Goal: Task Accomplishment & Management: Manage account settings

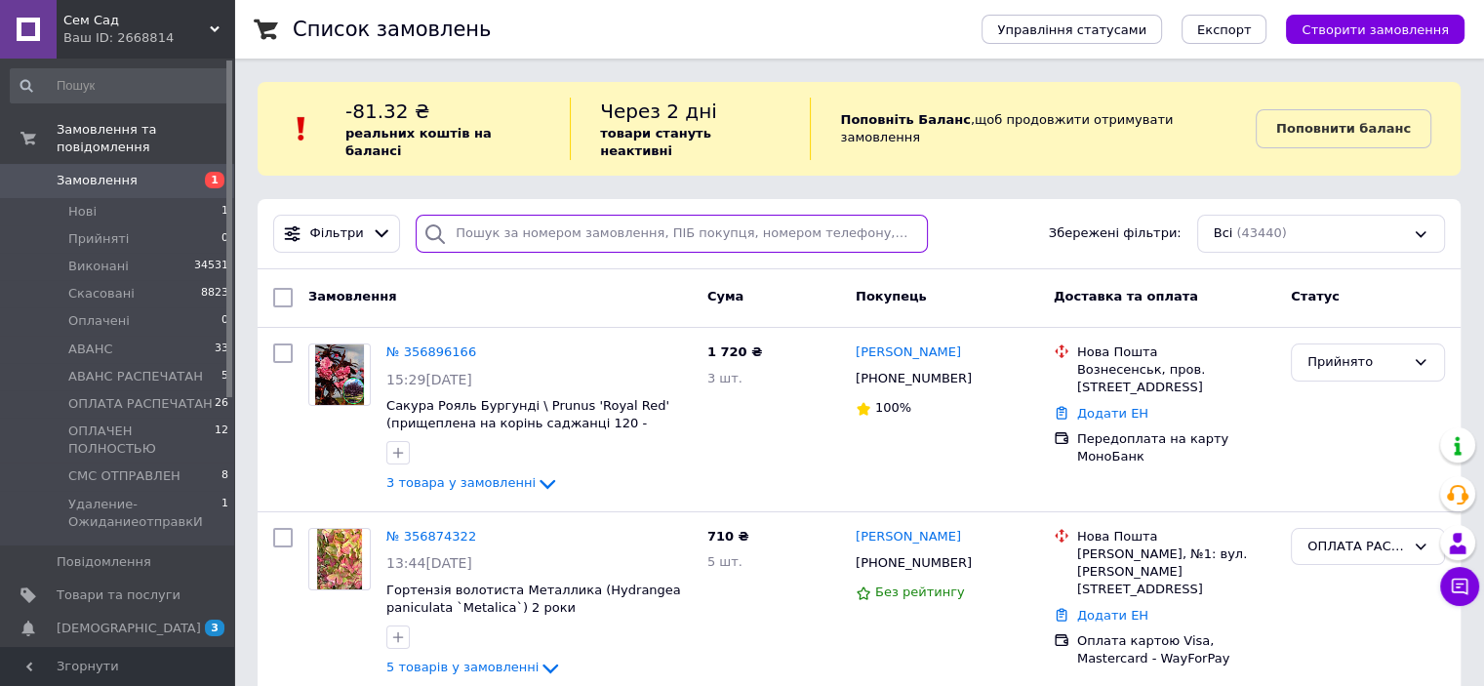
click at [487, 228] on input "search" at bounding box center [672, 234] width 512 height 38
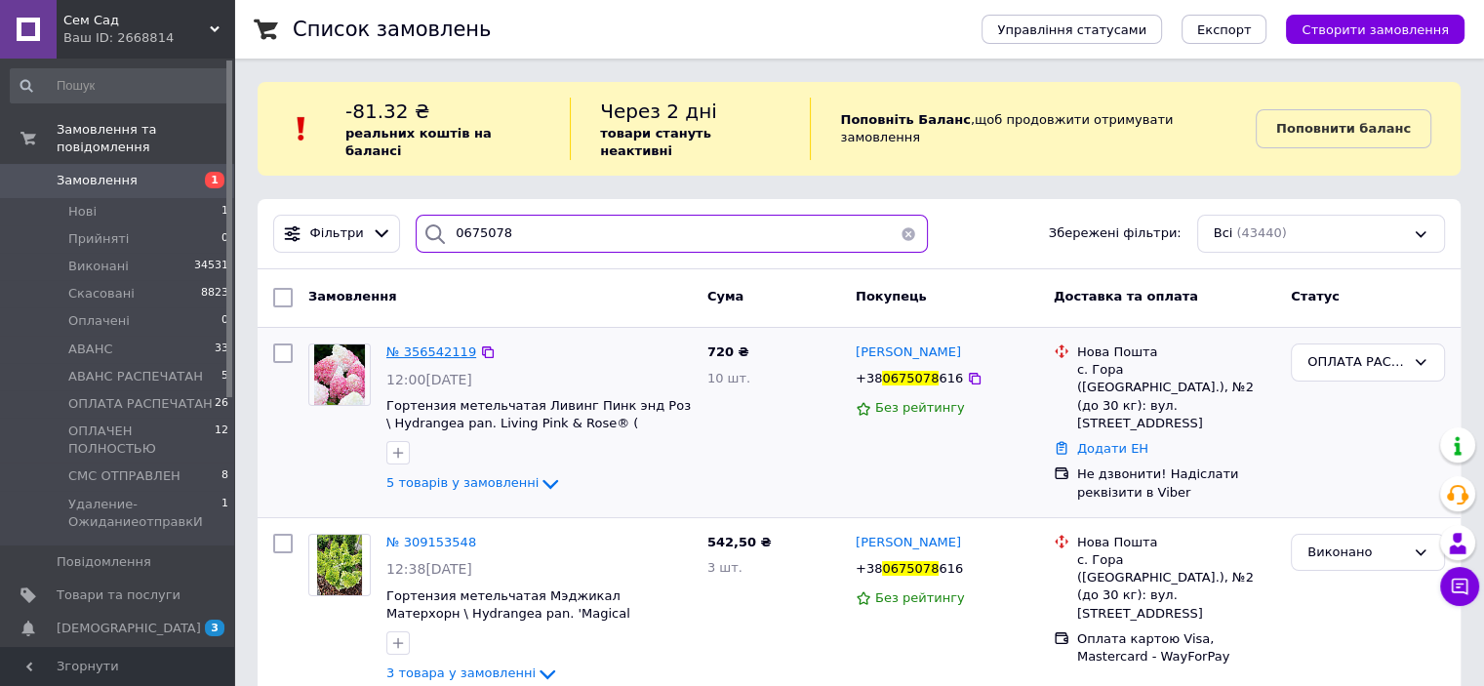
type input "0675078"
click at [410, 344] on span "№ 356542119" at bounding box center [431, 351] width 90 height 15
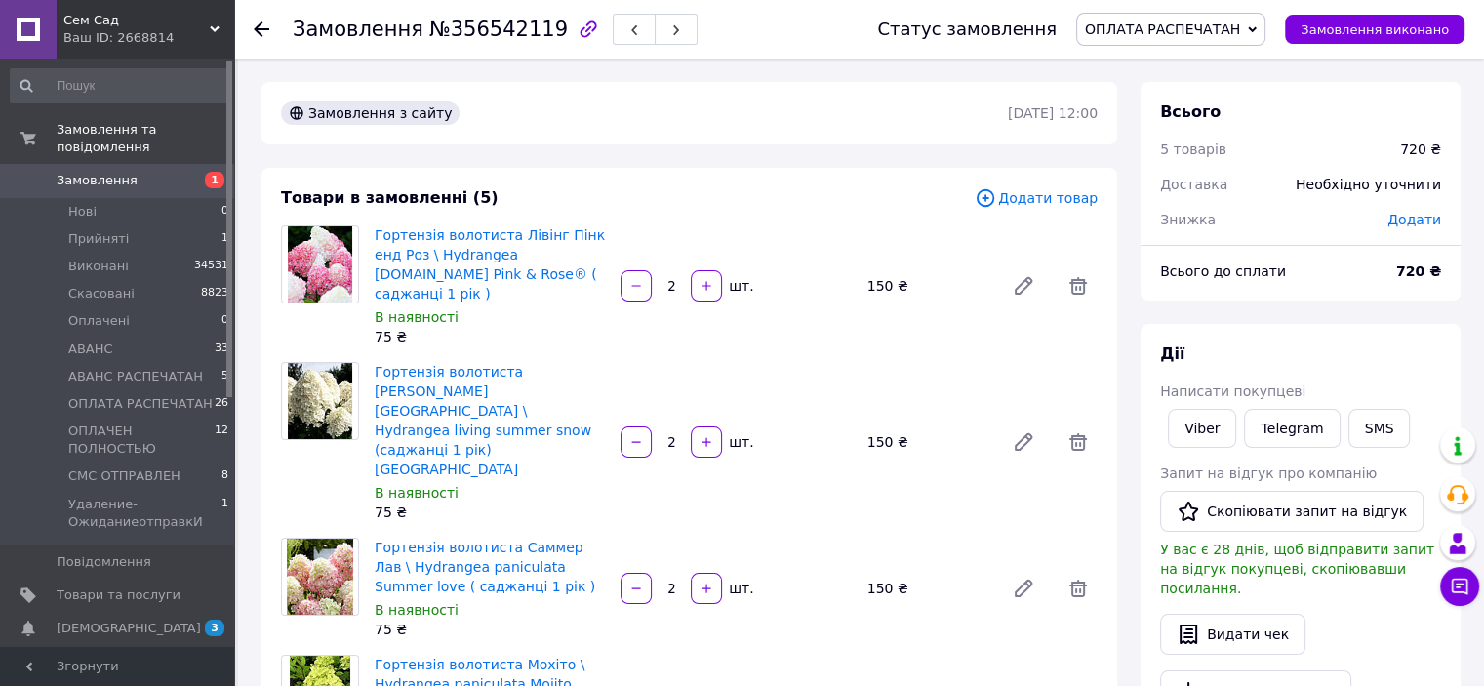
click at [1257, 42] on span "ОПЛАТА РАСПЕЧАТАН" at bounding box center [1170, 29] width 189 height 33
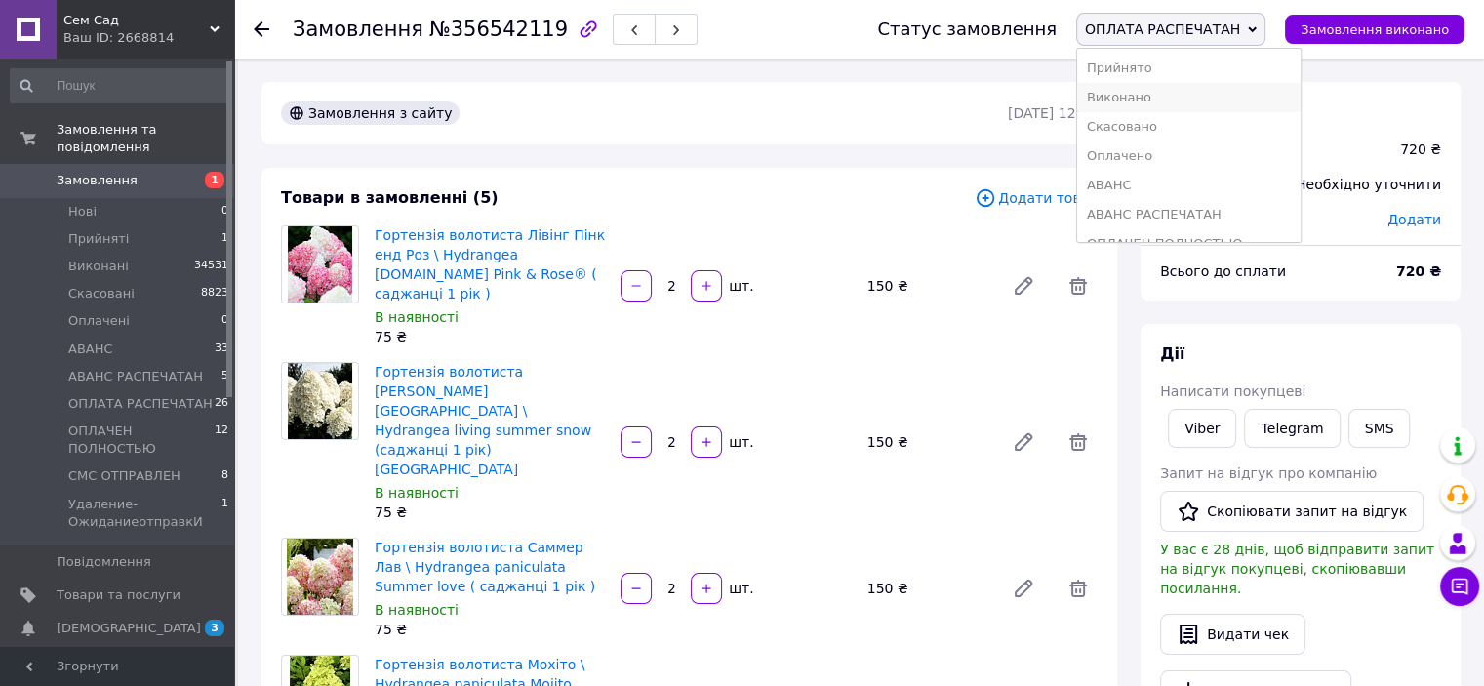
click at [1179, 94] on li "Виконано" at bounding box center [1188, 97] width 223 height 29
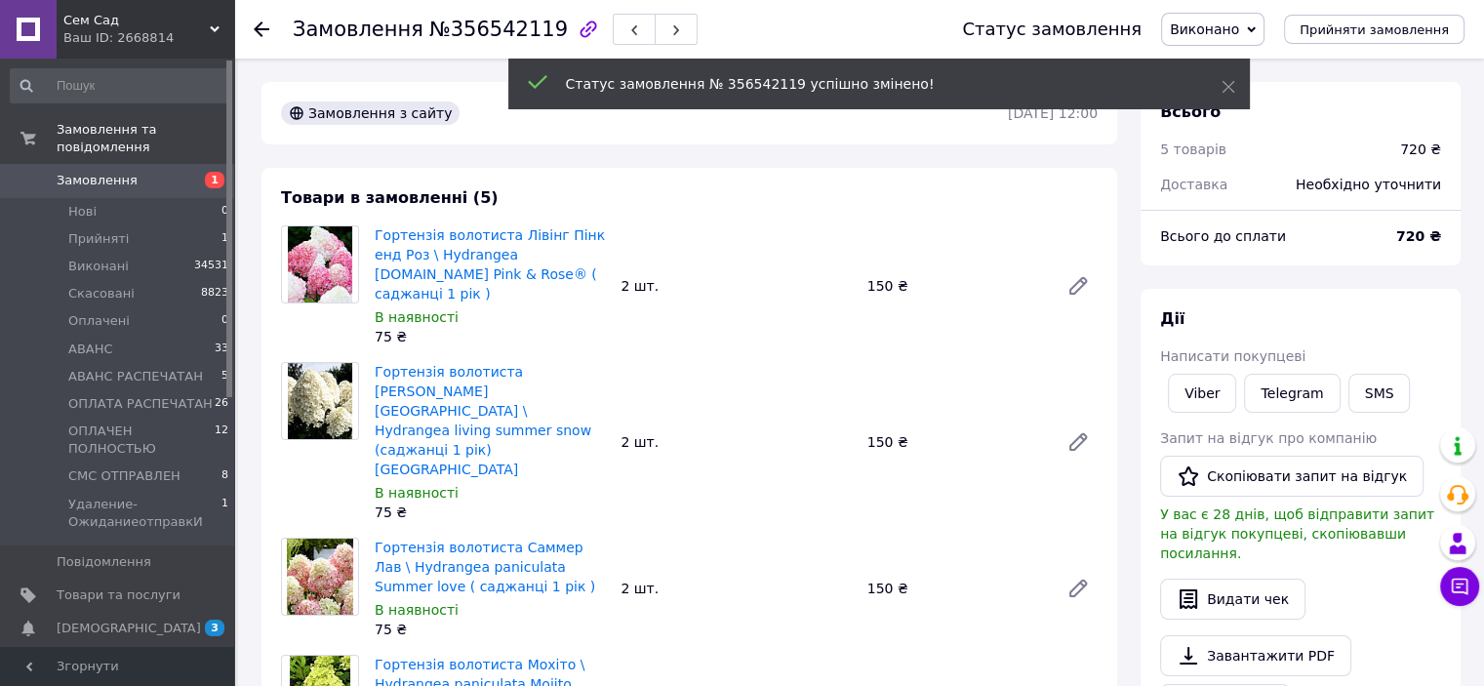
click at [1361, 362] on div "Написати покупцеві" at bounding box center [1300, 356] width 281 height 20
click at [1364, 384] on button "SMS" at bounding box center [1380, 393] width 62 height 39
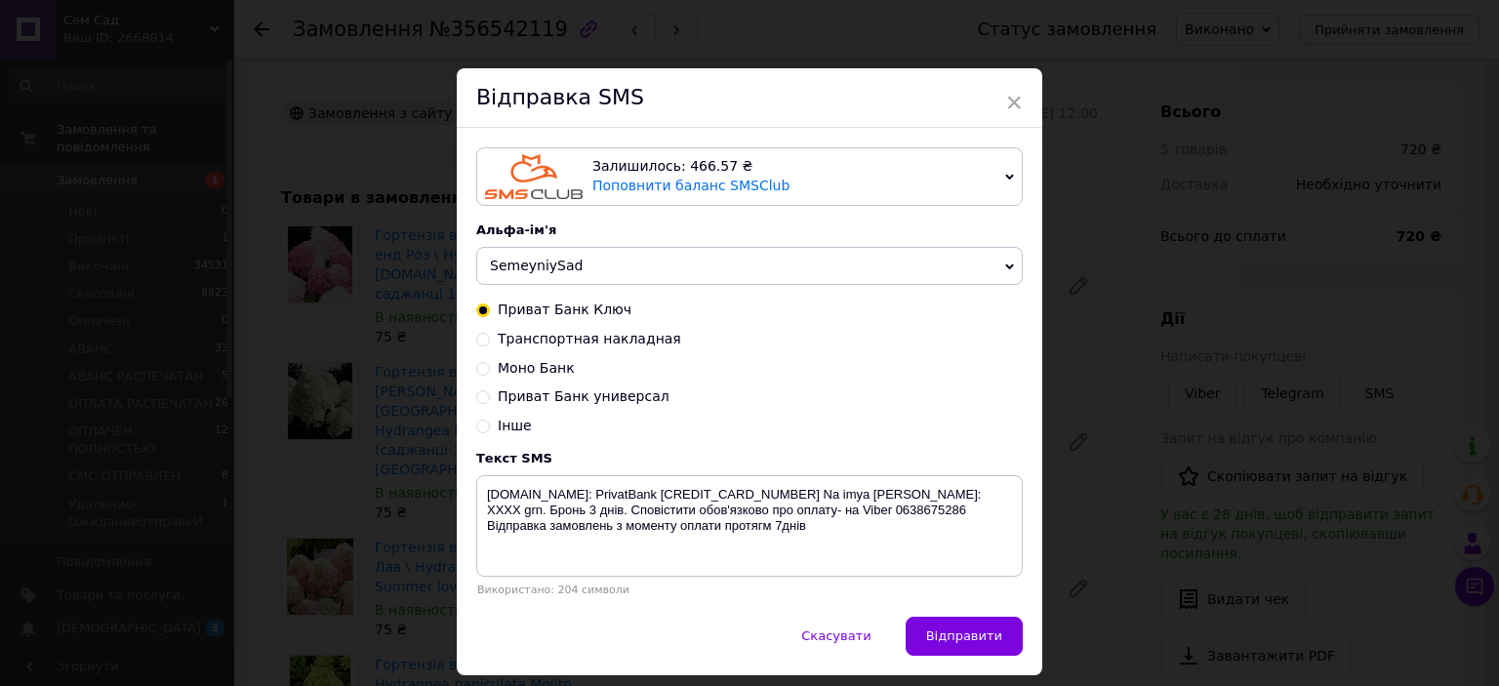
click at [476, 340] on input "Транспортная накладная" at bounding box center [483, 338] width 14 height 14
radio input "true"
radio input "false"
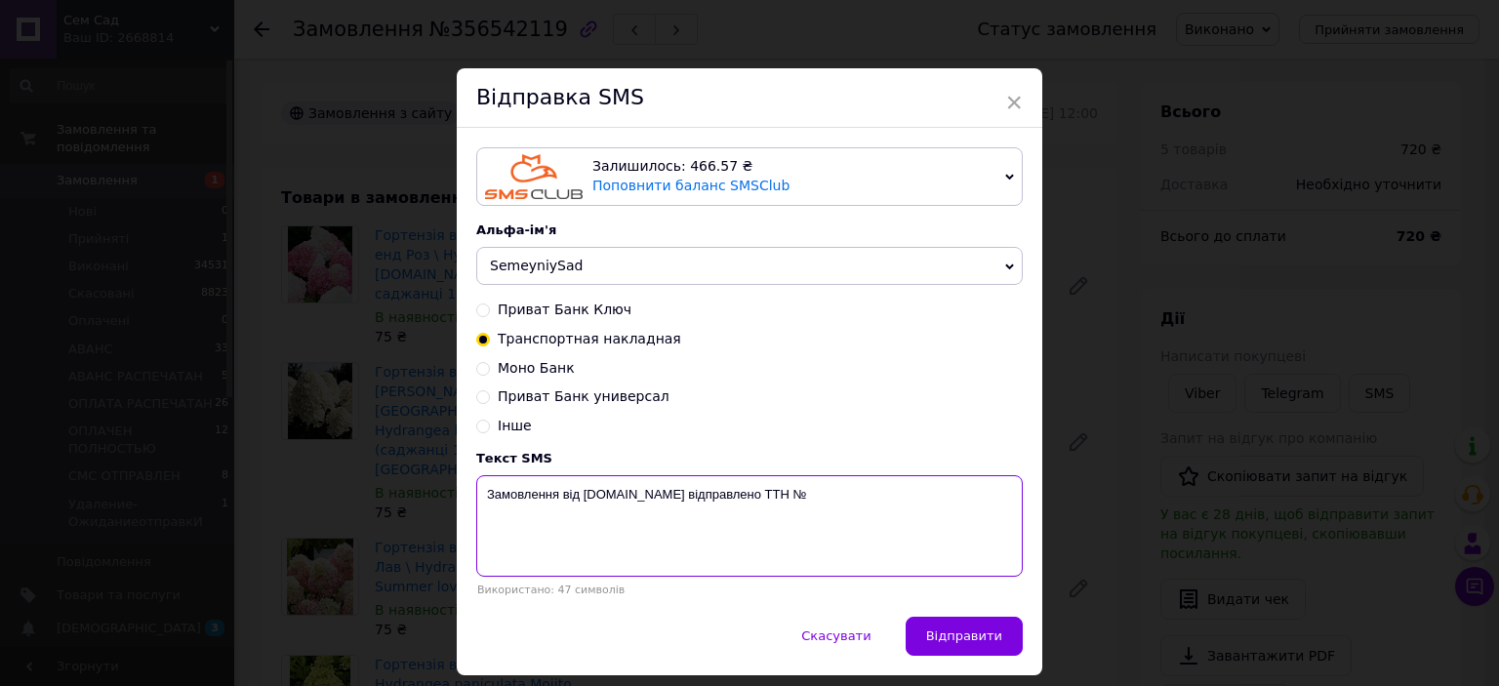
click at [819, 491] on textarea "Замовлення від [DOMAIN_NAME] відправлено ТТН №" at bounding box center [749, 525] width 547 height 101
type textarea "Замовлення від [DOMAIN_NAME] відправлено ТТН № 59001432653128"
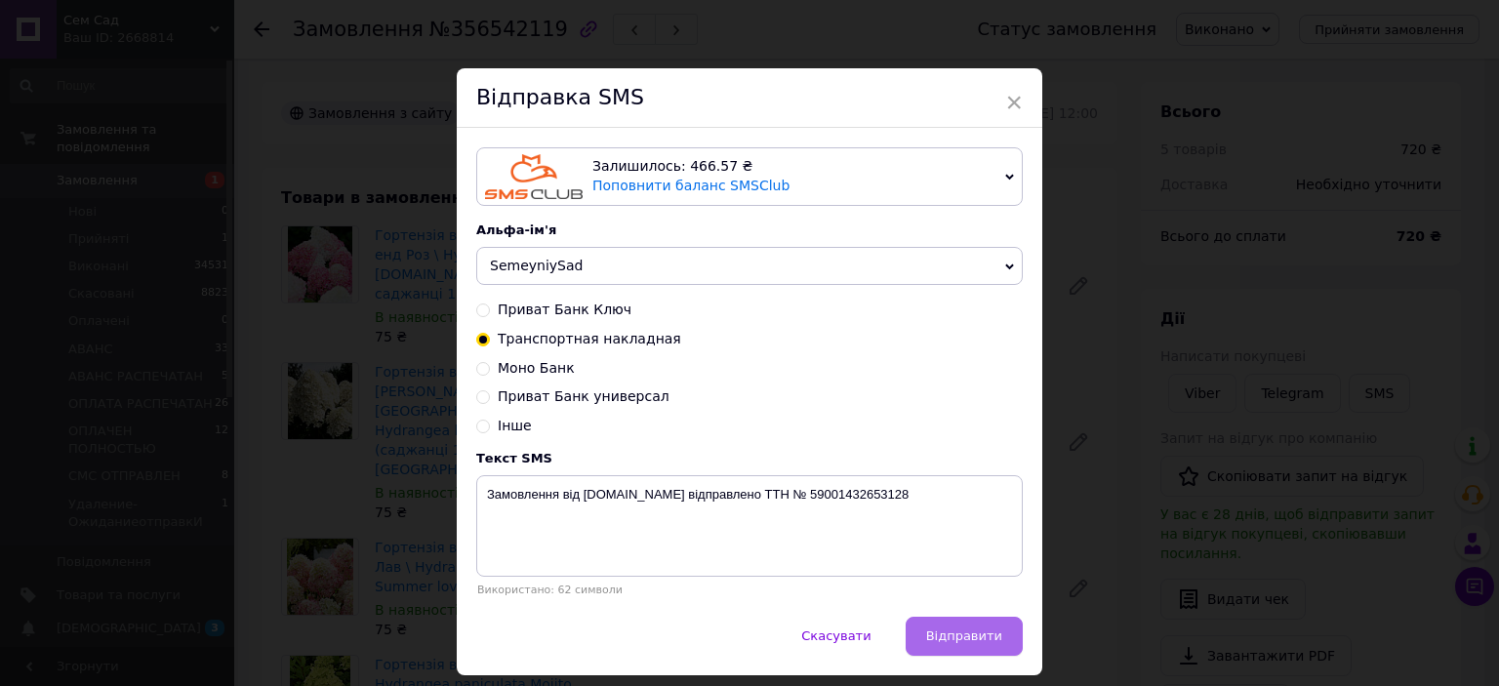
click at [955, 634] on span "Відправити" at bounding box center [964, 635] width 76 height 15
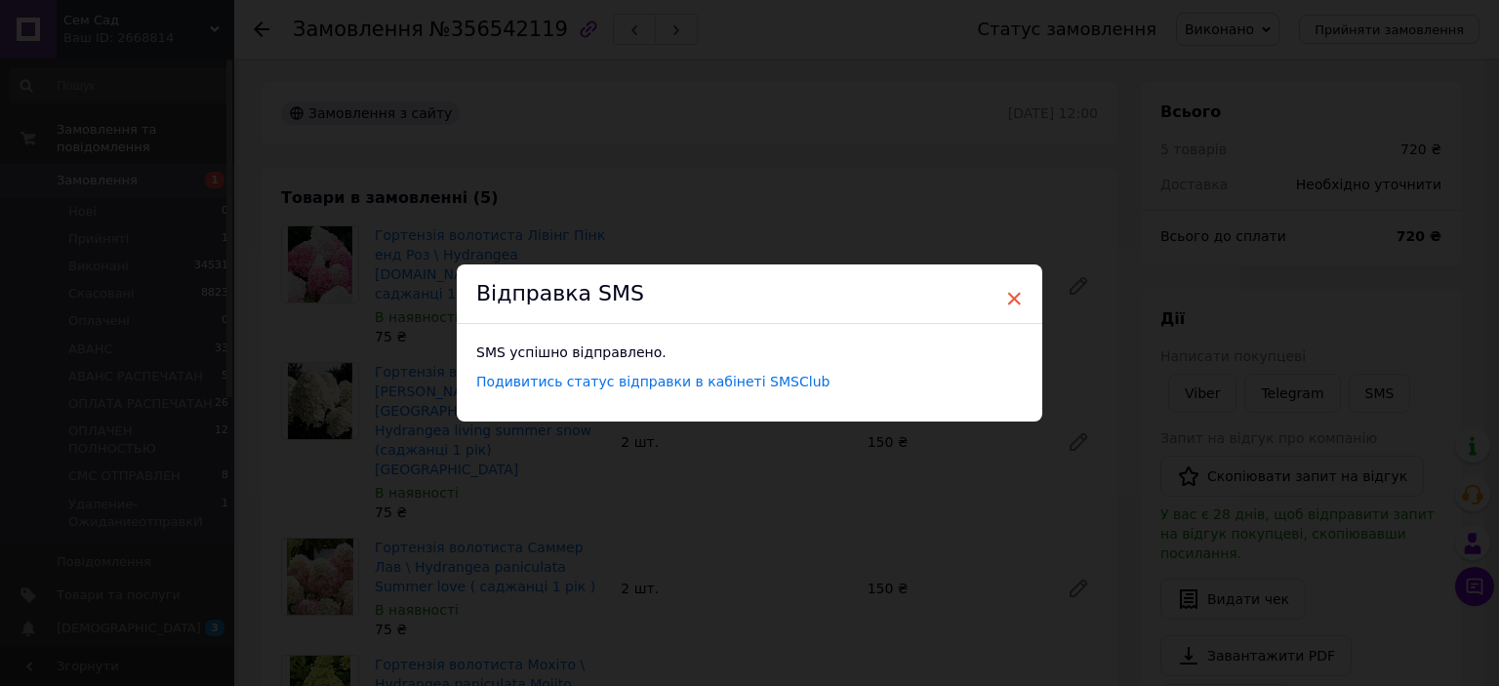
click at [1015, 295] on span "×" at bounding box center [1014, 298] width 18 height 33
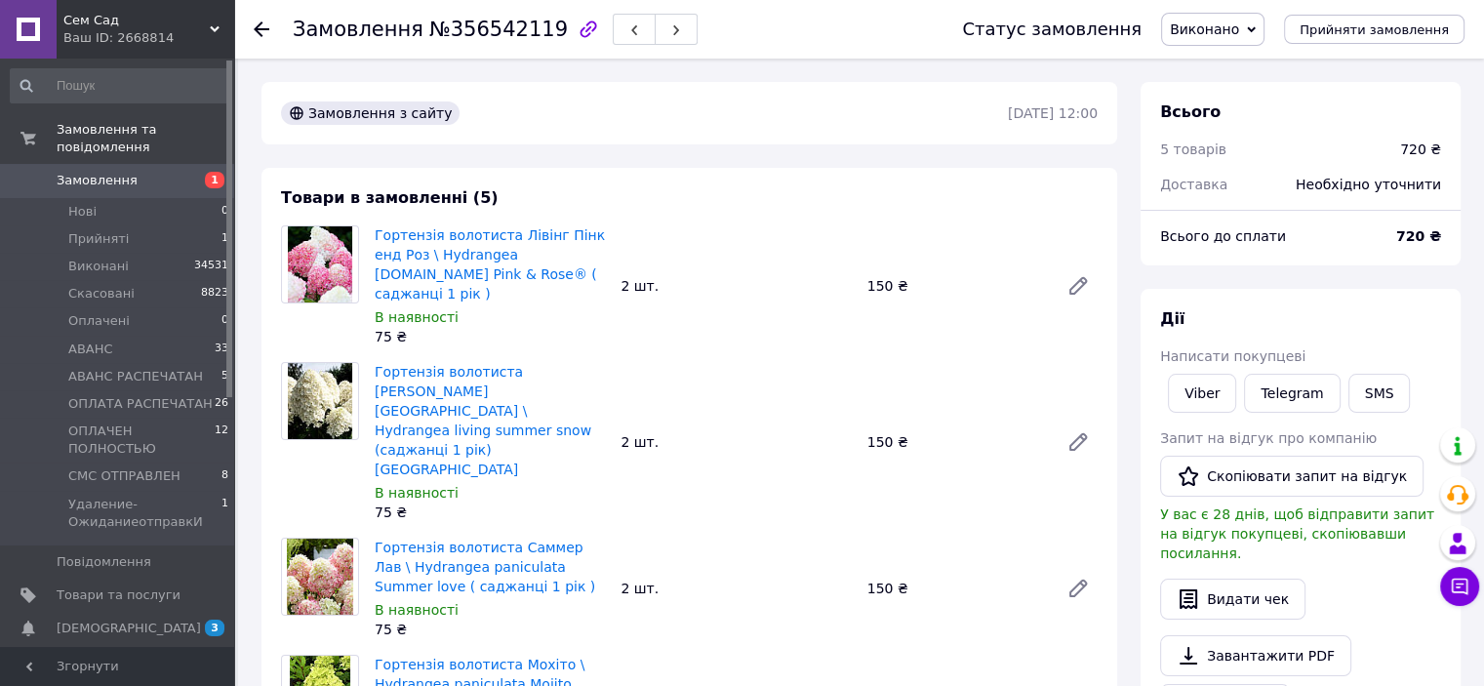
click at [94, 172] on span "Замовлення" at bounding box center [97, 181] width 81 height 18
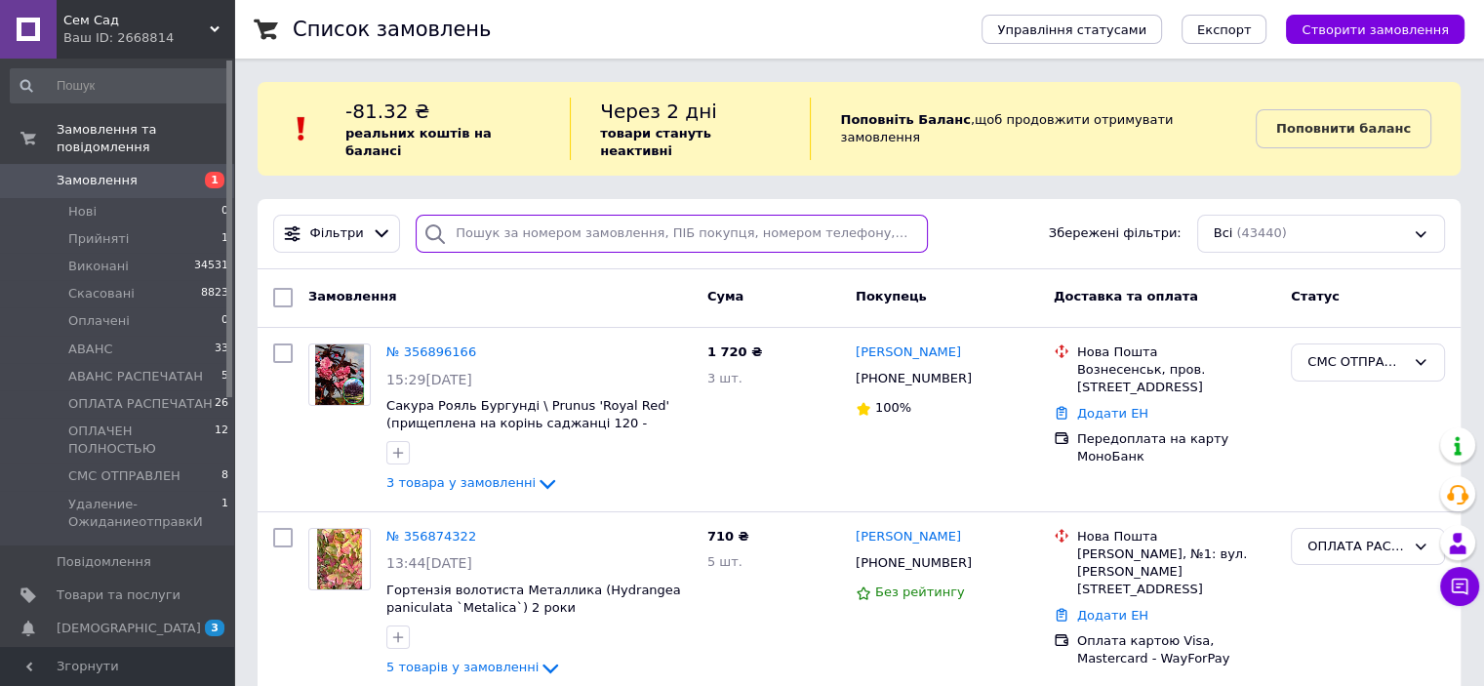
click at [498, 215] on input "search" at bounding box center [672, 234] width 512 height 38
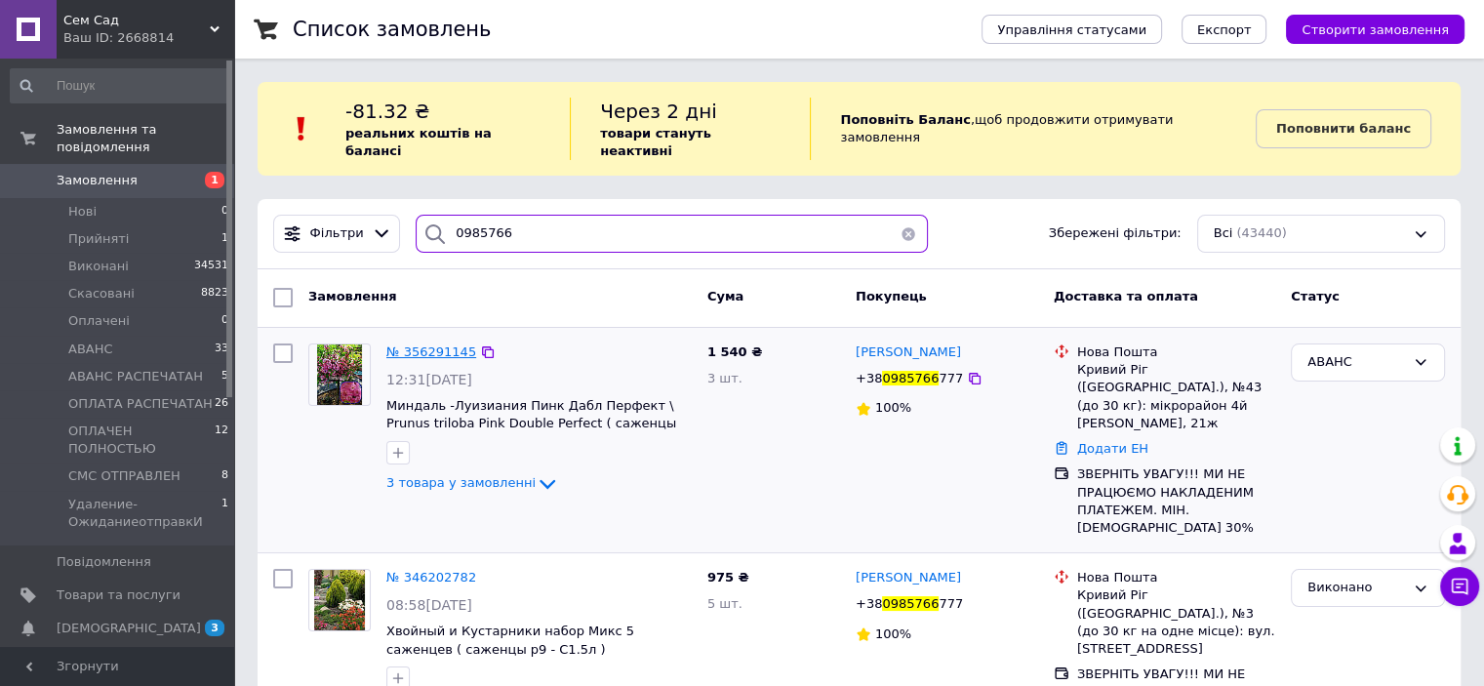
type input "0985766"
click at [431, 344] on span "№ 356291145" at bounding box center [431, 351] width 90 height 15
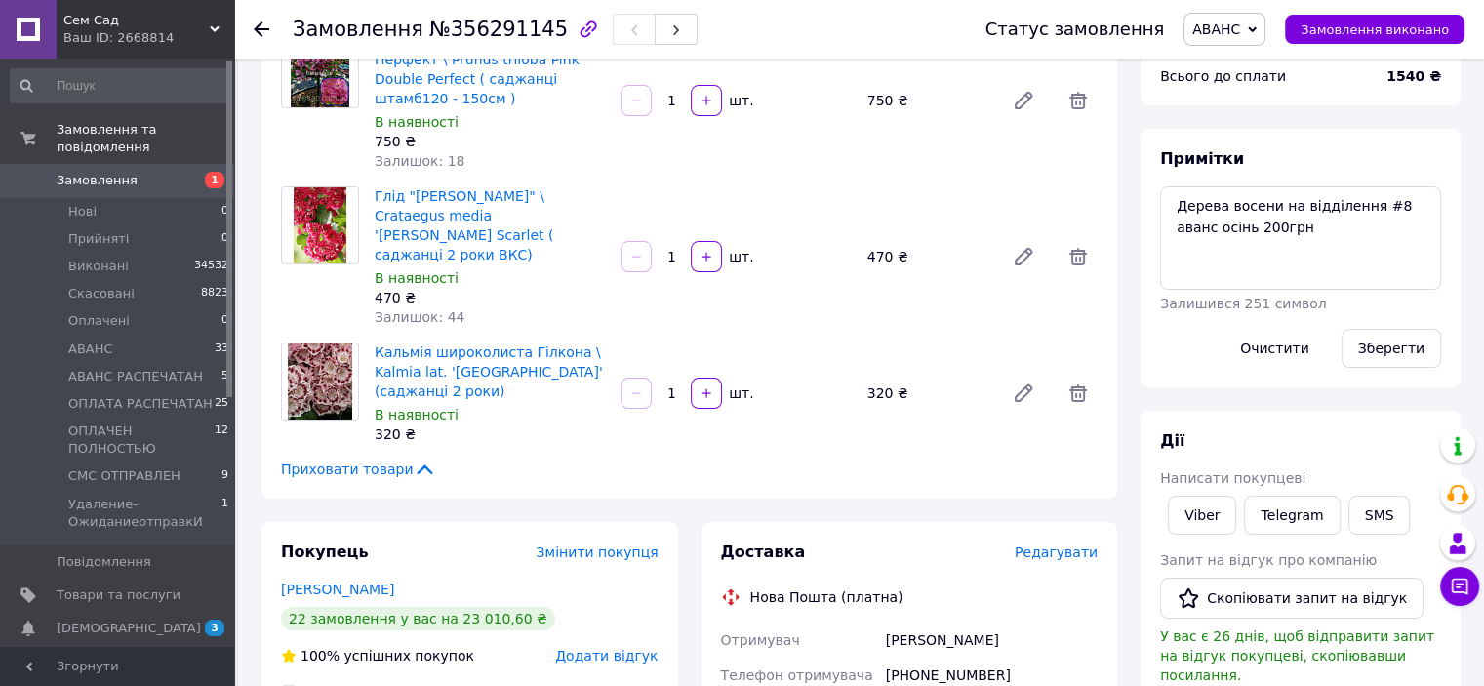
scroll to position [98, 0]
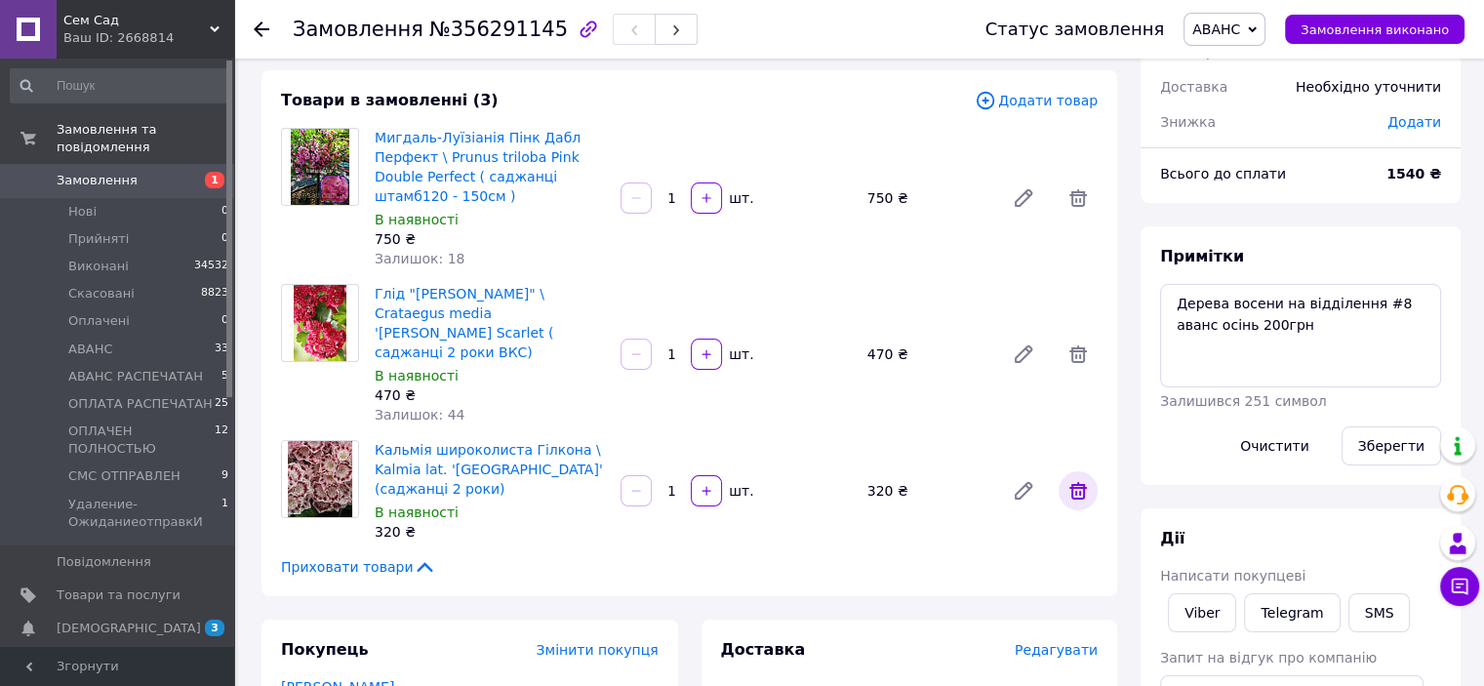
click at [1079, 482] on icon at bounding box center [1079, 491] width 18 height 18
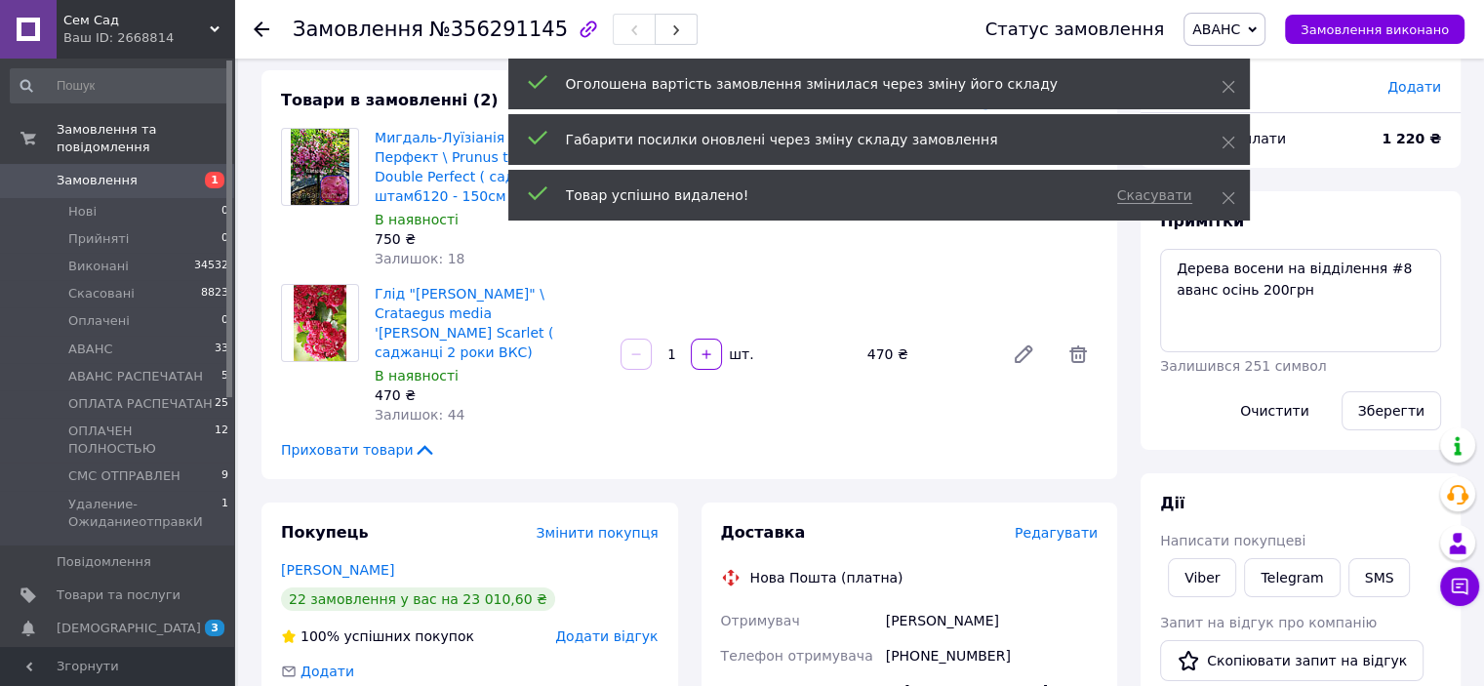
scroll to position [247, 0]
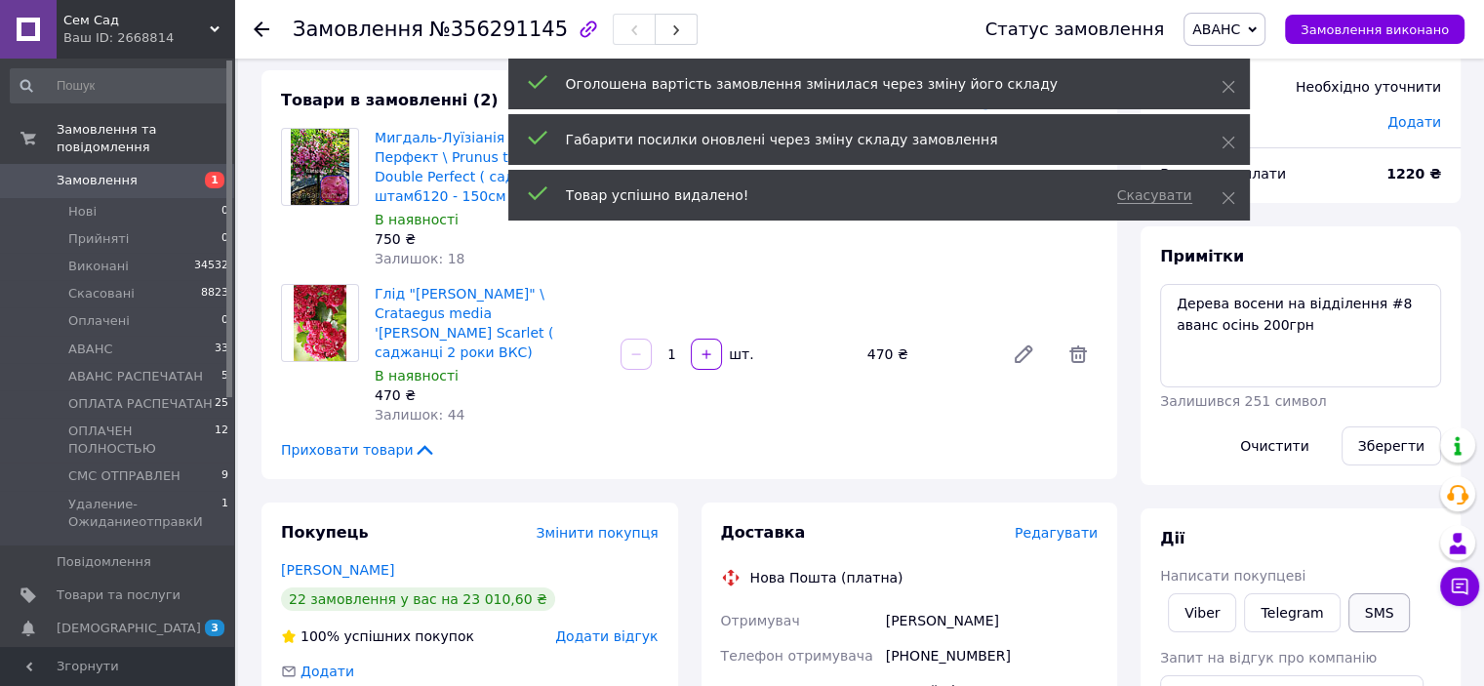
click at [1357, 607] on button "SMS" at bounding box center [1380, 612] width 62 height 39
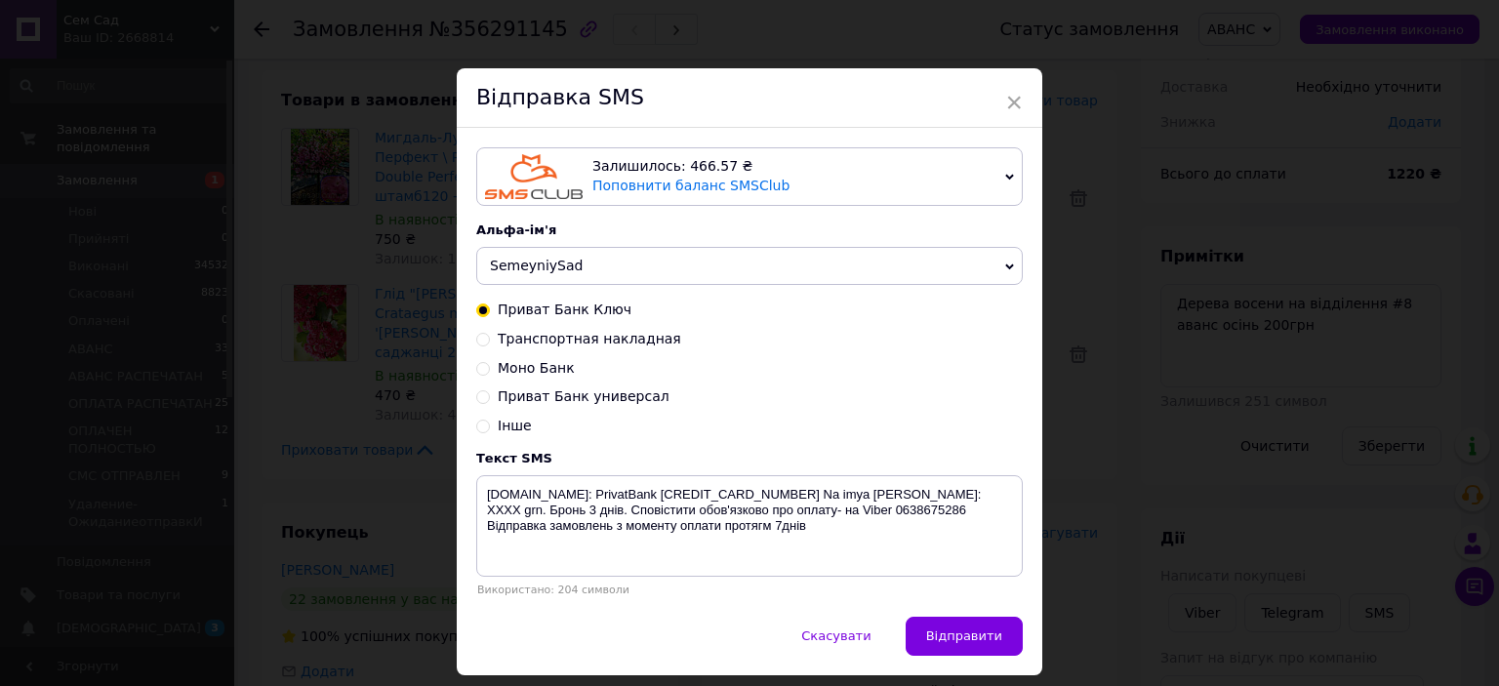
click at [472, 343] on div "Залишилось: 466.57 ₴ Поповнити баланс SMSClub Підключити LetsAds Альфа-ім'я Sem…" at bounding box center [750, 372] width 586 height 489
click at [481, 341] on input "Транспортная накладная" at bounding box center [483, 338] width 14 height 14
radio input "true"
radio input "false"
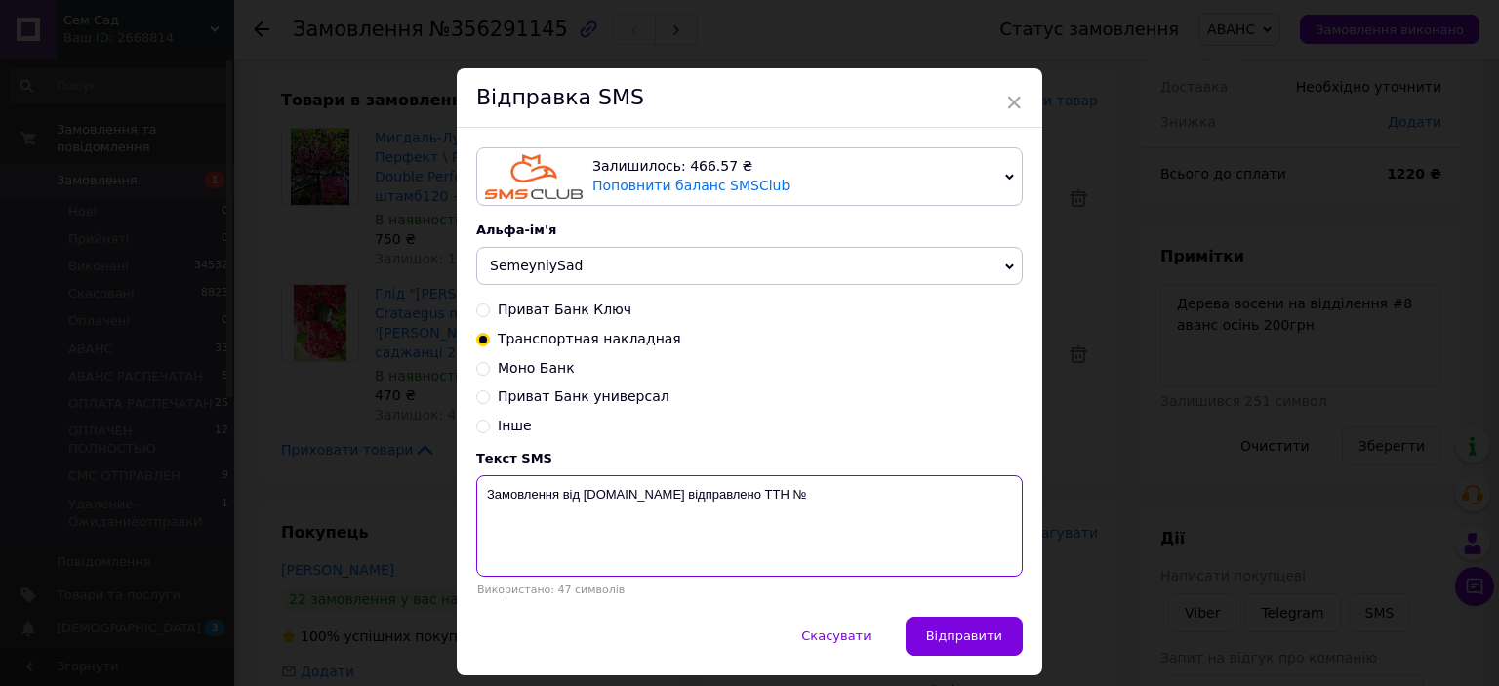
click at [820, 500] on textarea "Замовлення від [DOMAIN_NAME] відправлено ТТН №" at bounding box center [749, 525] width 547 height 101
type textarea "Замовлення від [DOMAIN_NAME] відправлено ТТН № 59001432655292"
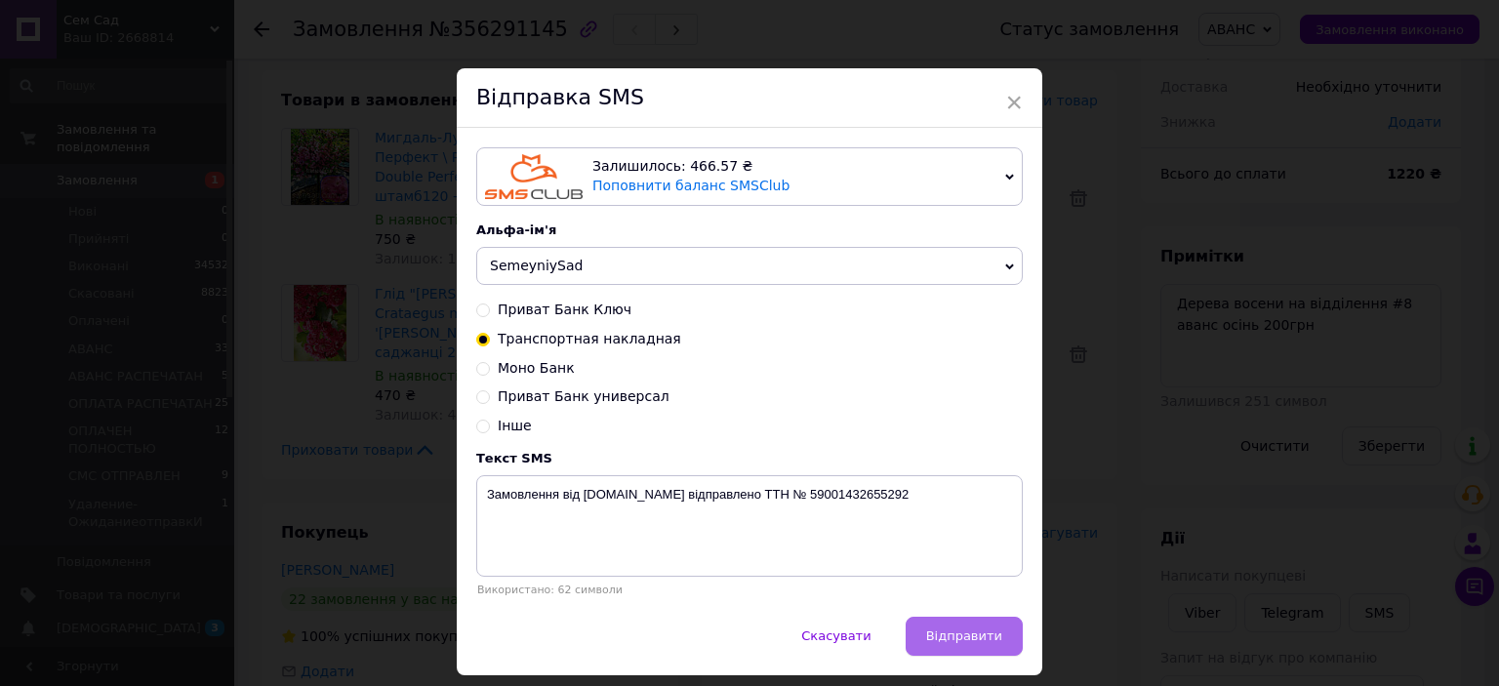
click at [937, 643] on span "Відправити" at bounding box center [964, 635] width 76 height 15
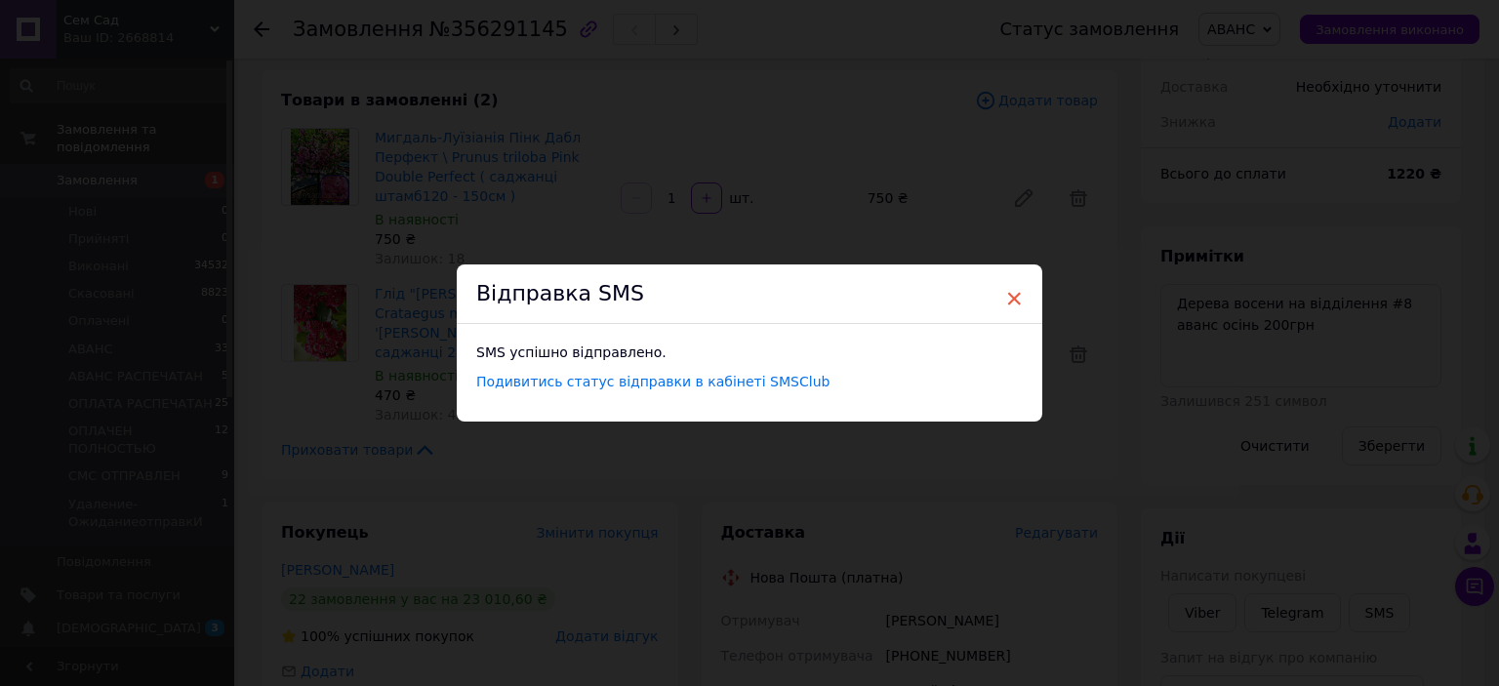
click at [1006, 298] on span "×" at bounding box center [1014, 298] width 18 height 33
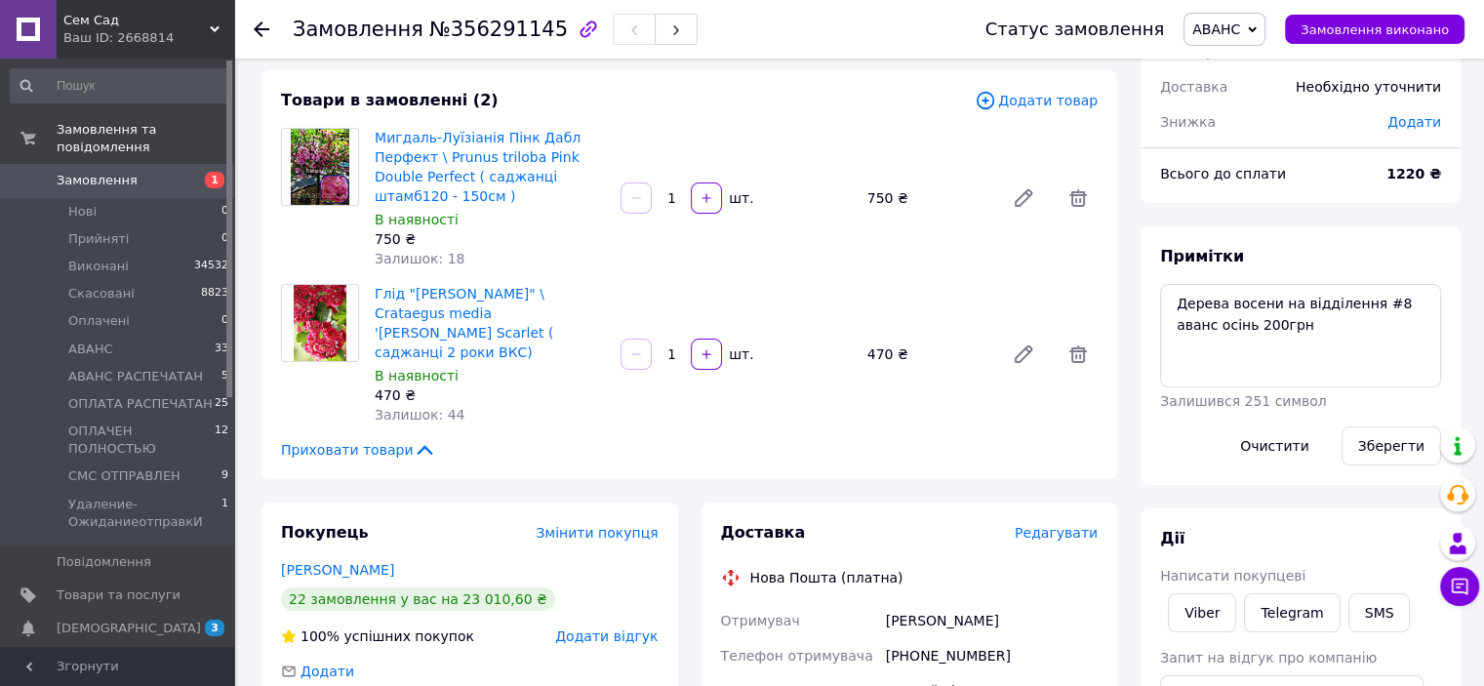
click at [137, 172] on span "Замовлення" at bounding box center [119, 181] width 124 height 18
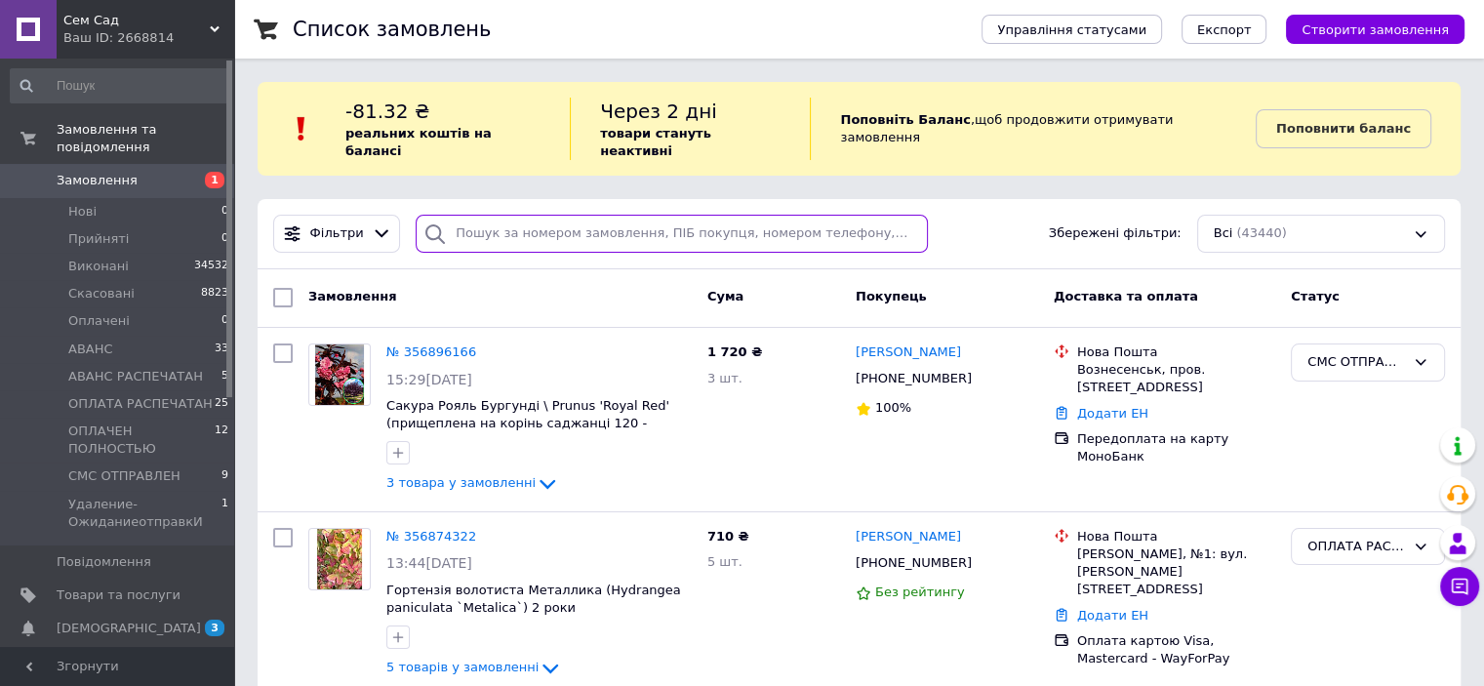
click at [528, 223] on input "search" at bounding box center [672, 234] width 512 height 38
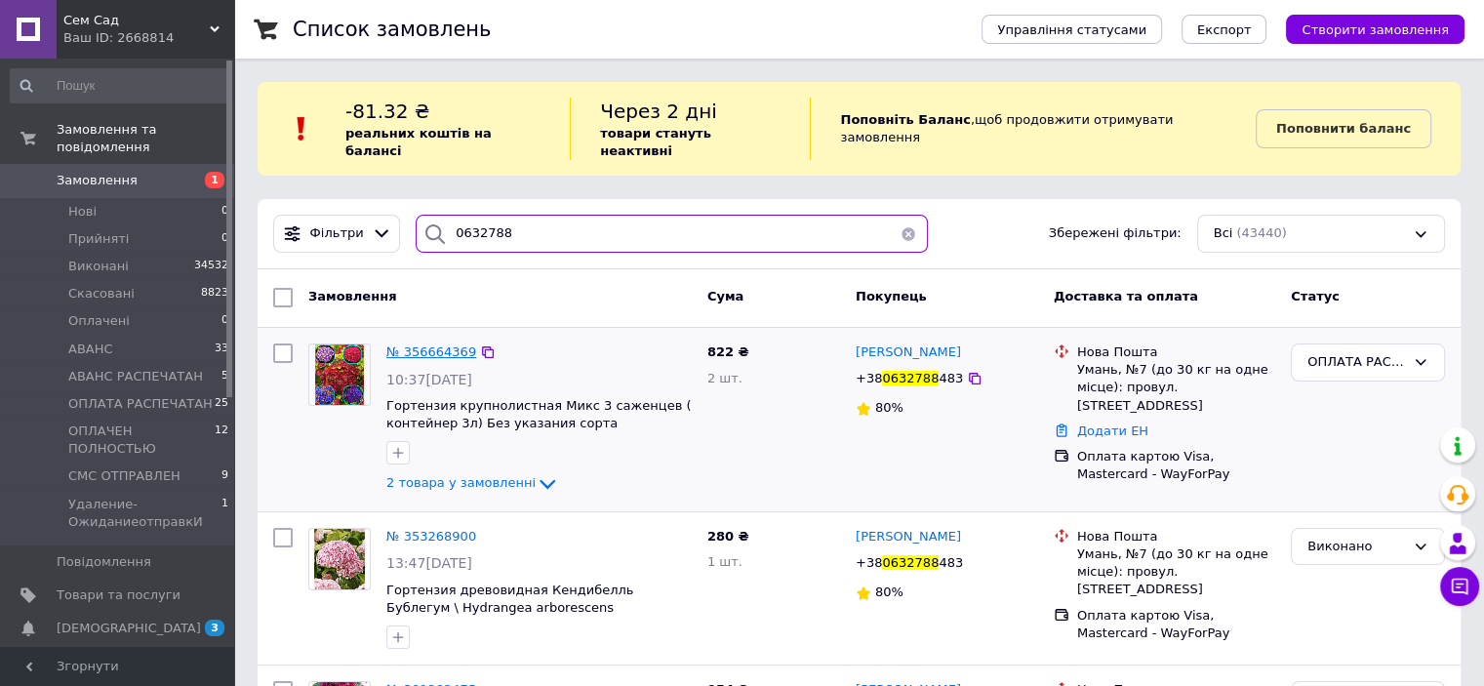
type input "0632788"
click at [457, 344] on span "№ 356664369" at bounding box center [431, 351] width 90 height 15
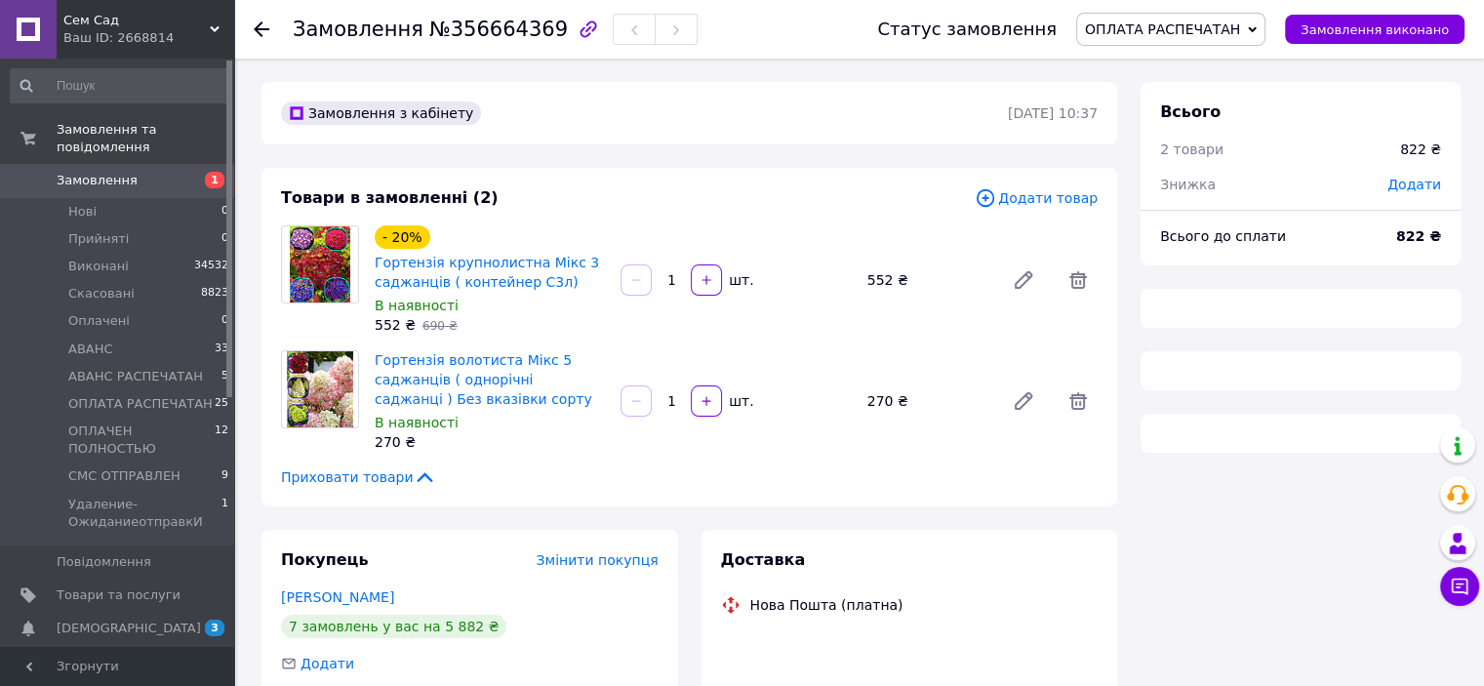
click at [1257, 32] on icon at bounding box center [1252, 29] width 9 height 9
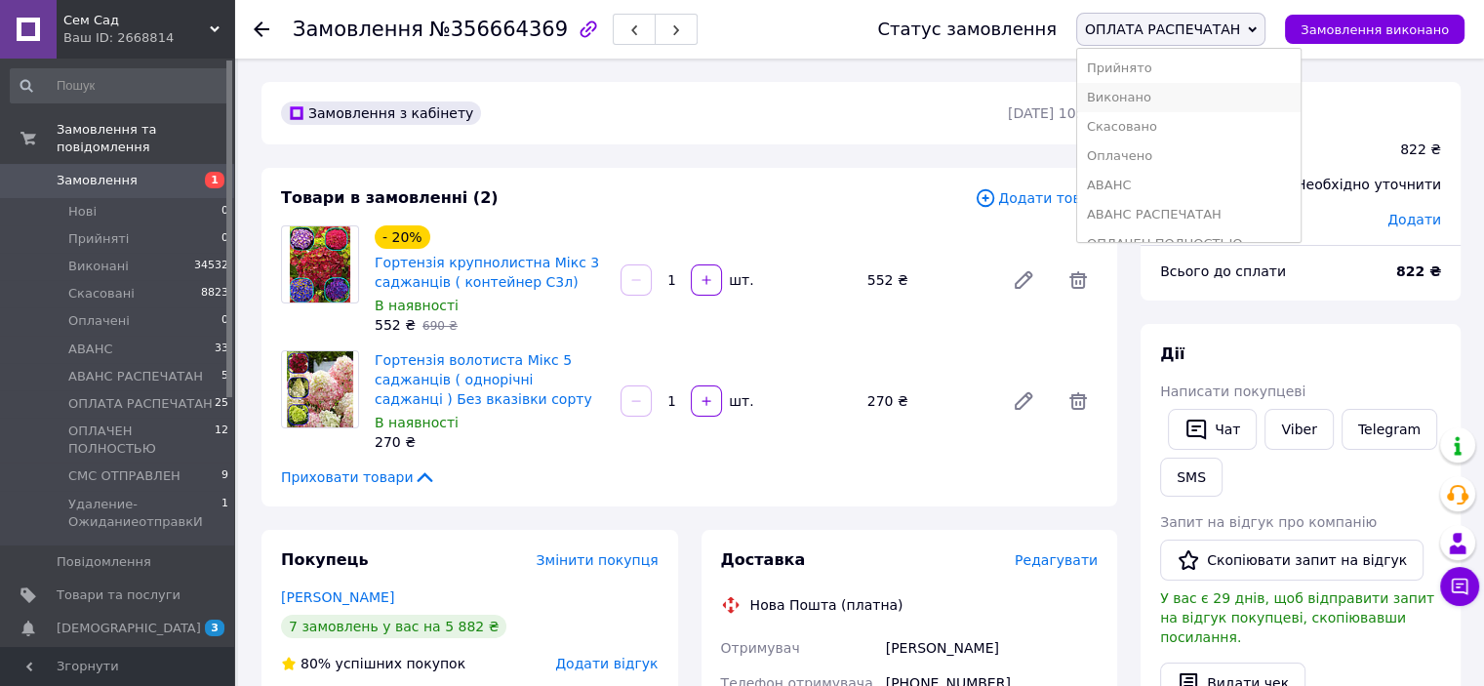
click at [1161, 93] on li "Виконано" at bounding box center [1188, 97] width 223 height 29
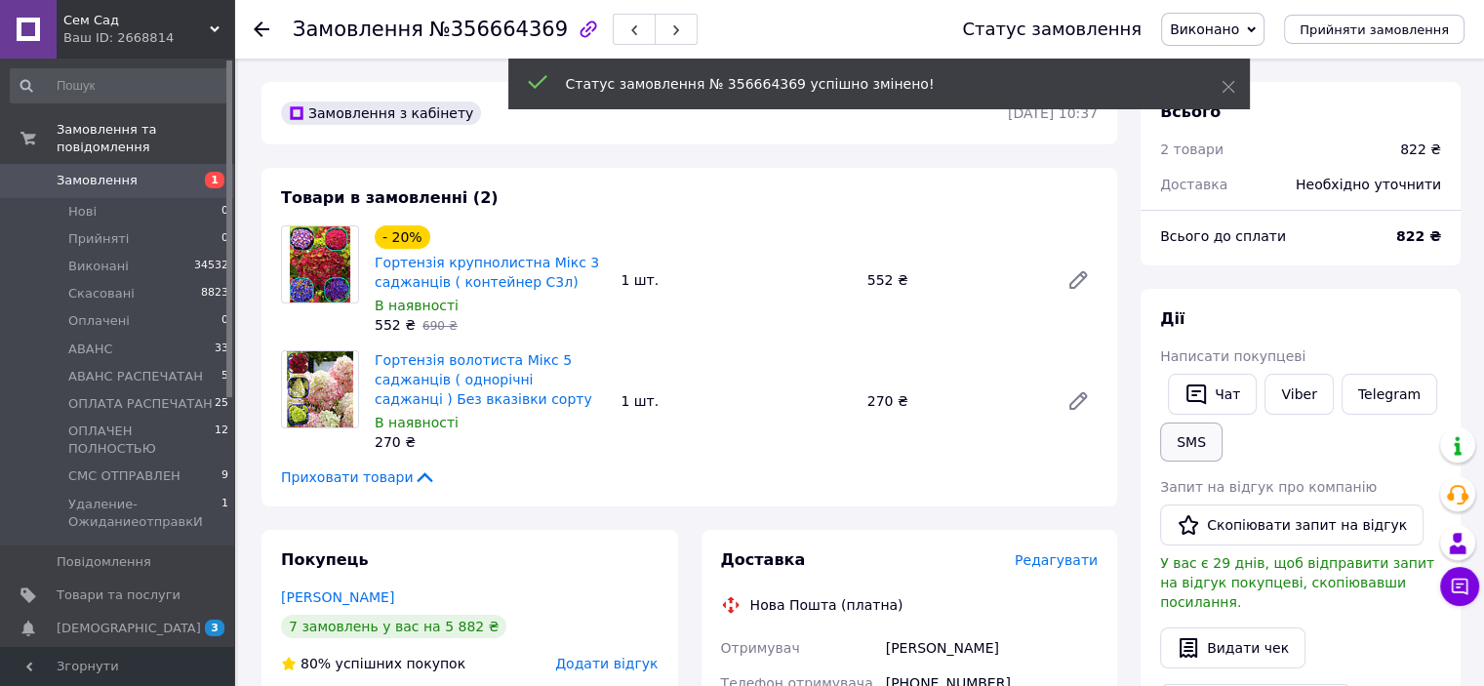
click at [1203, 442] on button "SMS" at bounding box center [1191, 442] width 62 height 39
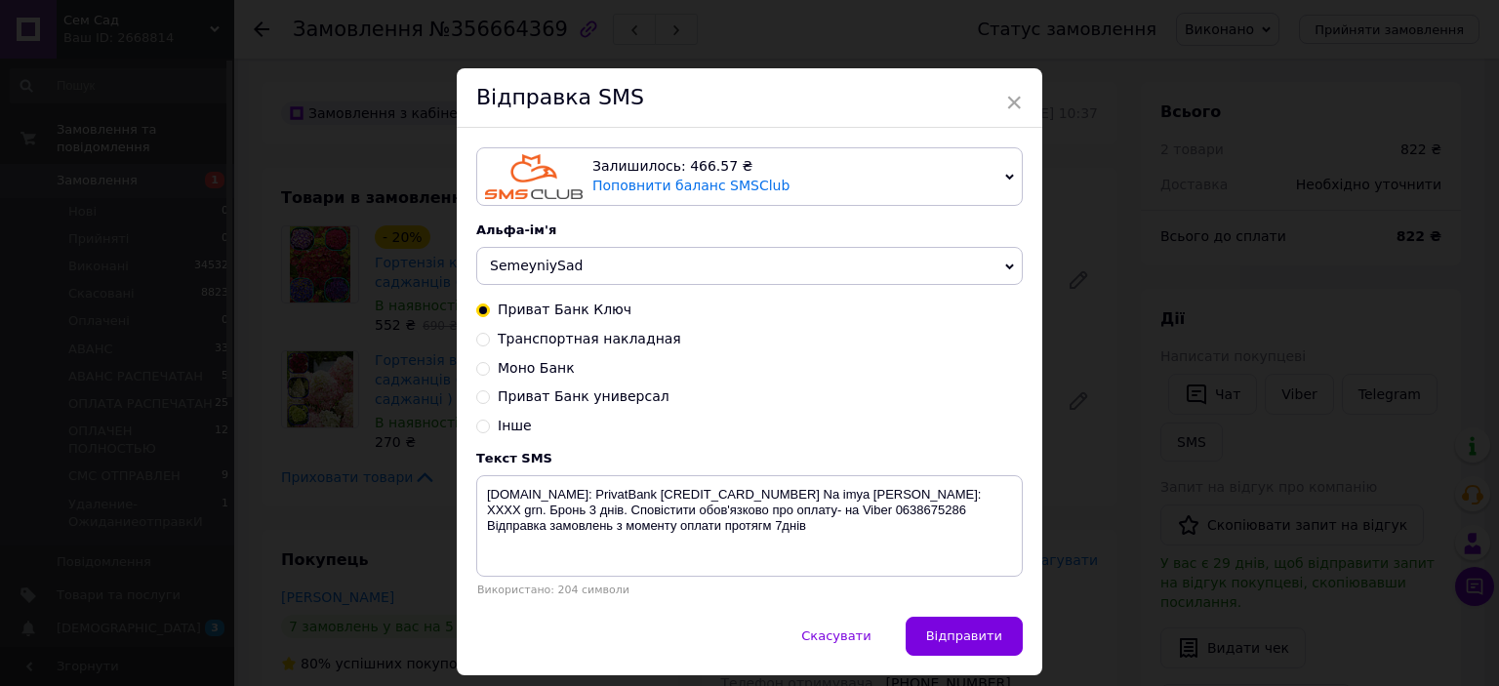
click at [481, 336] on input "Транспортная накладная" at bounding box center [483, 338] width 14 height 14
radio input "true"
radio input "false"
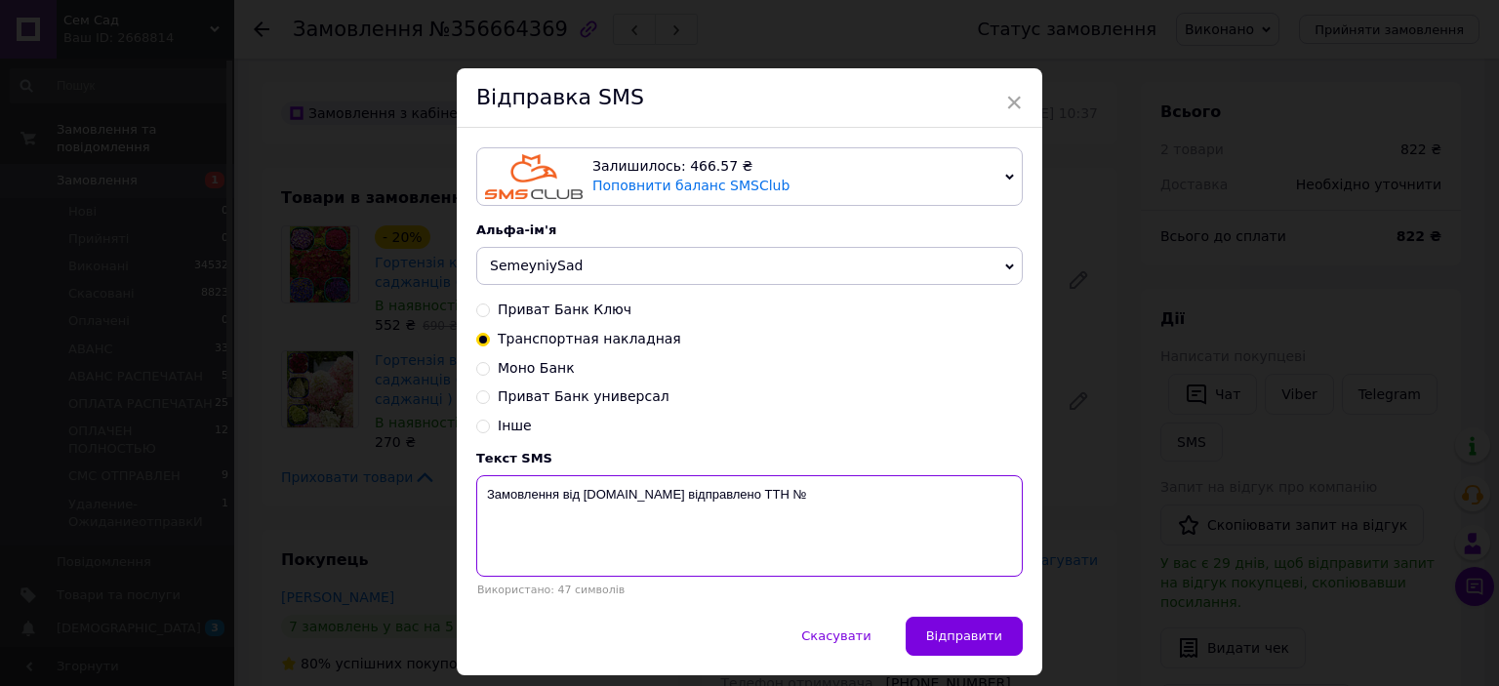
click at [815, 506] on textarea "Замовлення від [DOMAIN_NAME] відправлено ТТН №" at bounding box center [749, 525] width 547 height 101
type textarea "Замовлення від [DOMAIN_NAME] відправлено ТТН № 59001432654910"
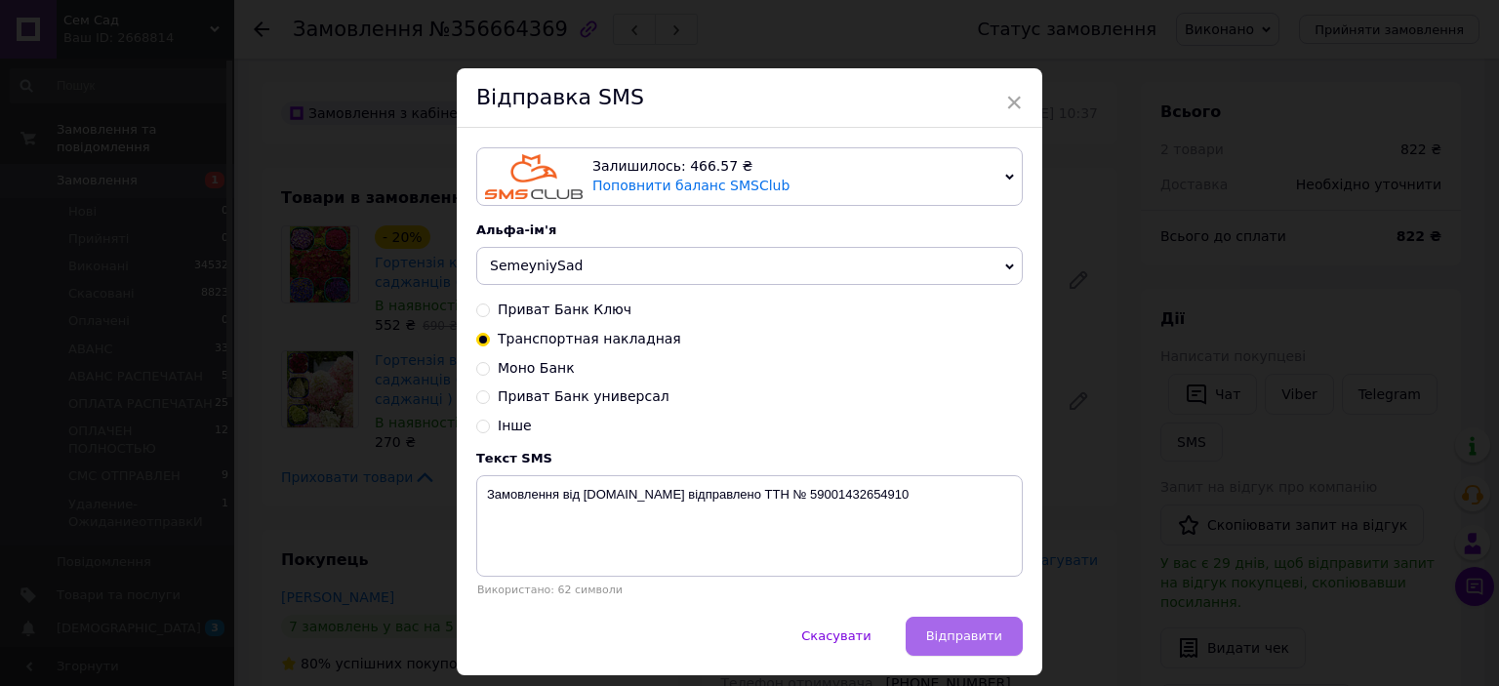
click at [963, 637] on span "Відправити" at bounding box center [964, 635] width 76 height 15
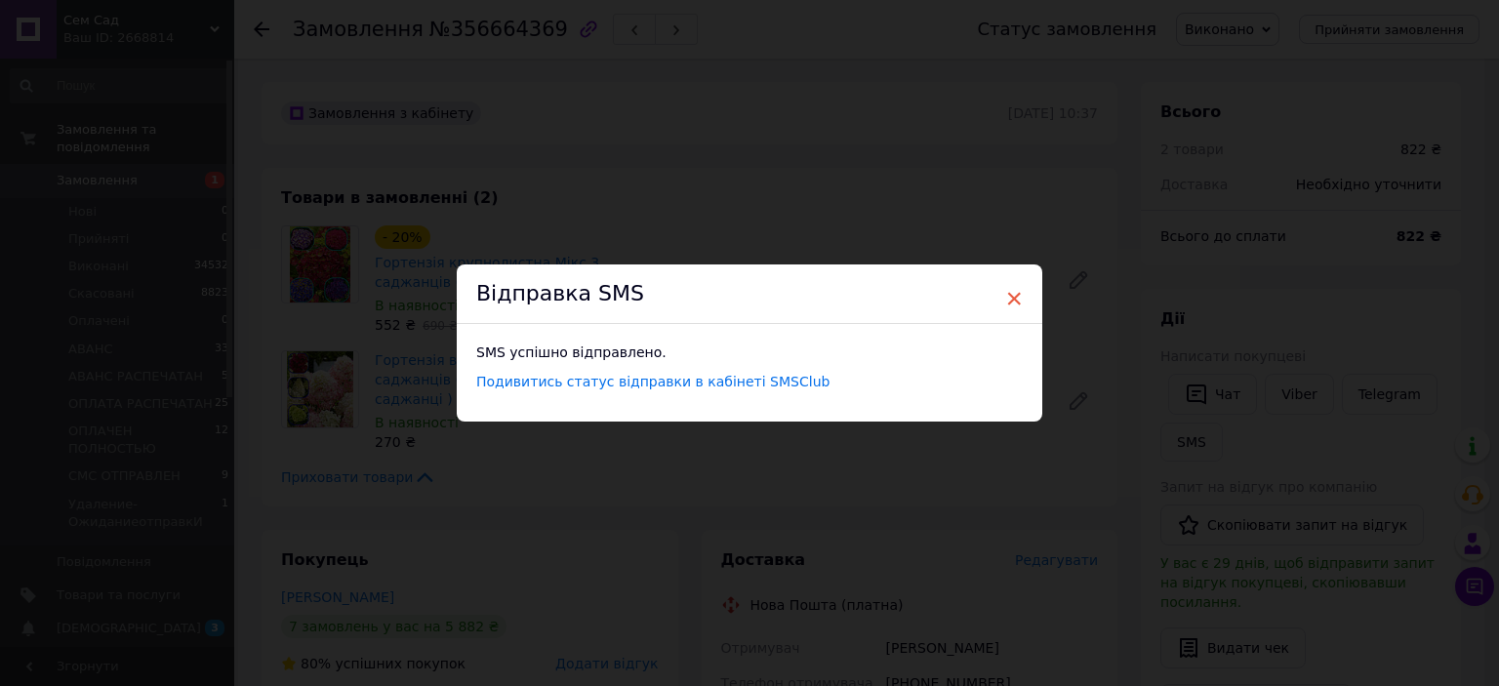
click at [1011, 288] on span "×" at bounding box center [1014, 298] width 18 height 33
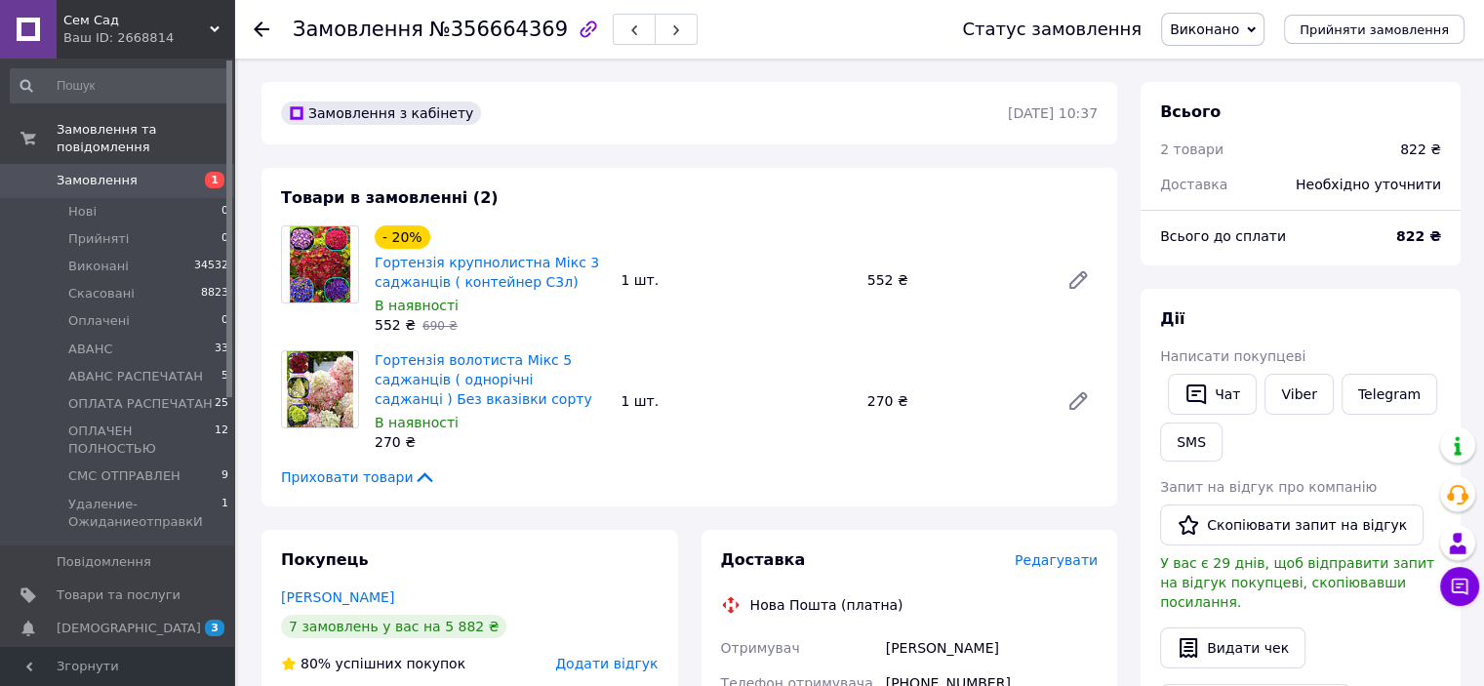
click at [108, 172] on span "Замовлення" at bounding box center [97, 181] width 81 height 18
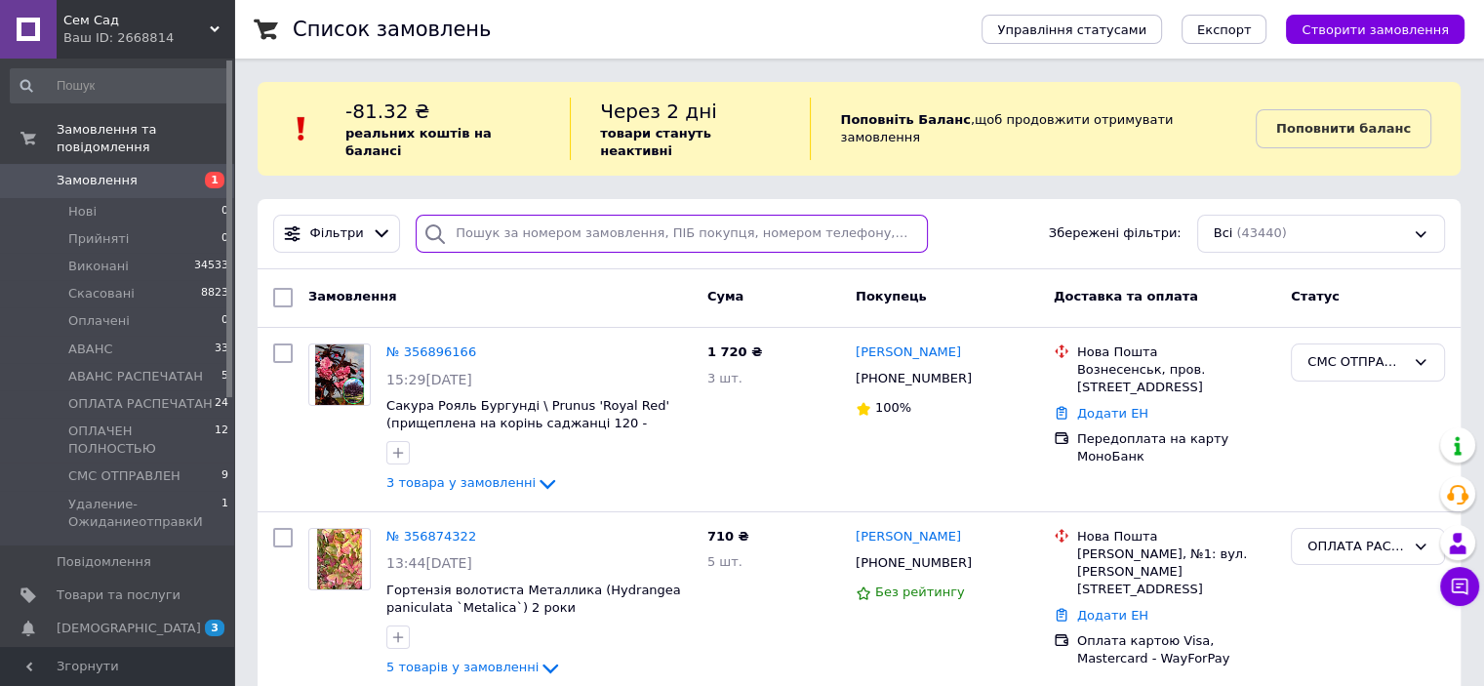
click at [493, 215] on input "search" at bounding box center [672, 234] width 512 height 38
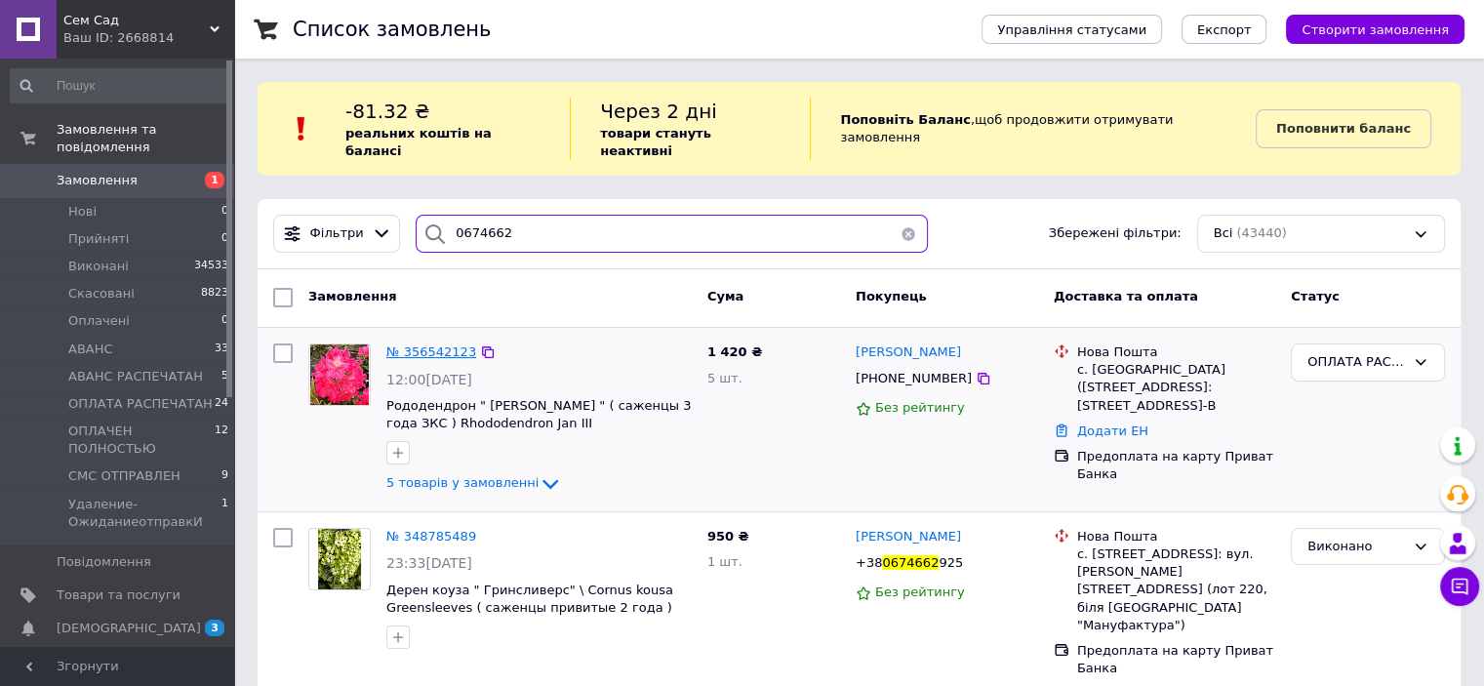
type input "0674662"
click at [426, 344] on span "№ 356542123" at bounding box center [431, 351] width 90 height 15
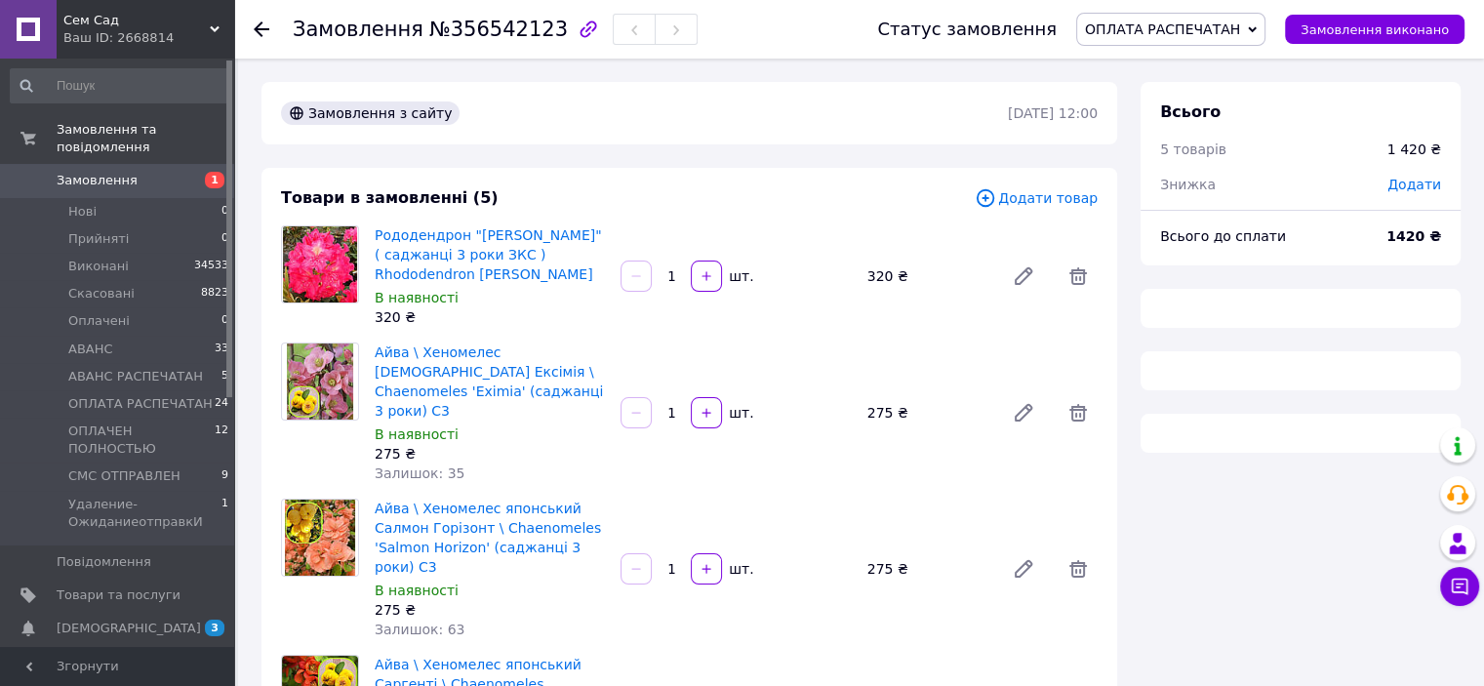
click at [1257, 31] on icon at bounding box center [1252, 29] width 9 height 9
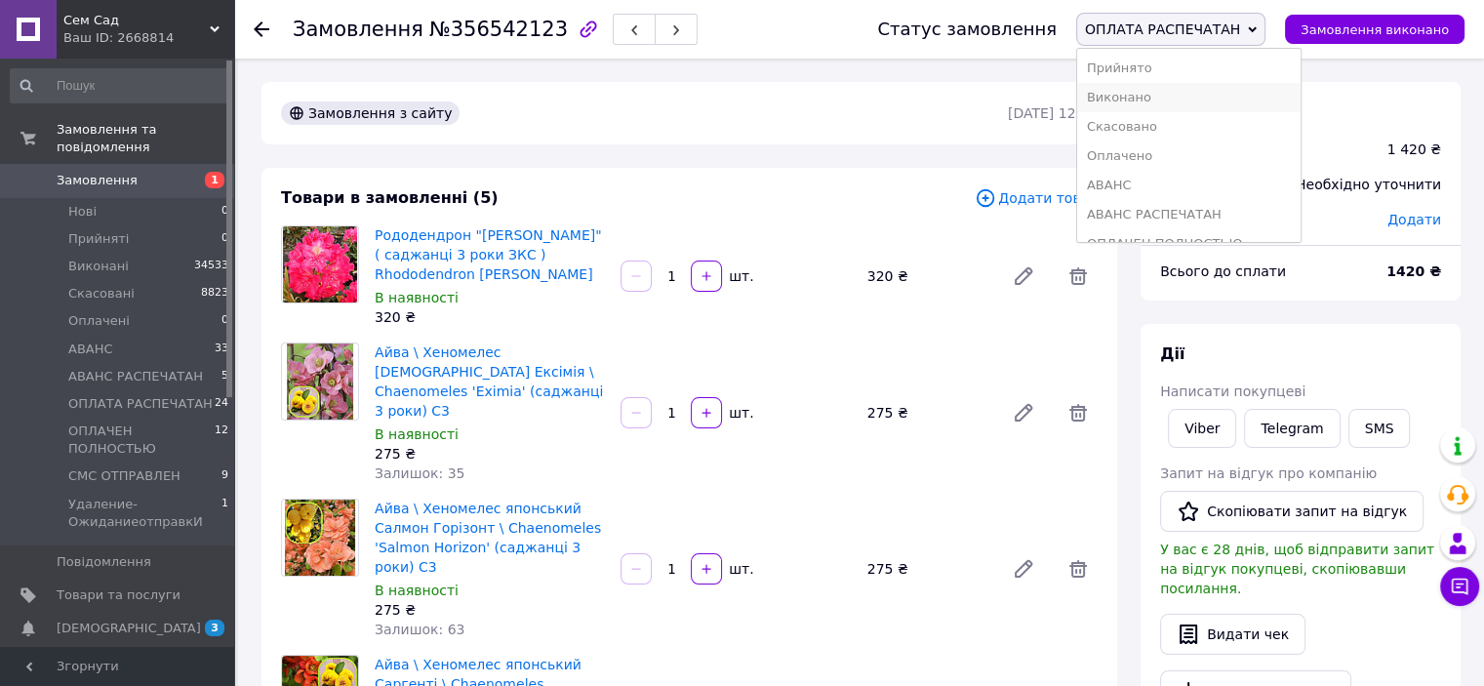
click at [1171, 84] on li "Виконано" at bounding box center [1188, 97] width 223 height 29
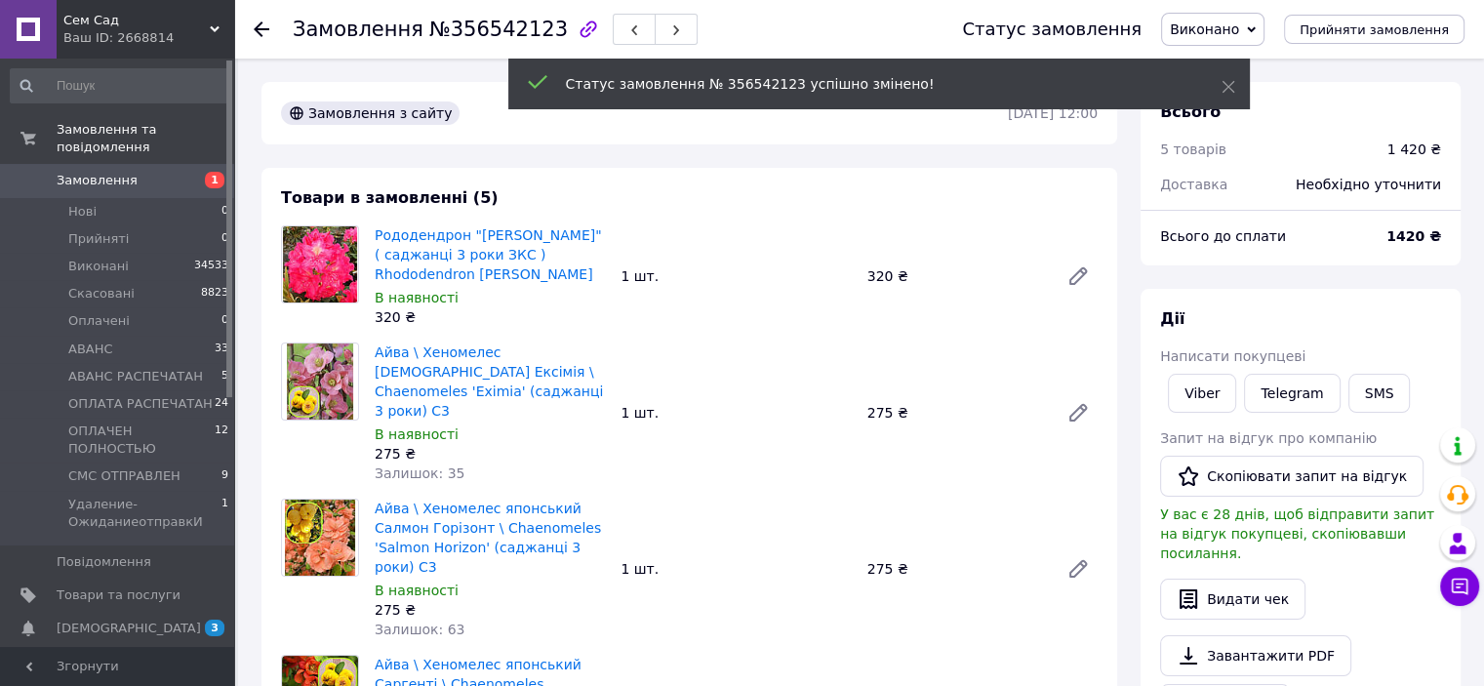
click at [1355, 368] on div "[PERSON_NAME] покупцеві Viber Telegram SMS Запит на відгук про компанію   Скопі…" at bounding box center [1300, 541] width 281 height 466
click at [1366, 397] on button "SMS" at bounding box center [1380, 393] width 62 height 39
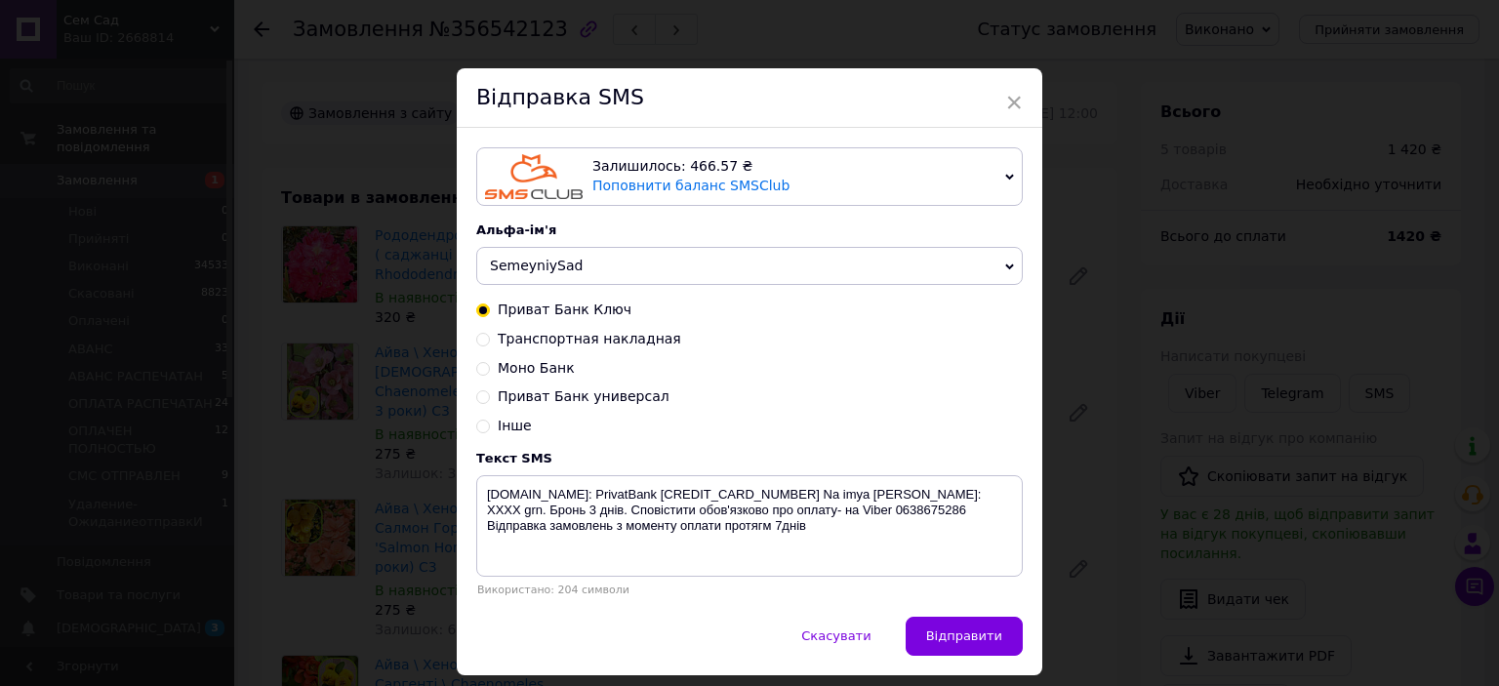
click at [478, 344] on input "Транспортная накладная" at bounding box center [483, 338] width 14 height 14
radio input "true"
radio input "false"
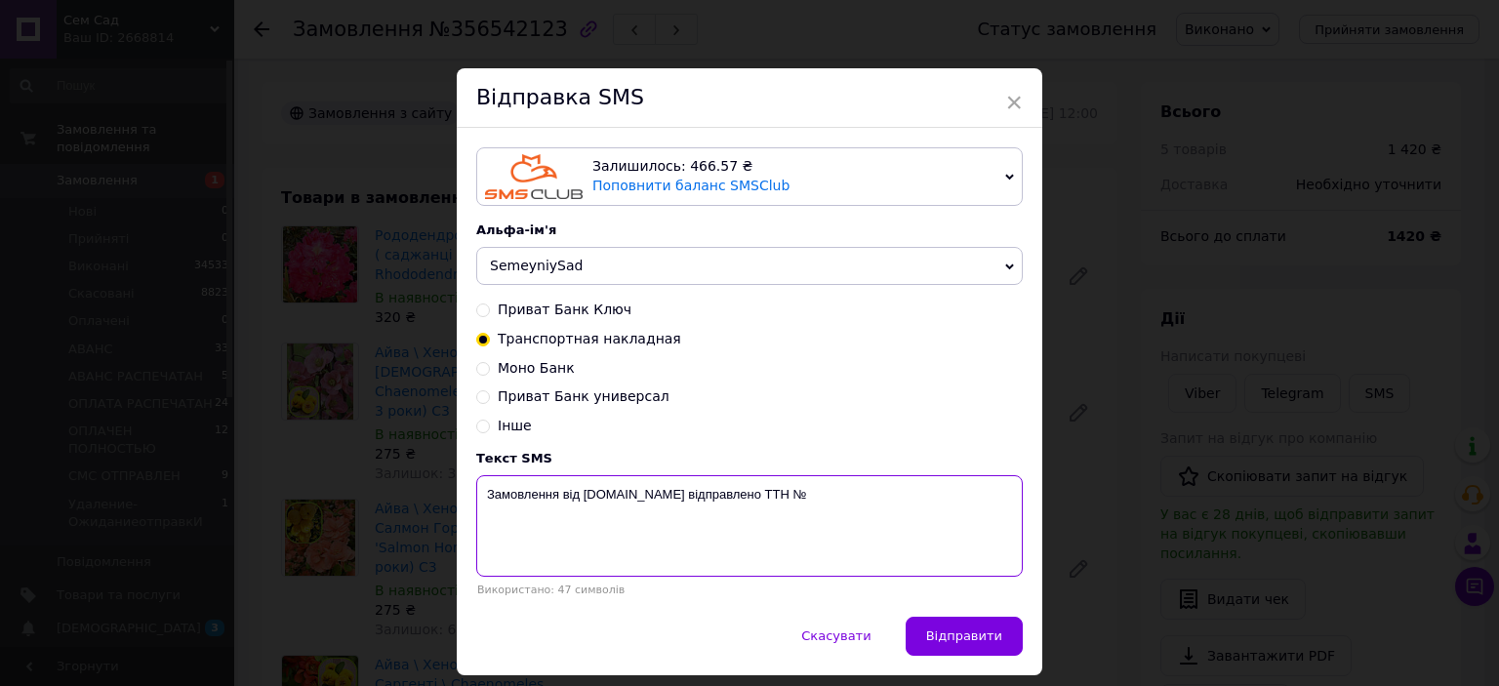
click at [828, 490] on textarea "Замовлення від [DOMAIN_NAME] відправлено ТТН №" at bounding box center [749, 525] width 547 height 101
type textarea "Замовлення від [DOMAIN_NAME] відправлено ТТН № 59001432654567"
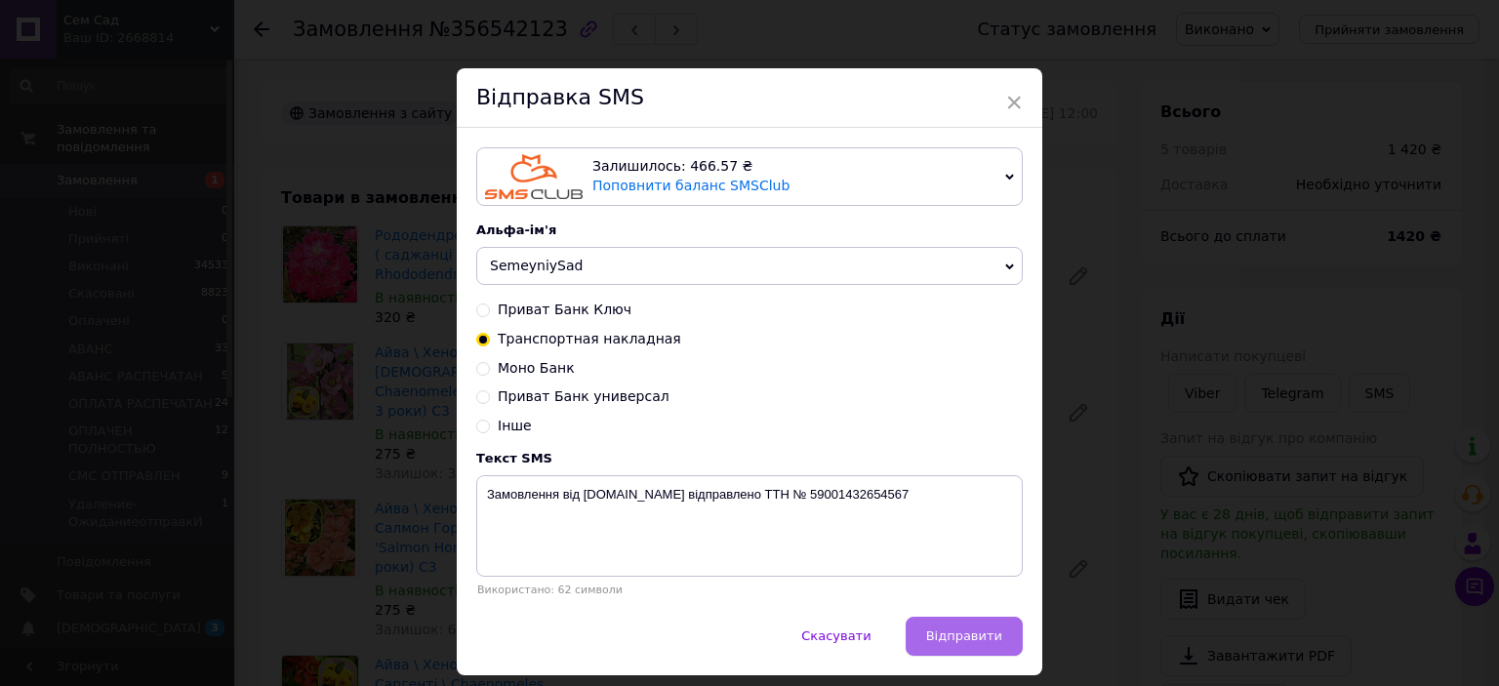
click at [974, 639] on span "Відправити" at bounding box center [964, 635] width 76 height 15
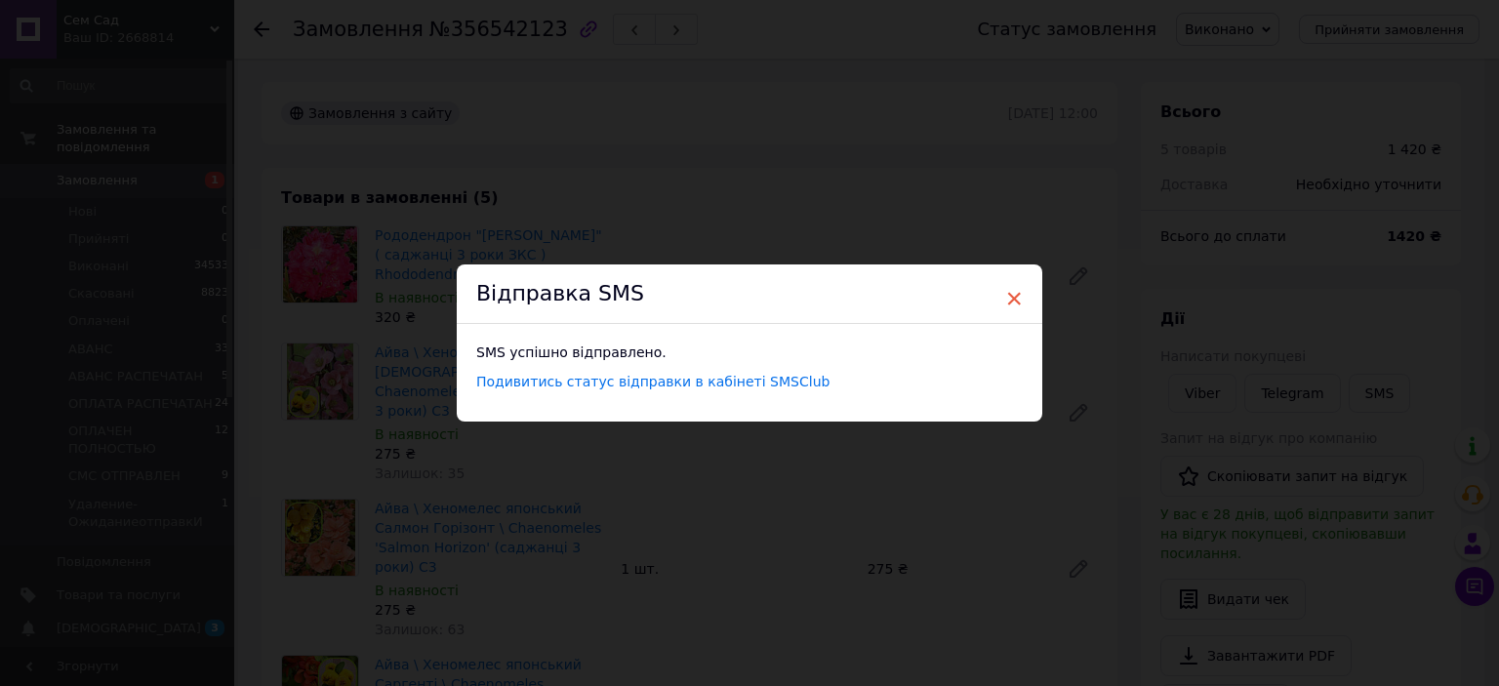
click at [1005, 298] on span "×" at bounding box center [1014, 298] width 18 height 33
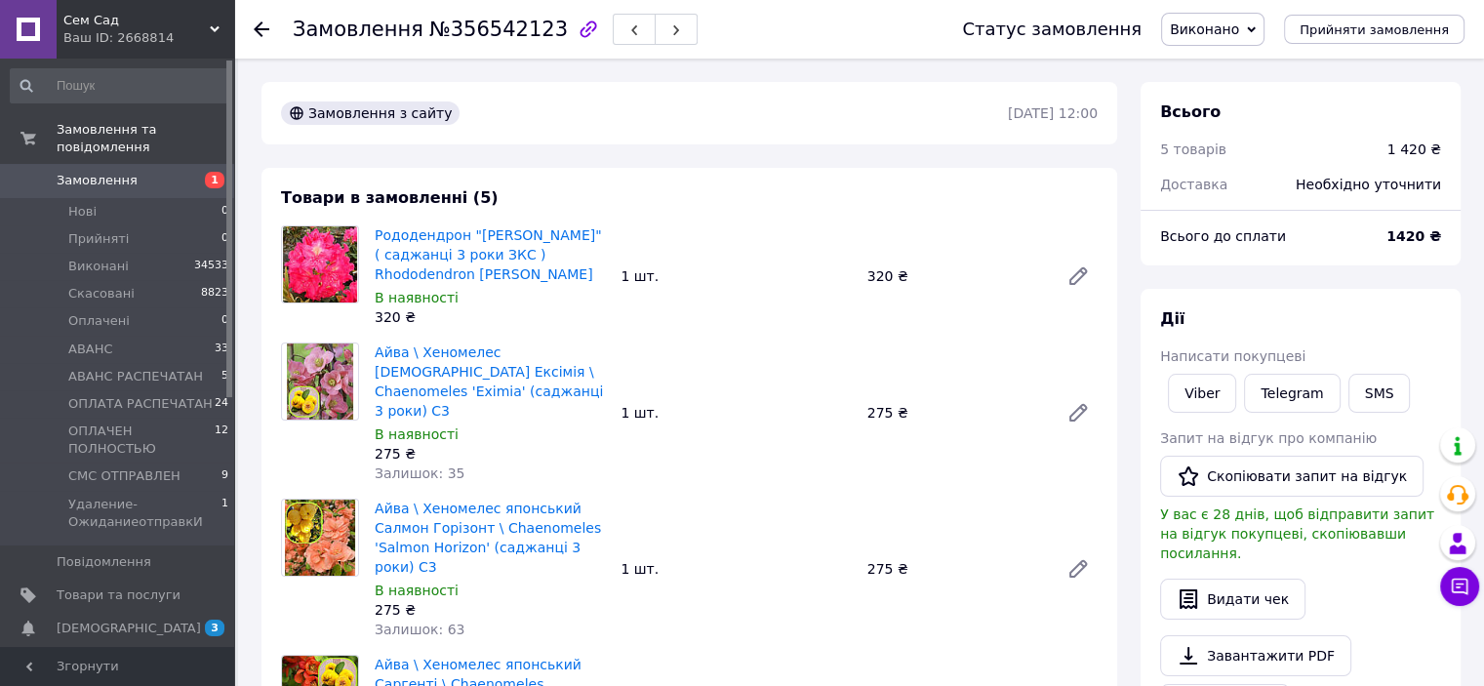
click at [132, 172] on span "Замовлення" at bounding box center [119, 181] width 124 height 18
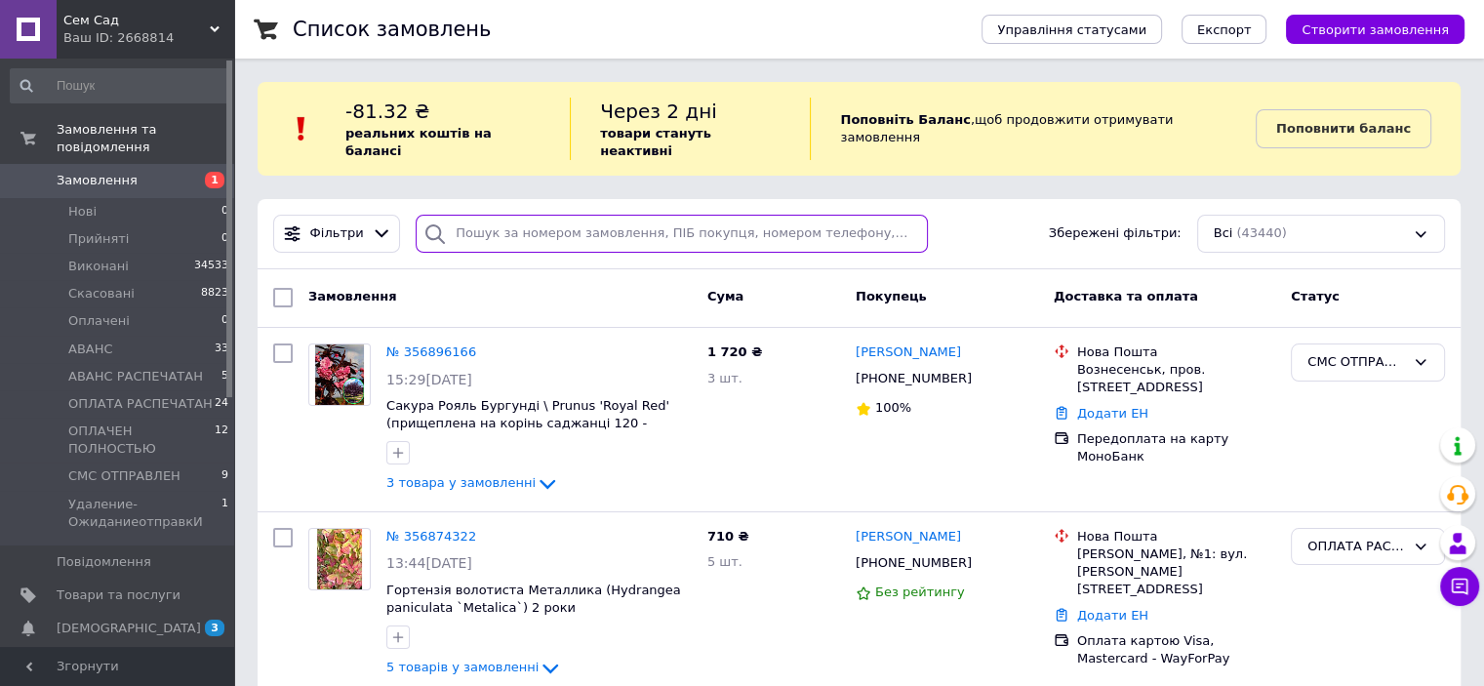
click at [554, 225] on input "search" at bounding box center [672, 234] width 512 height 38
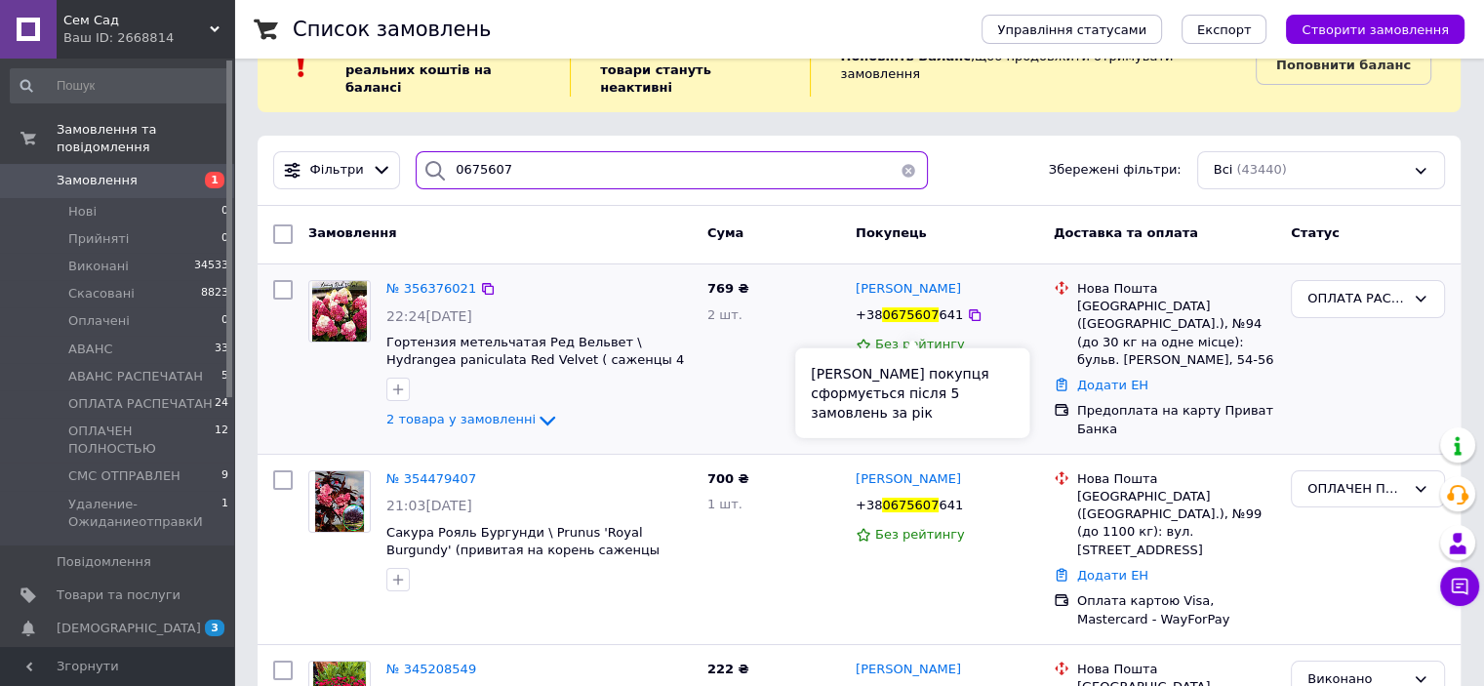
scroll to position [98, 0]
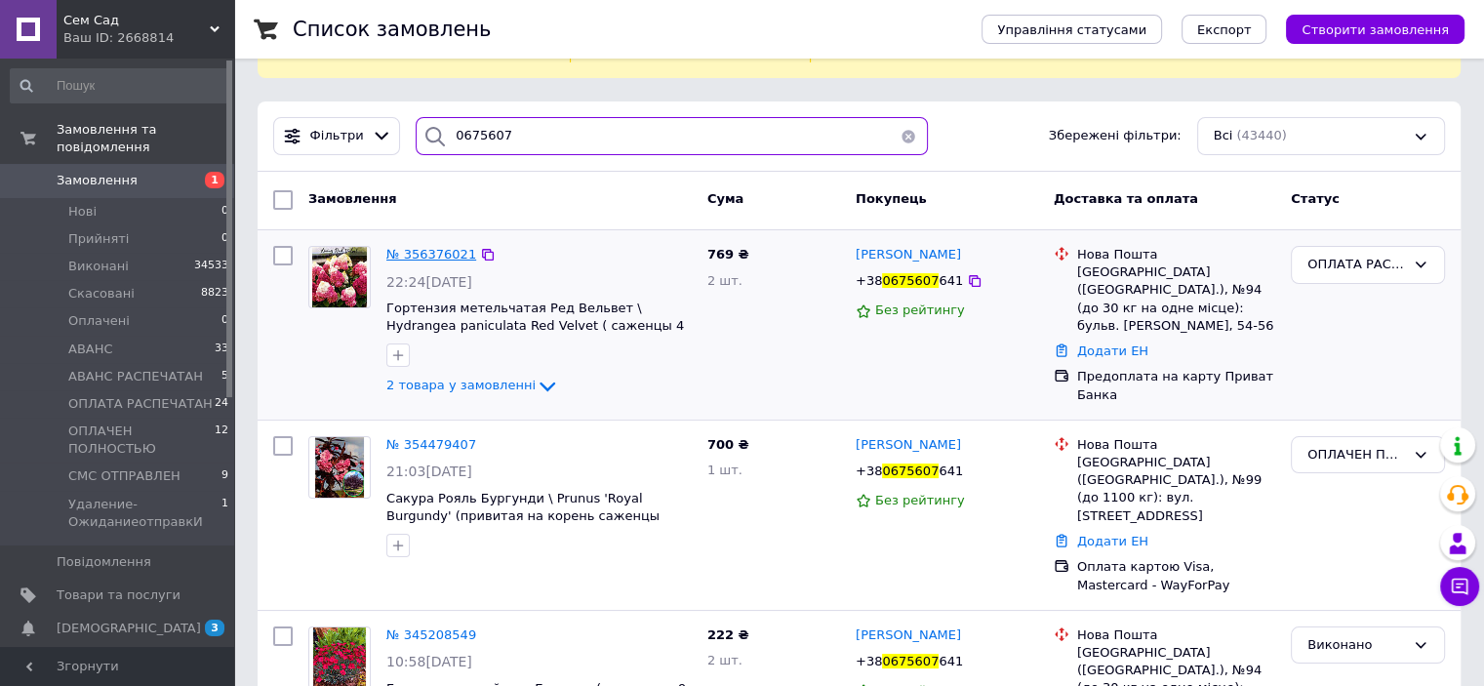
type input "0675607"
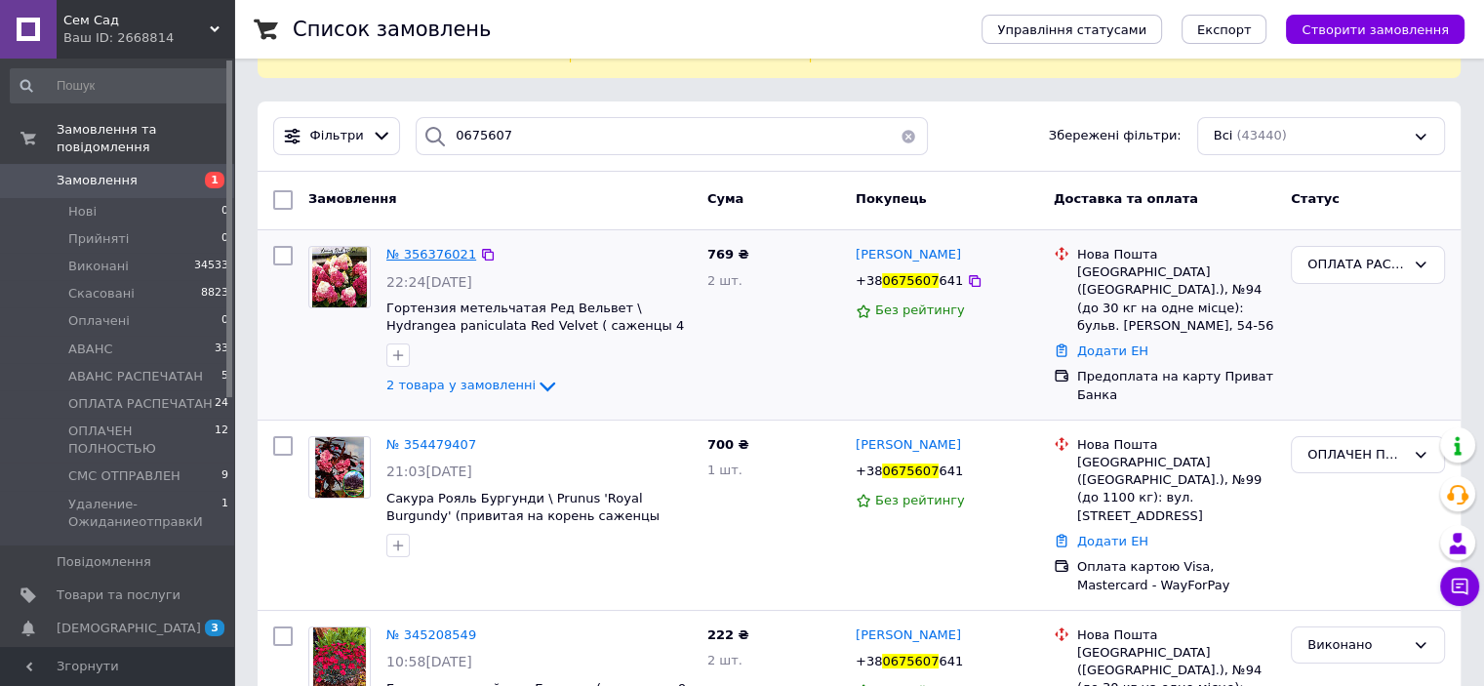
click at [425, 247] on span "№ 356376021" at bounding box center [431, 254] width 90 height 15
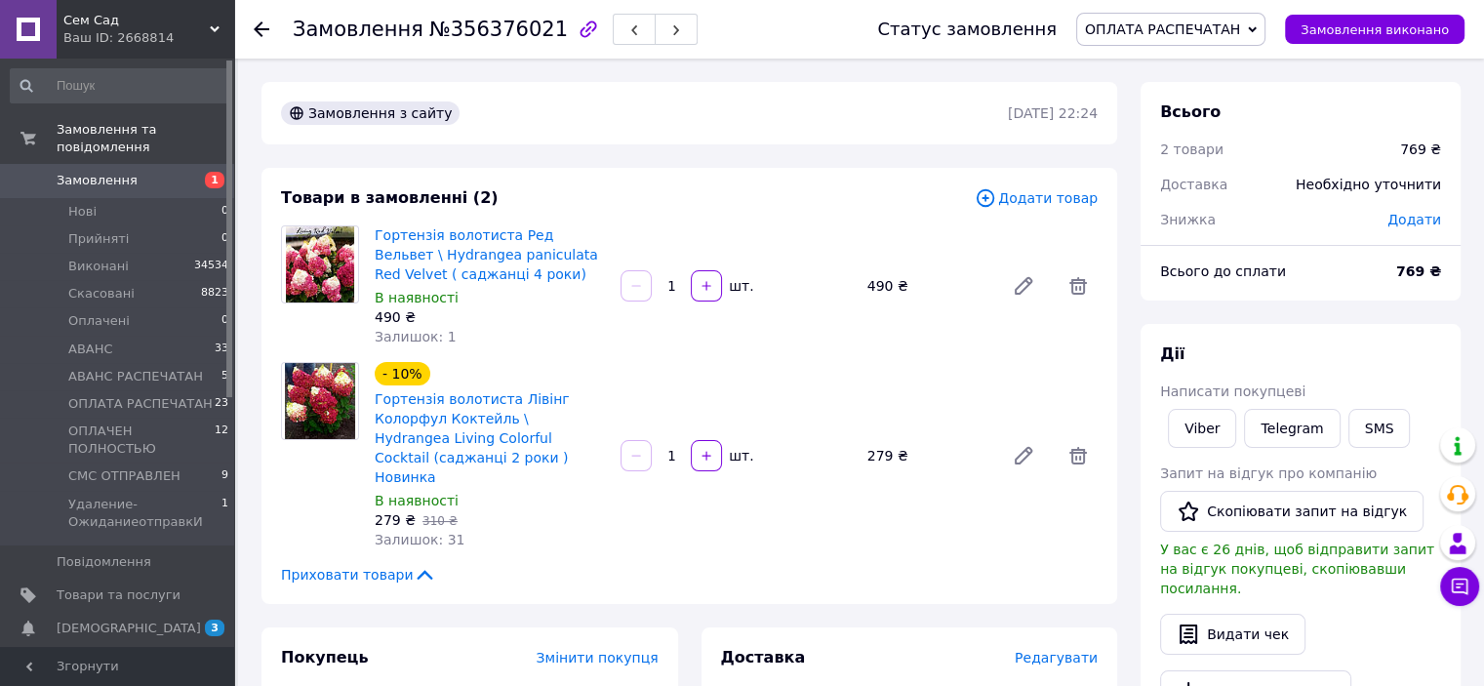
click at [1266, 38] on span "ОПЛАТА РАСПЕЧАТАН" at bounding box center [1170, 29] width 189 height 33
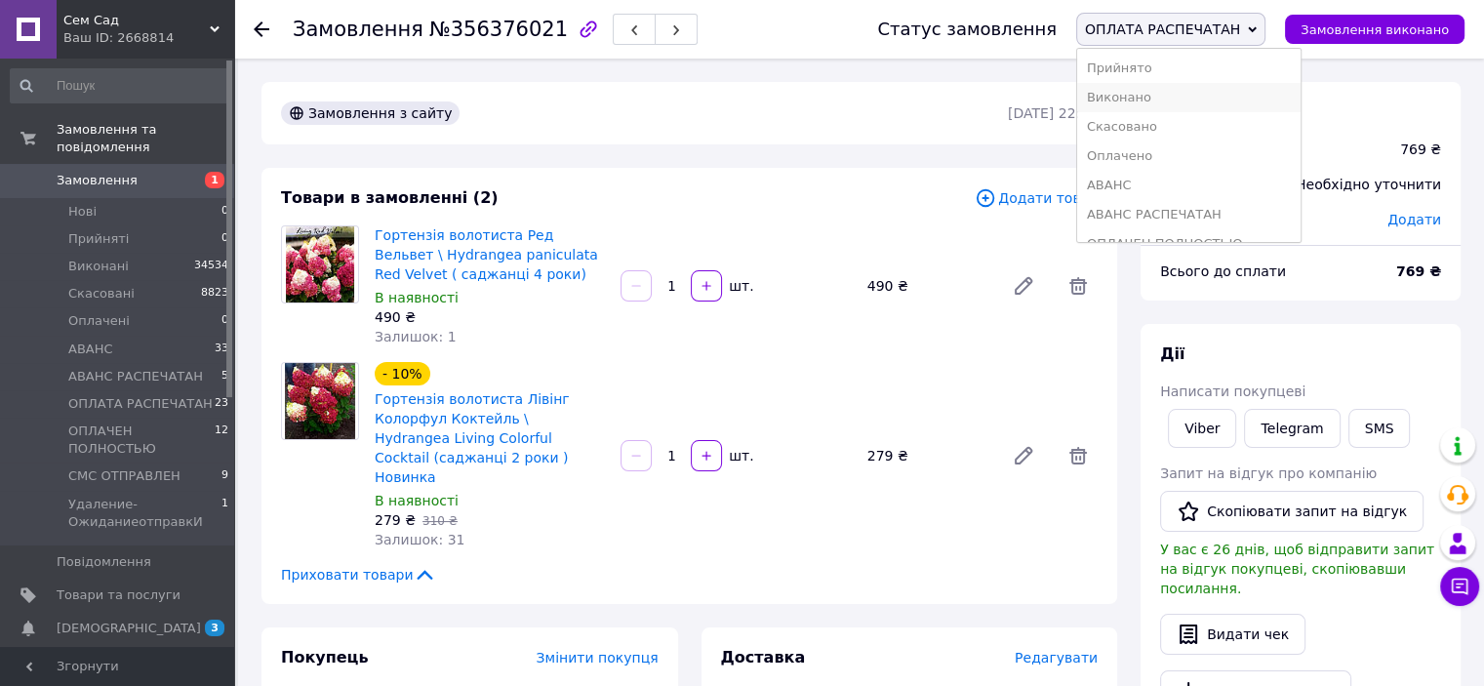
click at [1168, 91] on li "Виконано" at bounding box center [1188, 97] width 223 height 29
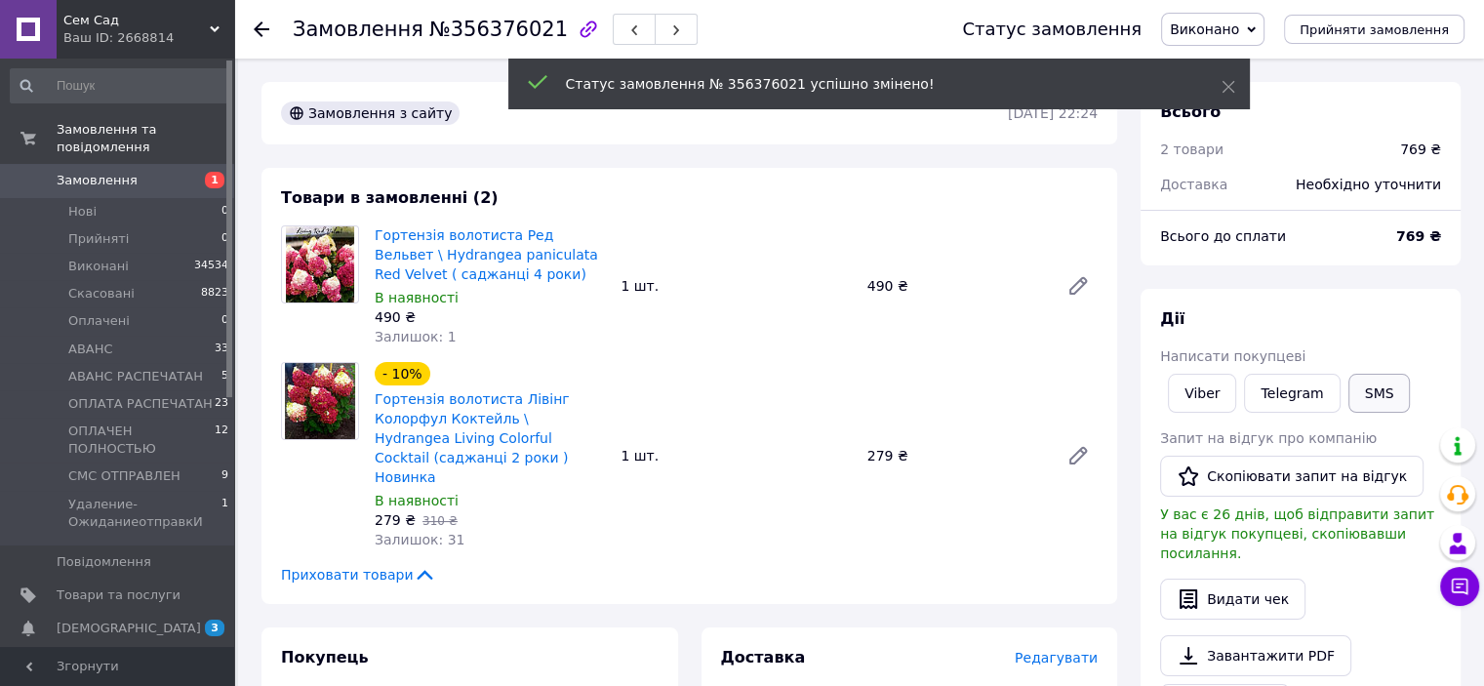
click at [1374, 375] on button "SMS" at bounding box center [1380, 393] width 62 height 39
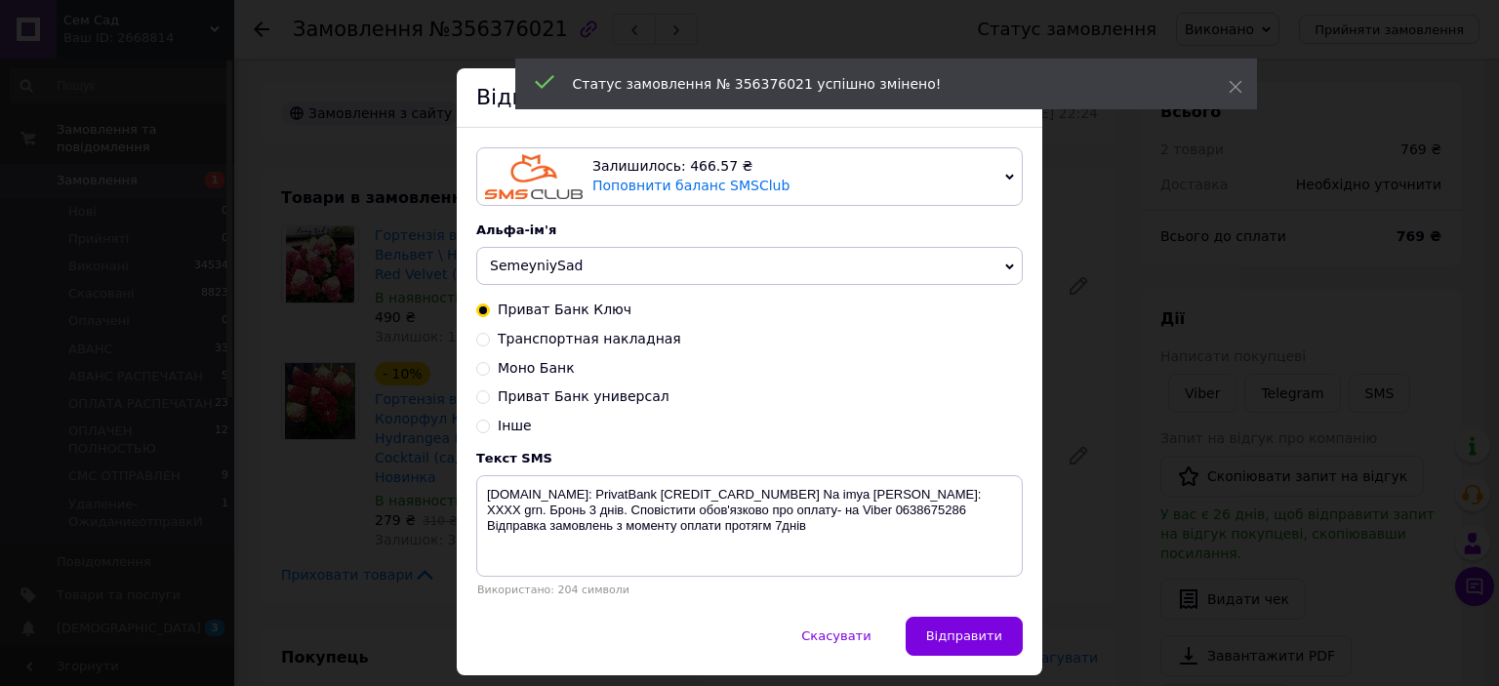
click at [1375, 382] on div "× Відправка SMS Залишилось: 466.57 ₴ Поповнити баланс SMSClub Підключити LetsAd…" at bounding box center [749, 343] width 1499 height 686
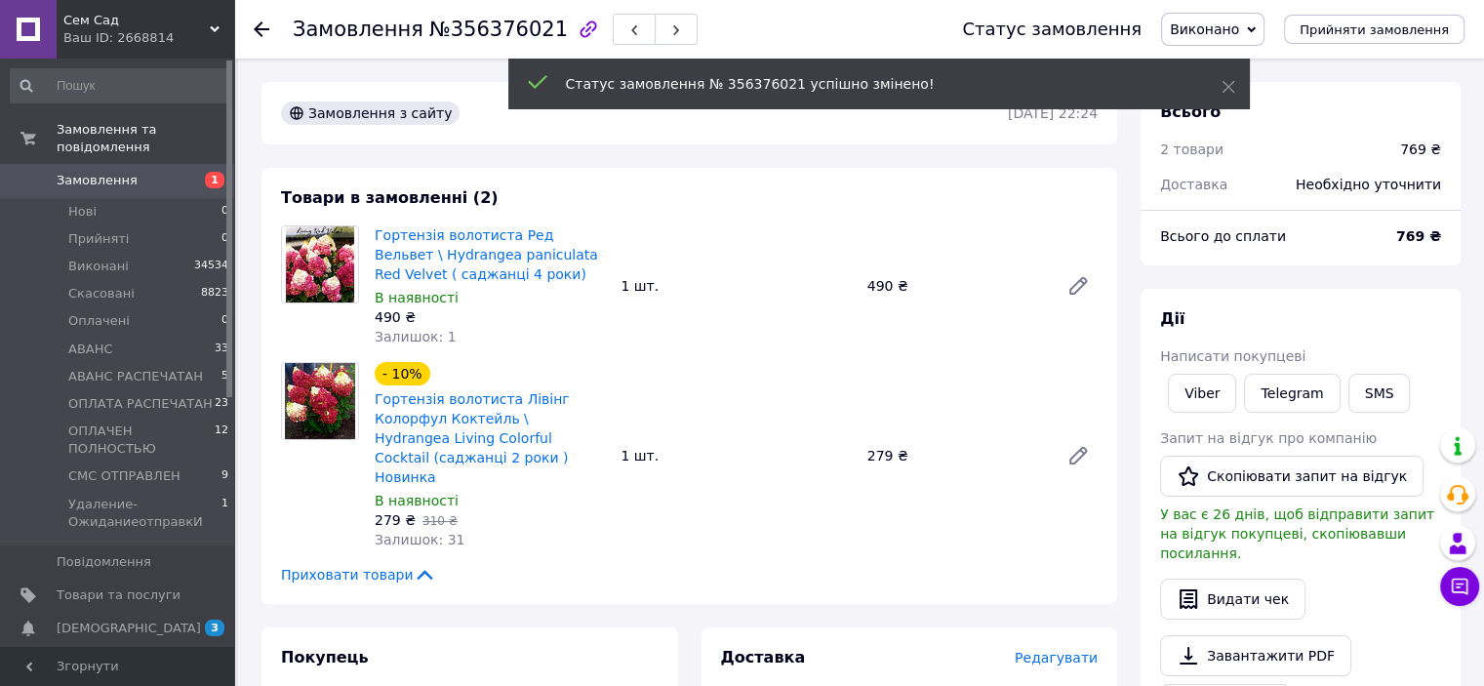
click at [1375, 382] on button "SMS" at bounding box center [1380, 393] width 62 height 39
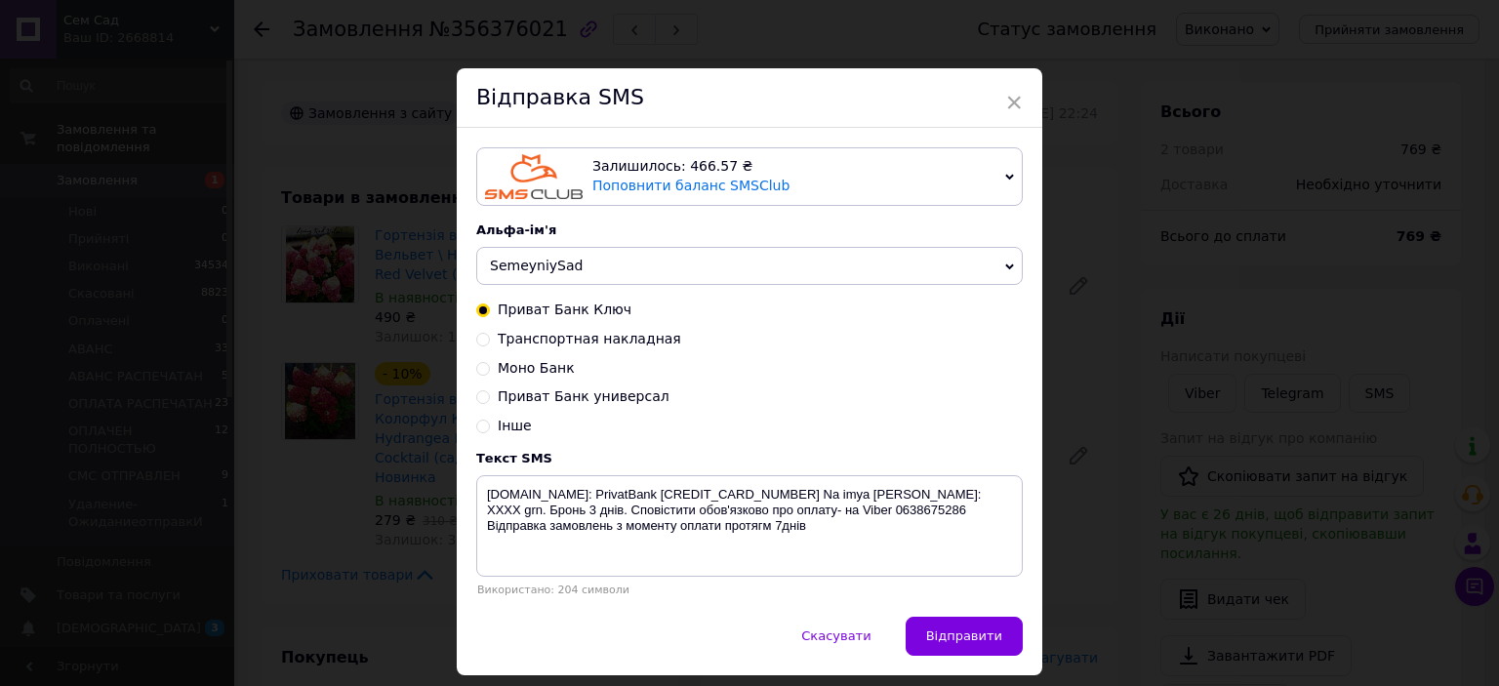
click at [485, 339] on input "Транспортная накладная" at bounding box center [483, 338] width 14 height 14
radio input "true"
radio input "false"
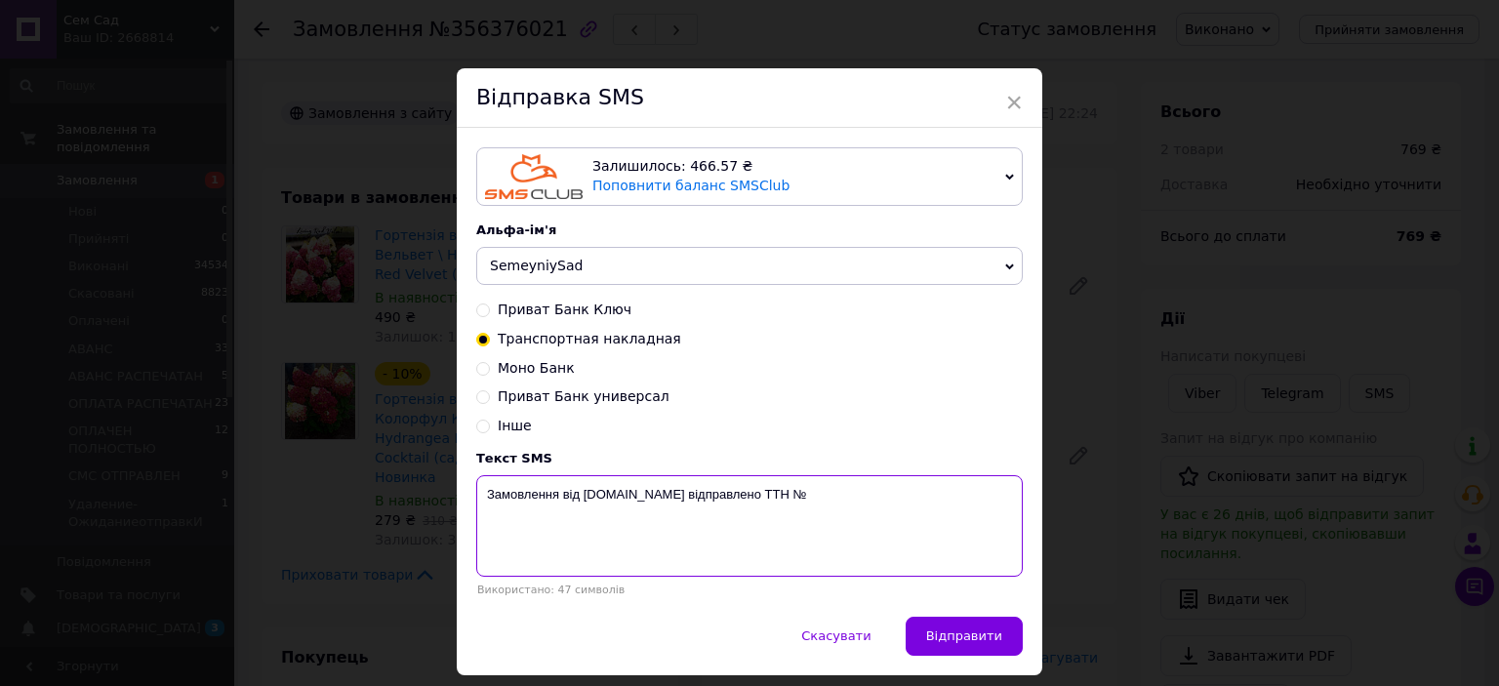
click at [839, 504] on textarea "Замовлення від [DOMAIN_NAME] відправлено ТТН №" at bounding box center [749, 525] width 547 height 101
type textarea "Замовлення від [DOMAIN_NAME] відправлено ТТН № 59001432653992"
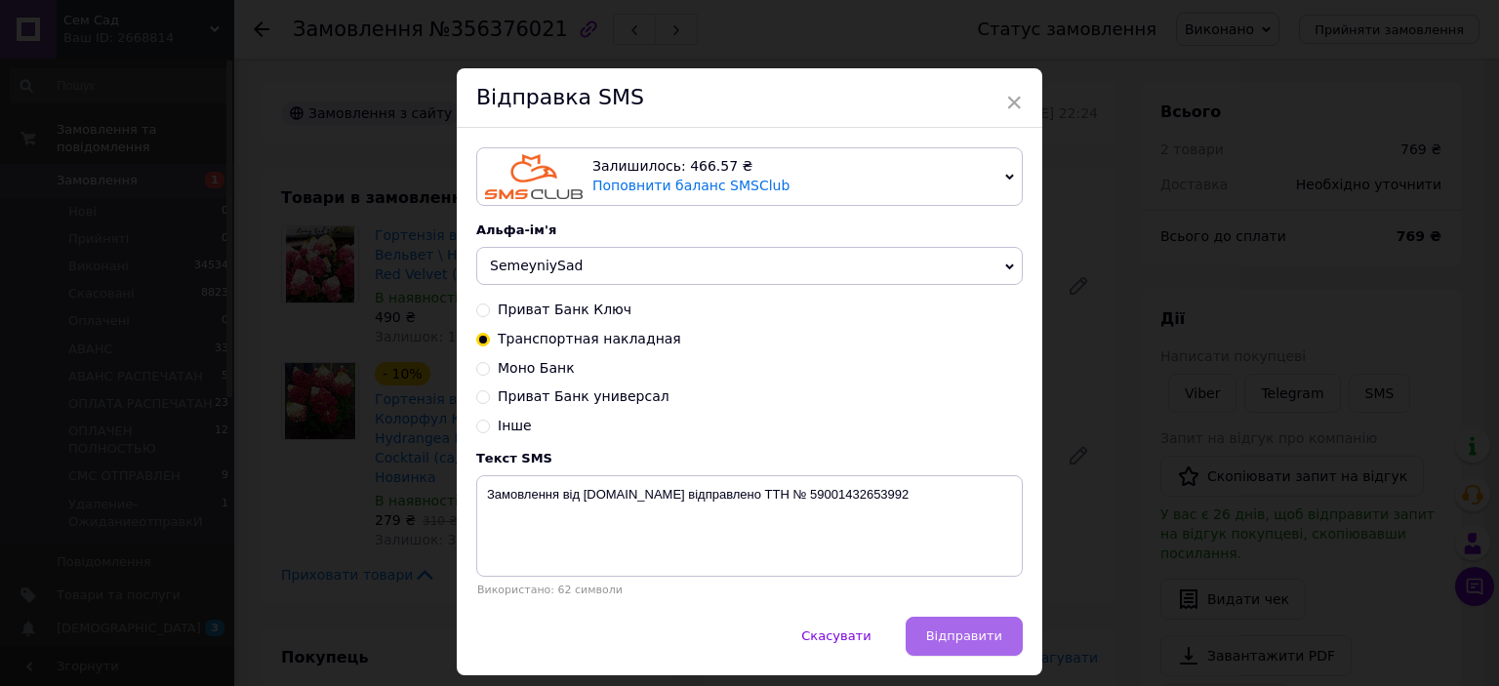
click at [944, 643] on span "Відправити" at bounding box center [964, 635] width 76 height 15
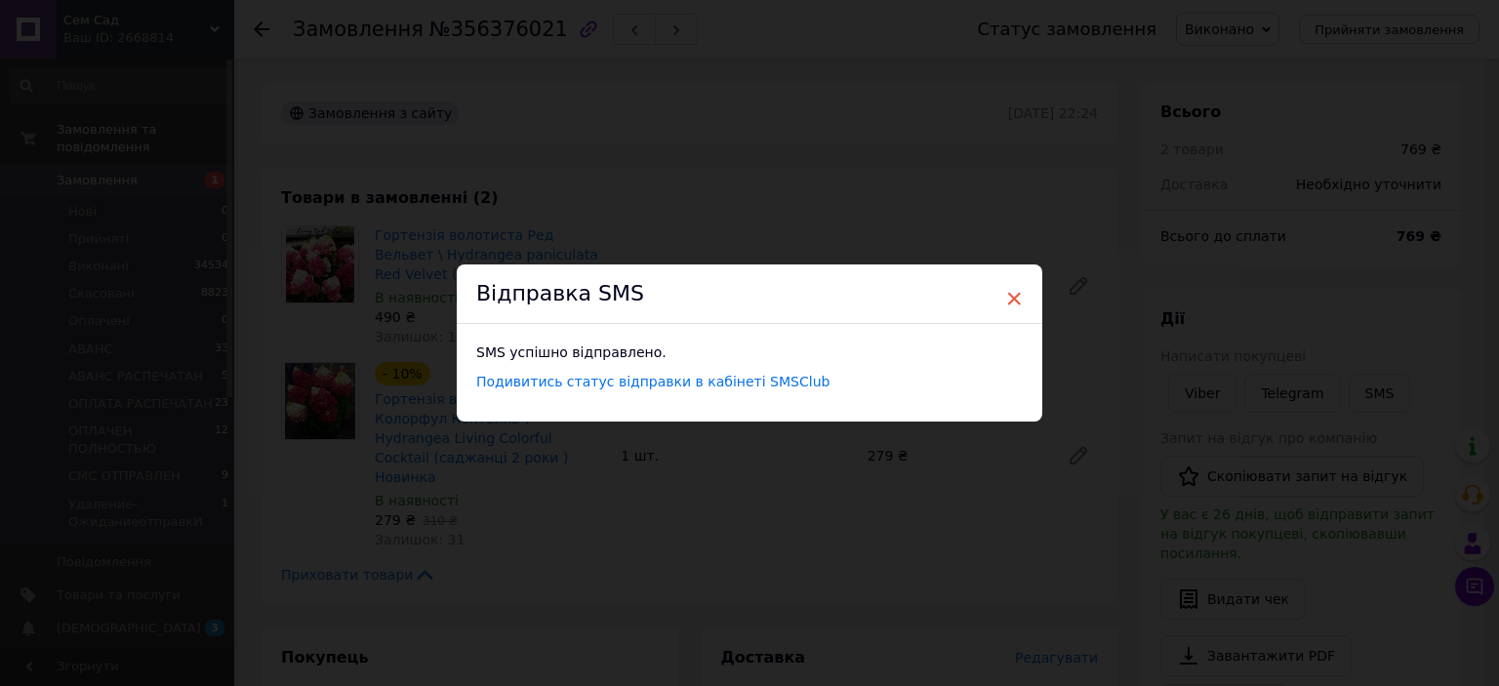
click at [1015, 291] on span "×" at bounding box center [1014, 298] width 18 height 33
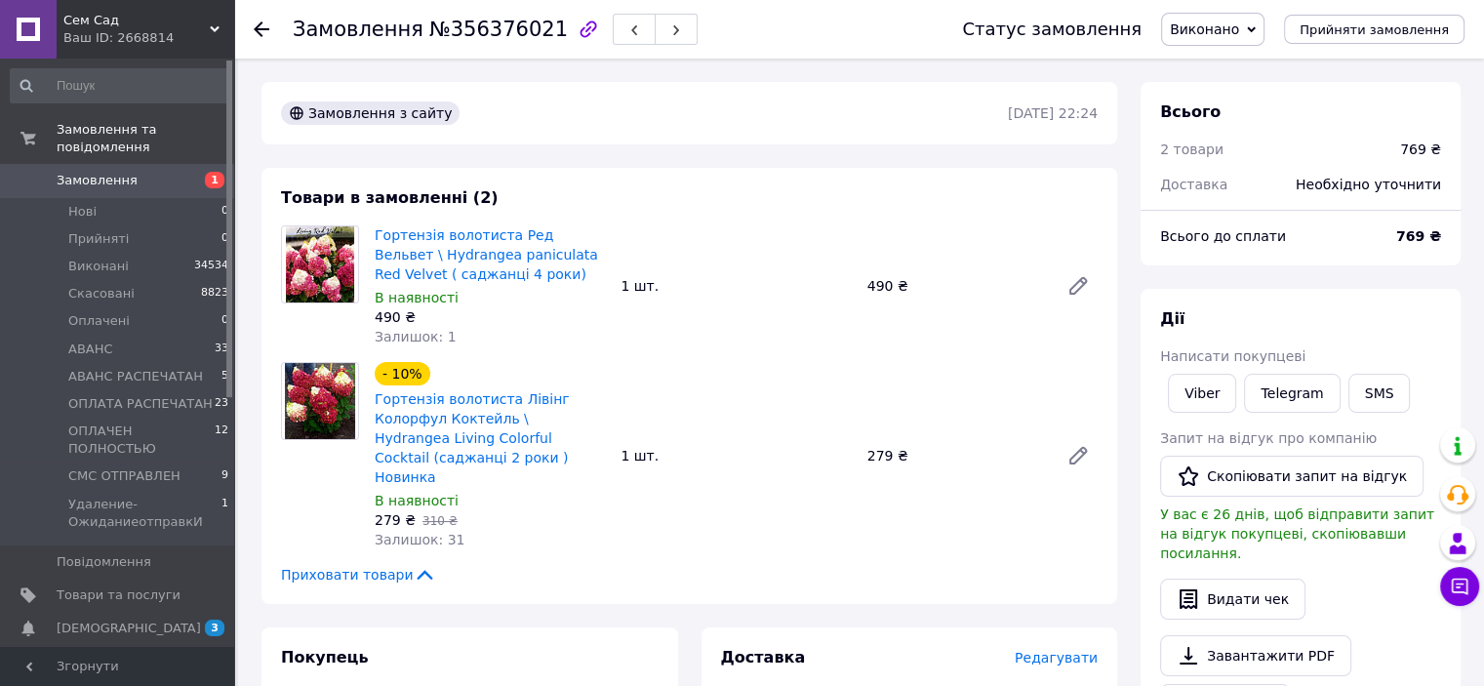
click at [125, 164] on link "Замовлення 1" at bounding box center [120, 180] width 240 height 33
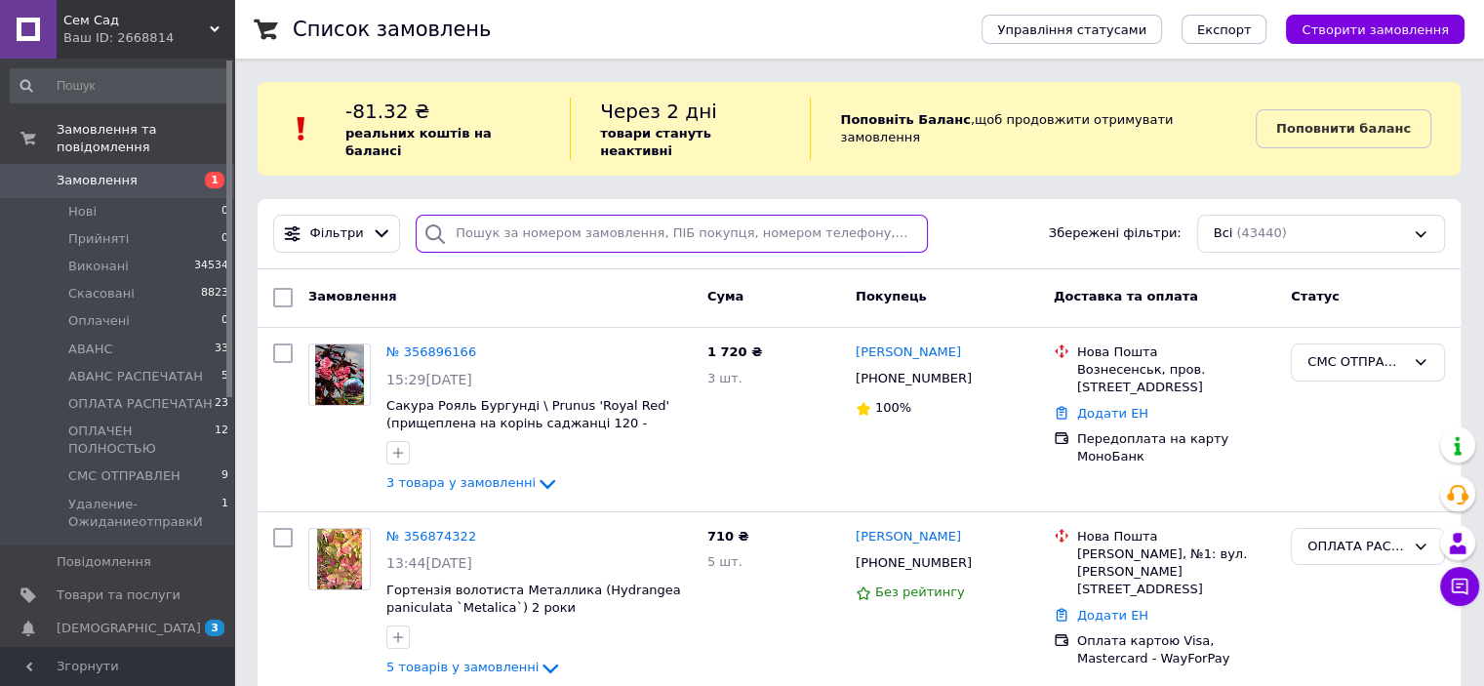
click at [590, 224] on input "search" at bounding box center [672, 234] width 512 height 38
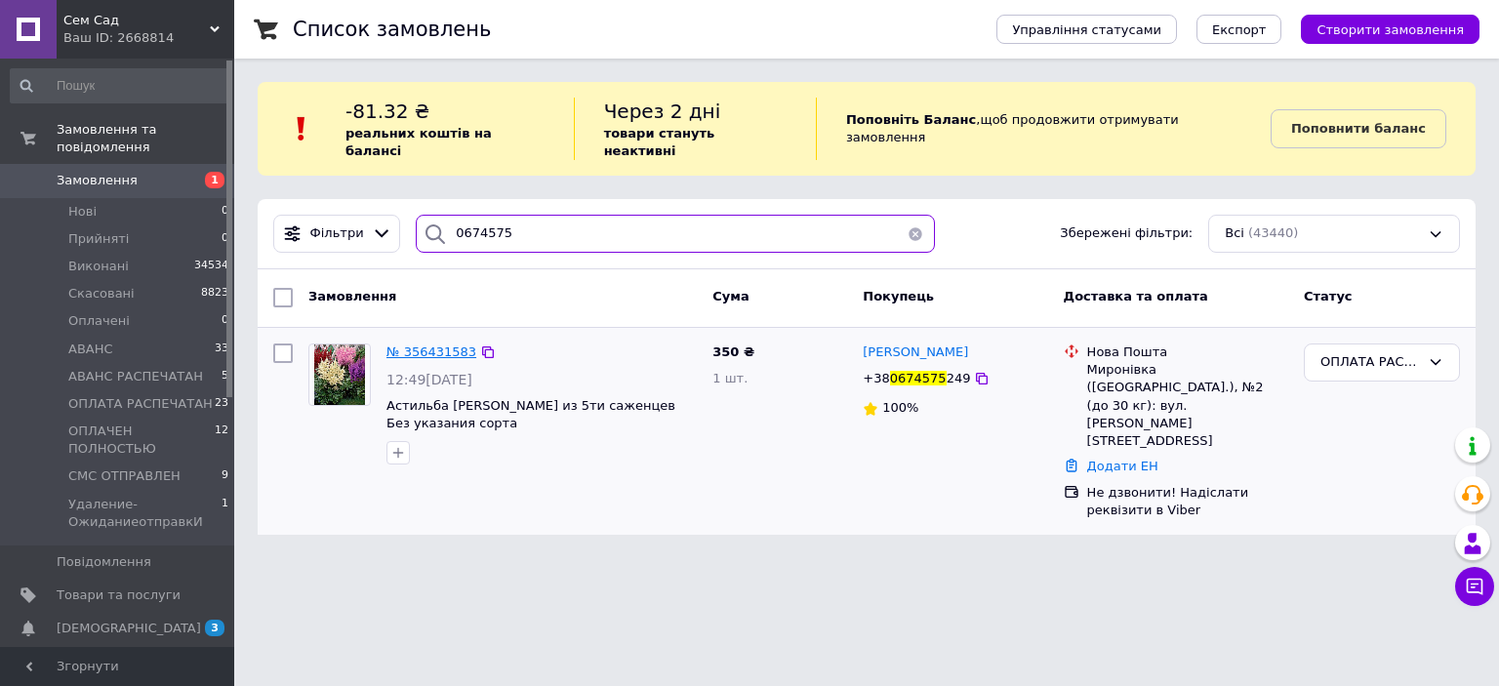
type input "0674575"
click at [442, 344] on span "№ 356431583" at bounding box center [431, 351] width 90 height 15
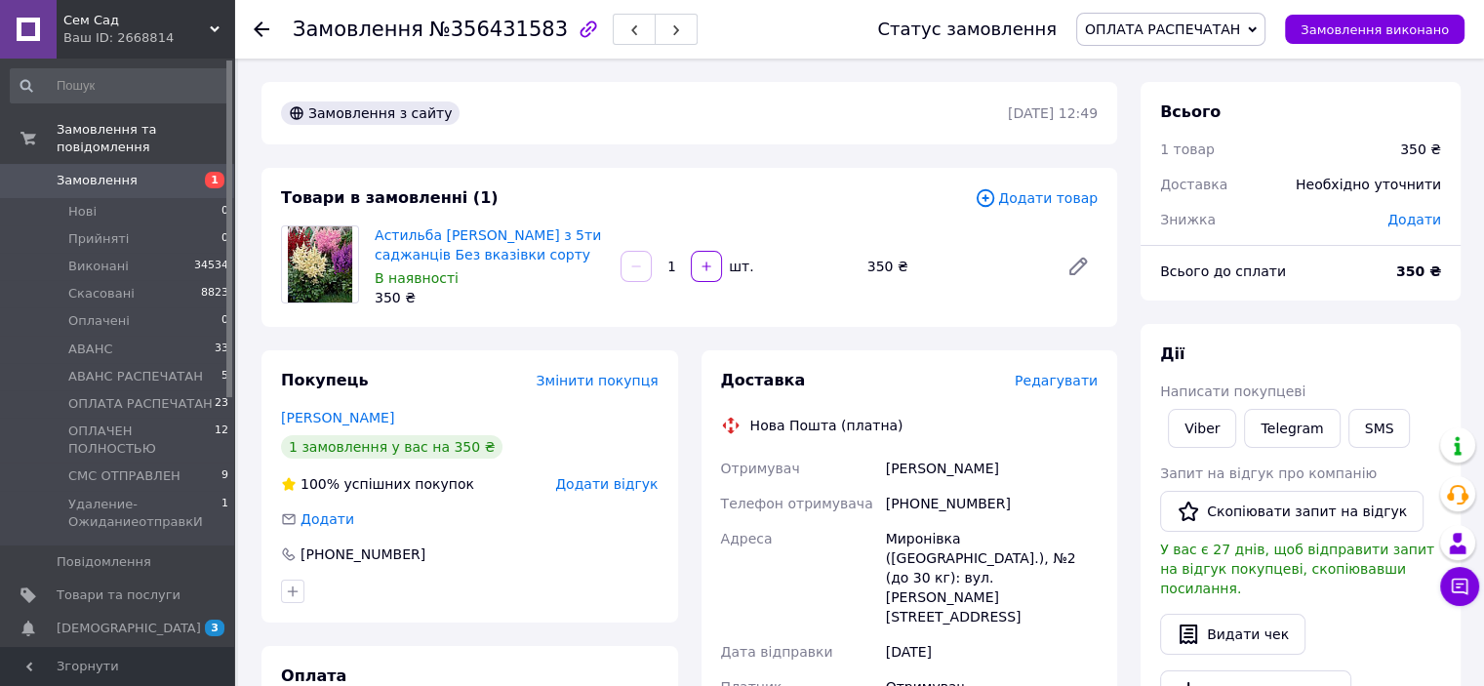
click at [1240, 26] on span "ОПЛАТА РАСПЕЧАТАН" at bounding box center [1162, 29] width 155 height 16
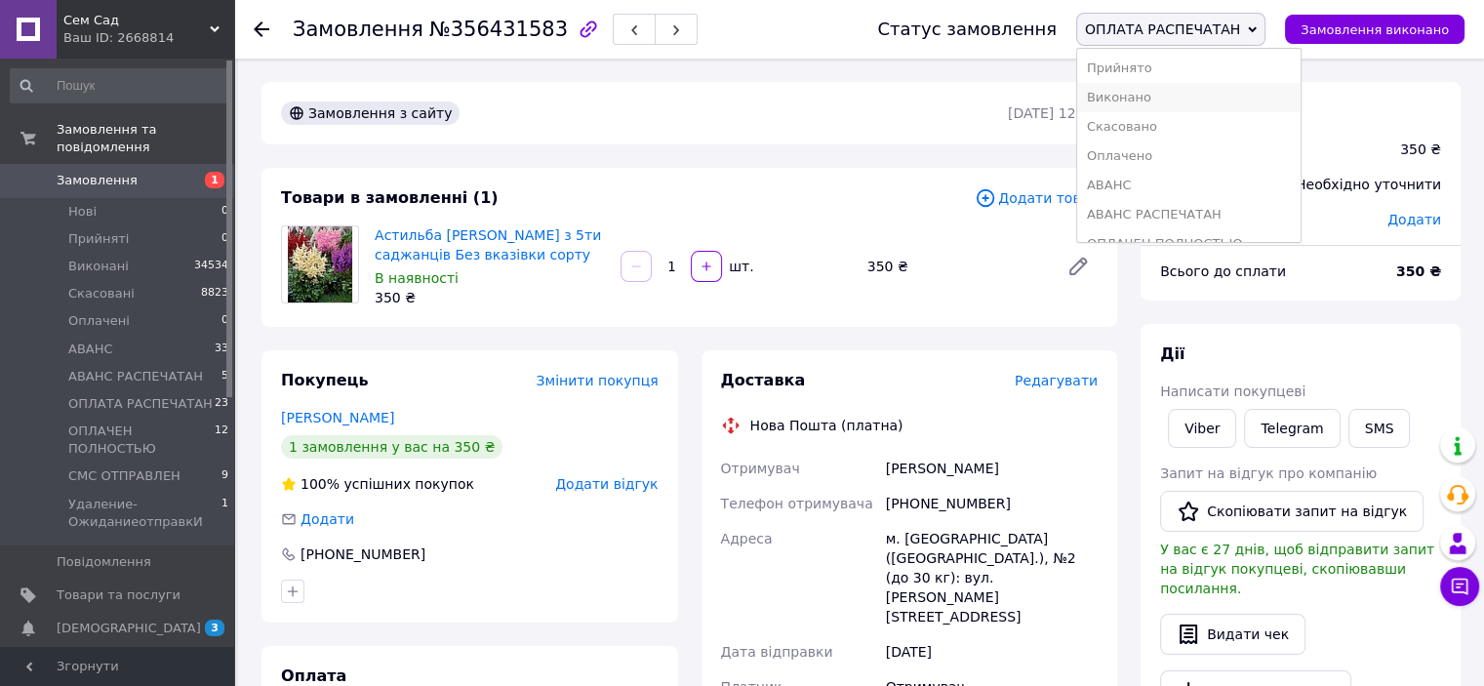
click at [1158, 89] on li "Виконано" at bounding box center [1188, 97] width 223 height 29
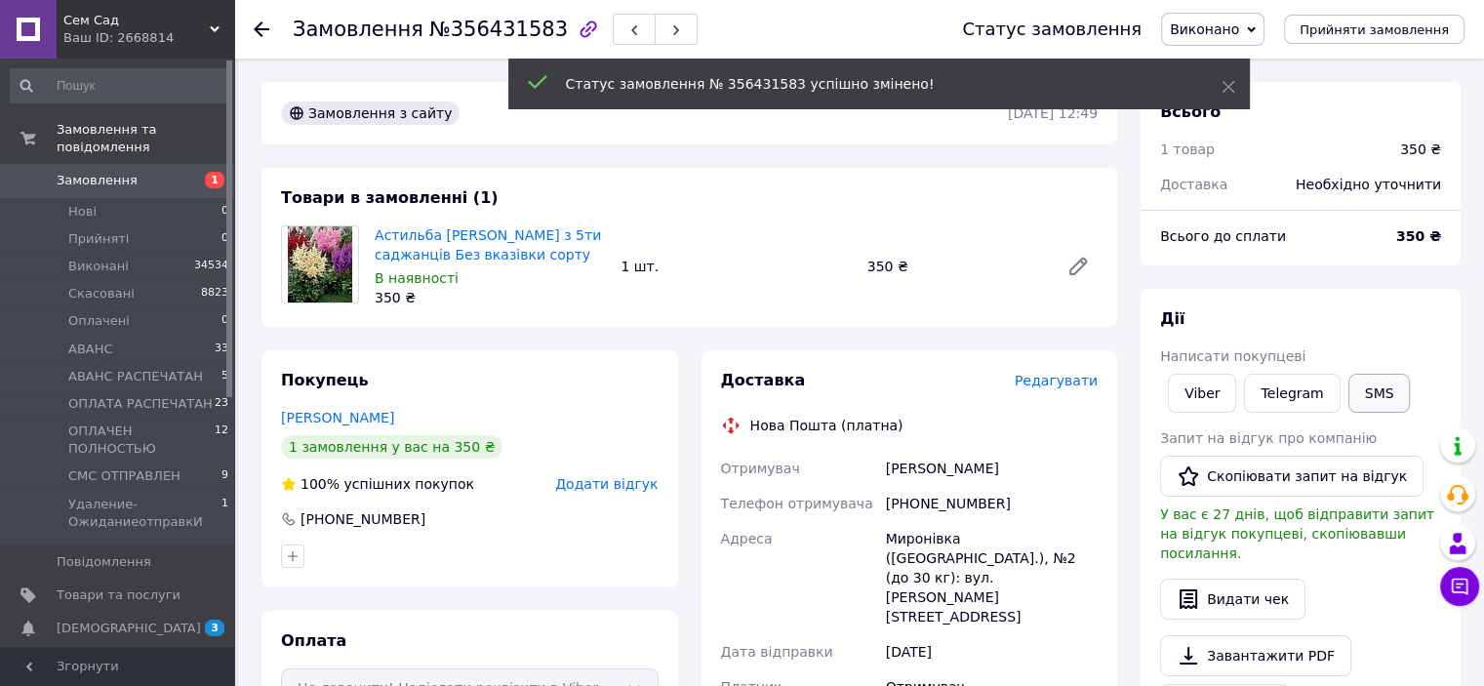
click at [1352, 396] on button "SMS" at bounding box center [1380, 393] width 62 height 39
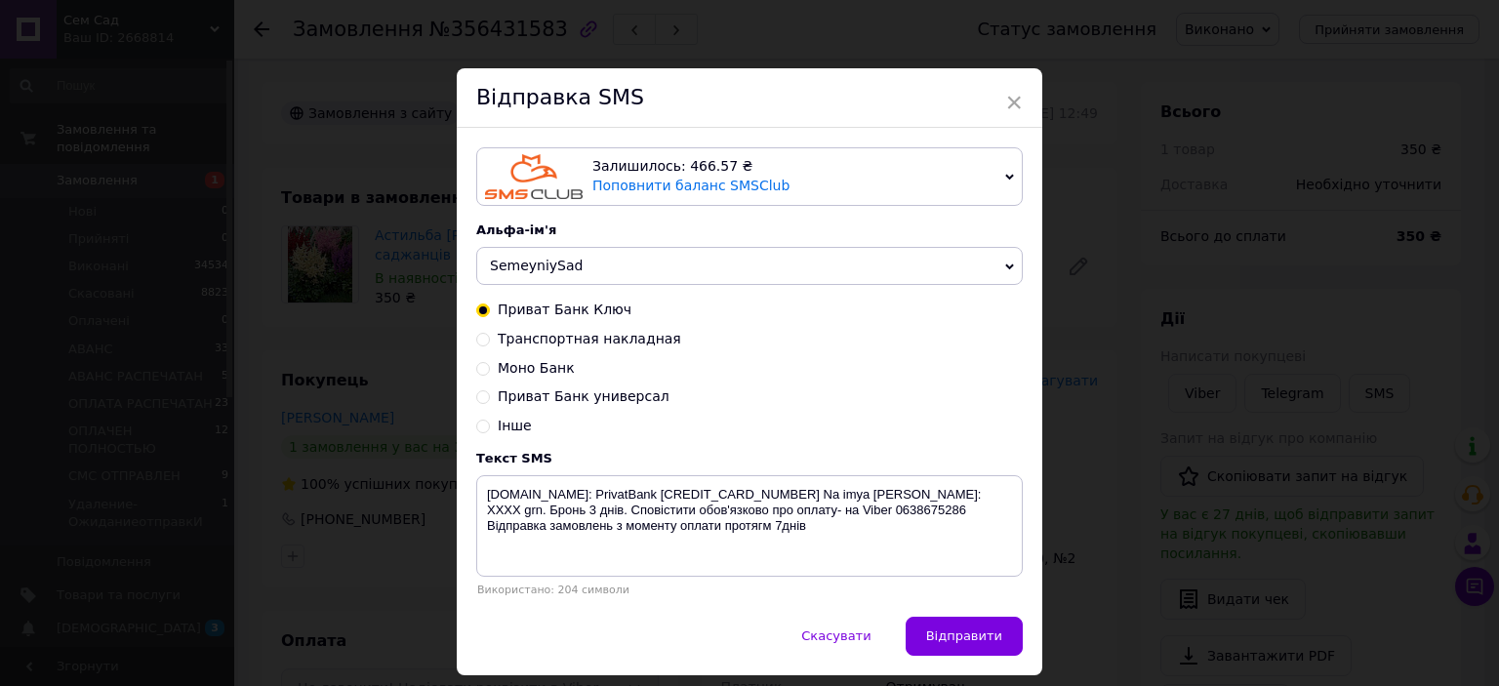
click at [488, 344] on div "Транспортная накладная" at bounding box center [749, 340] width 547 height 20
click at [482, 344] on input "Транспортная накладная" at bounding box center [483, 338] width 14 height 14
radio input "true"
radio input "false"
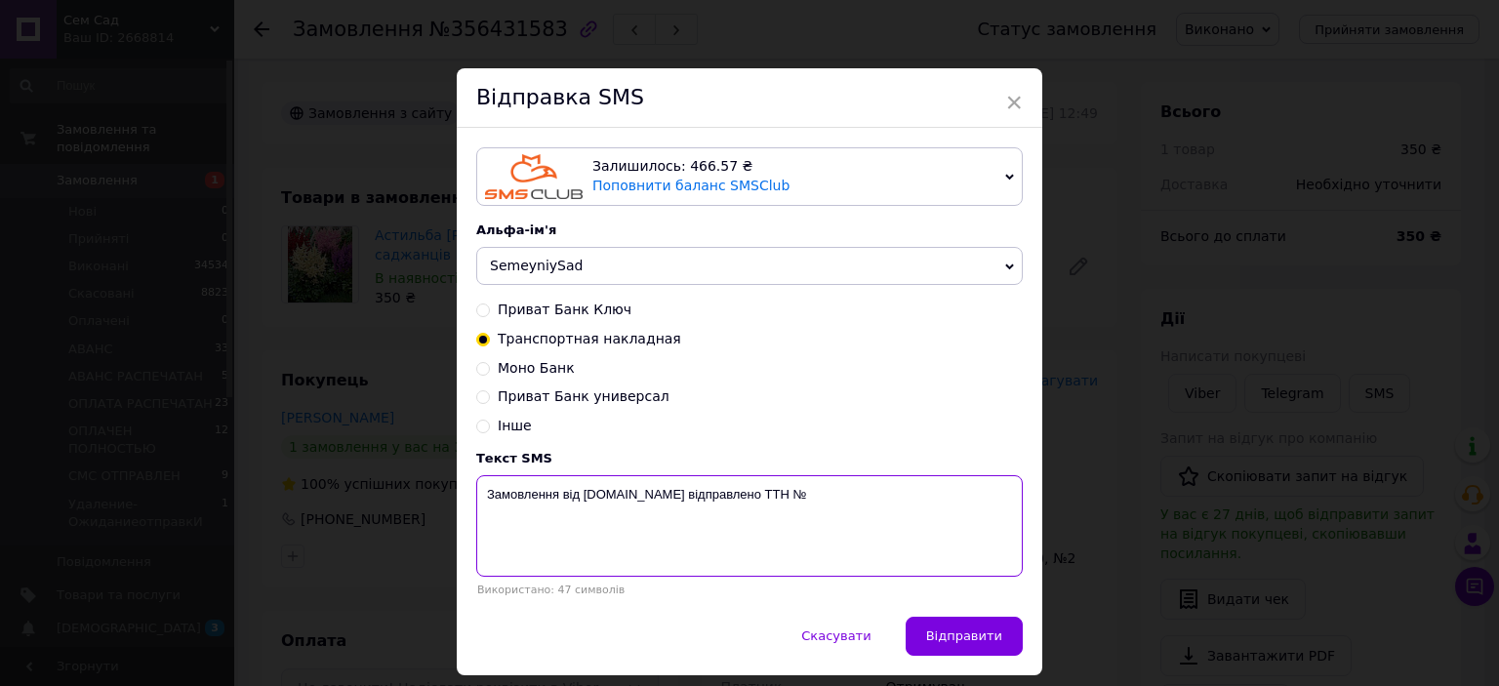
click at [835, 490] on textarea "Замовлення від [DOMAIN_NAME] відправлено ТТН №" at bounding box center [749, 525] width 547 height 101
type textarea "Замовлення від [DOMAIN_NAME] відправлено ТТН № 59001432653701"
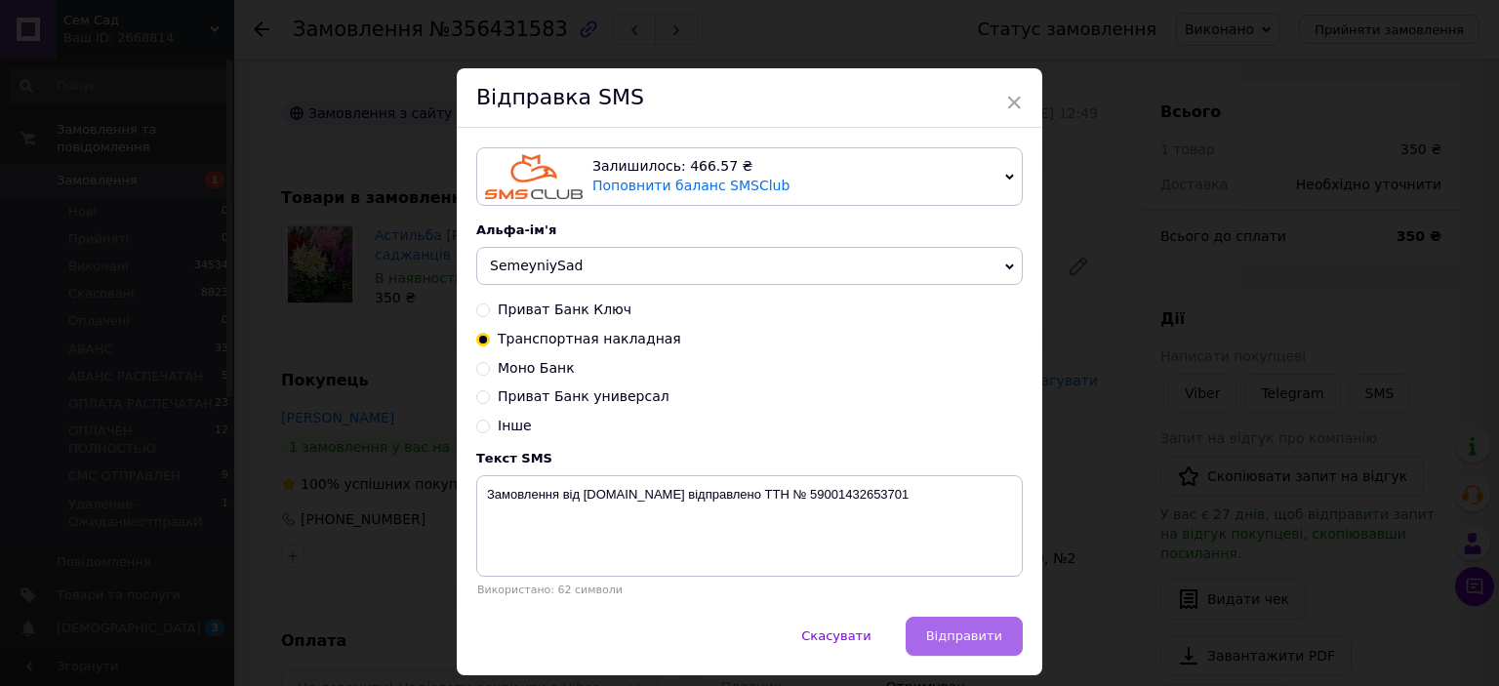
click at [957, 628] on button "Відправити" at bounding box center [964, 636] width 117 height 39
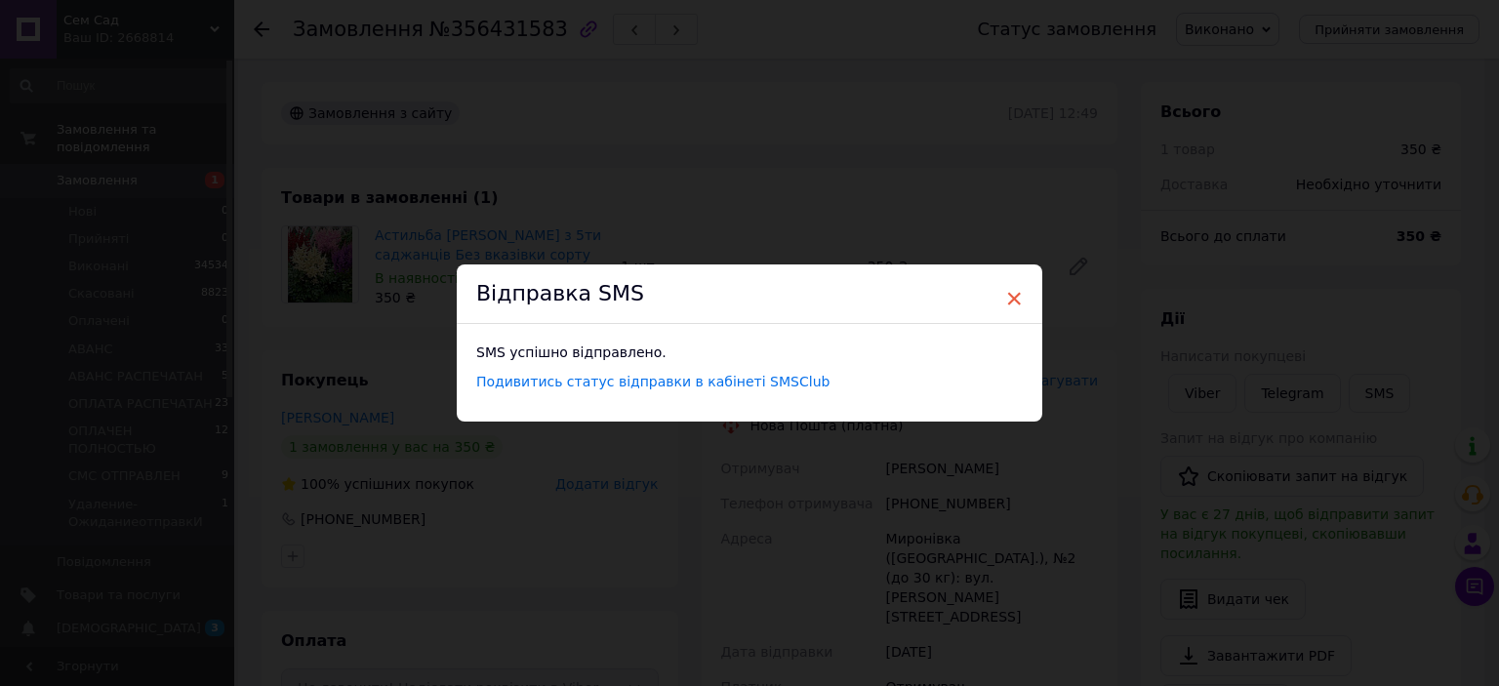
click at [1007, 294] on span "×" at bounding box center [1014, 298] width 18 height 33
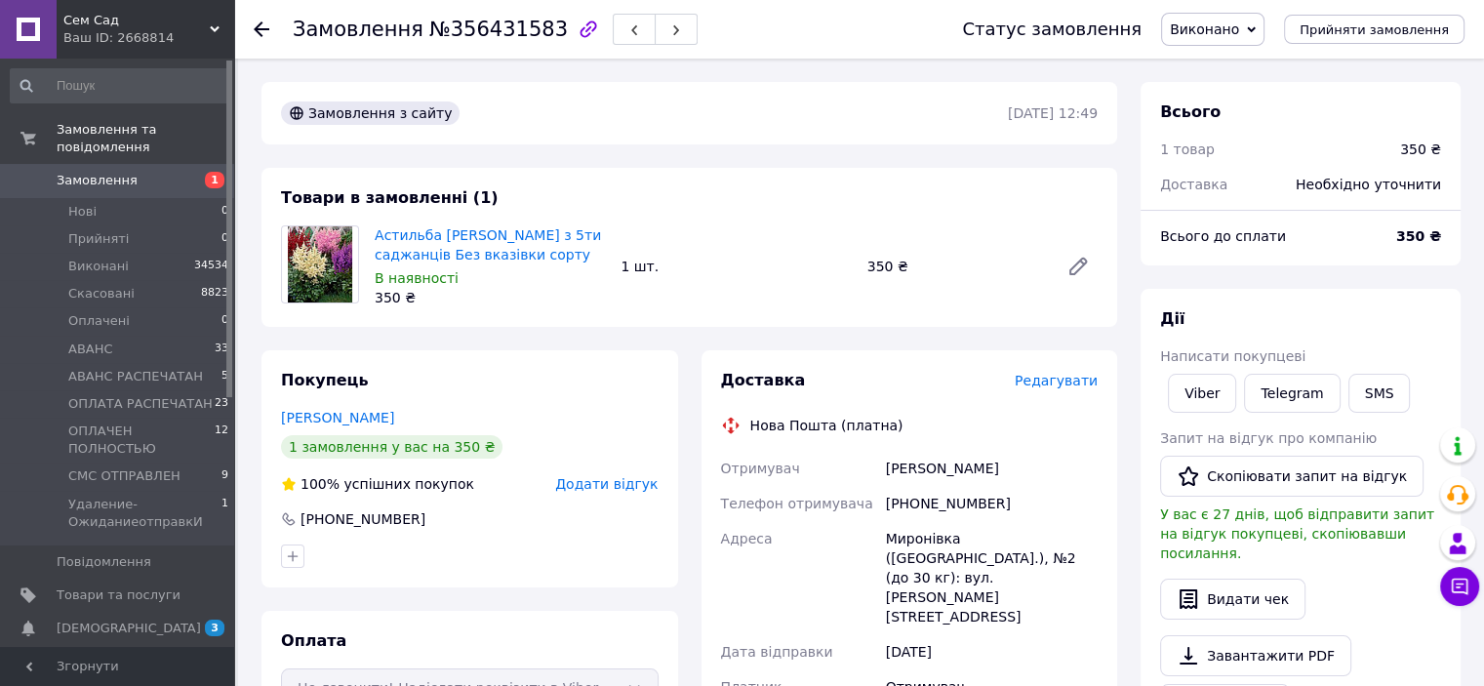
click at [129, 172] on span "Замовлення" at bounding box center [119, 181] width 124 height 18
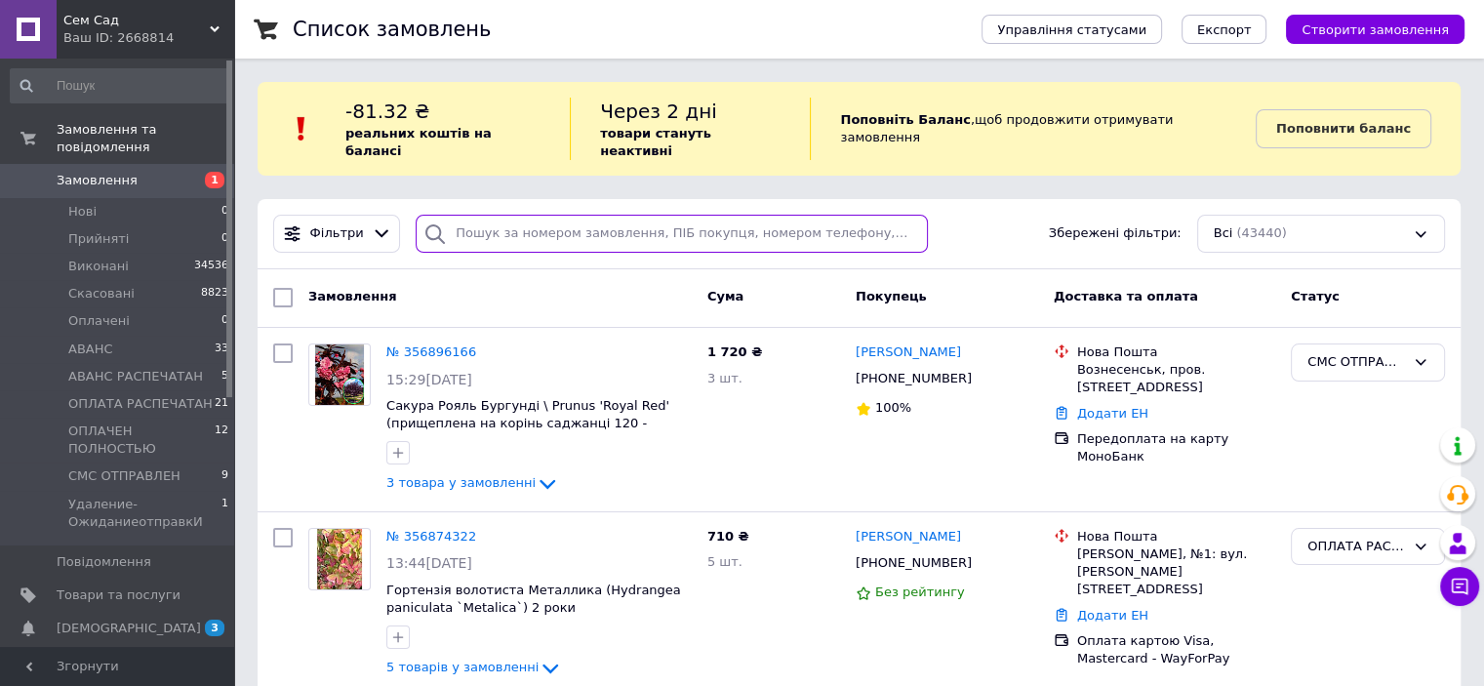
click at [594, 216] on input "search" at bounding box center [672, 234] width 512 height 38
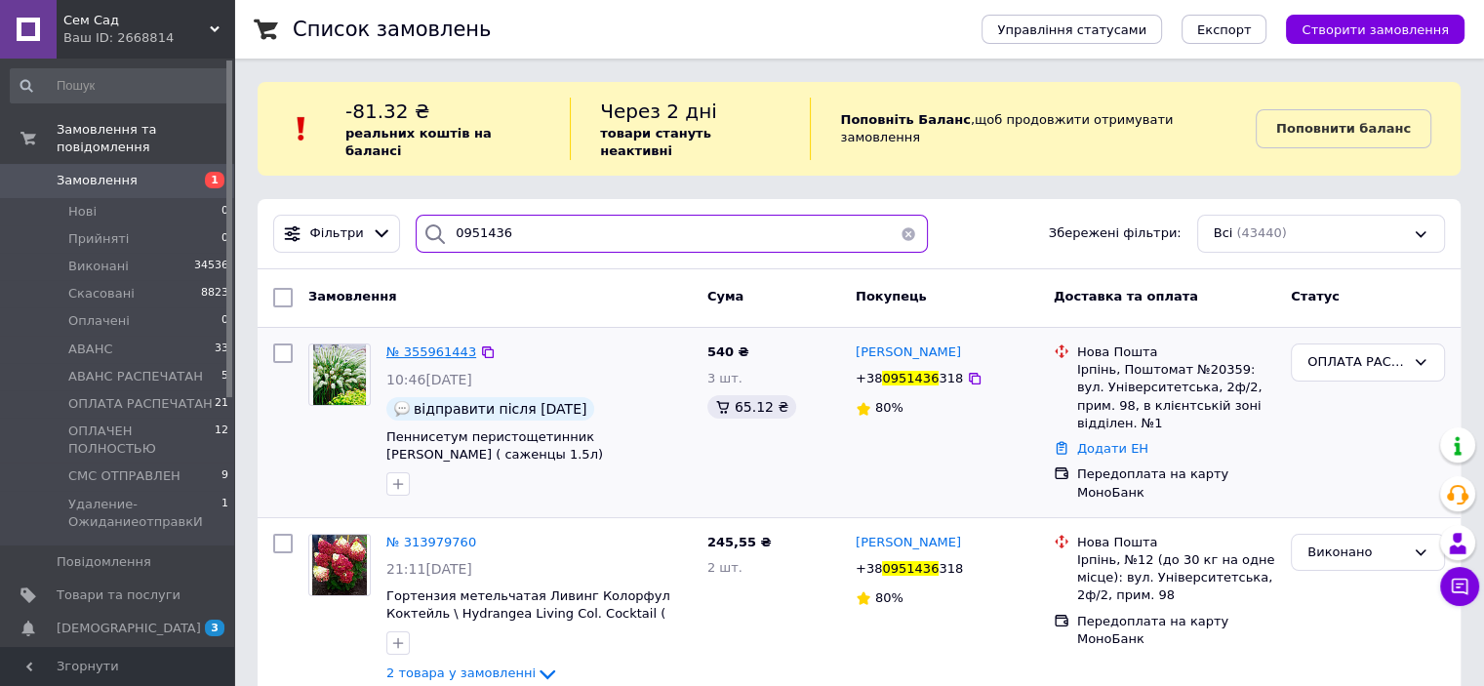
type input "0951436"
click at [390, 344] on span "№ 355961443" at bounding box center [431, 351] width 90 height 15
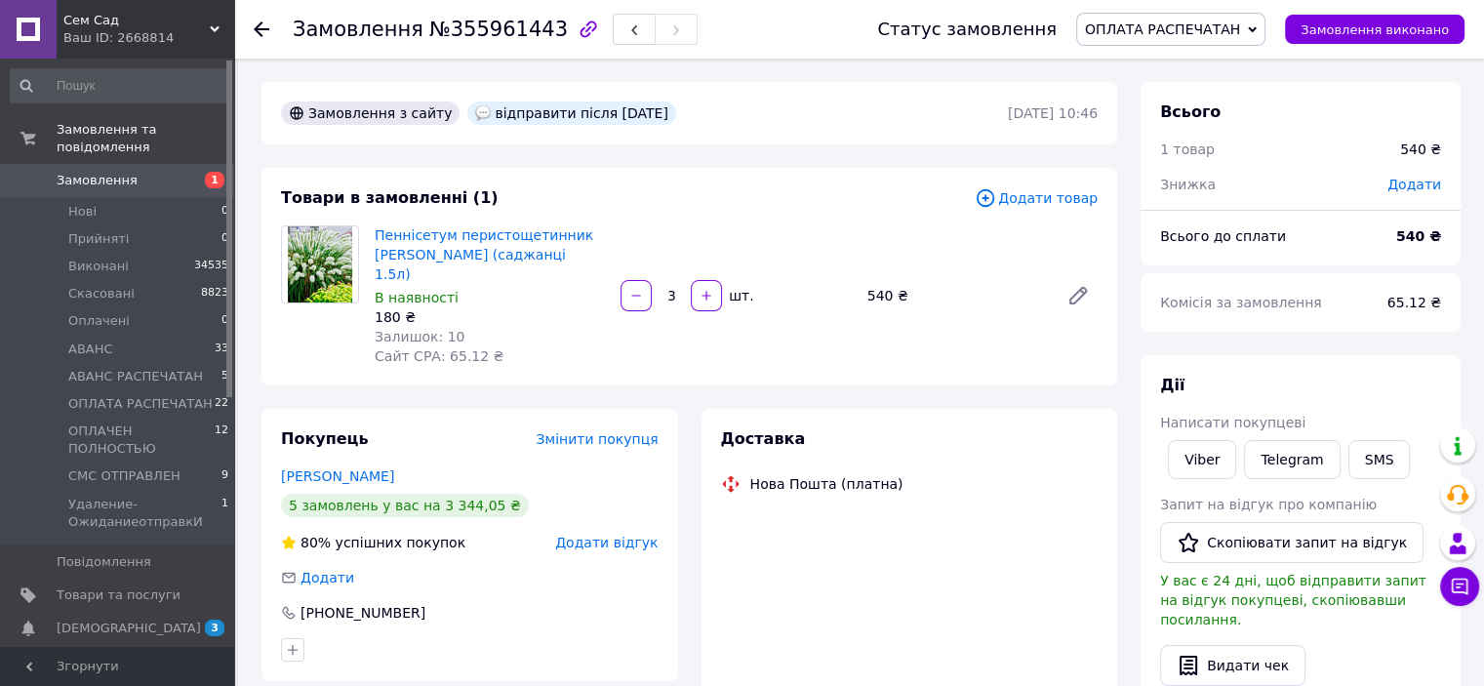
click at [1240, 29] on span "ОПЛАТА РАСПЕЧАТАН" at bounding box center [1162, 29] width 155 height 16
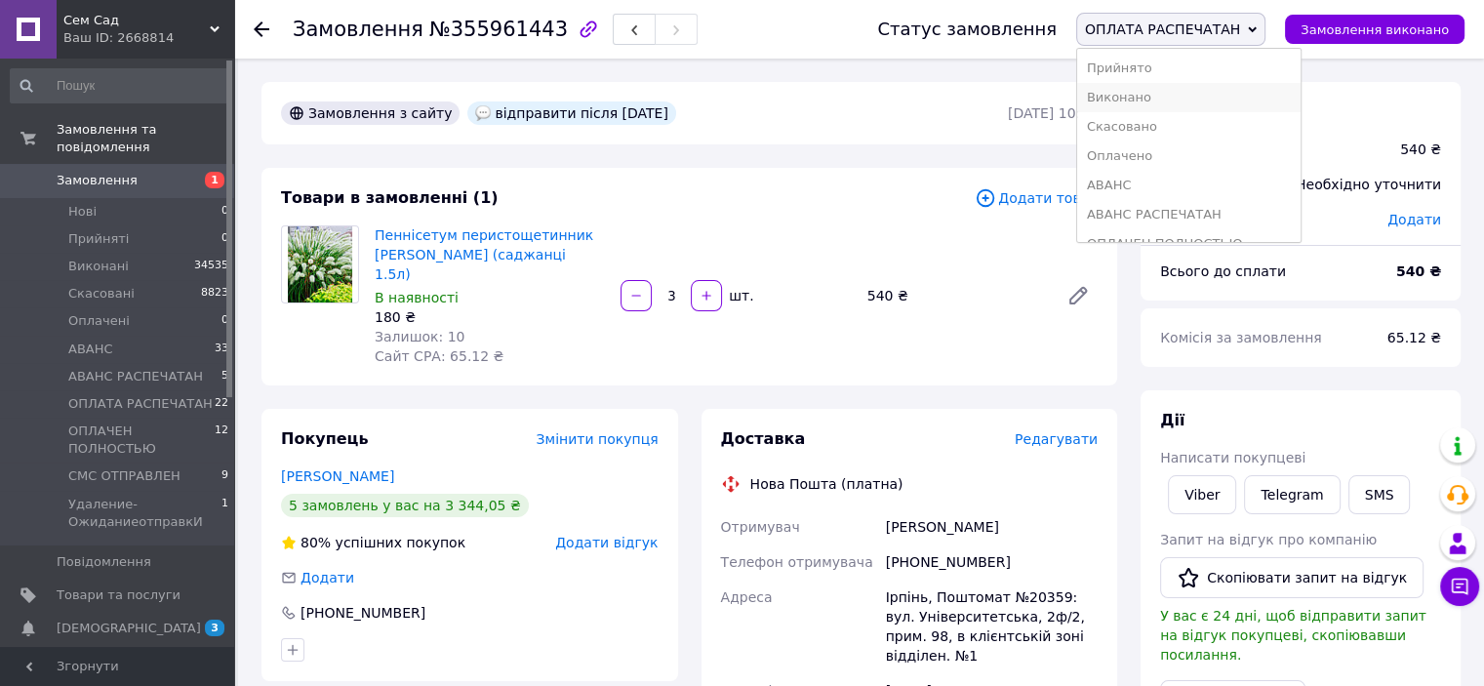
click at [1158, 88] on li "Виконано" at bounding box center [1188, 97] width 223 height 29
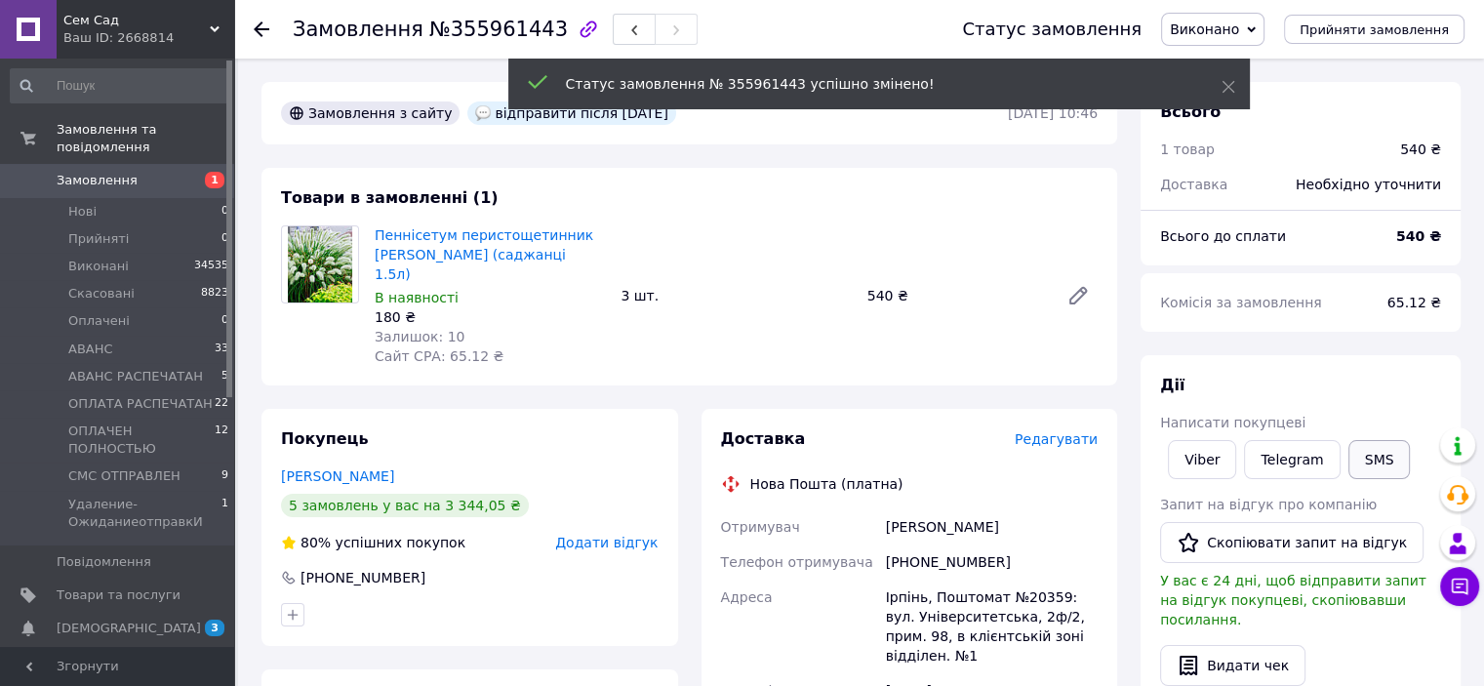
click at [1364, 460] on button "SMS" at bounding box center [1380, 459] width 62 height 39
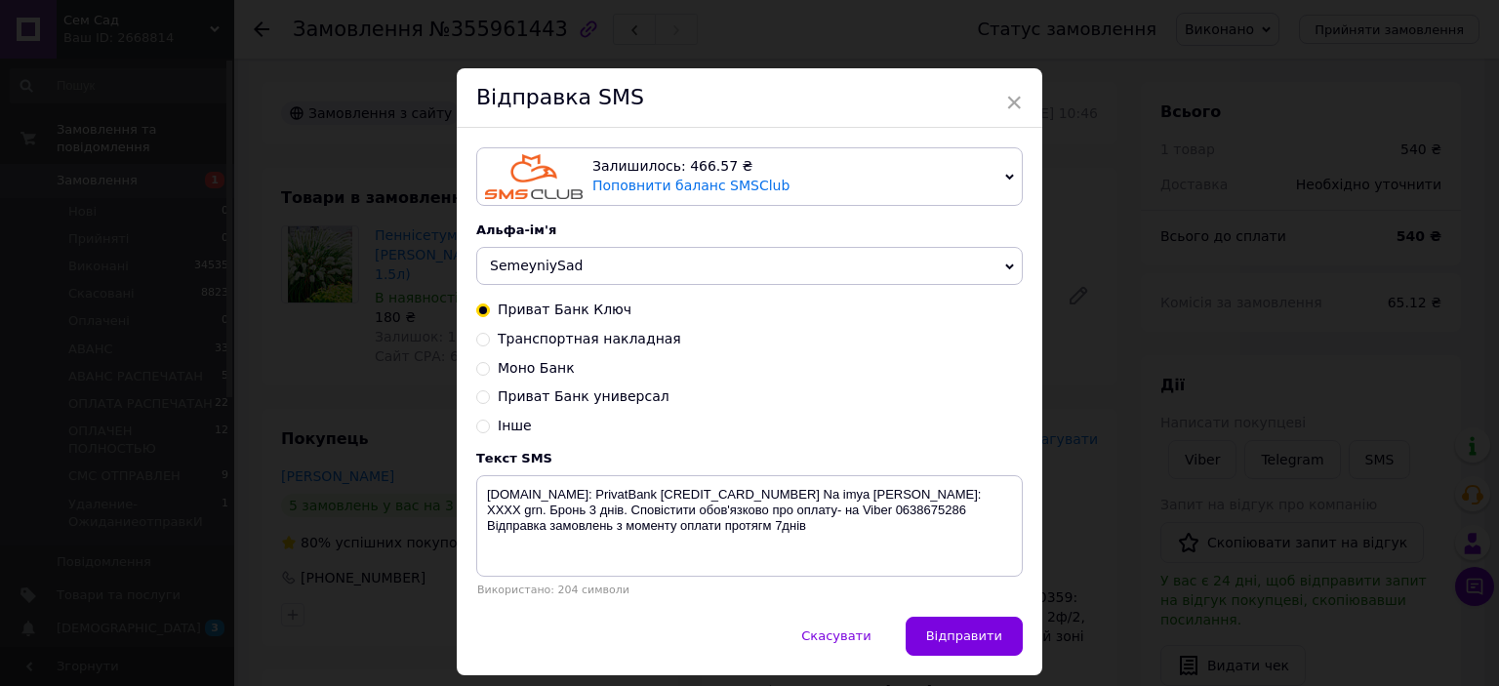
click at [476, 344] on input "Транспортная накладная" at bounding box center [483, 338] width 14 height 14
radio input "true"
radio input "false"
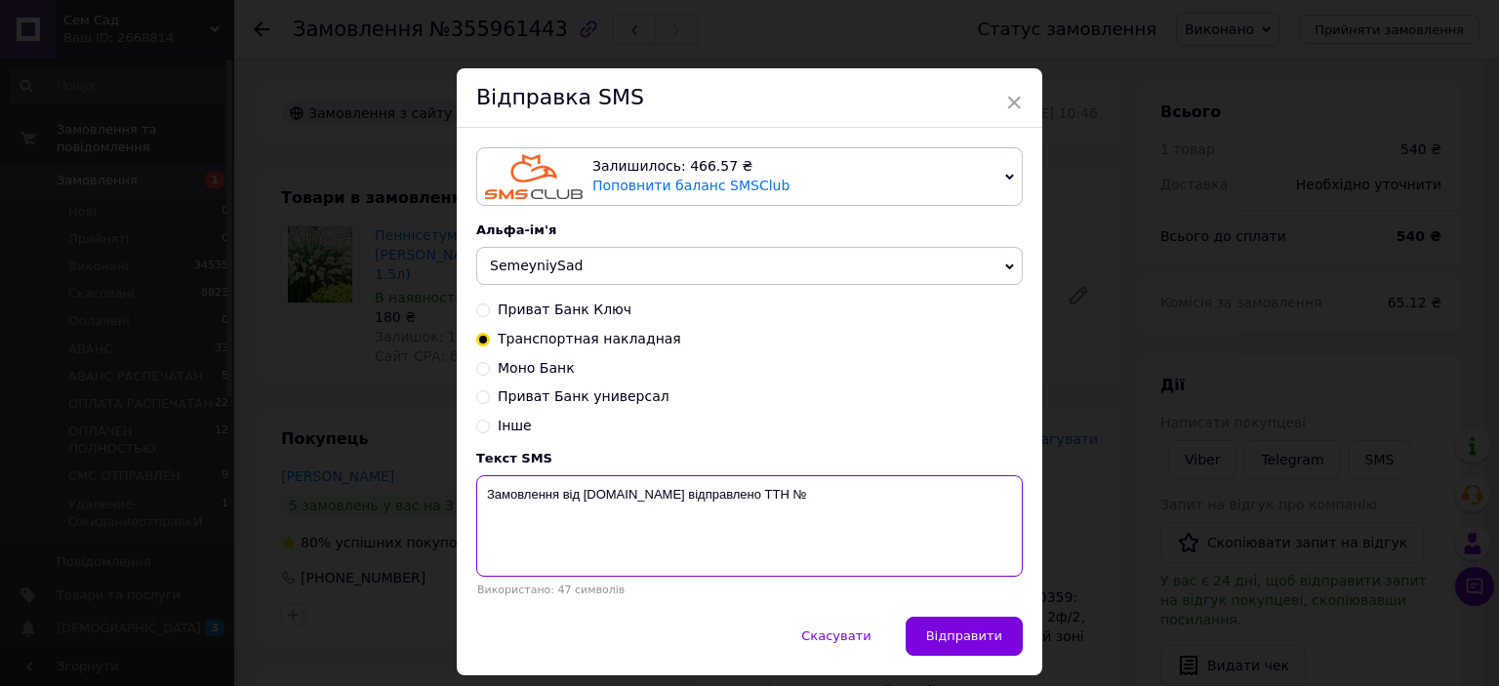
click at [824, 488] on textarea "Замовлення від [DOMAIN_NAME] відправлено ТТН №" at bounding box center [749, 525] width 547 height 101
type textarea "Замовлення від [DOMAIN_NAME] відправлено ТТН № 59001432652615"
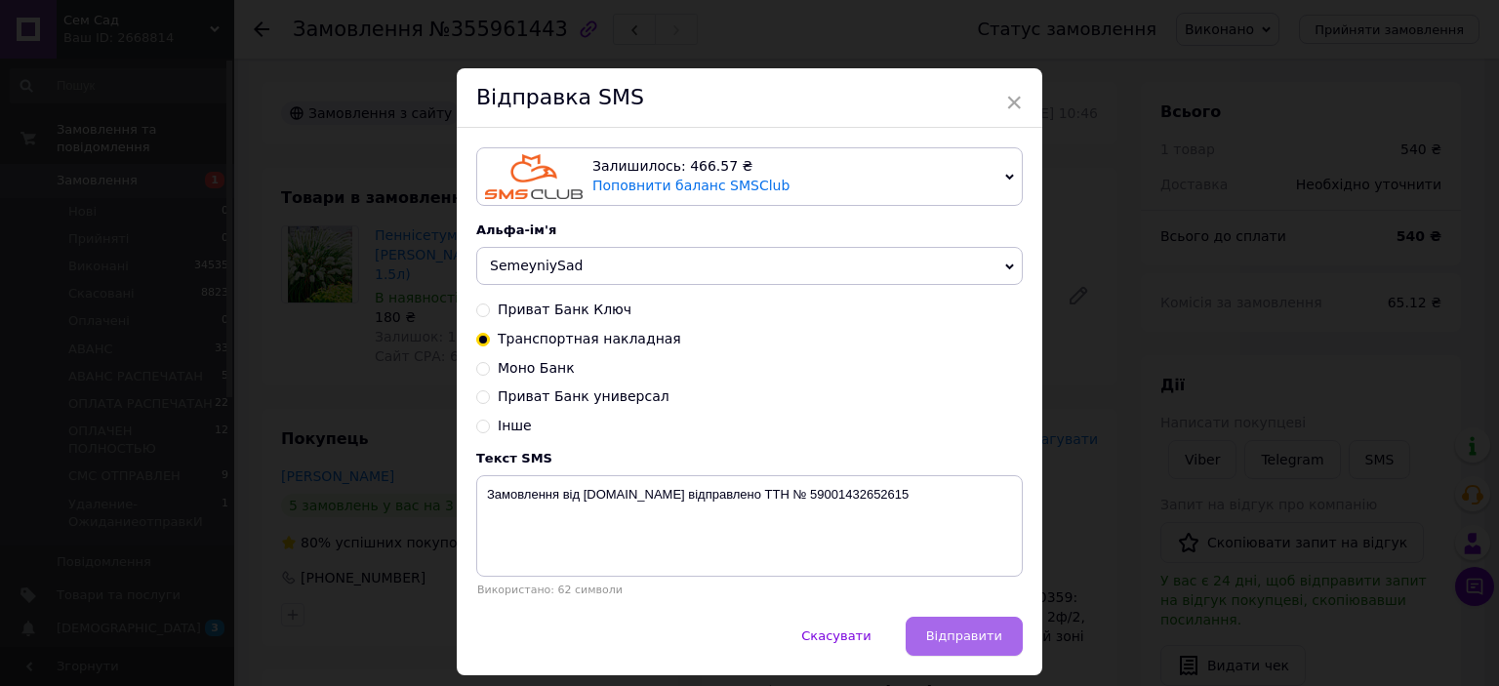
click at [972, 656] on button "Відправити" at bounding box center [964, 636] width 117 height 39
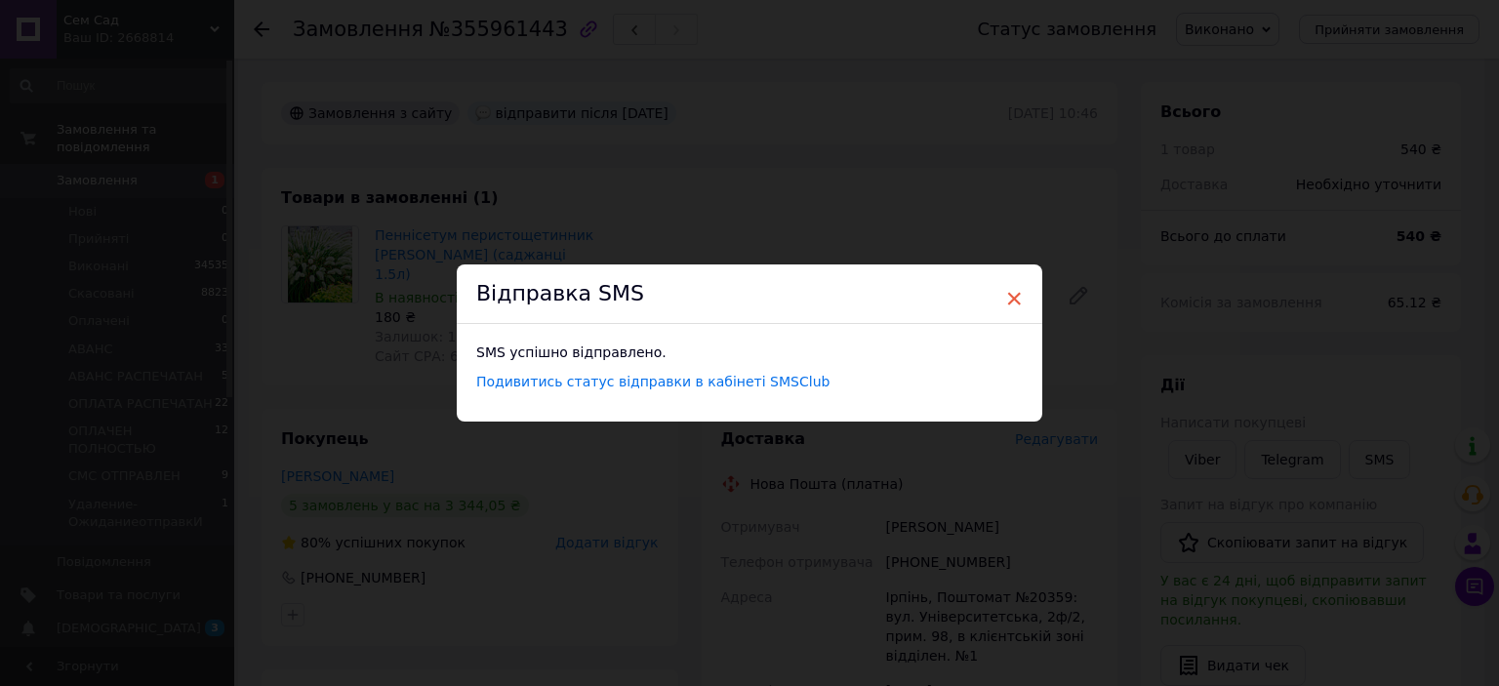
click at [1007, 295] on span "×" at bounding box center [1014, 298] width 18 height 33
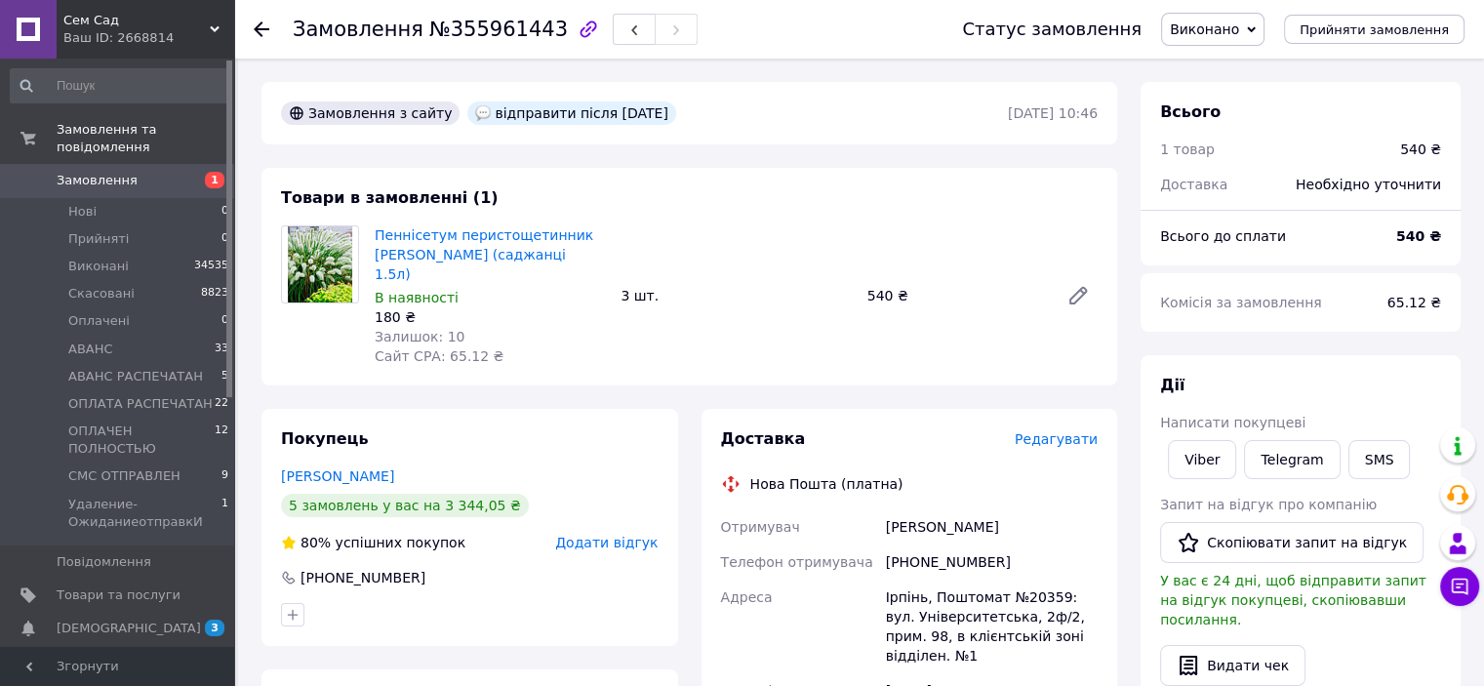
click at [145, 172] on span "Замовлення" at bounding box center [119, 181] width 124 height 18
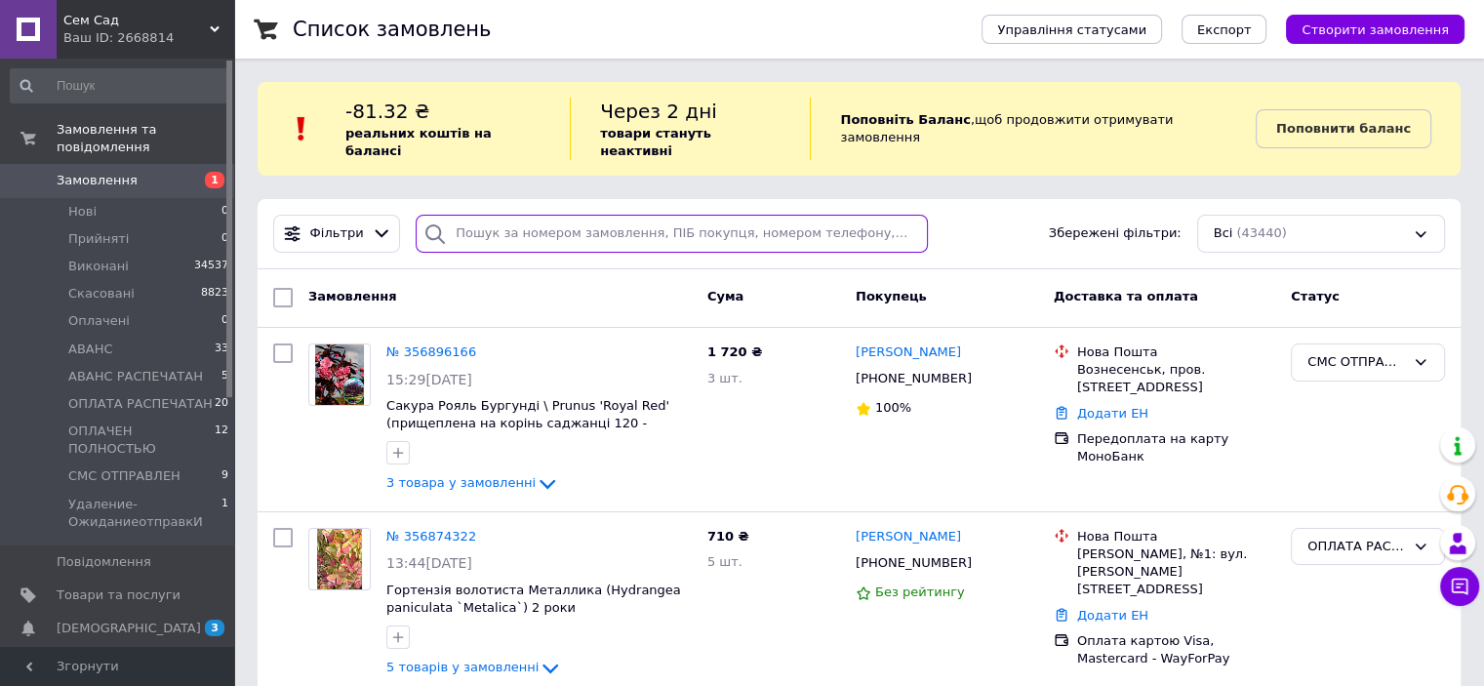
click at [520, 215] on input "search" at bounding box center [672, 234] width 512 height 38
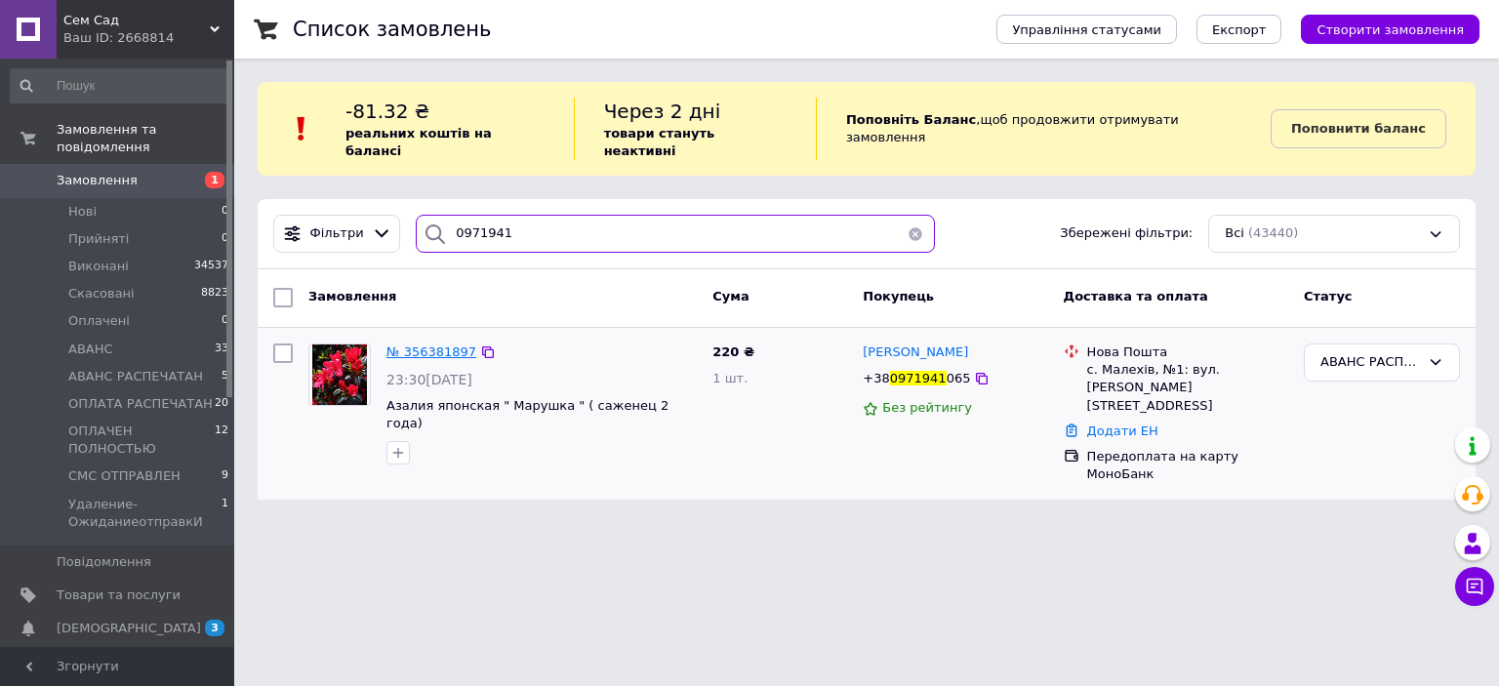
type input "0971941"
click at [424, 344] on span "№ 356381897" at bounding box center [431, 351] width 90 height 15
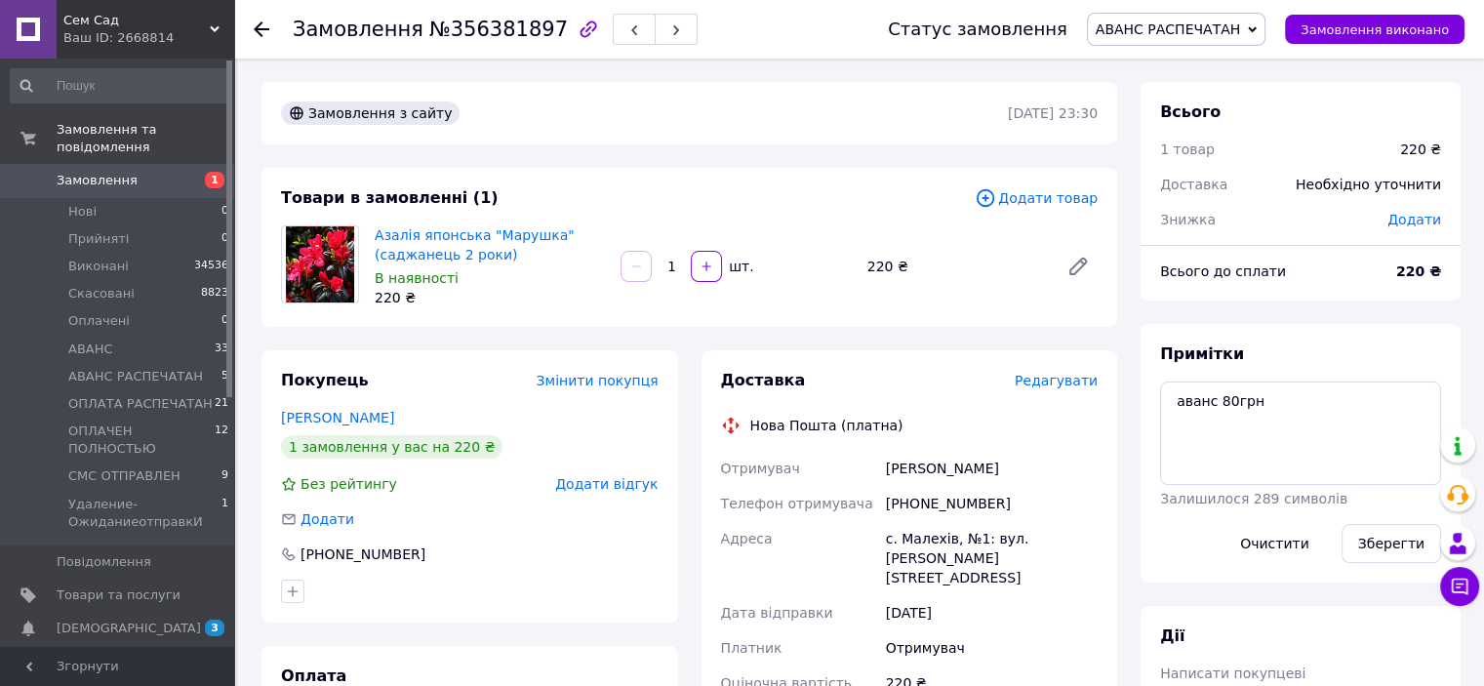
click at [1267, 35] on span "АВАНС РАСПЕЧАТАН" at bounding box center [1177, 29] width 180 height 33
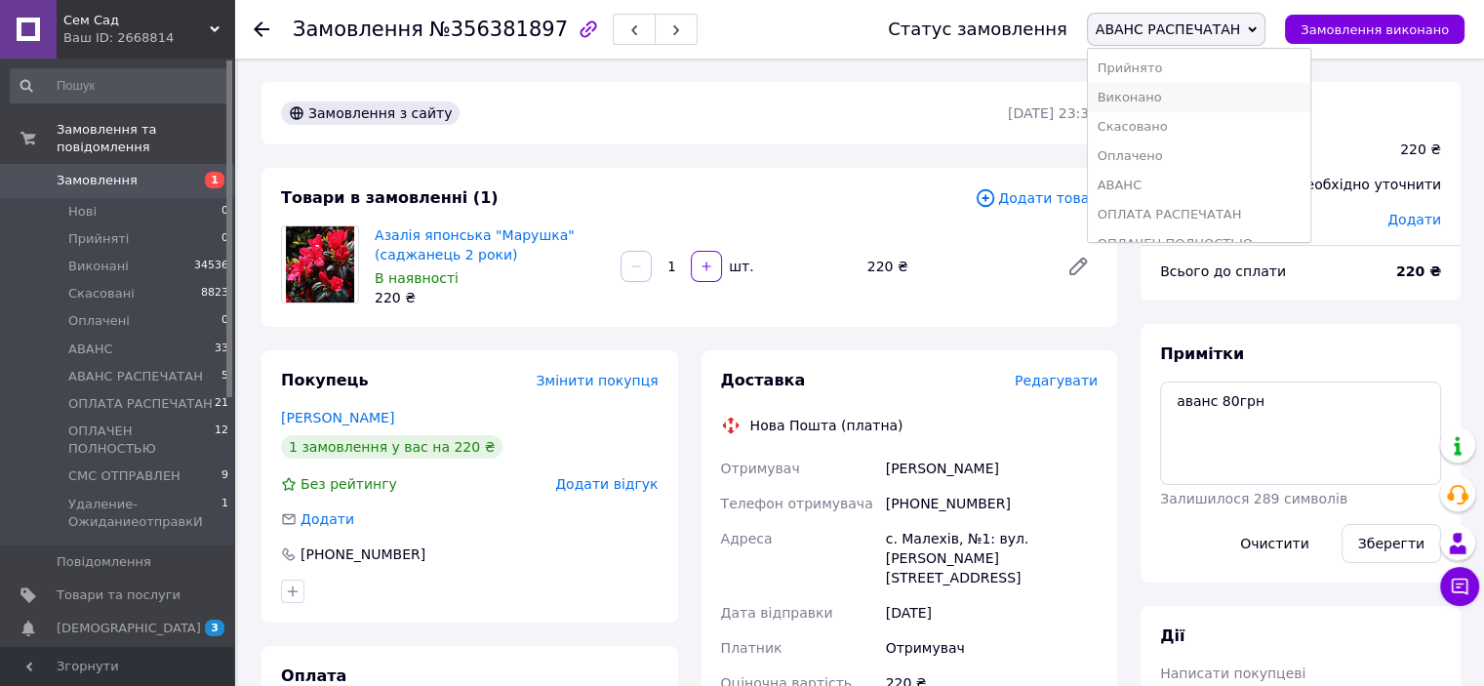
click at [1192, 85] on li "Виконано" at bounding box center [1199, 97] width 223 height 29
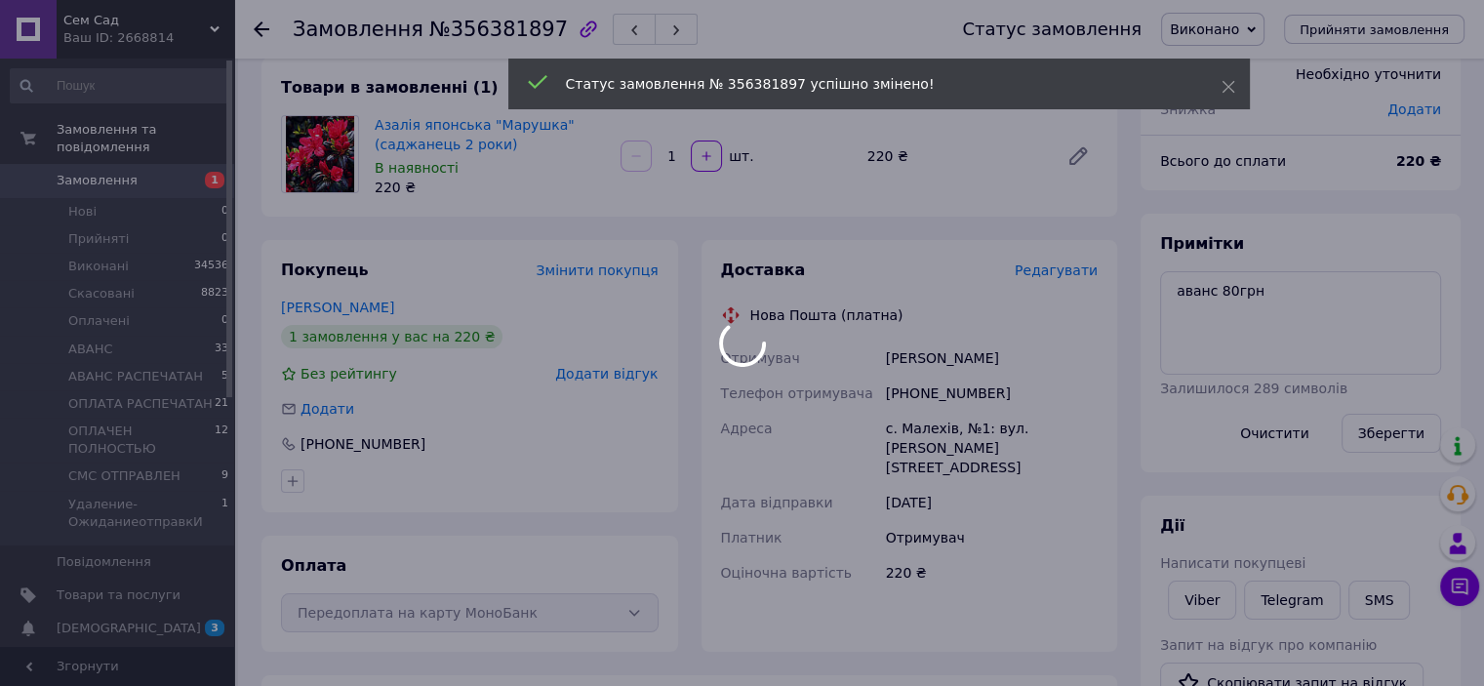
scroll to position [195, 0]
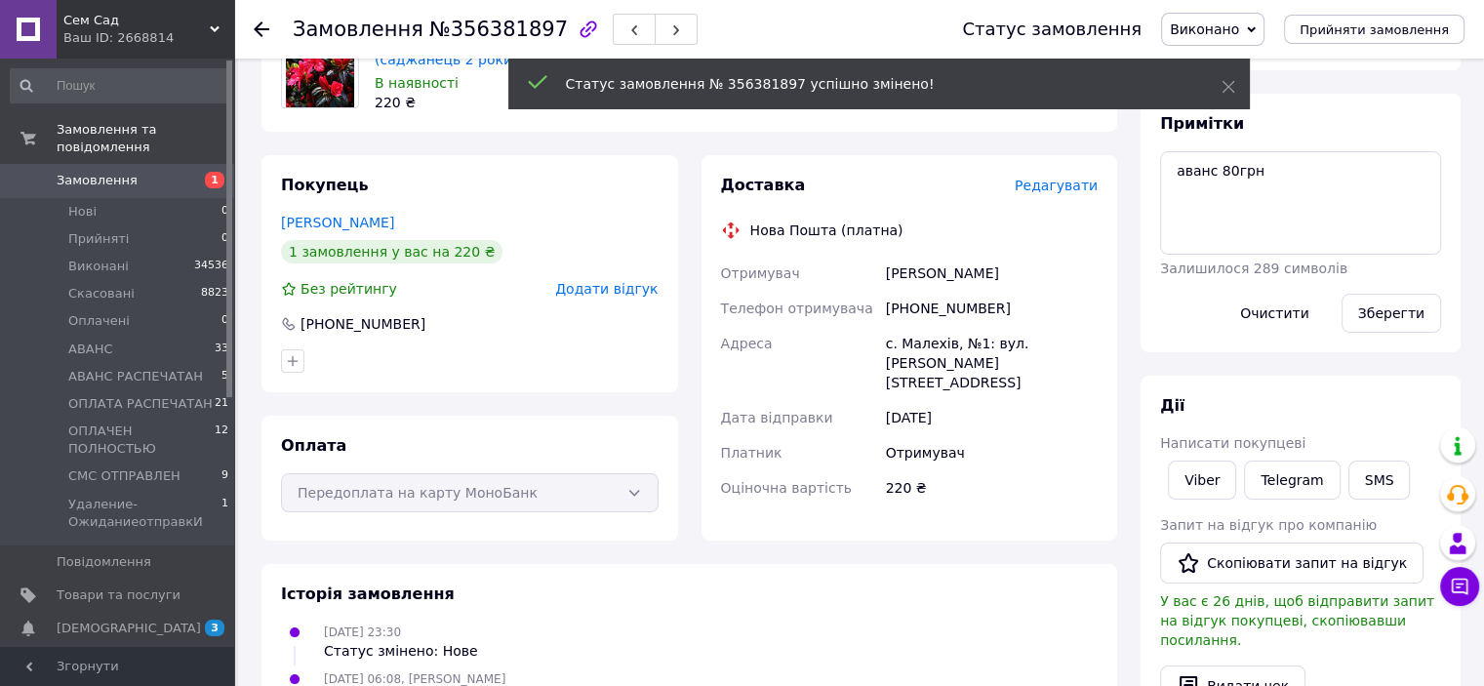
click at [1357, 449] on div "Написати покупцеві" at bounding box center [1300, 443] width 281 height 20
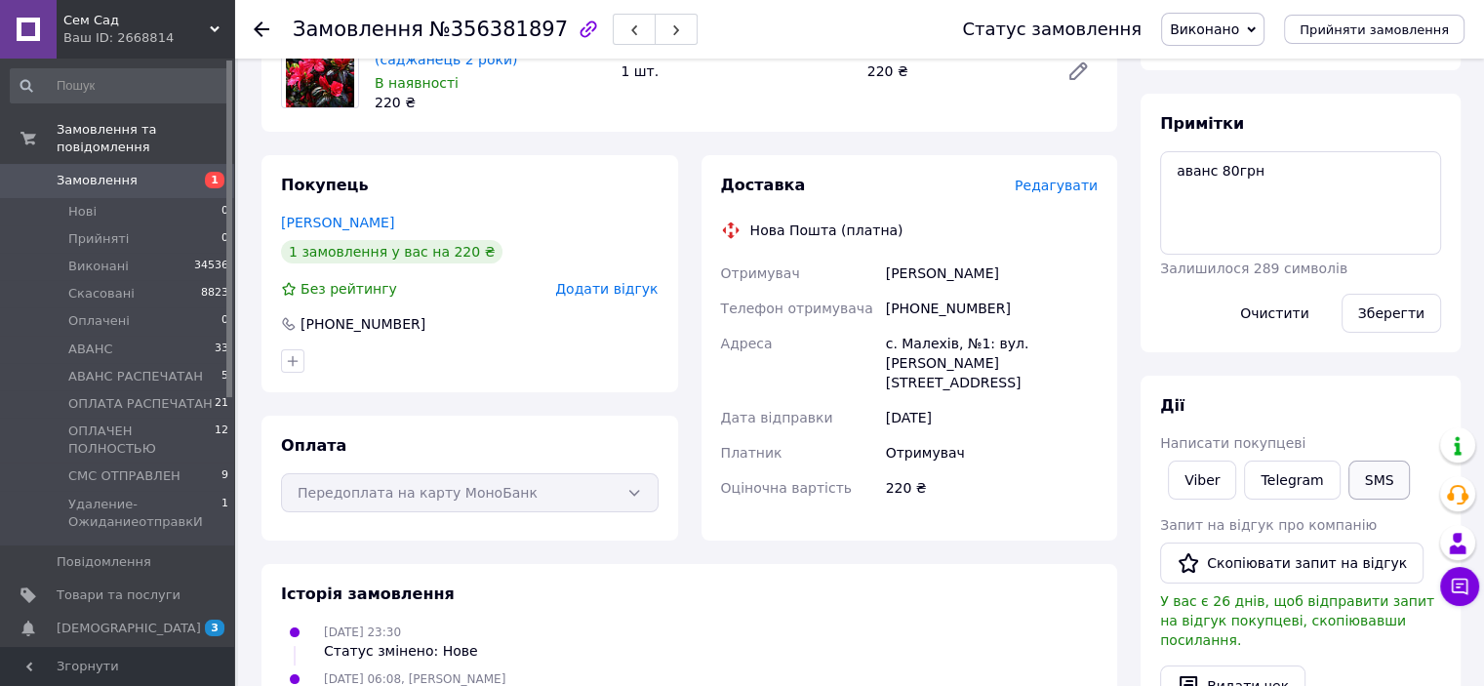
click at [1367, 466] on button "SMS" at bounding box center [1380, 480] width 62 height 39
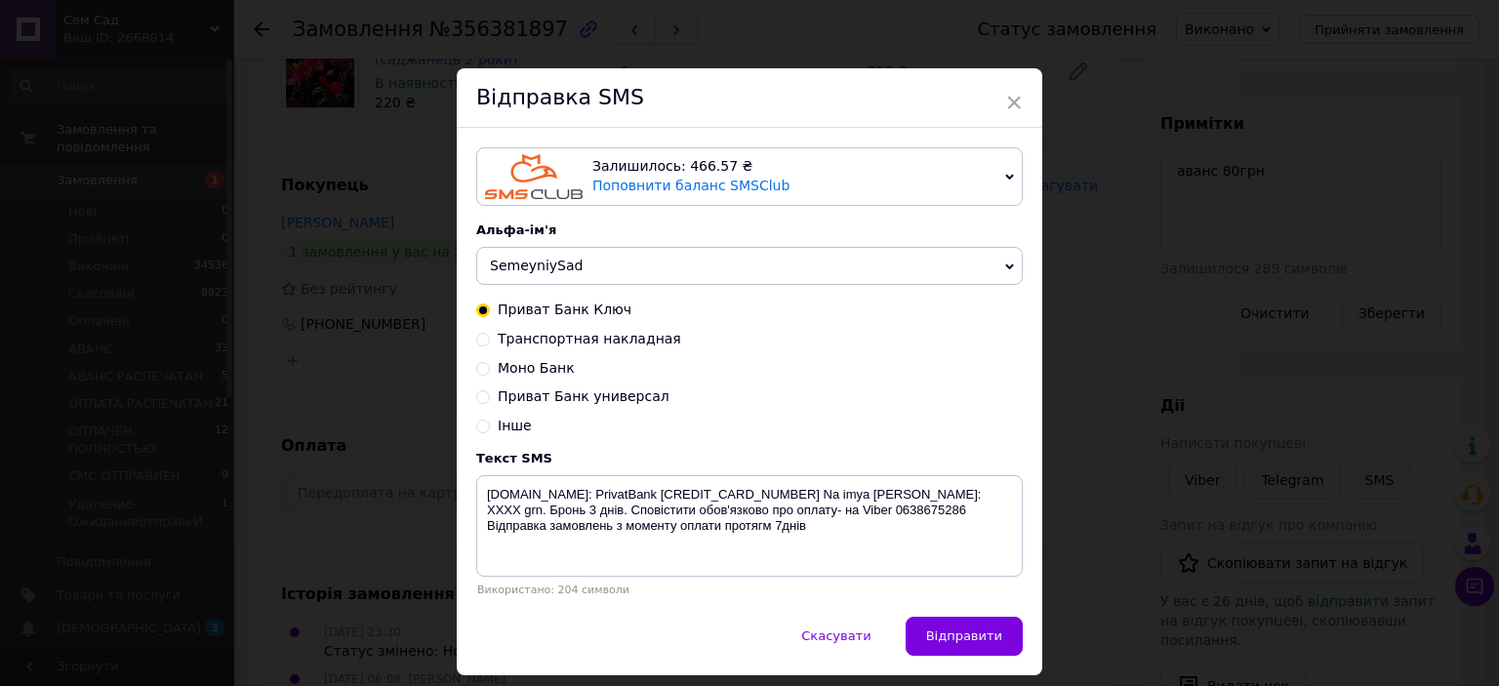
click at [481, 341] on input "Транспортная накладная" at bounding box center [483, 338] width 14 height 14
radio input "true"
radio input "false"
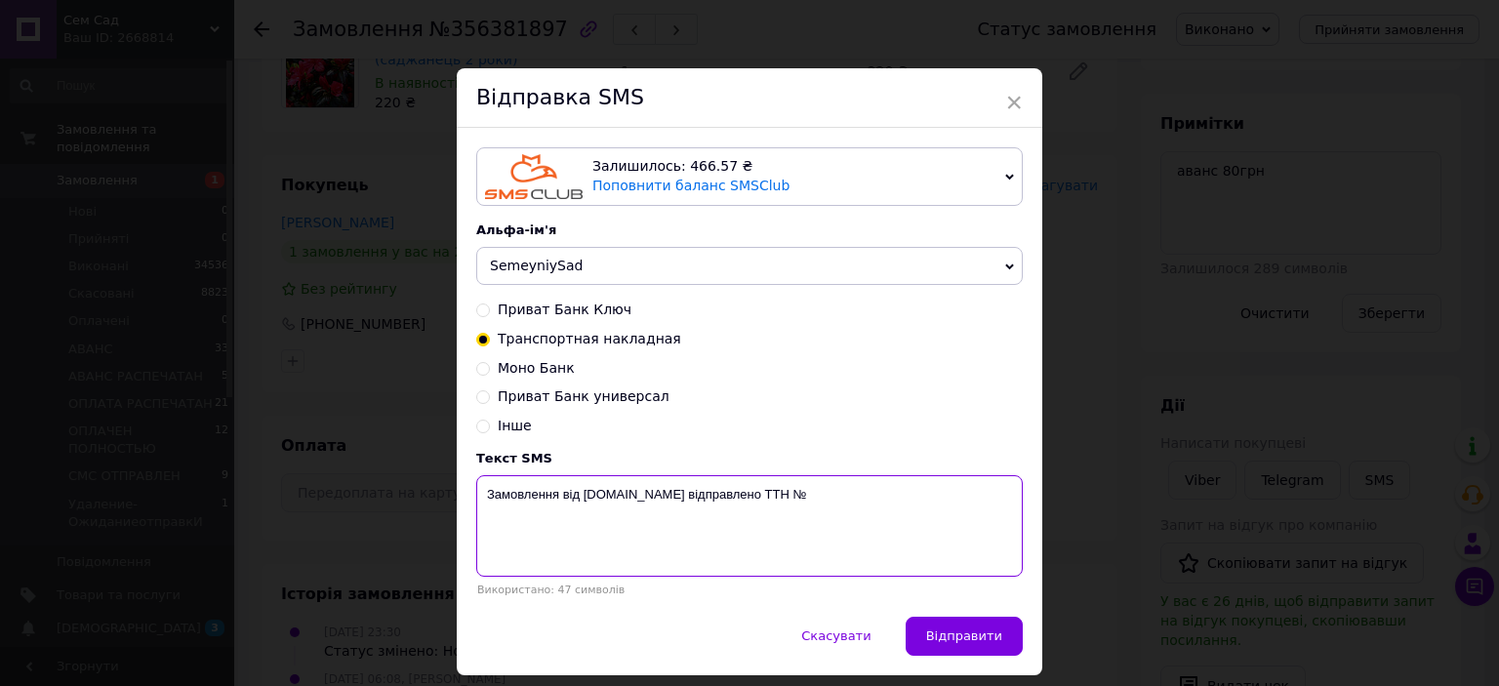
click at [817, 502] on textarea "Замовлення від [DOMAIN_NAME] відправлено ТТН №" at bounding box center [749, 525] width 547 height 101
type textarea "Замовлення від [DOMAIN_NAME] відправлено ТТН № 59001432651986"
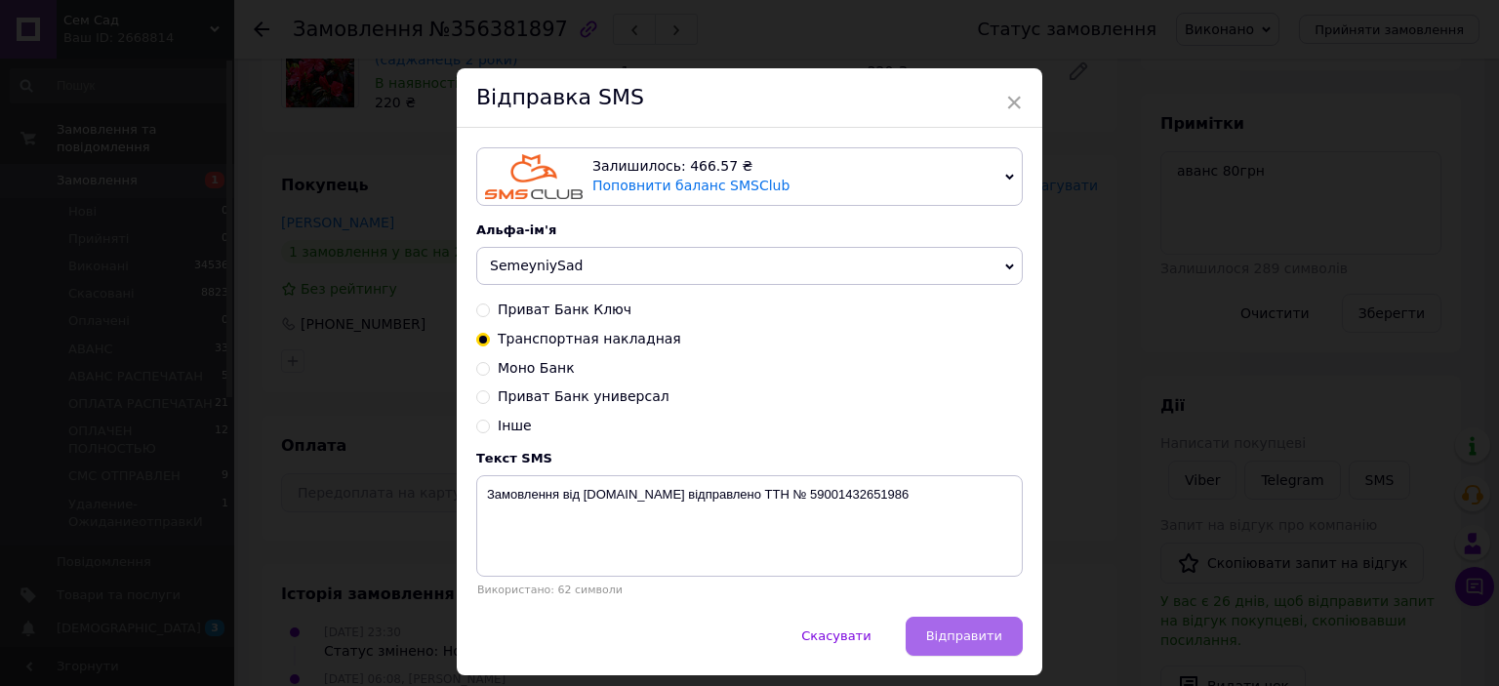
click at [956, 651] on button "Відправити" at bounding box center [964, 636] width 117 height 39
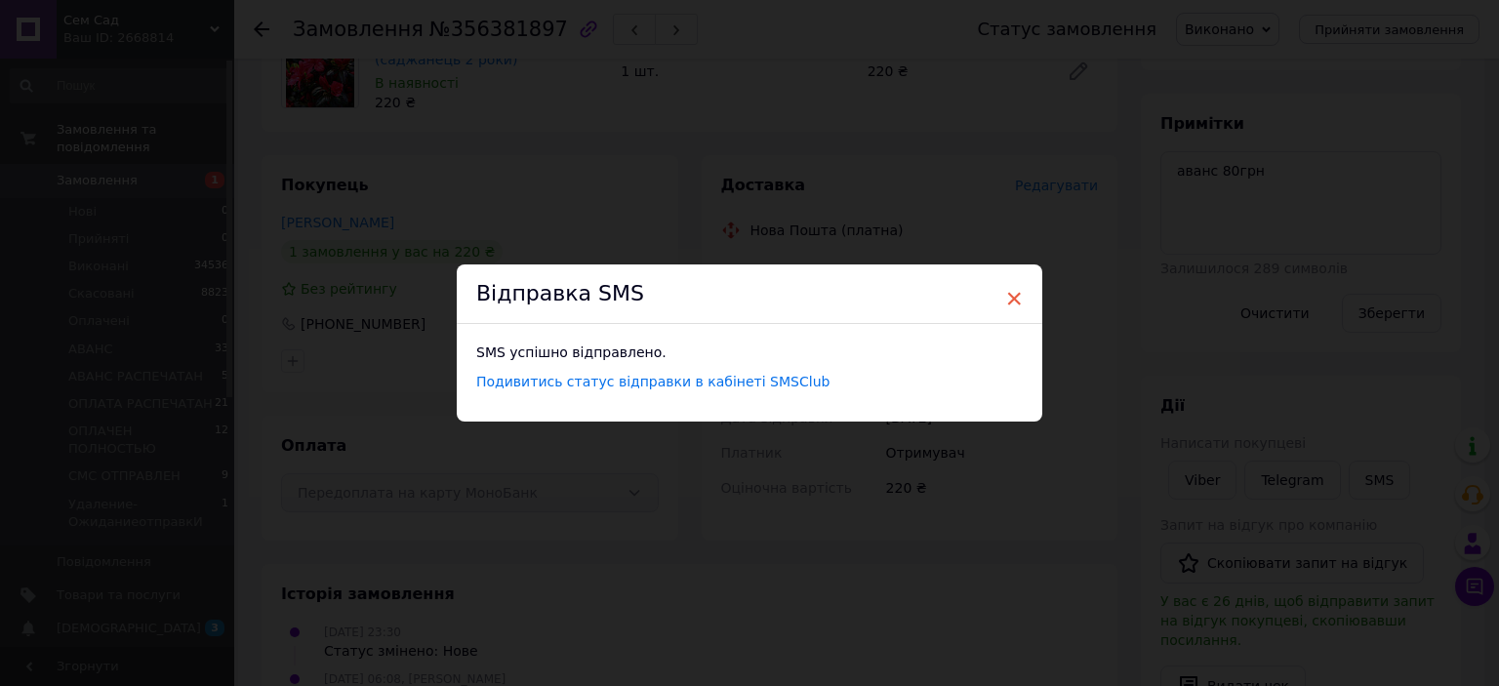
click at [1017, 299] on span "×" at bounding box center [1014, 298] width 18 height 33
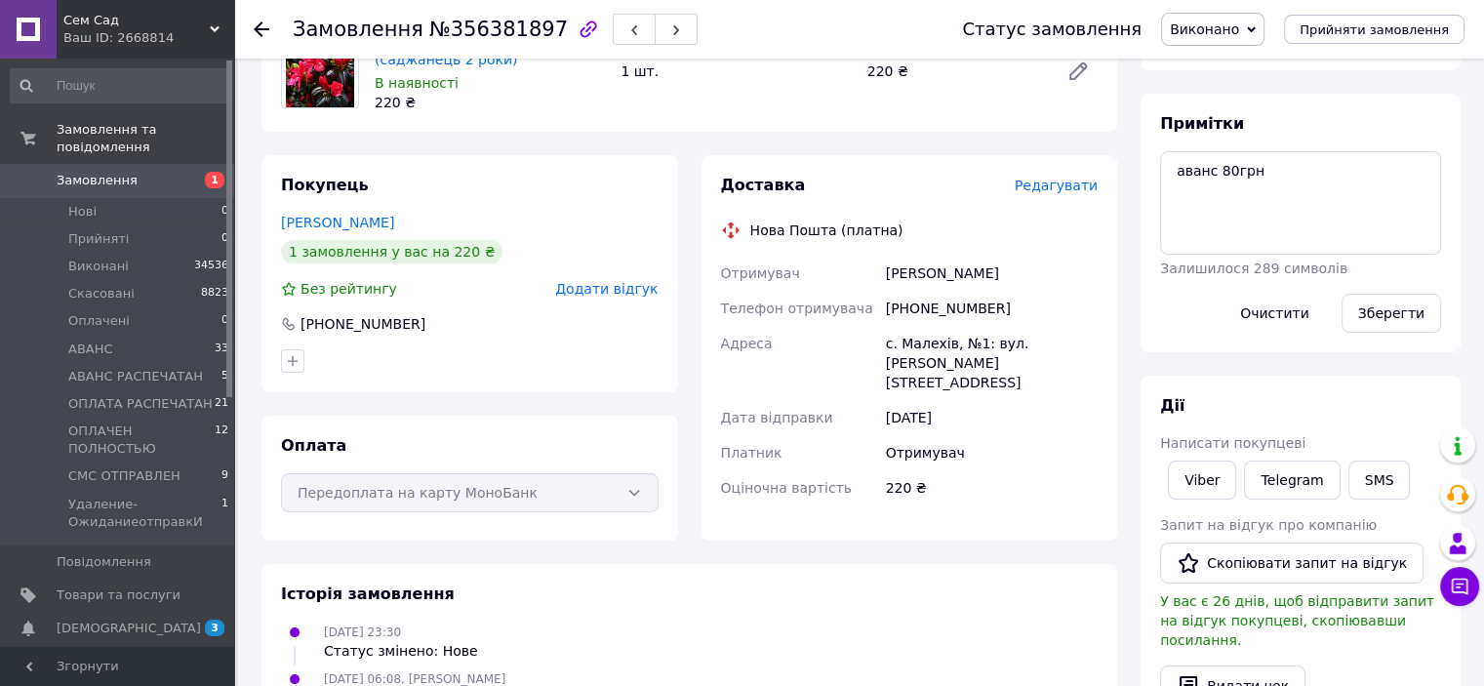
click at [114, 172] on span "Замовлення" at bounding box center [97, 181] width 81 height 18
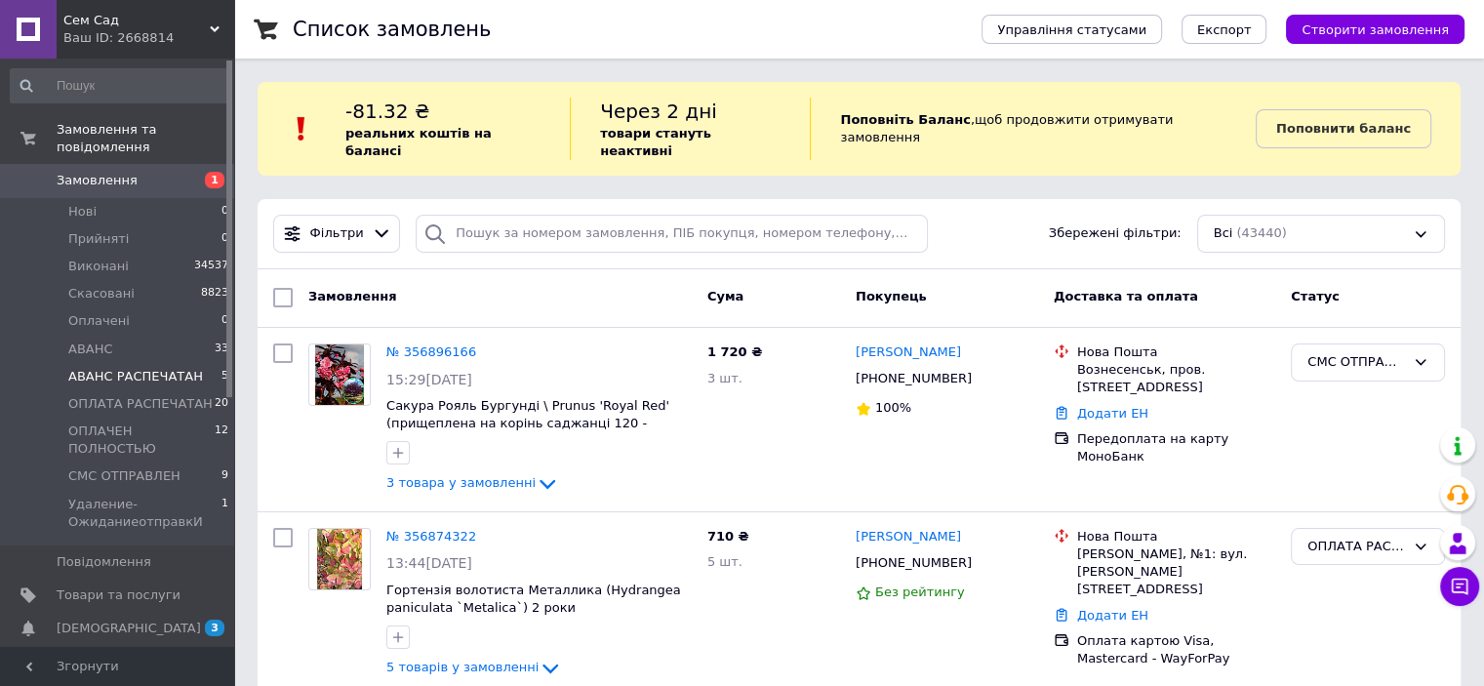
click at [142, 368] on span "АВАНС РАСПЕЧАТАН" at bounding box center [135, 377] width 135 height 18
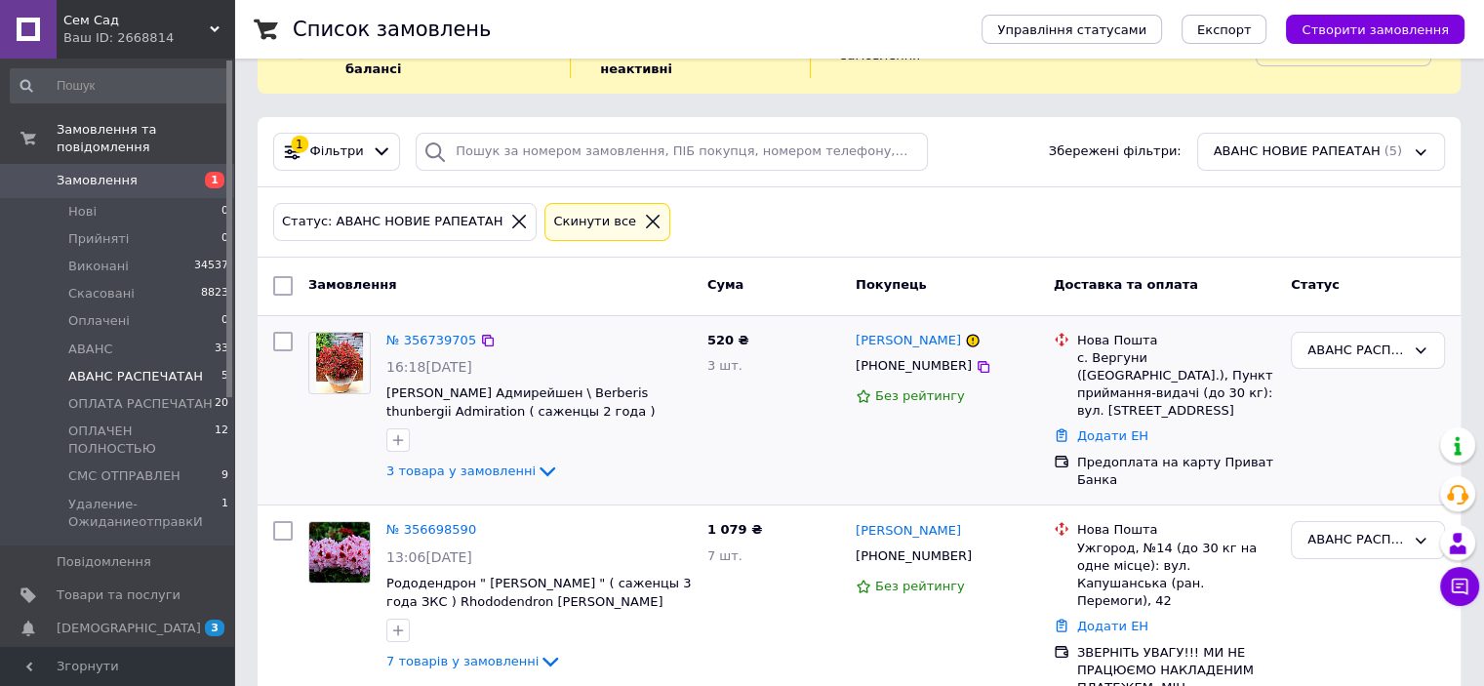
scroll to position [195, 0]
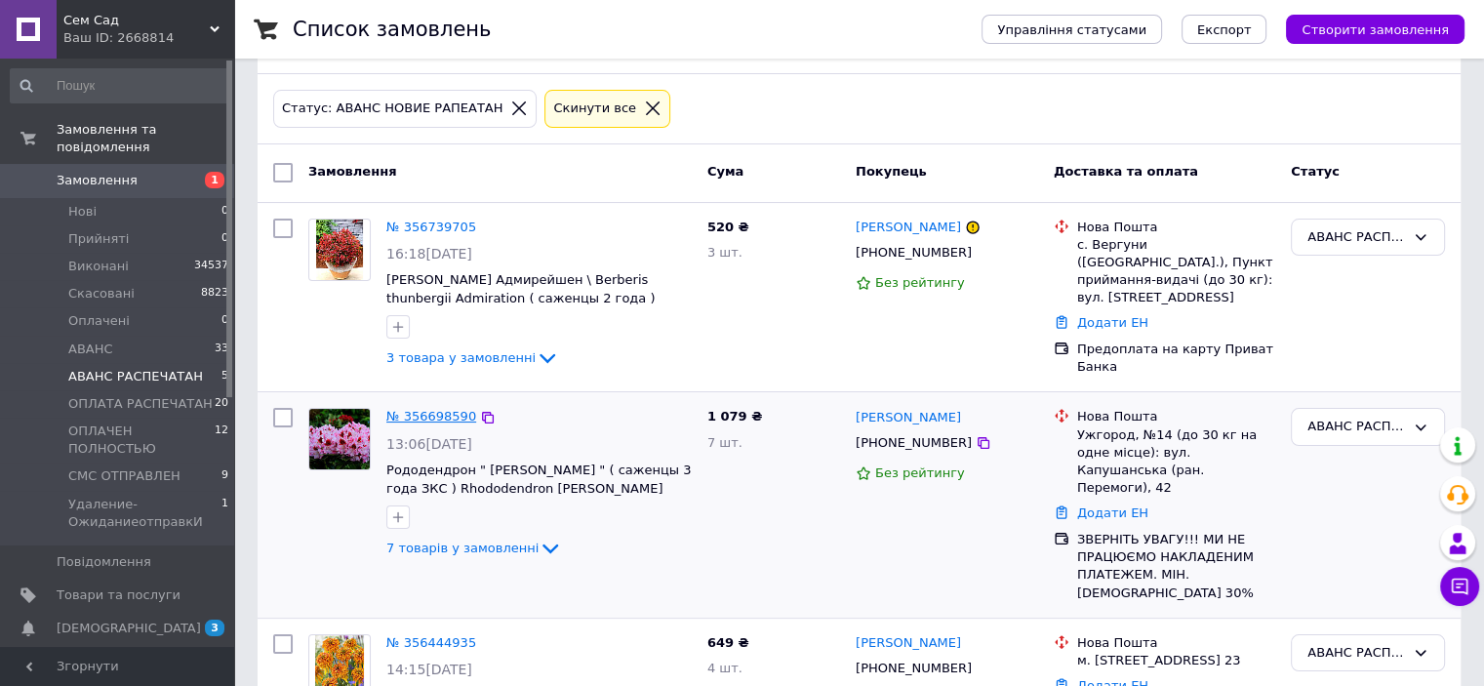
click at [422, 409] on link "№ 356698590" at bounding box center [431, 416] width 90 height 15
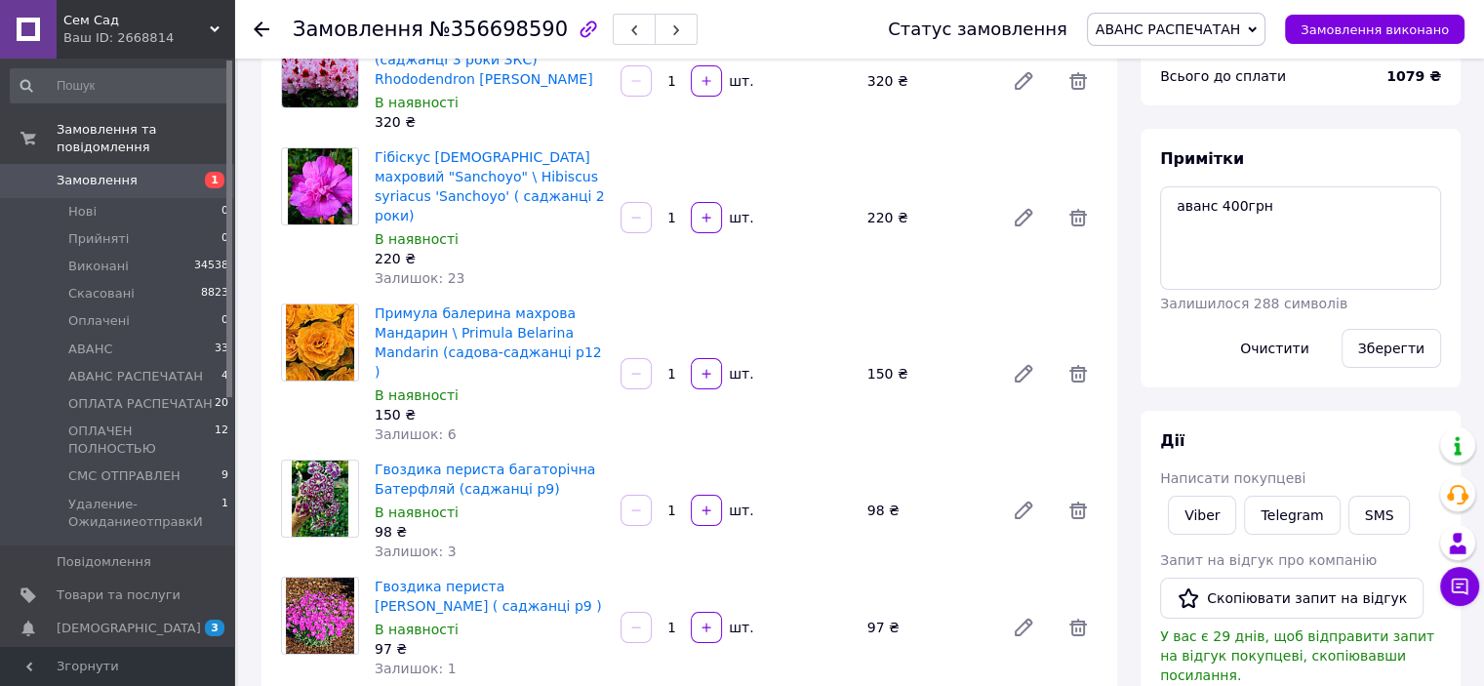
click at [1257, 28] on icon at bounding box center [1252, 29] width 9 height 6
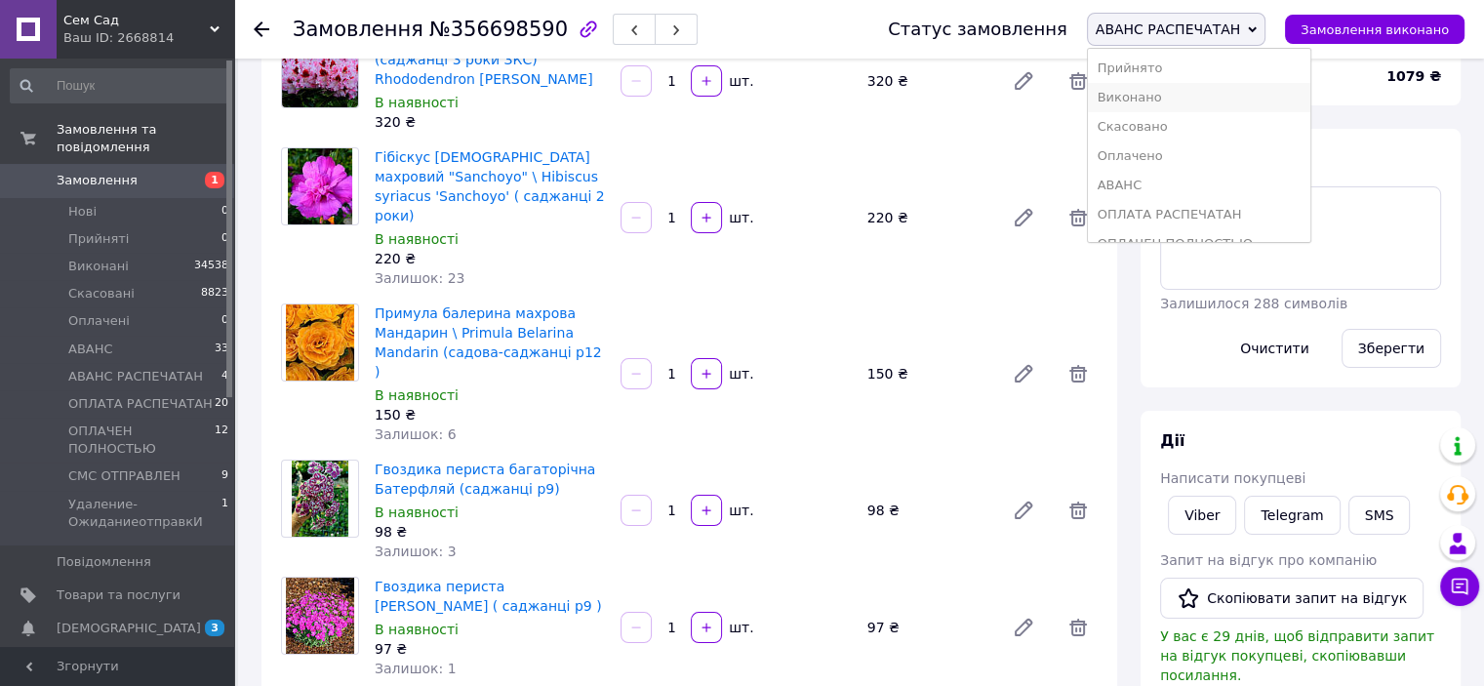
click at [1195, 92] on li "Виконано" at bounding box center [1199, 97] width 223 height 29
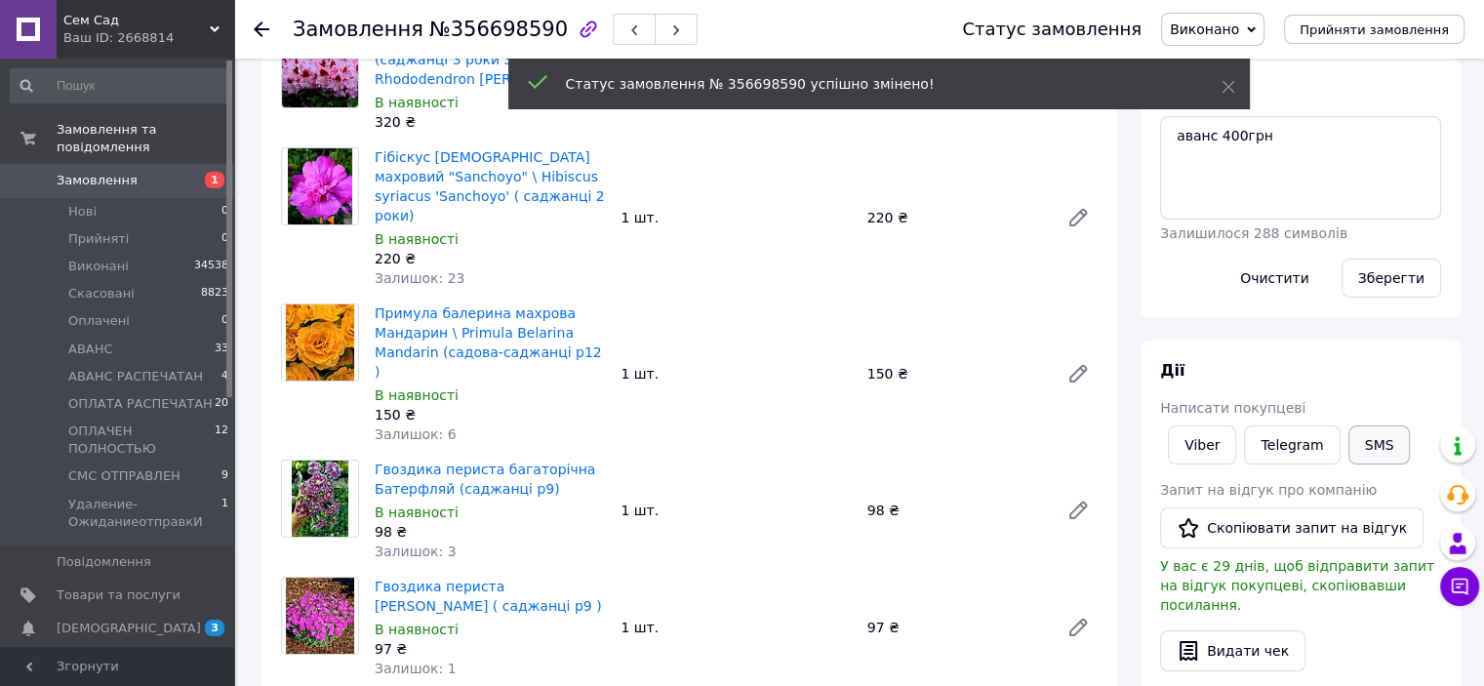
click at [1362, 455] on div "[PERSON_NAME] покупцеві Viber Telegram SMS Запит на відгук про компанію   Скопі…" at bounding box center [1300, 593] width 281 height 466
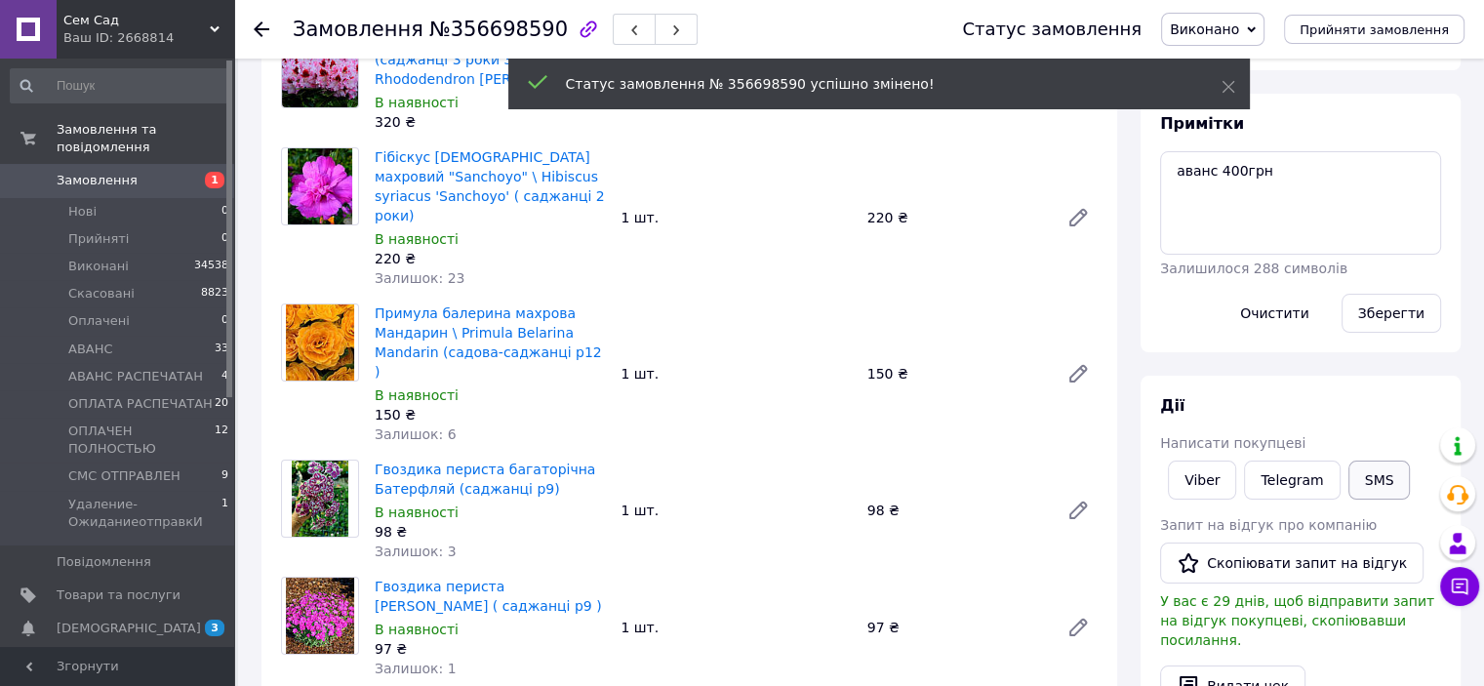
click at [1350, 464] on button "SMS" at bounding box center [1380, 480] width 62 height 39
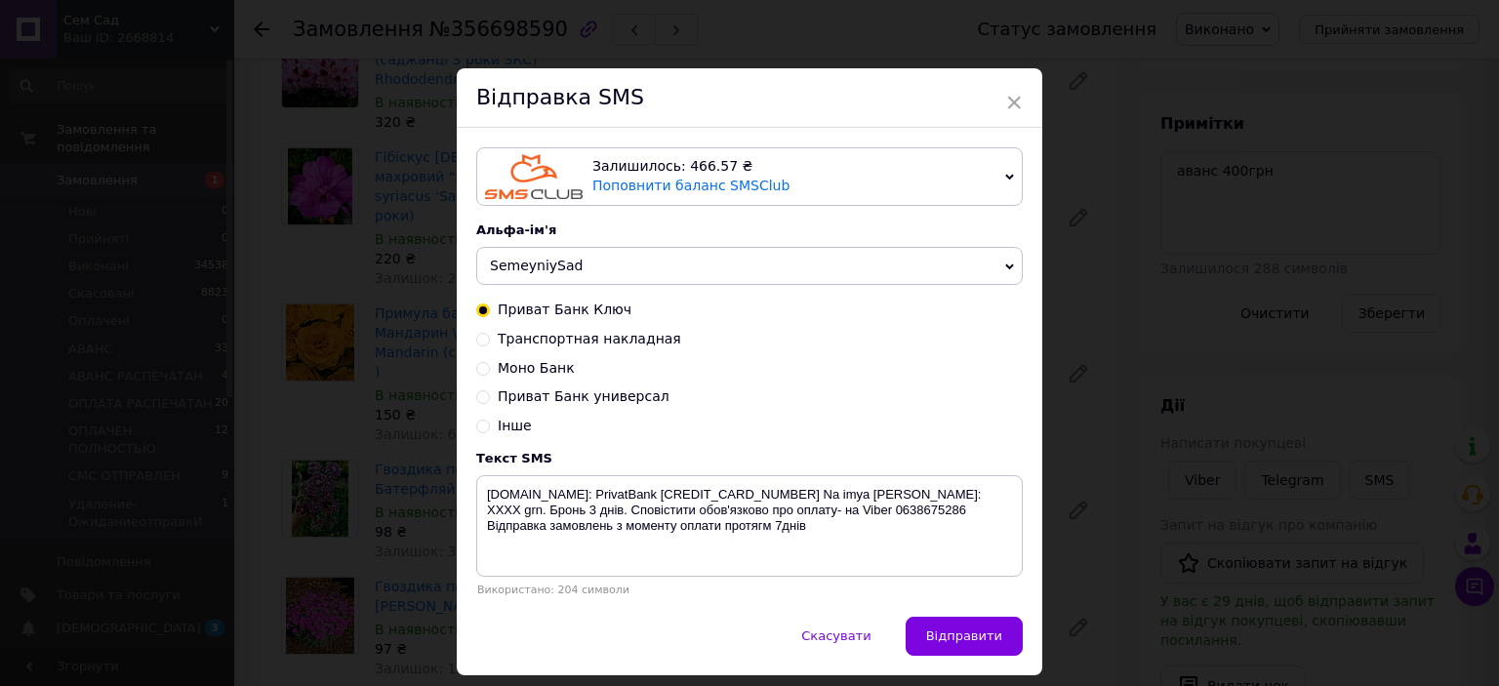
click at [481, 344] on input "Транспортная накладная" at bounding box center [483, 338] width 14 height 14
radio input "true"
radio input "false"
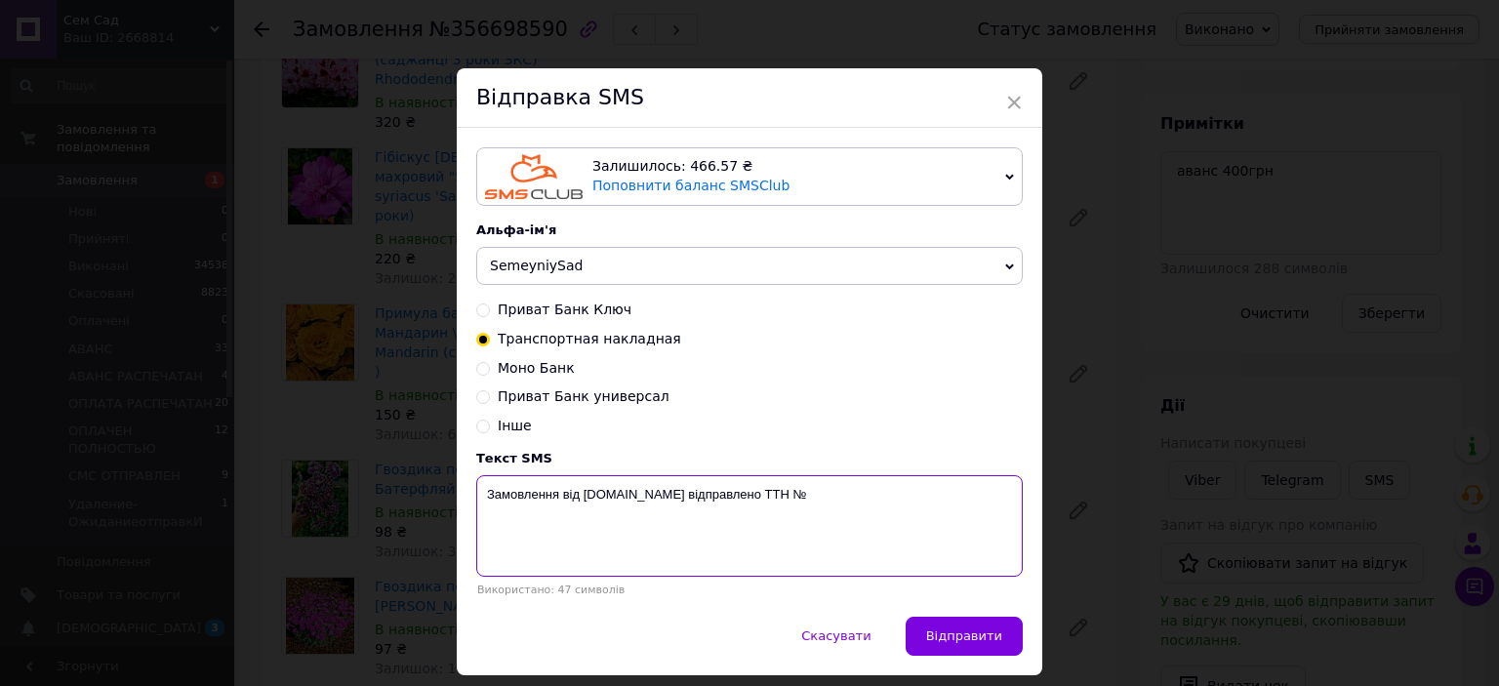
click at [821, 494] on textarea "Замовлення від [DOMAIN_NAME] відправлено ТТН №" at bounding box center [749, 525] width 547 height 101
type textarea "Замовлення від [DOMAIN_NAME] відправлено ТТН № 59001432651510"
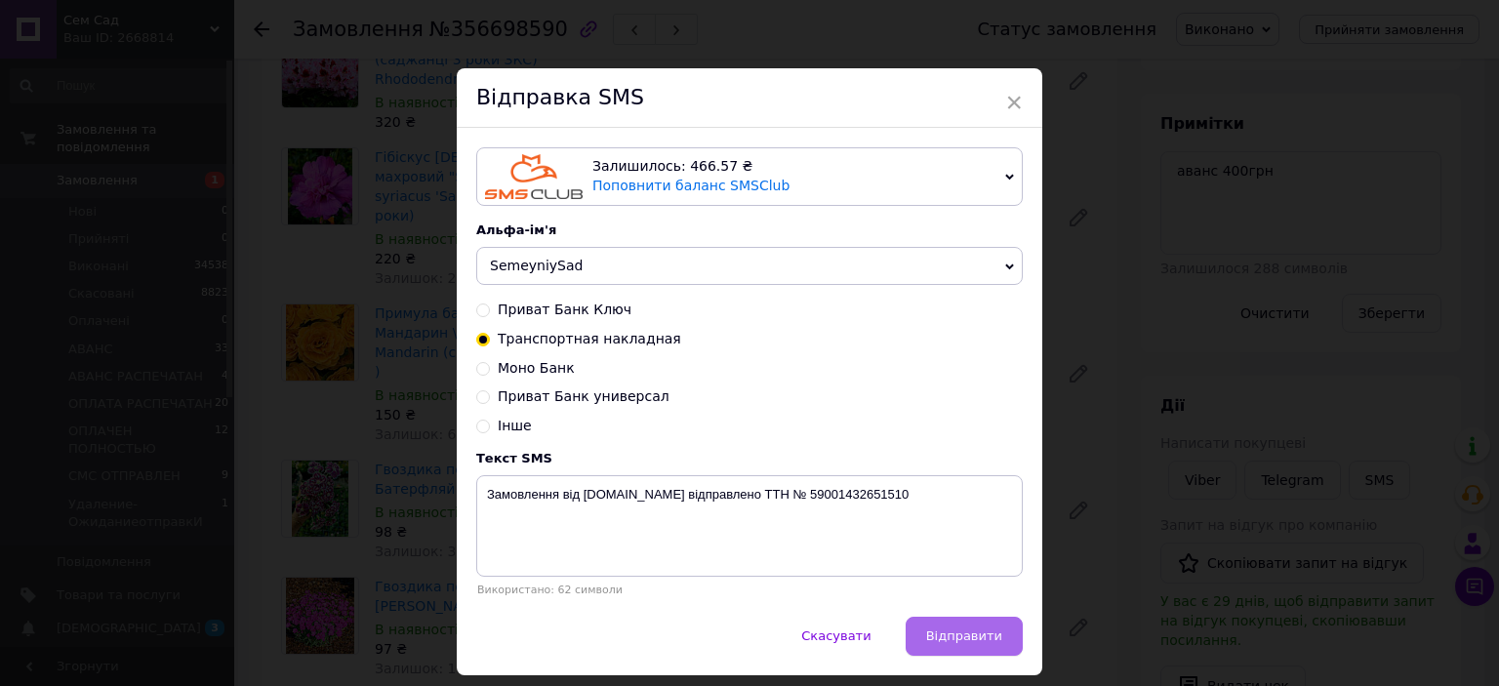
click at [952, 642] on span "Відправити" at bounding box center [964, 635] width 76 height 15
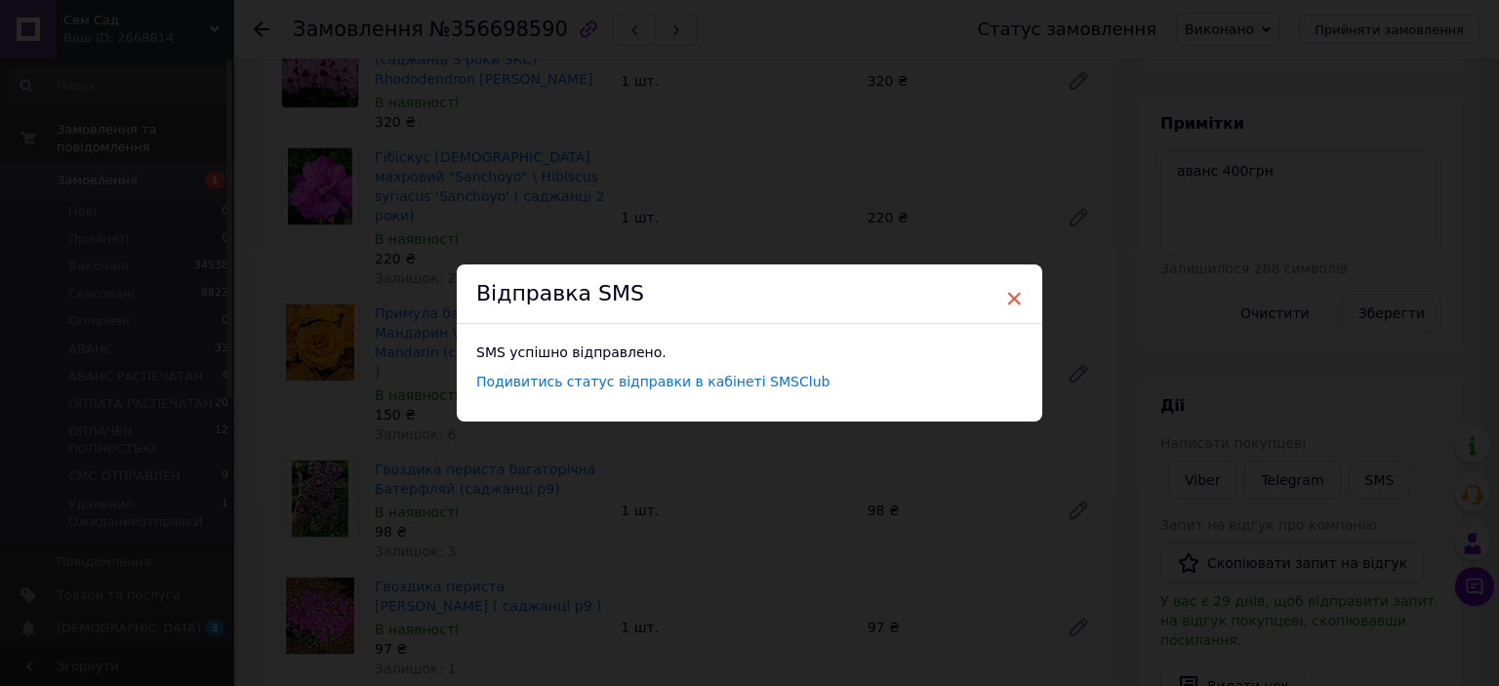
click at [1006, 292] on span "×" at bounding box center [1014, 298] width 18 height 33
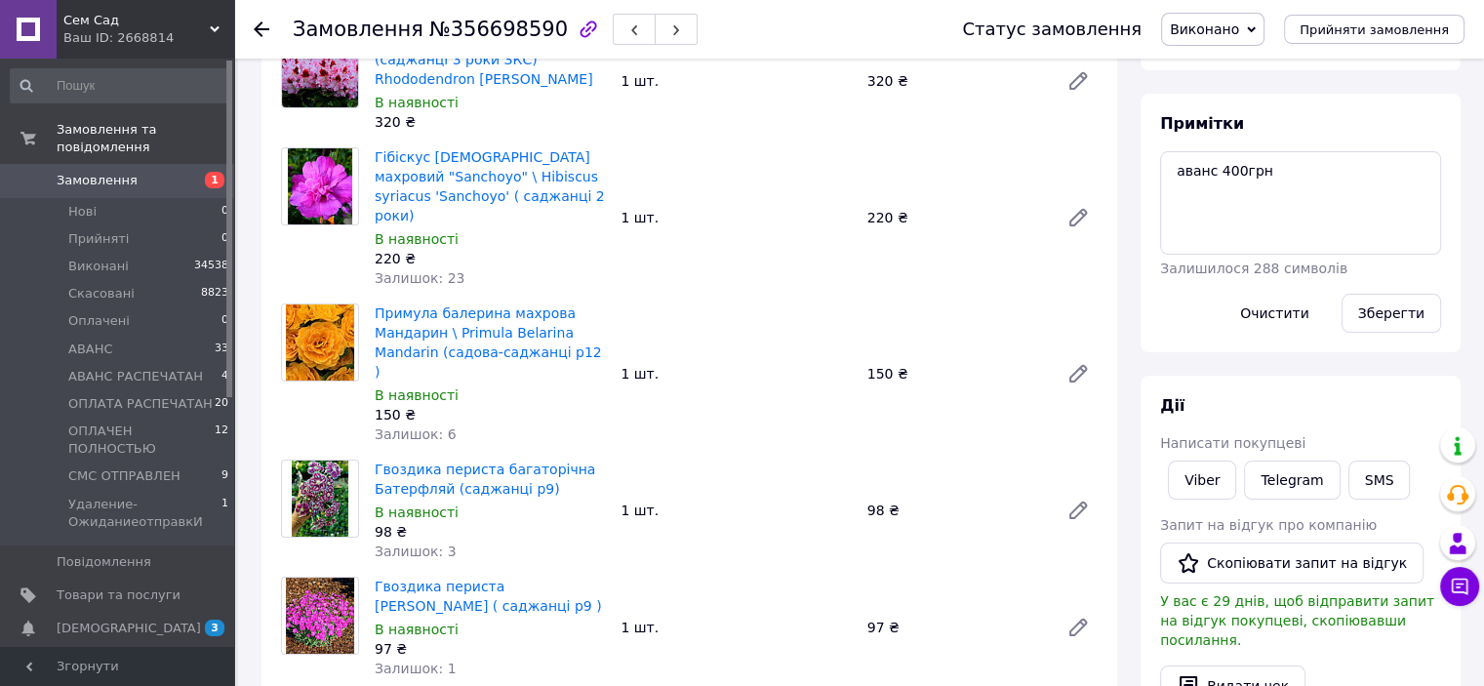
click at [52, 172] on span at bounding box center [28, 181] width 57 height 18
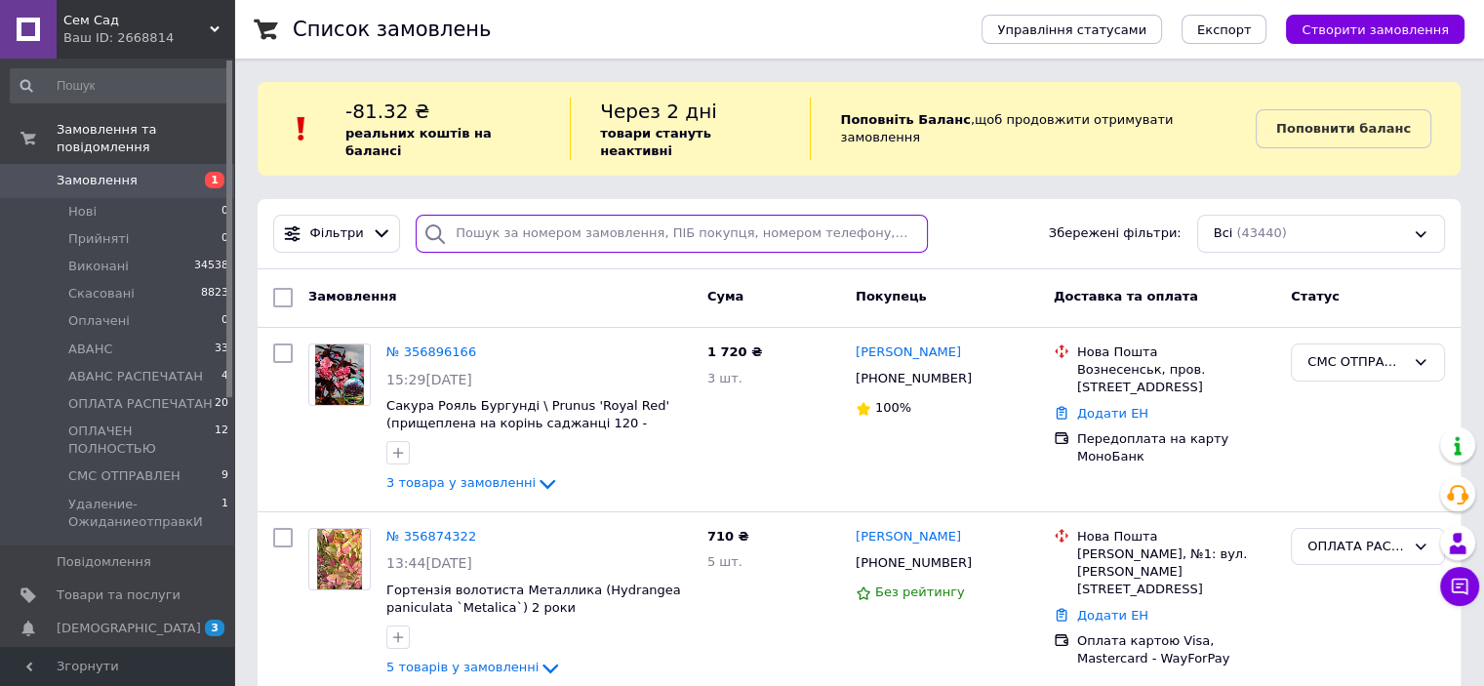
click at [509, 215] on input "search" at bounding box center [672, 234] width 512 height 38
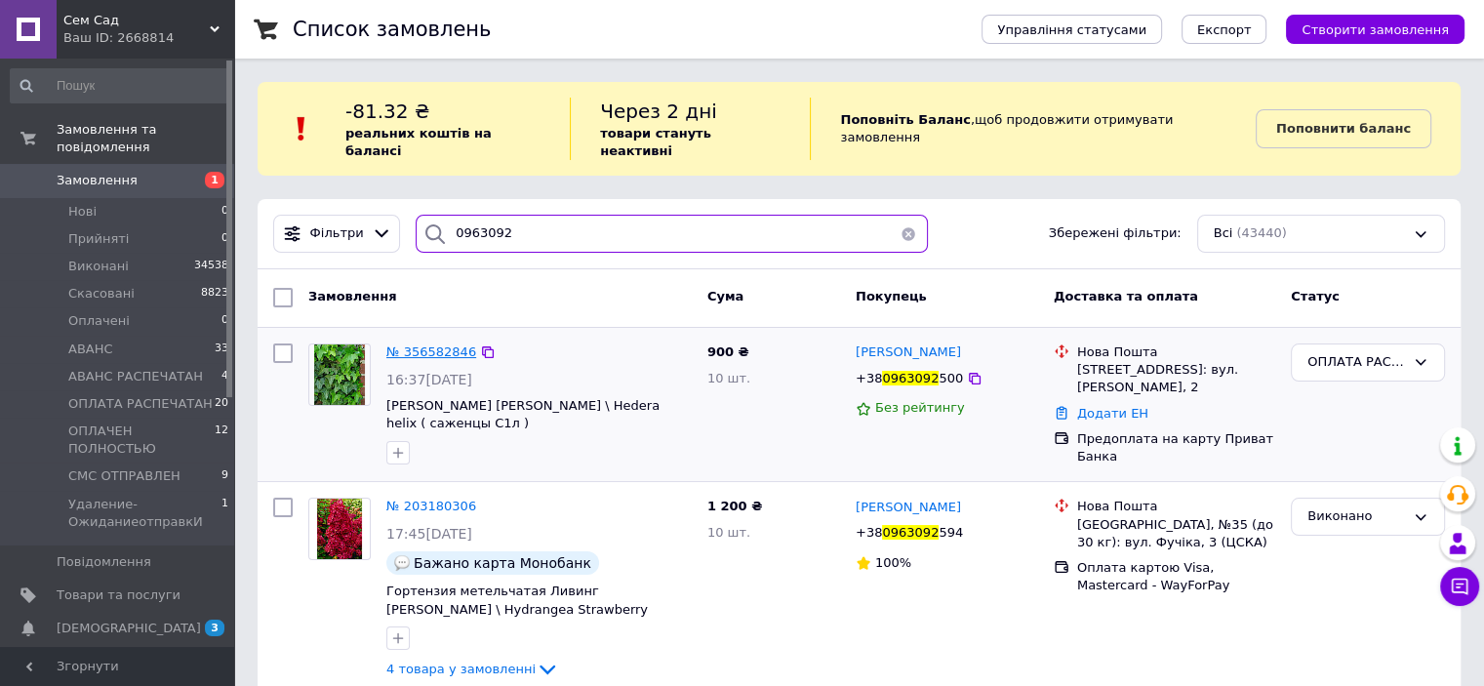
type input "0963092"
click at [438, 344] on span "№ 356582846" at bounding box center [431, 351] width 90 height 15
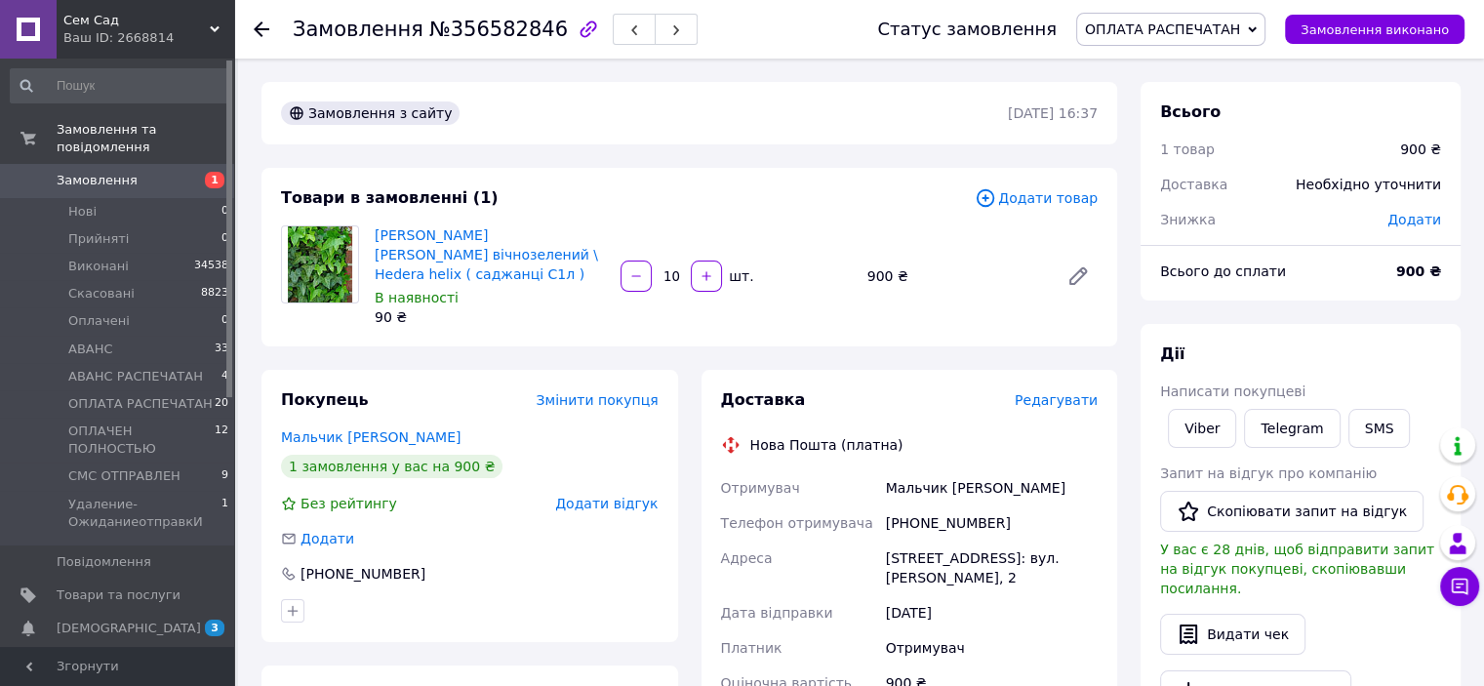
click at [1266, 22] on span "ОПЛАТА РАСПЕЧАТАН" at bounding box center [1170, 29] width 189 height 33
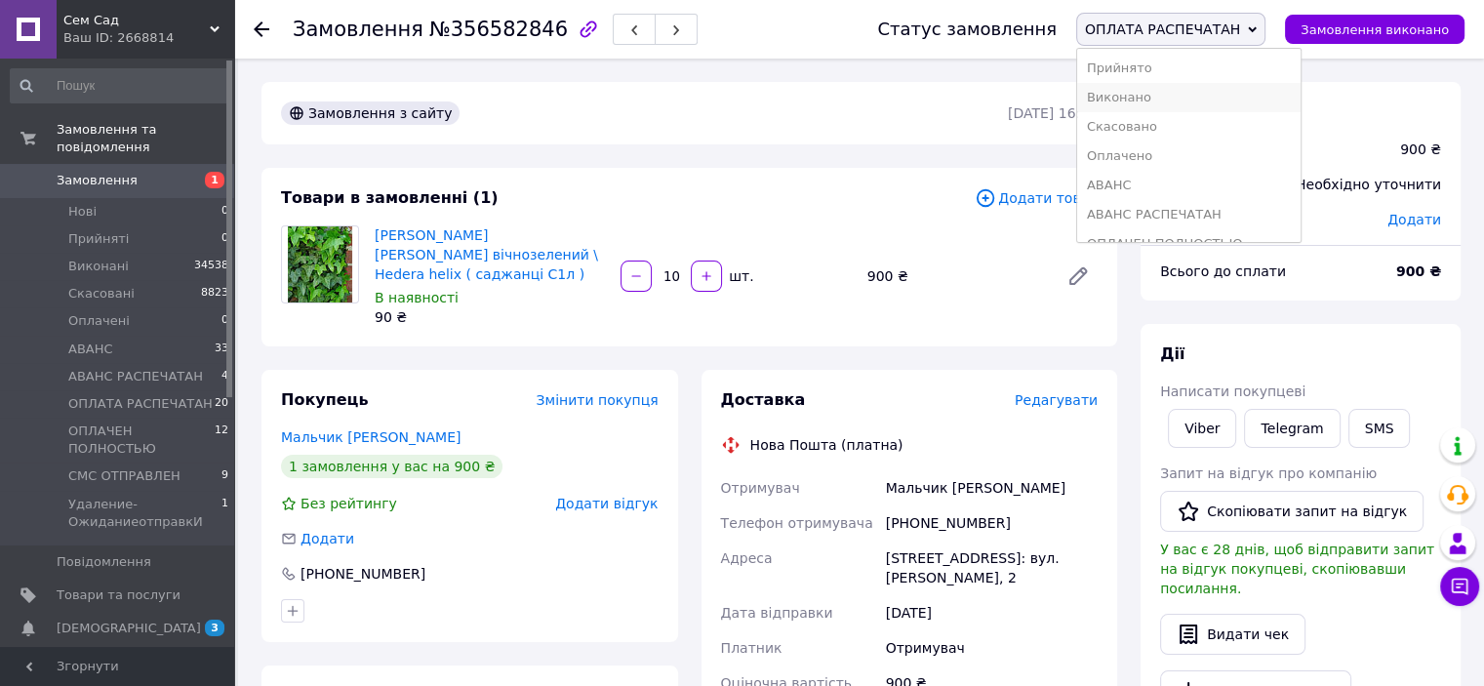
click at [1181, 85] on li "Виконано" at bounding box center [1188, 97] width 223 height 29
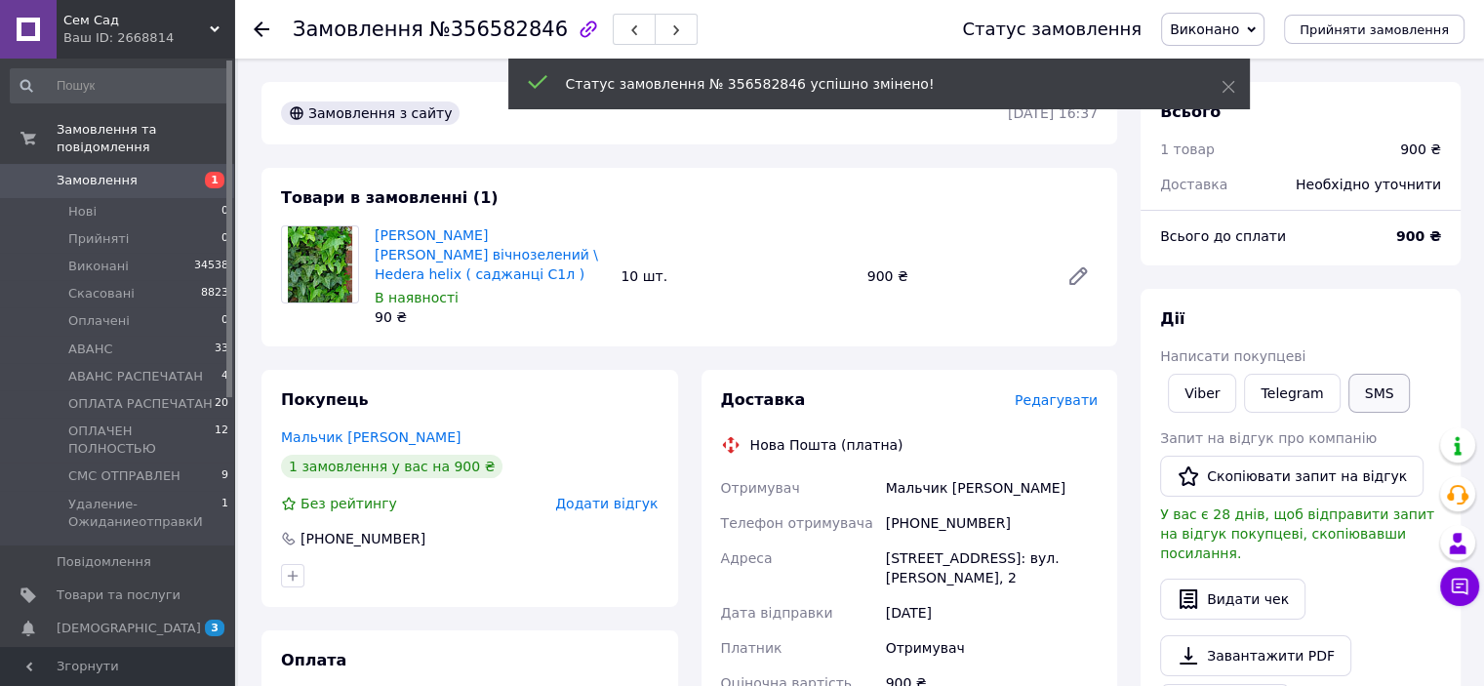
click at [1368, 383] on button "SMS" at bounding box center [1380, 393] width 62 height 39
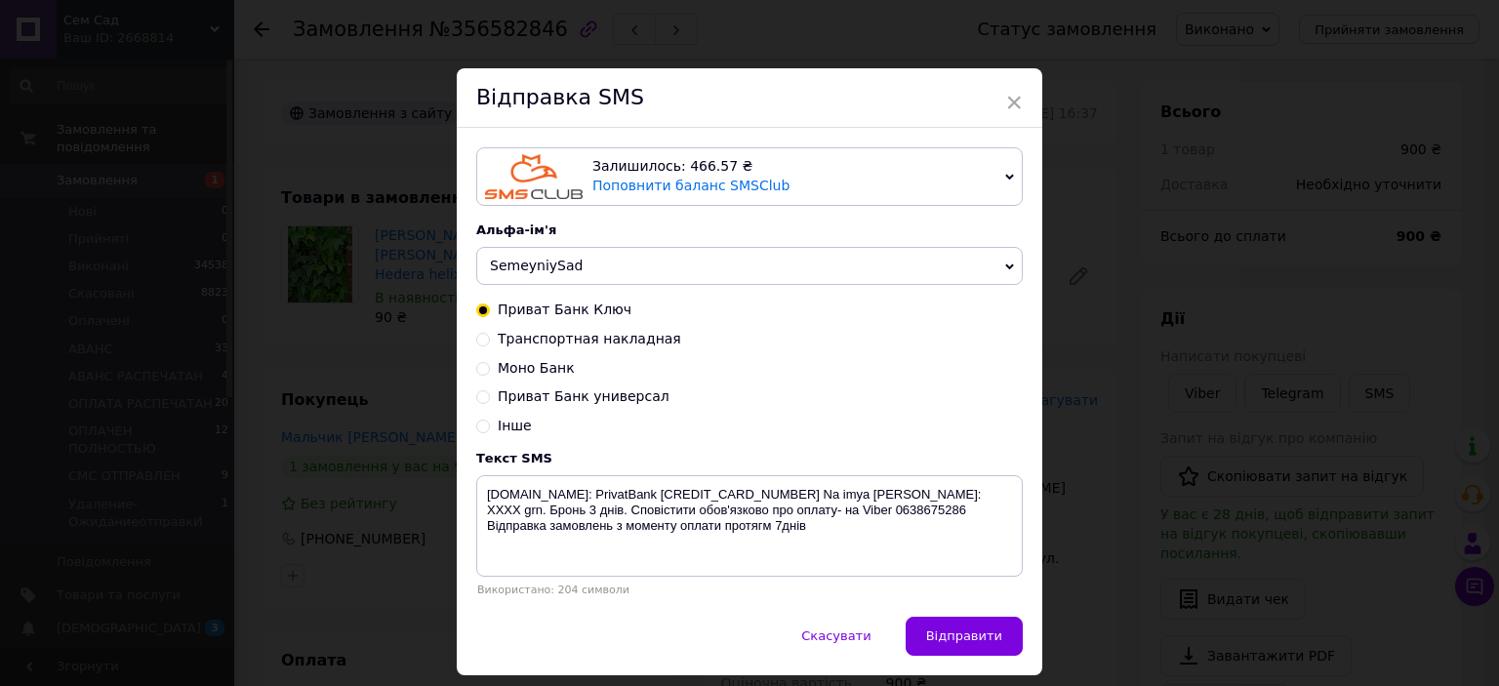
click at [477, 343] on input "Транспортная накладная" at bounding box center [483, 338] width 14 height 14
radio input "true"
radio input "false"
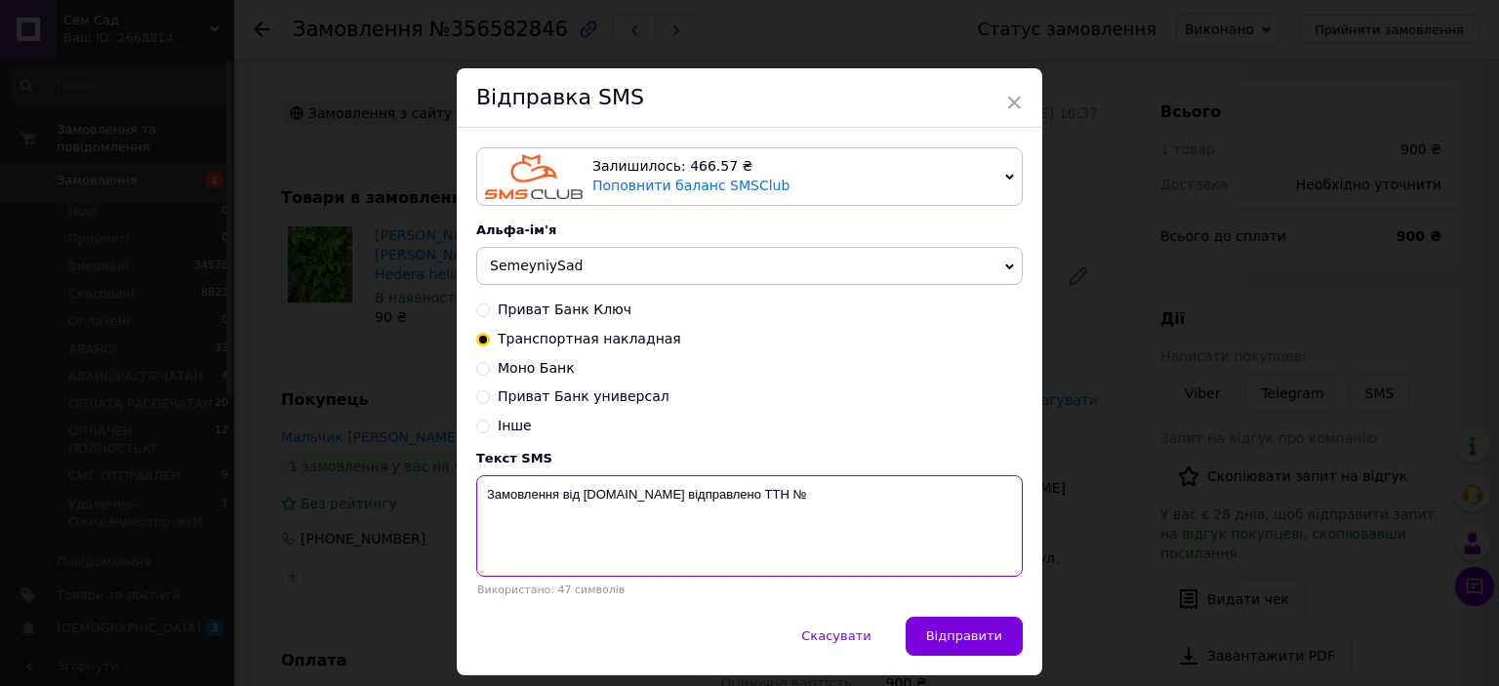
click at [851, 500] on textarea "Замовлення від [DOMAIN_NAME] відправлено ТТН №" at bounding box center [749, 525] width 547 height 101
type textarea "Замовлення від [DOMAIN_NAME] відправлено ТТН № 59001432651214"
click at [999, 645] on button "Відправити" at bounding box center [964, 636] width 117 height 39
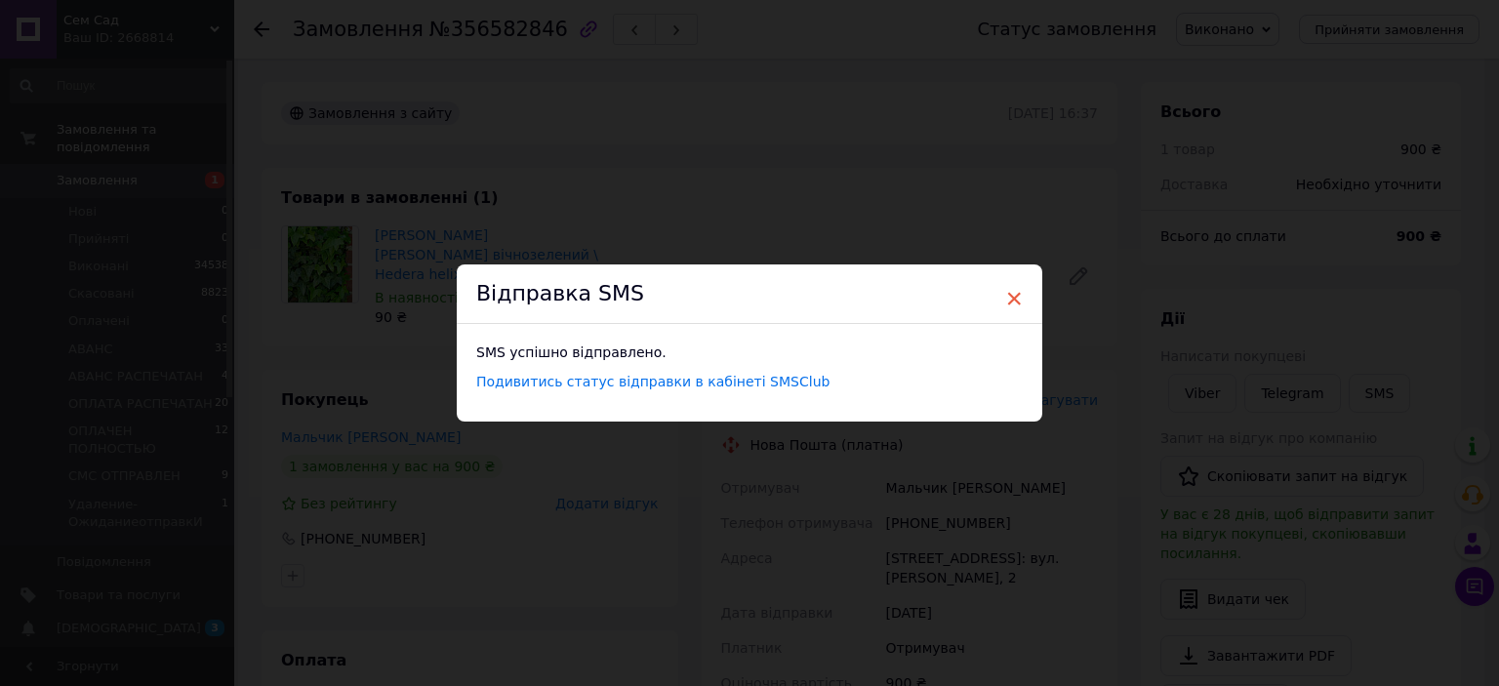
click at [1007, 298] on span "×" at bounding box center [1014, 298] width 18 height 33
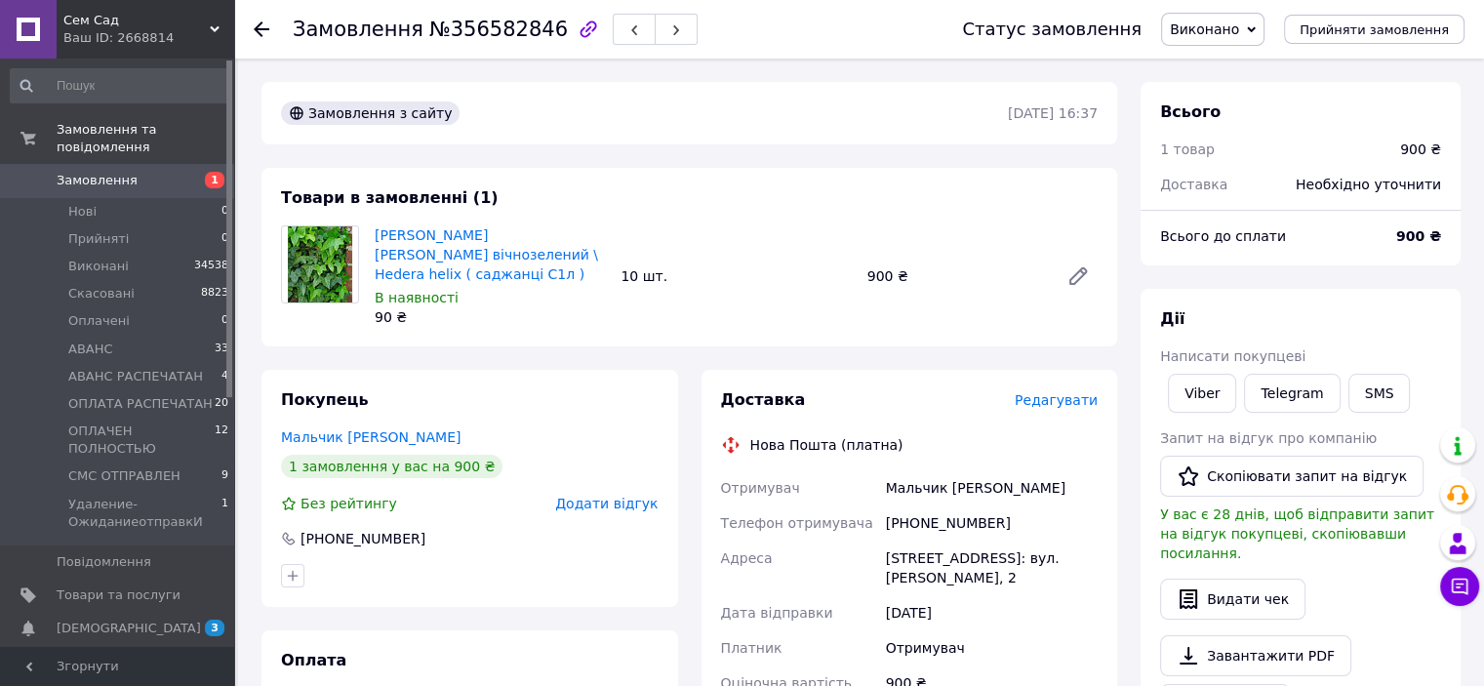
click at [82, 172] on span "Замовлення" at bounding box center [97, 181] width 81 height 18
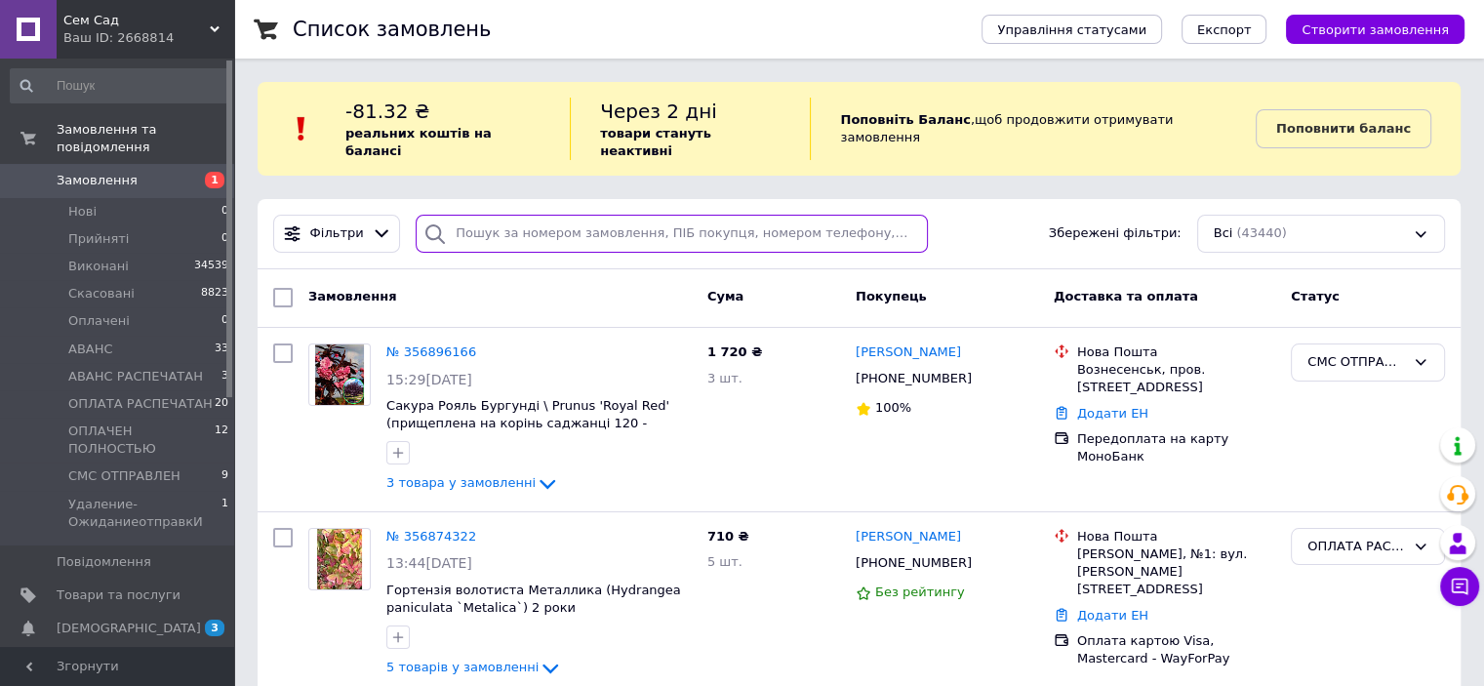
click at [521, 215] on input "search" at bounding box center [672, 234] width 512 height 38
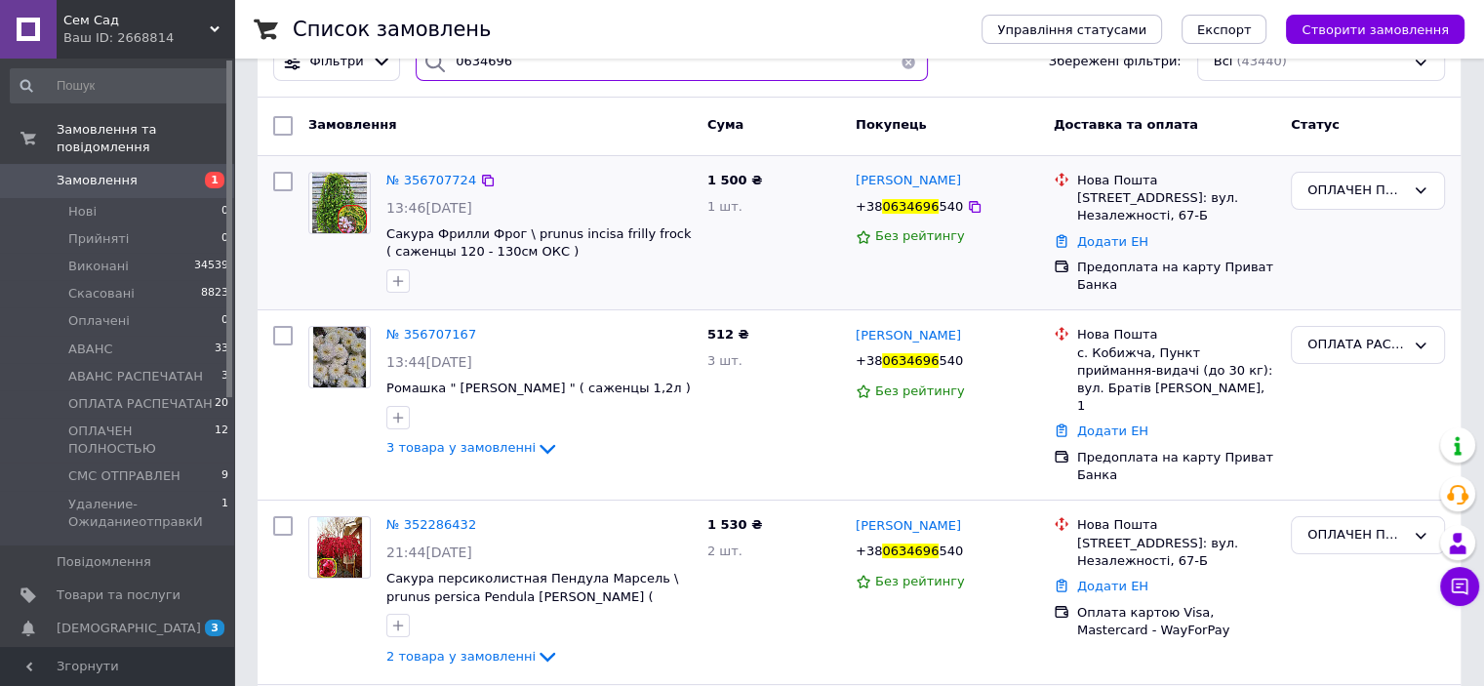
scroll to position [195, 0]
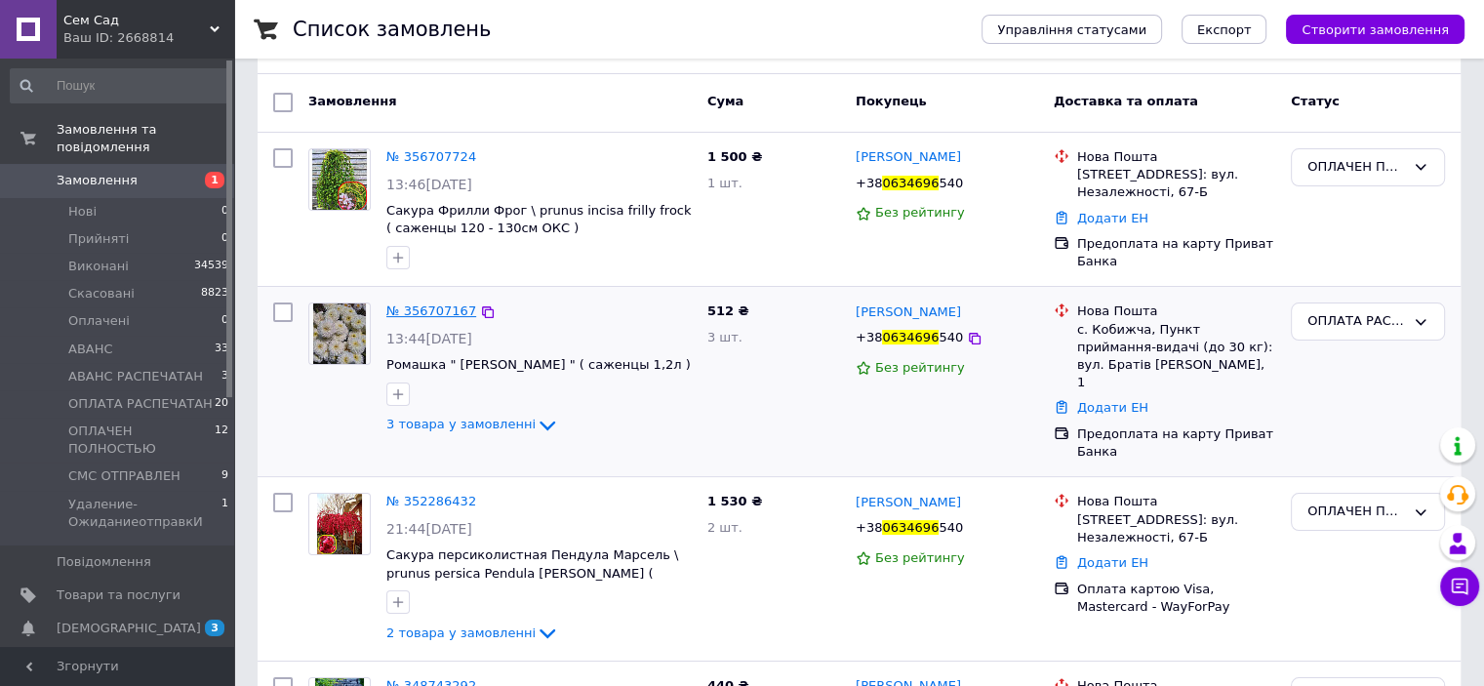
type input "0634696"
click at [429, 304] on span "№ 356707167" at bounding box center [431, 311] width 90 height 15
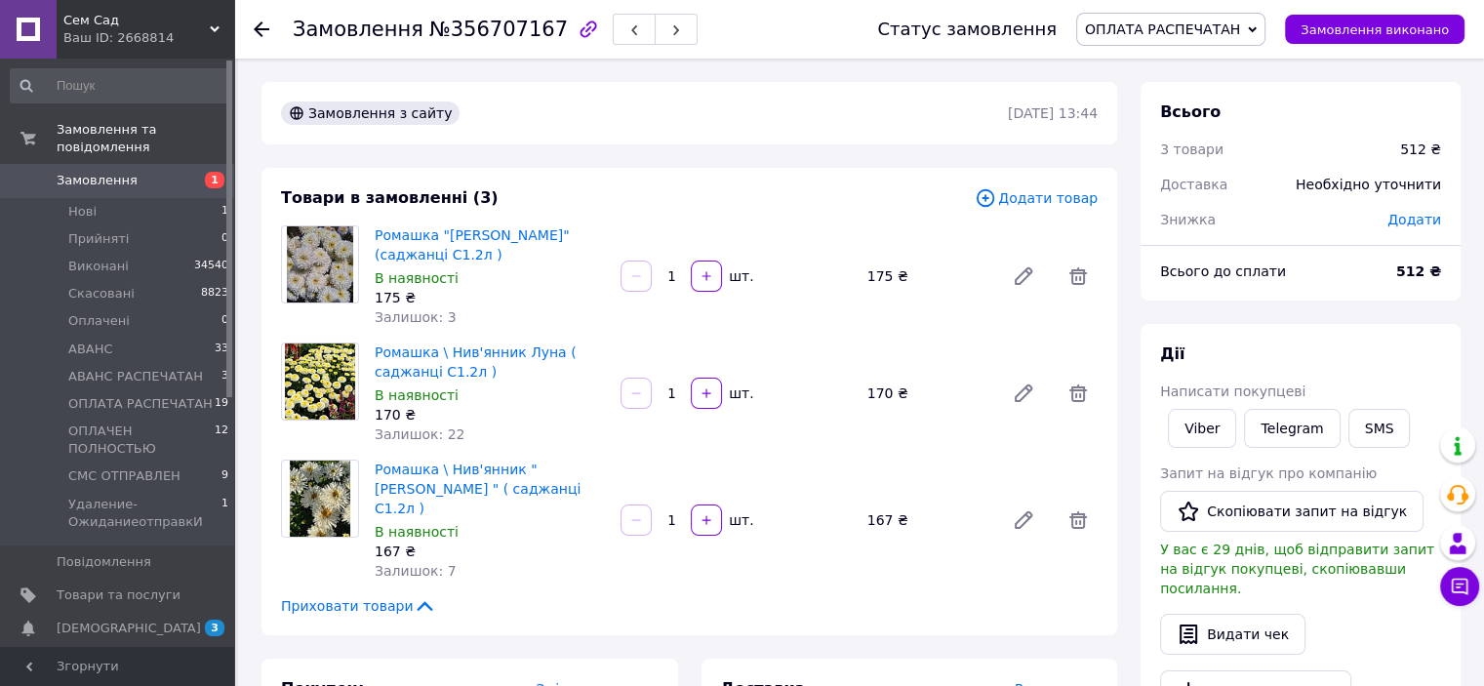
click at [1240, 30] on span "ОПЛАТА РАСПЕЧАТАН" at bounding box center [1162, 29] width 155 height 16
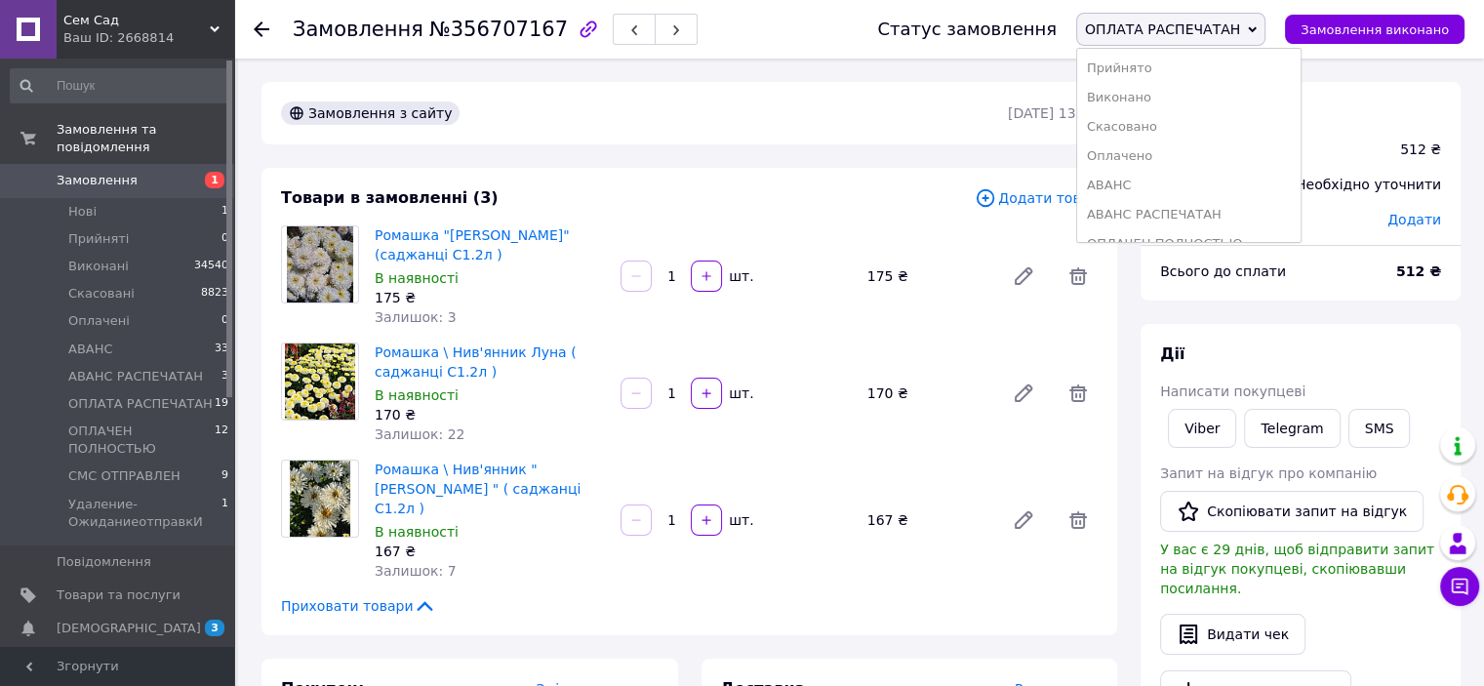
click at [1163, 97] on li "Виконано" at bounding box center [1188, 97] width 223 height 29
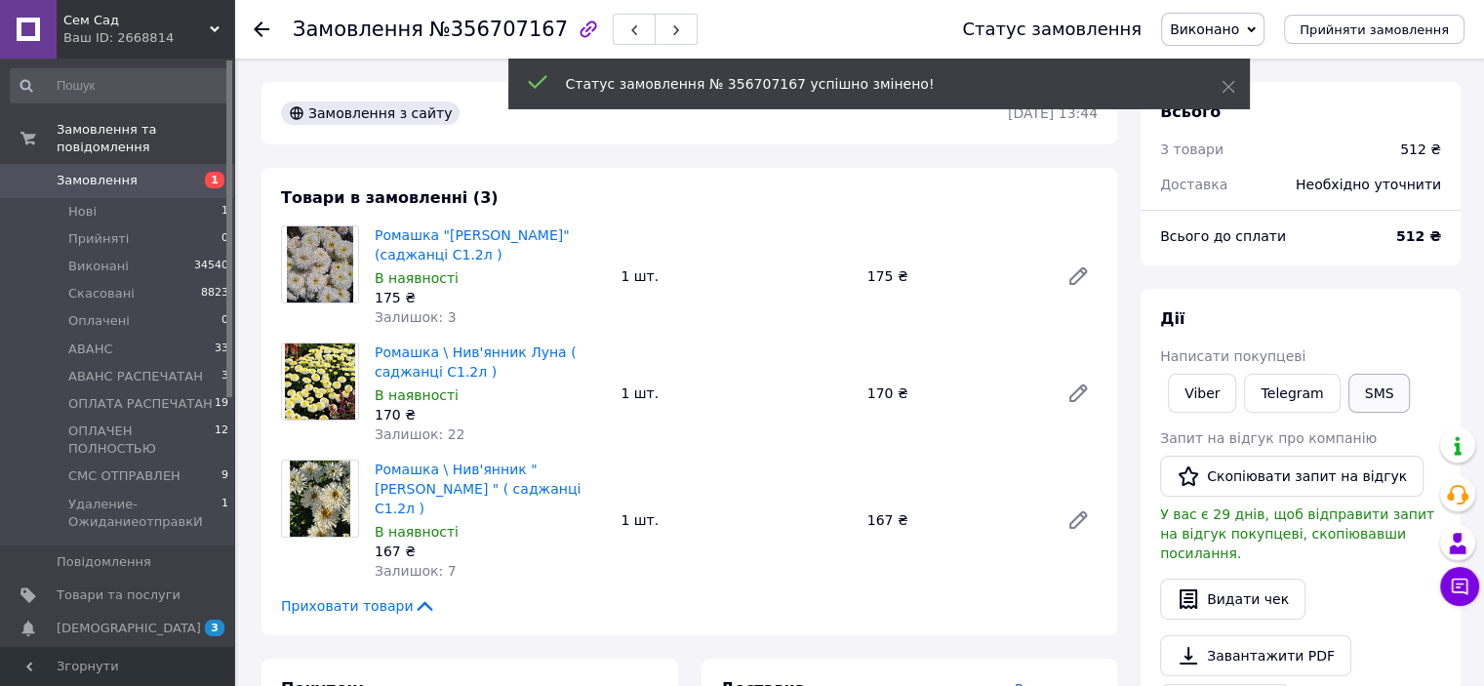
click at [1362, 374] on button "SMS" at bounding box center [1380, 393] width 62 height 39
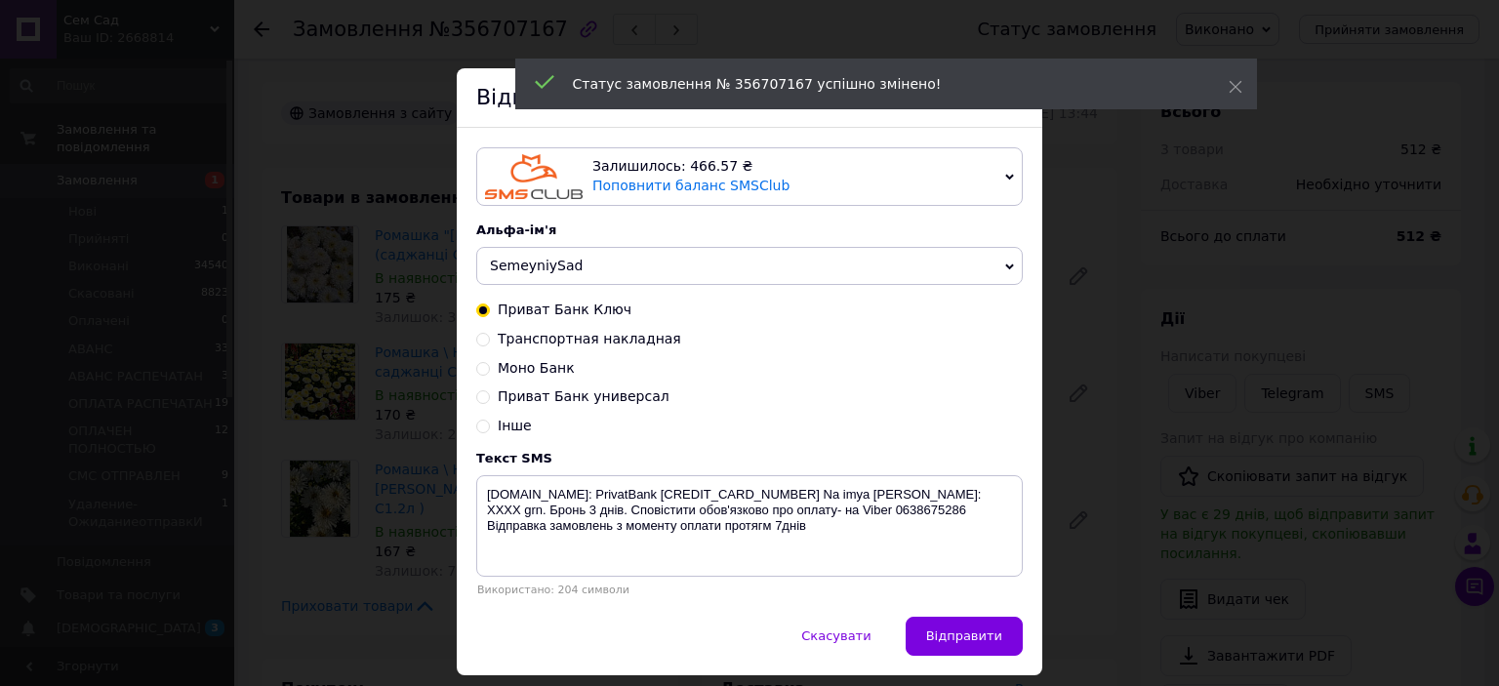
click at [1362, 391] on div "× Відправка SMS Залишилось: 466.57 ₴ Поповнити баланс SMSClub Підключити LetsAd…" at bounding box center [749, 343] width 1499 height 686
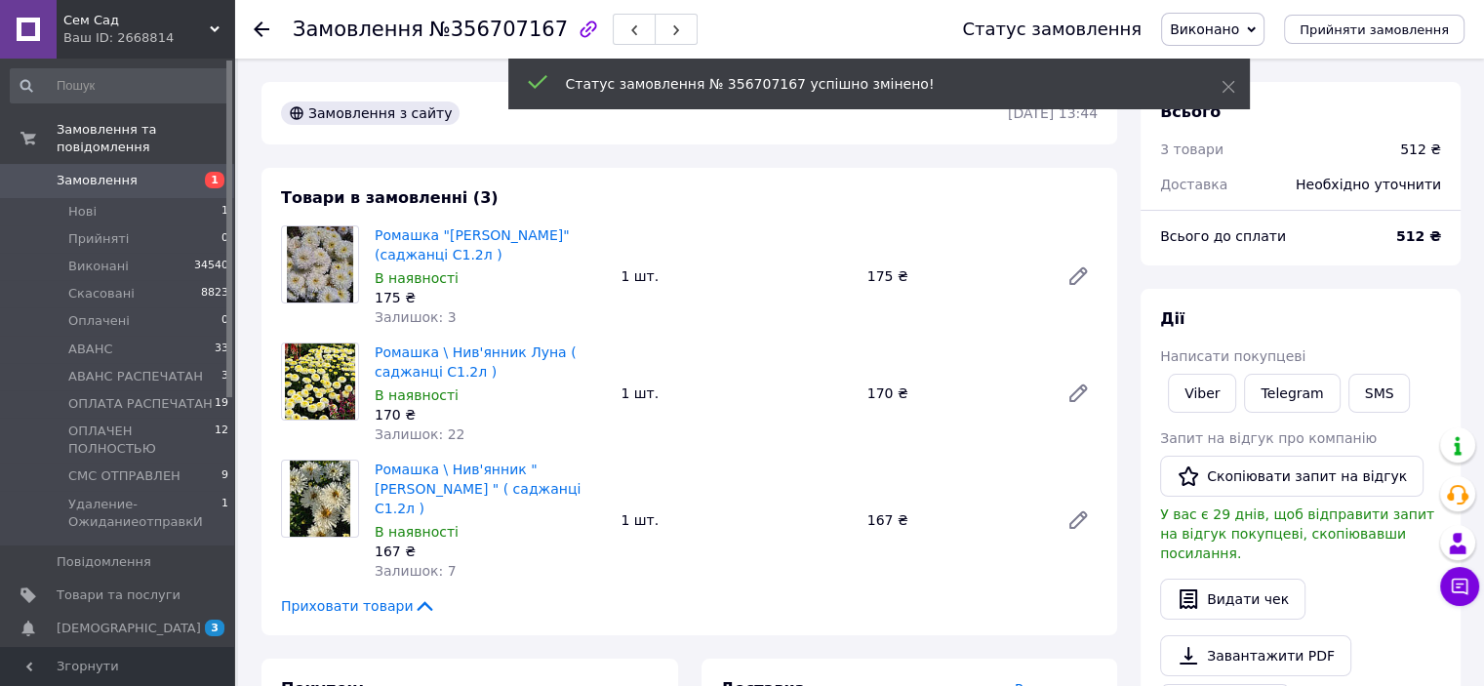
click at [1362, 391] on button "SMS" at bounding box center [1380, 393] width 62 height 39
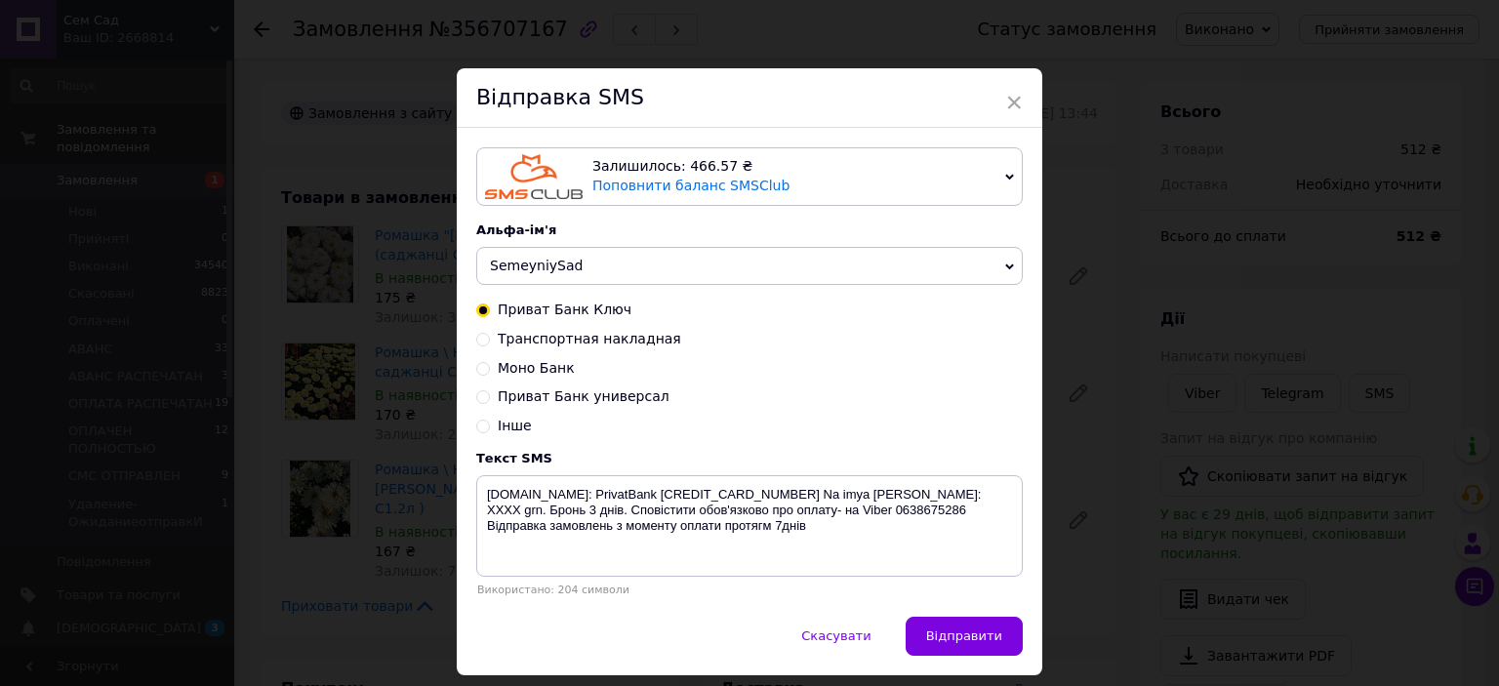
click at [476, 335] on input "Транспортная накладная" at bounding box center [483, 338] width 14 height 14
radio input "true"
radio input "false"
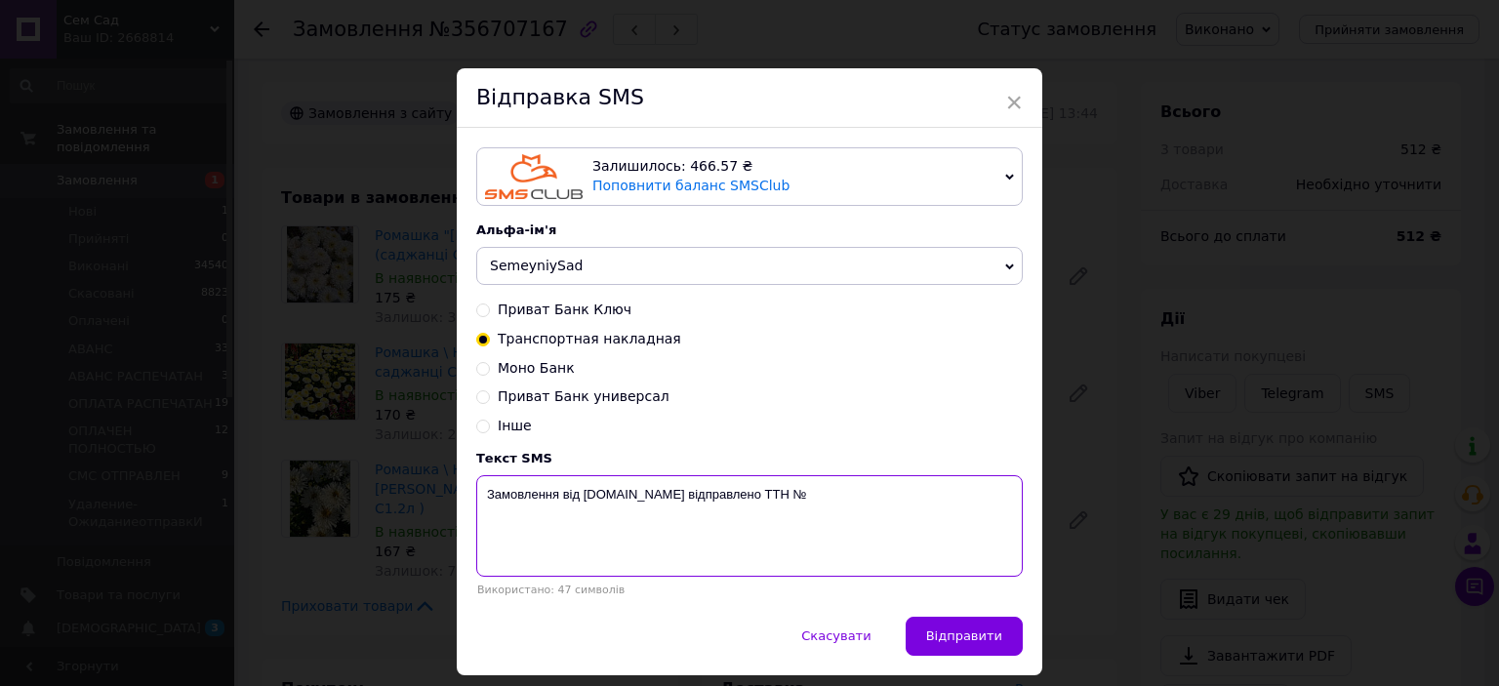
click at [860, 499] on textarea "Замовлення від [DOMAIN_NAME] відправлено ТТН №" at bounding box center [749, 525] width 547 height 101
type textarea "Замовлення від [DOMAIN_NAME] відправлено ТТН № 59001432650854"
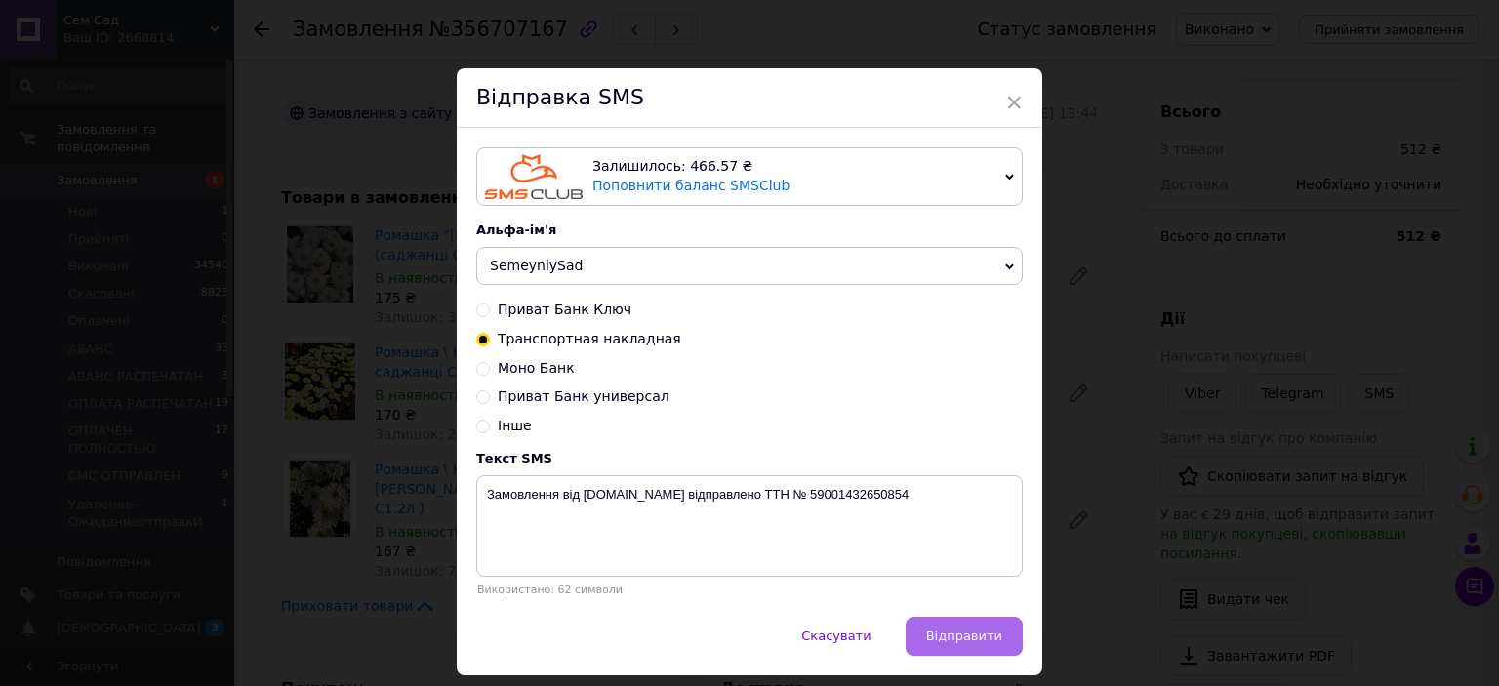
click at [950, 643] on span "Відправити" at bounding box center [964, 635] width 76 height 15
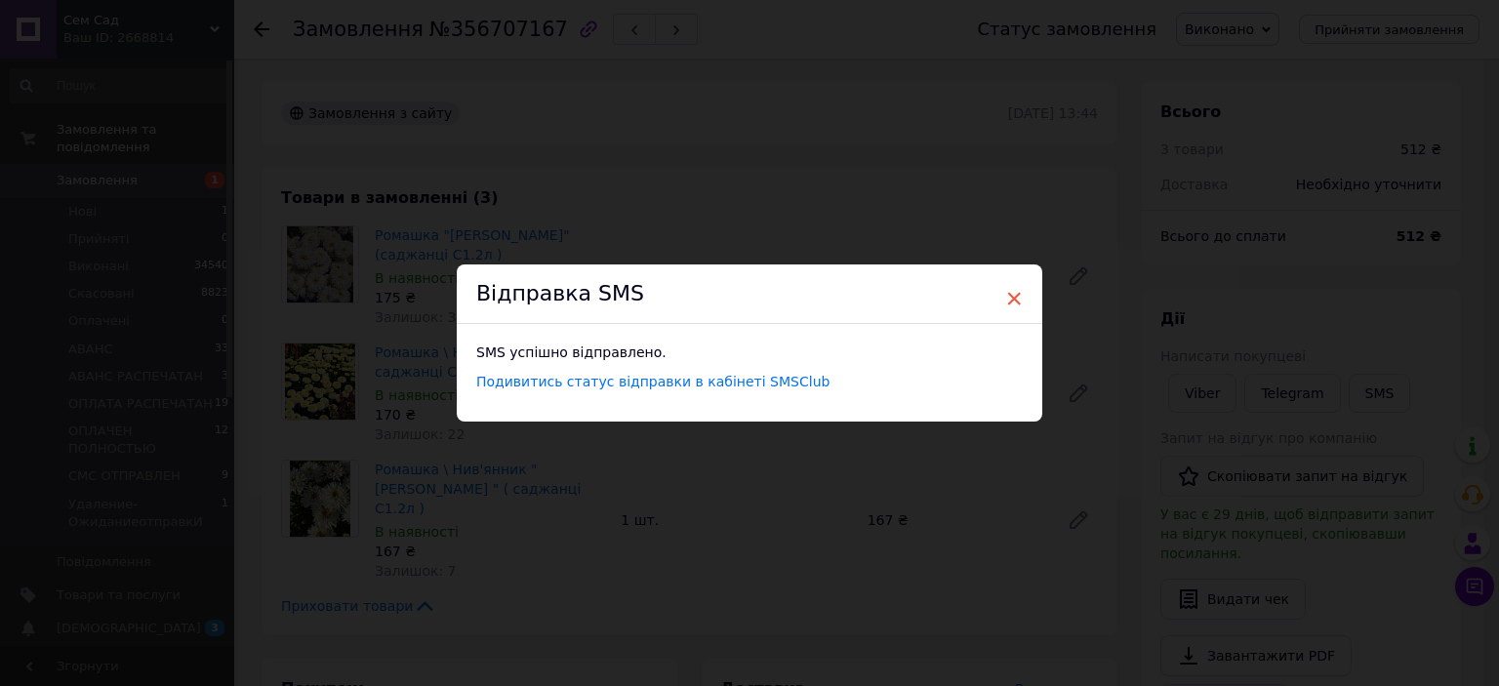
click at [1012, 297] on span "×" at bounding box center [1014, 298] width 18 height 33
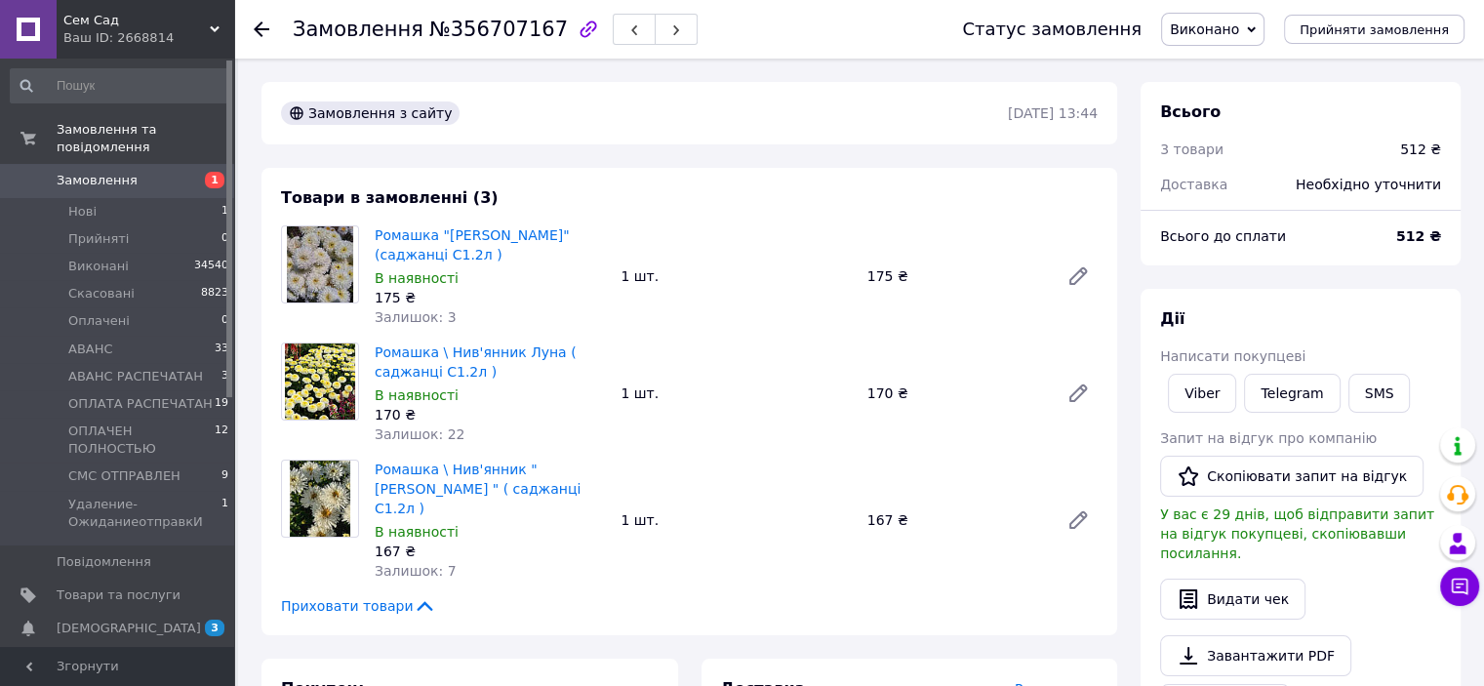
click at [135, 172] on span "Замовлення" at bounding box center [119, 181] width 124 height 18
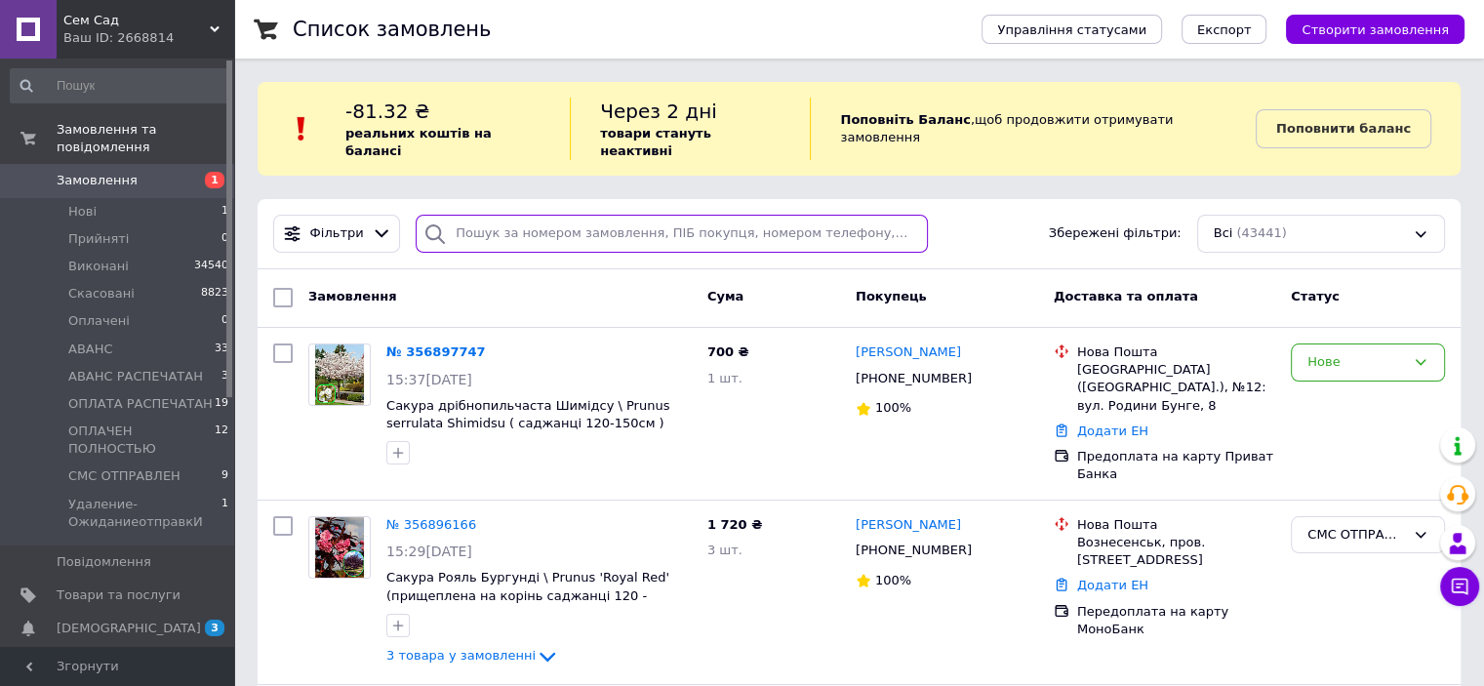
click at [527, 216] on input "search" at bounding box center [672, 234] width 512 height 38
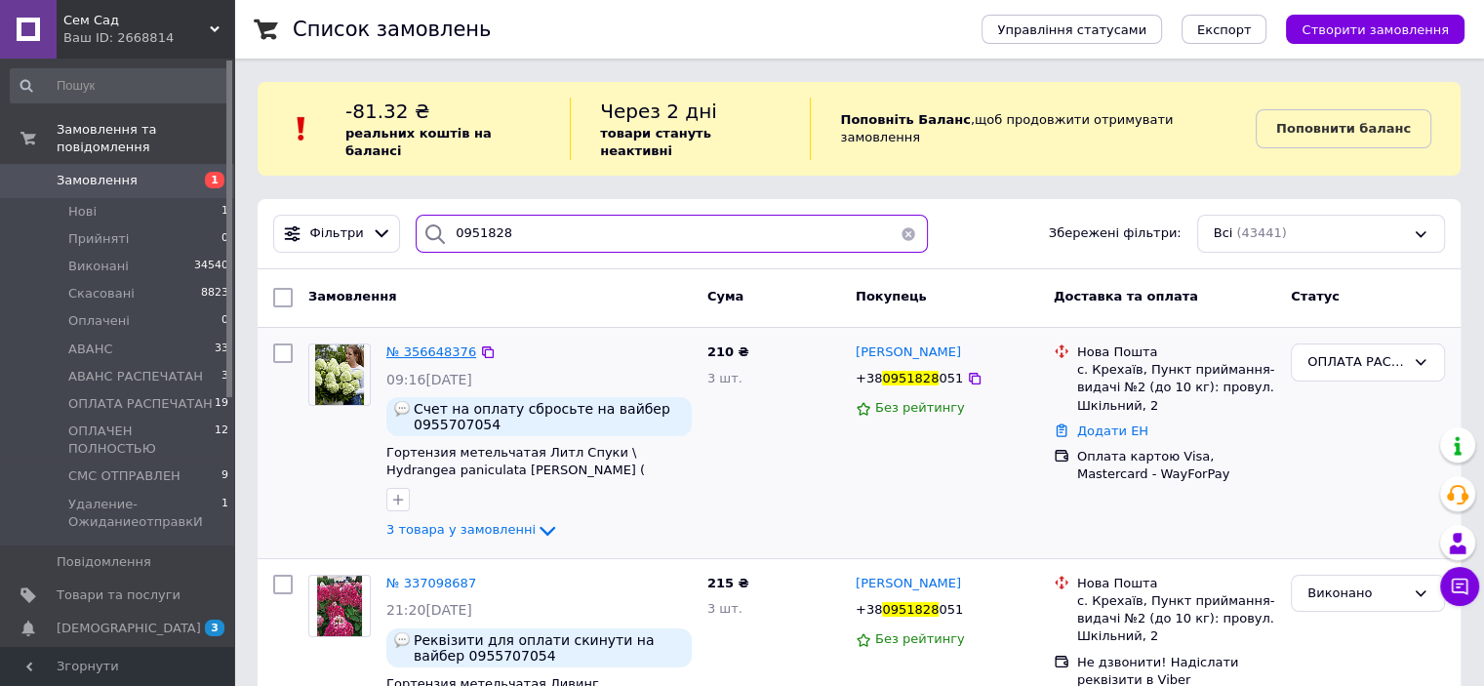
type input "0951828"
click at [430, 344] on span "№ 356648376" at bounding box center [431, 351] width 90 height 15
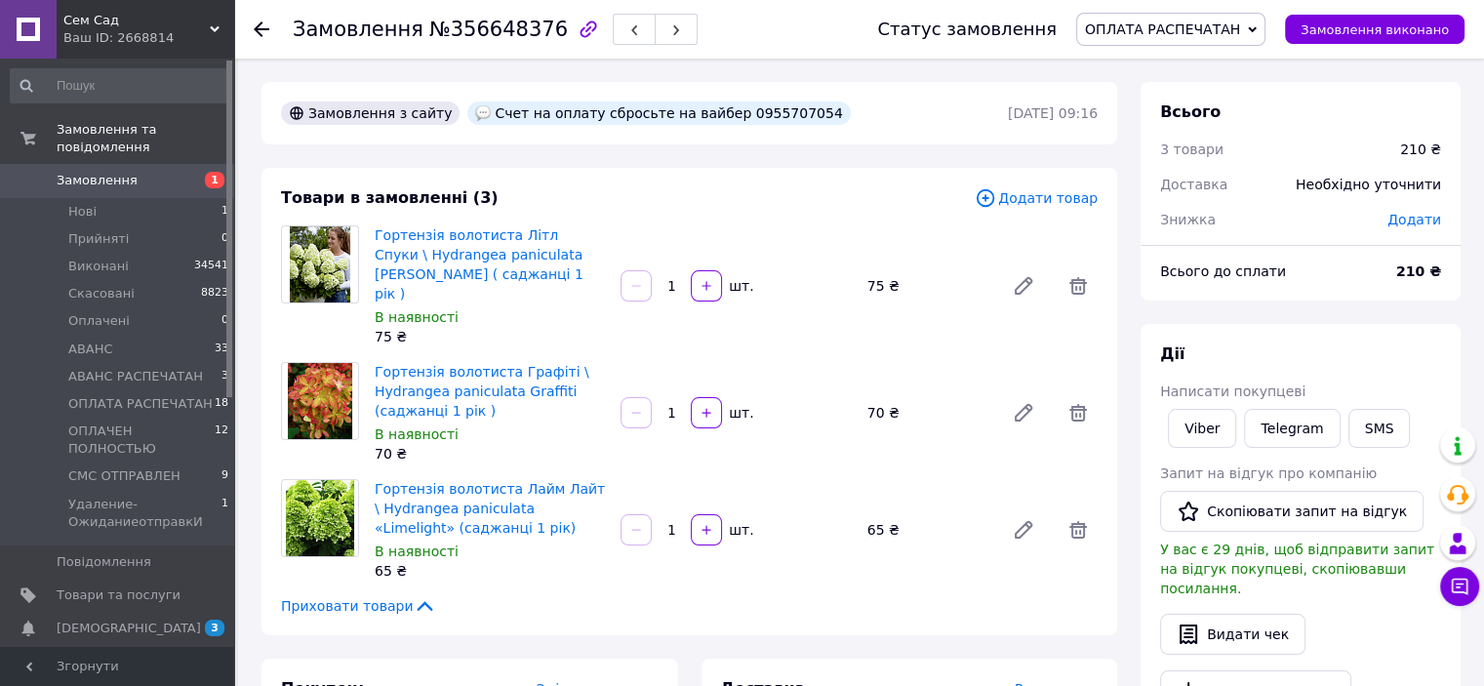
click at [1261, 42] on span "ОПЛАТА РАСПЕЧАТАН" at bounding box center [1170, 29] width 189 height 33
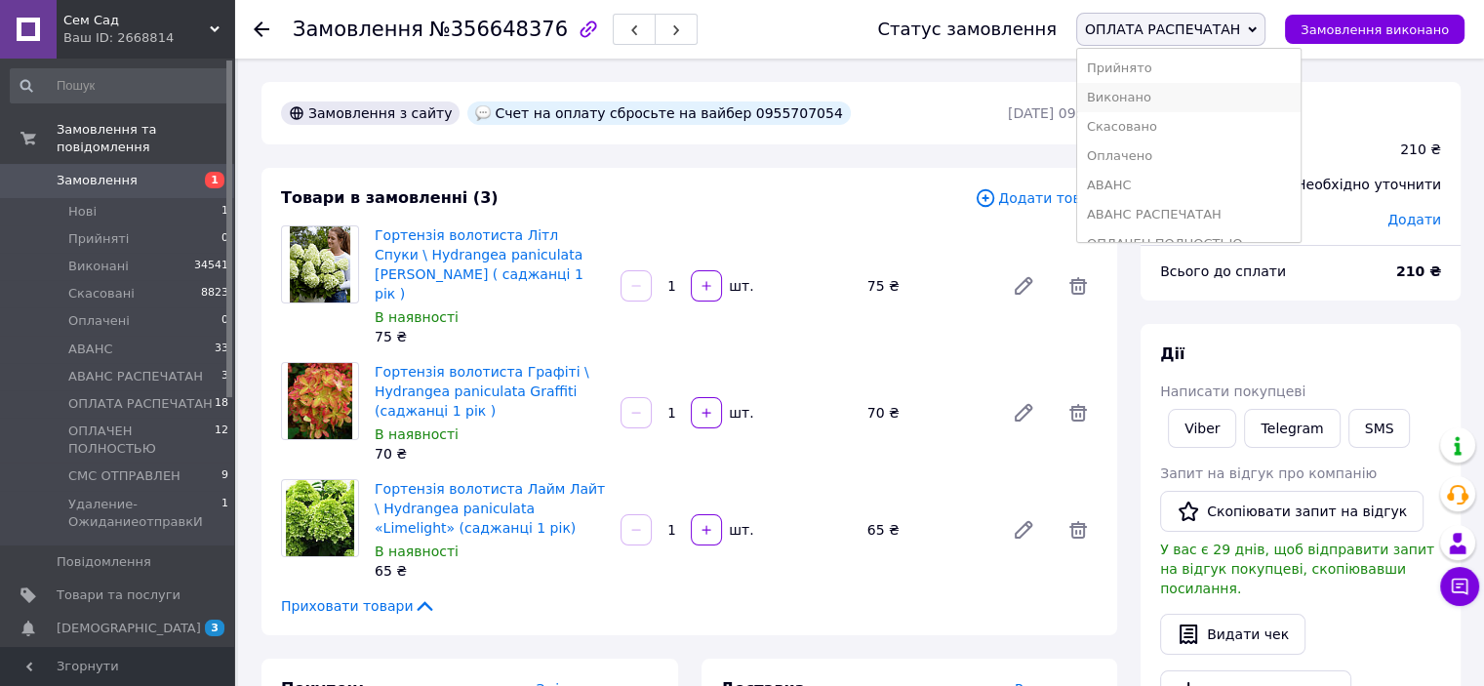
click at [1186, 96] on li "Виконано" at bounding box center [1188, 97] width 223 height 29
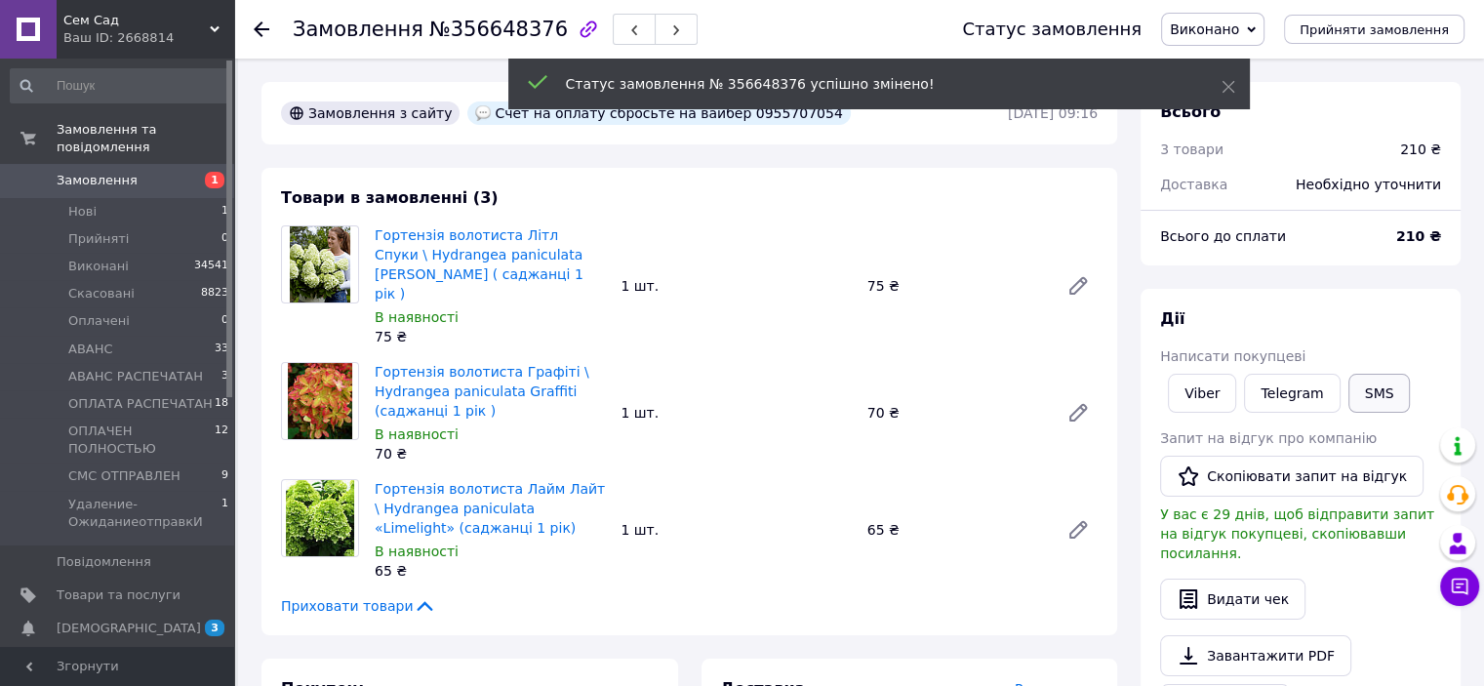
click at [1366, 395] on button "SMS" at bounding box center [1380, 393] width 62 height 39
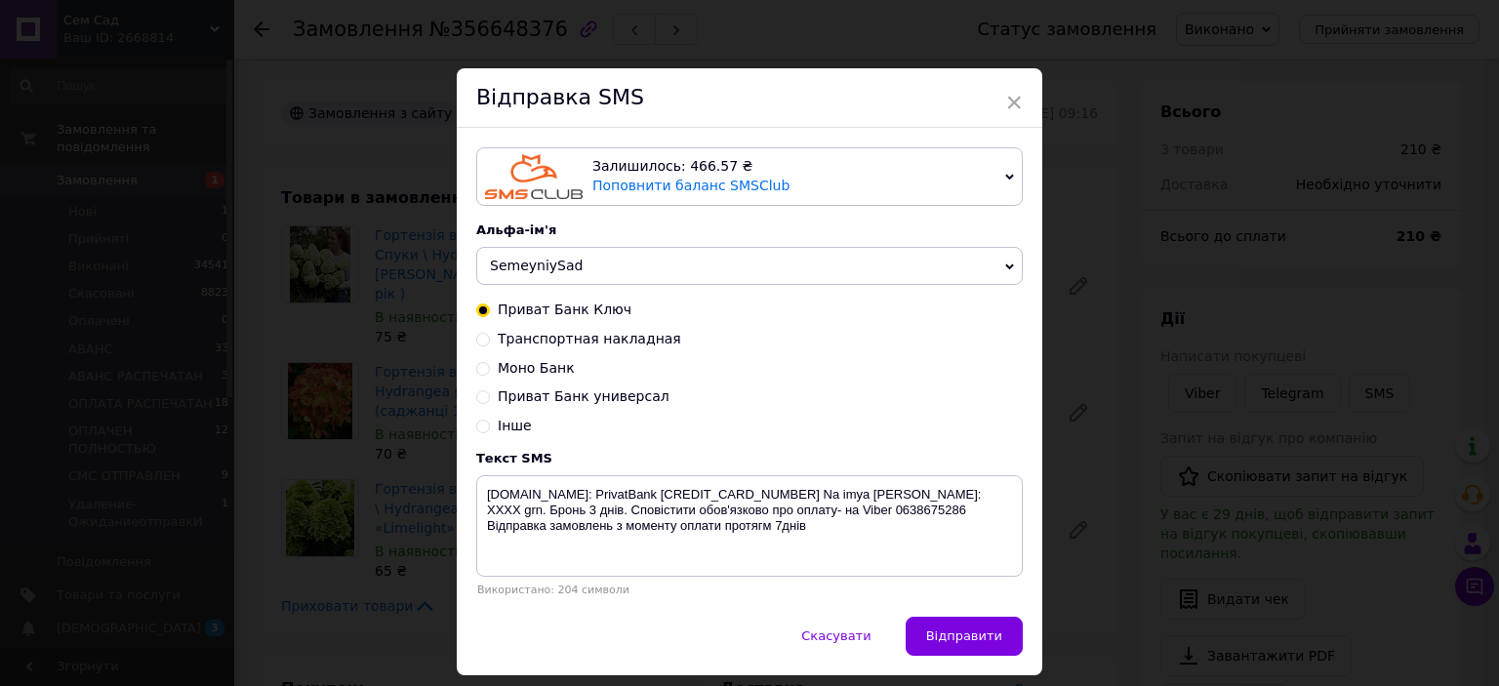
click at [484, 341] on input "Транспортная накладная" at bounding box center [483, 338] width 14 height 14
radio input "true"
radio input "false"
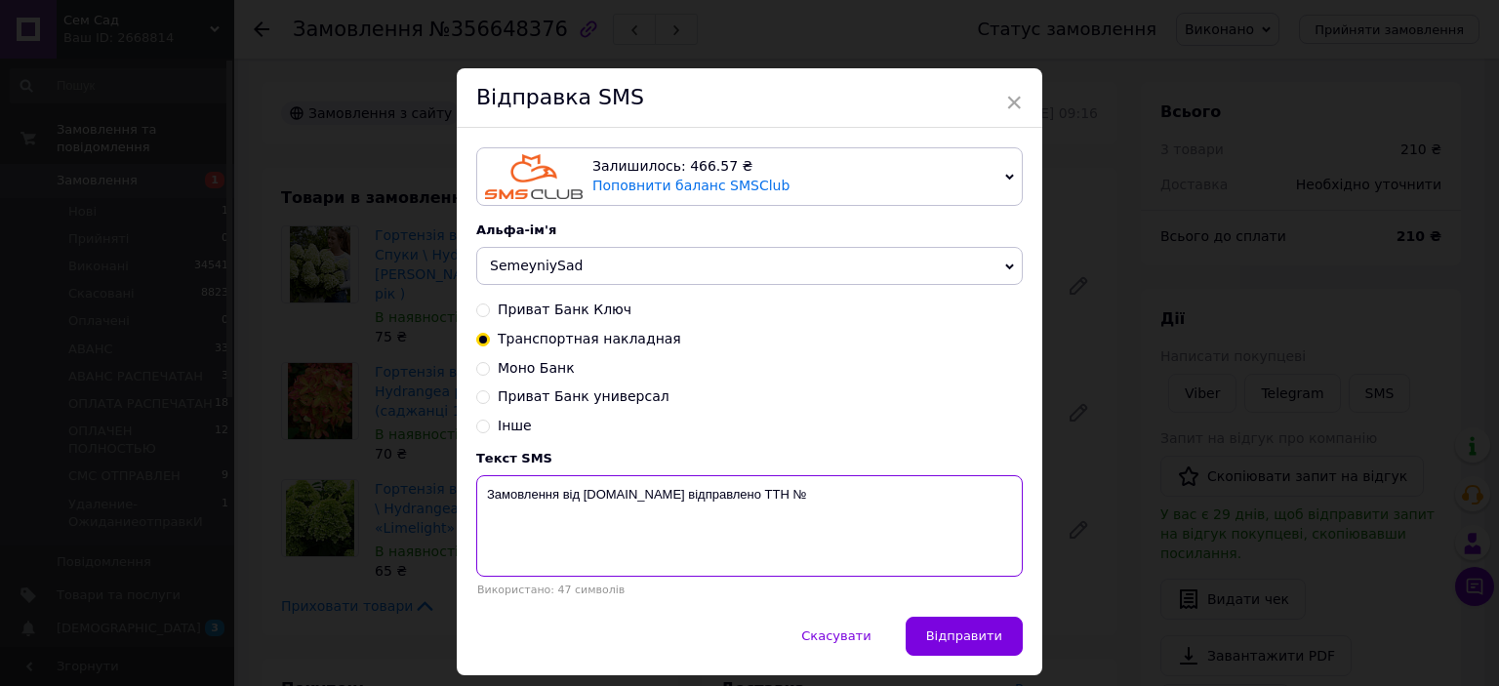
click at [830, 483] on textarea "Замовлення від [DOMAIN_NAME] відправлено ТТН №" at bounding box center [749, 525] width 547 height 101
type textarea "Замовлення від [DOMAIN_NAME] відправлено ТТН № 59001432650475"
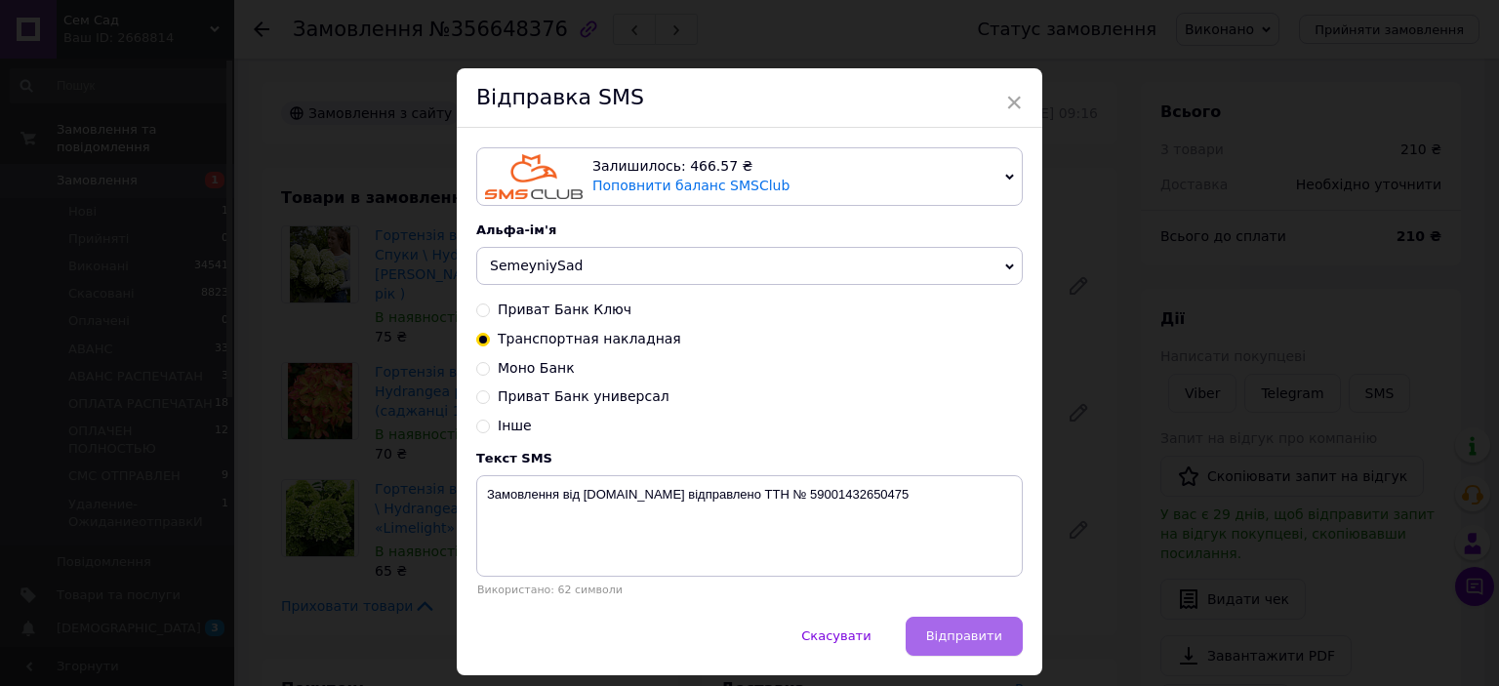
click at [992, 640] on span "Відправити" at bounding box center [964, 635] width 76 height 15
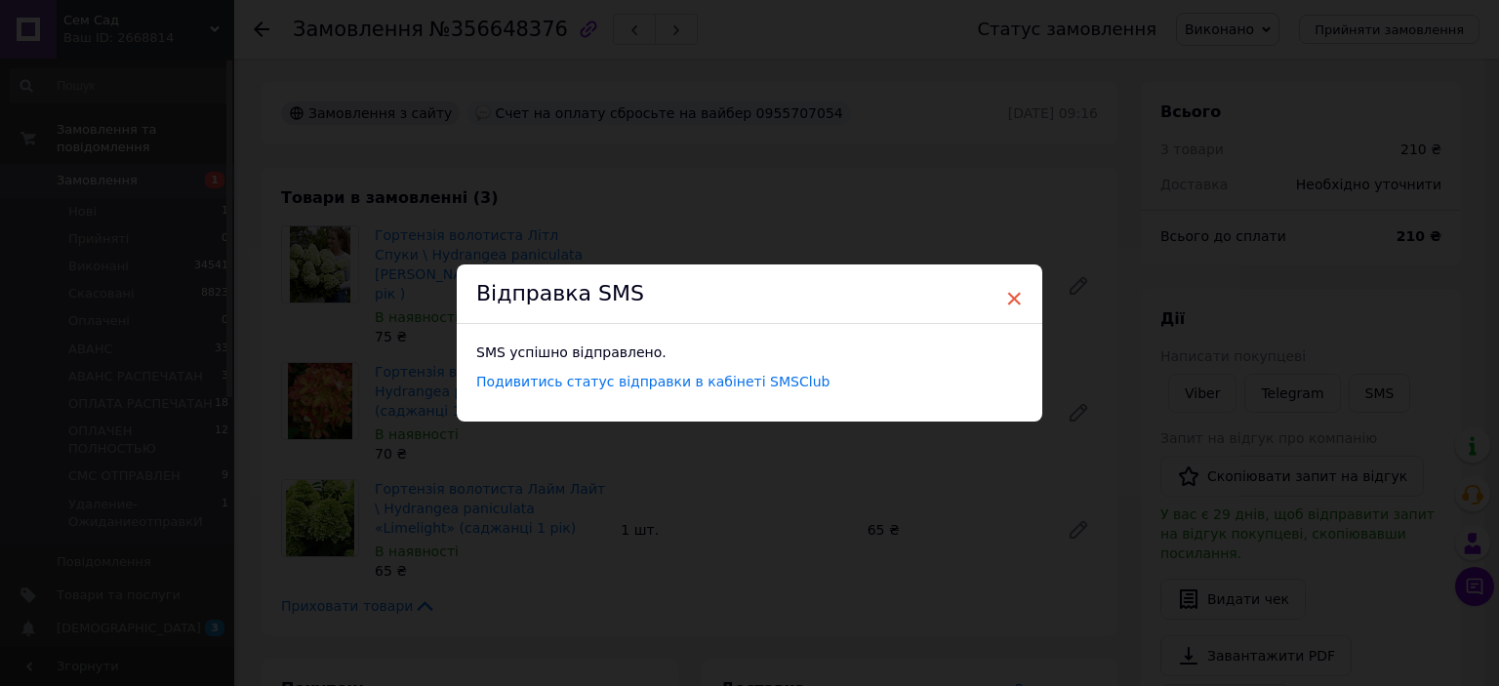
click at [1011, 303] on span "×" at bounding box center [1014, 298] width 18 height 33
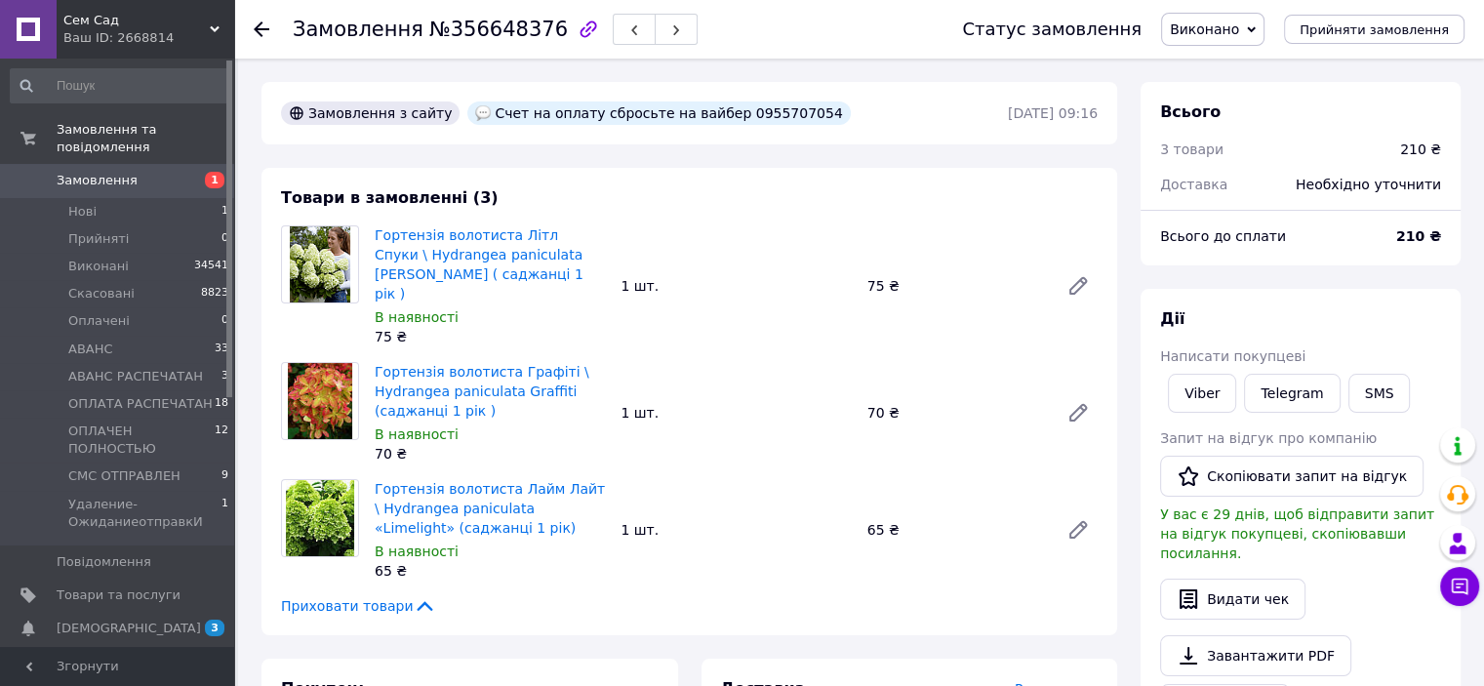
click at [105, 172] on span "Замовлення" at bounding box center [97, 181] width 81 height 18
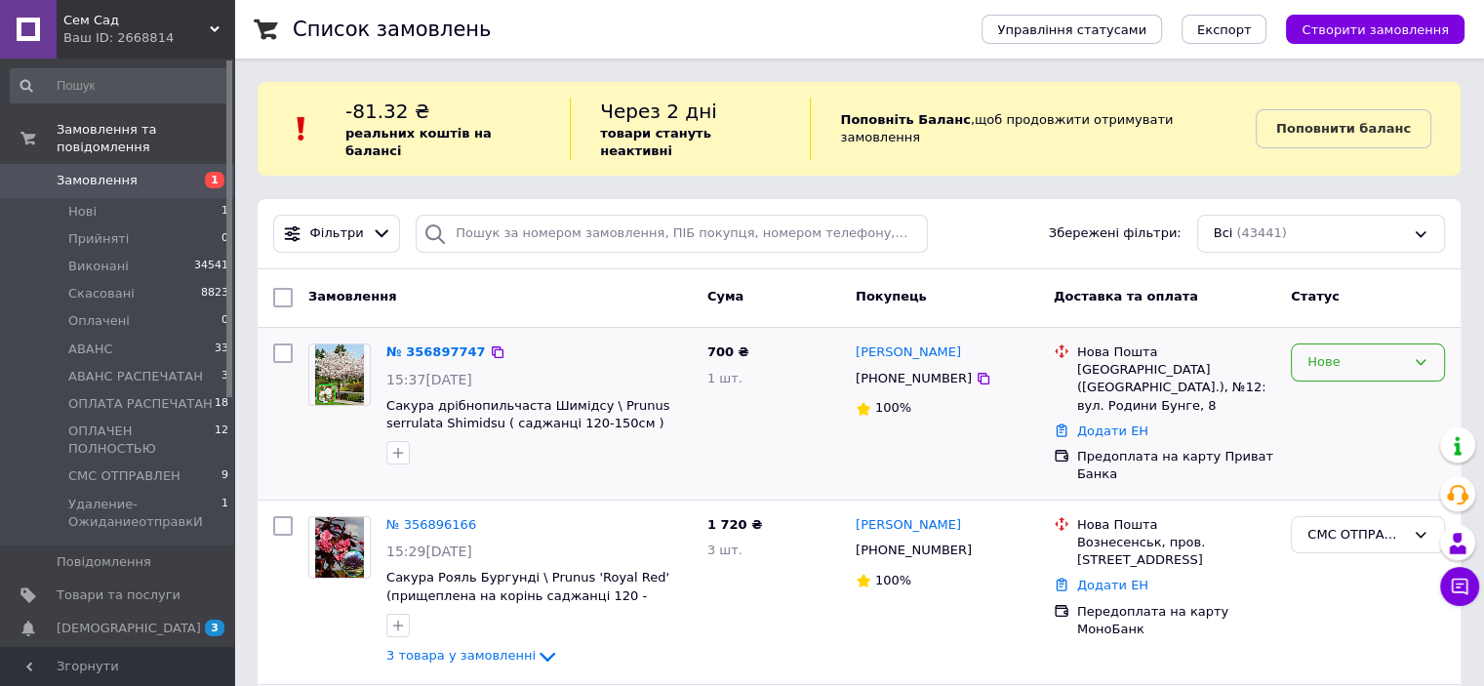
click at [1429, 352] on div "Нове" at bounding box center [1368, 363] width 154 height 38
click at [1336, 385] on li "Прийнято" at bounding box center [1368, 403] width 152 height 36
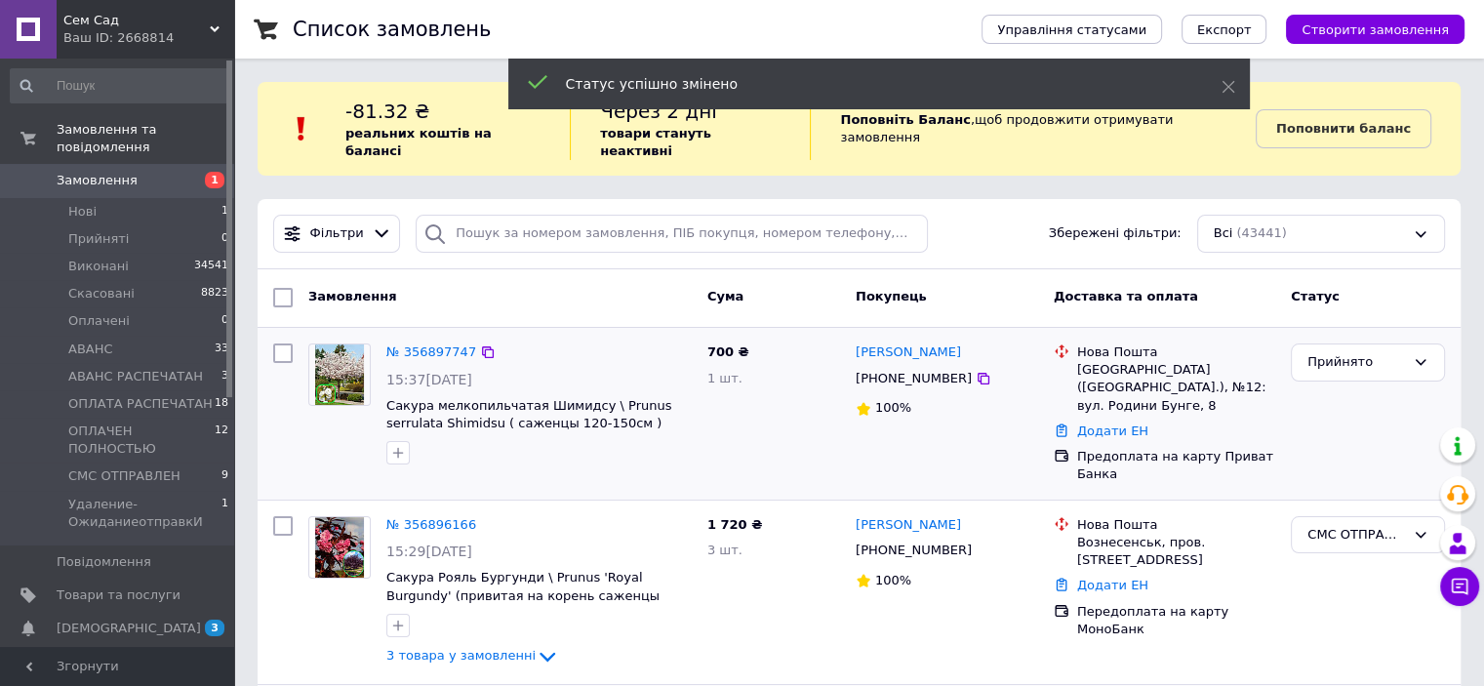
click at [81, 172] on span "Замовлення" at bounding box center [97, 181] width 81 height 18
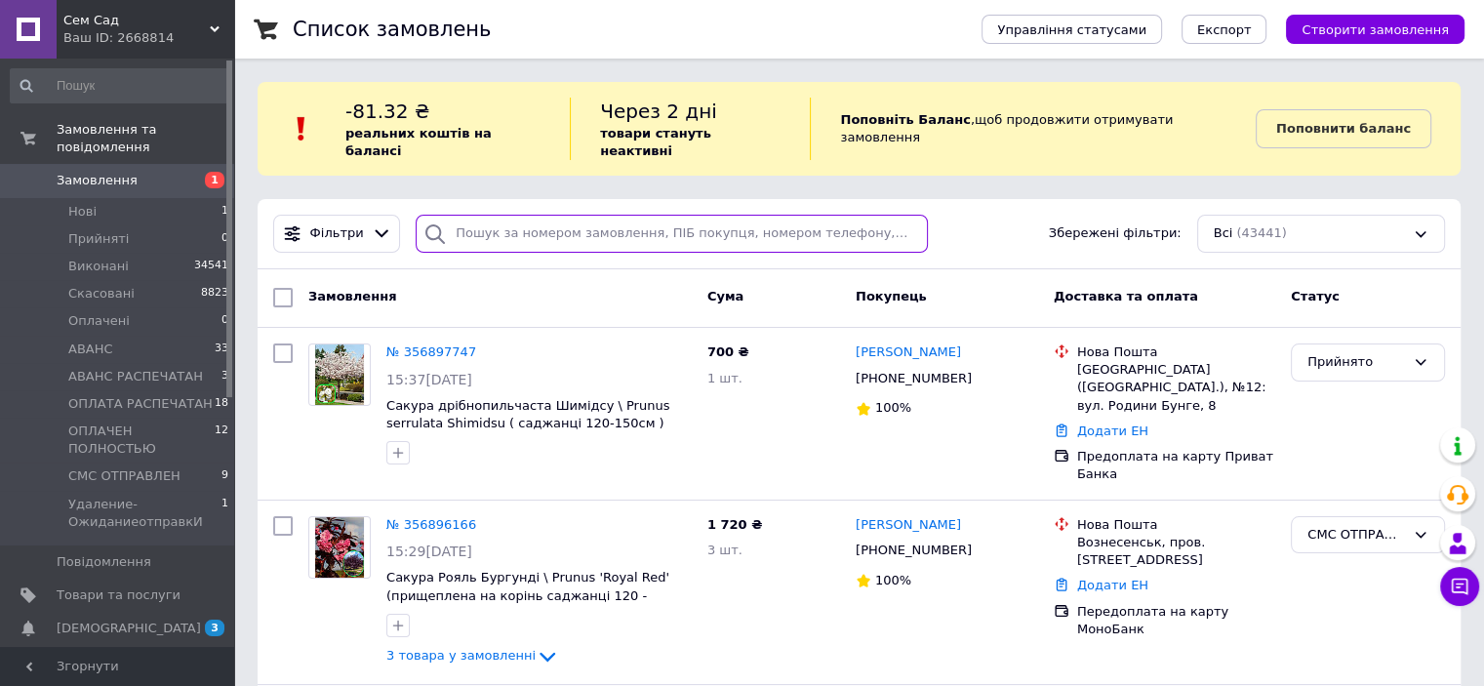
click at [563, 215] on input "search" at bounding box center [672, 234] width 512 height 38
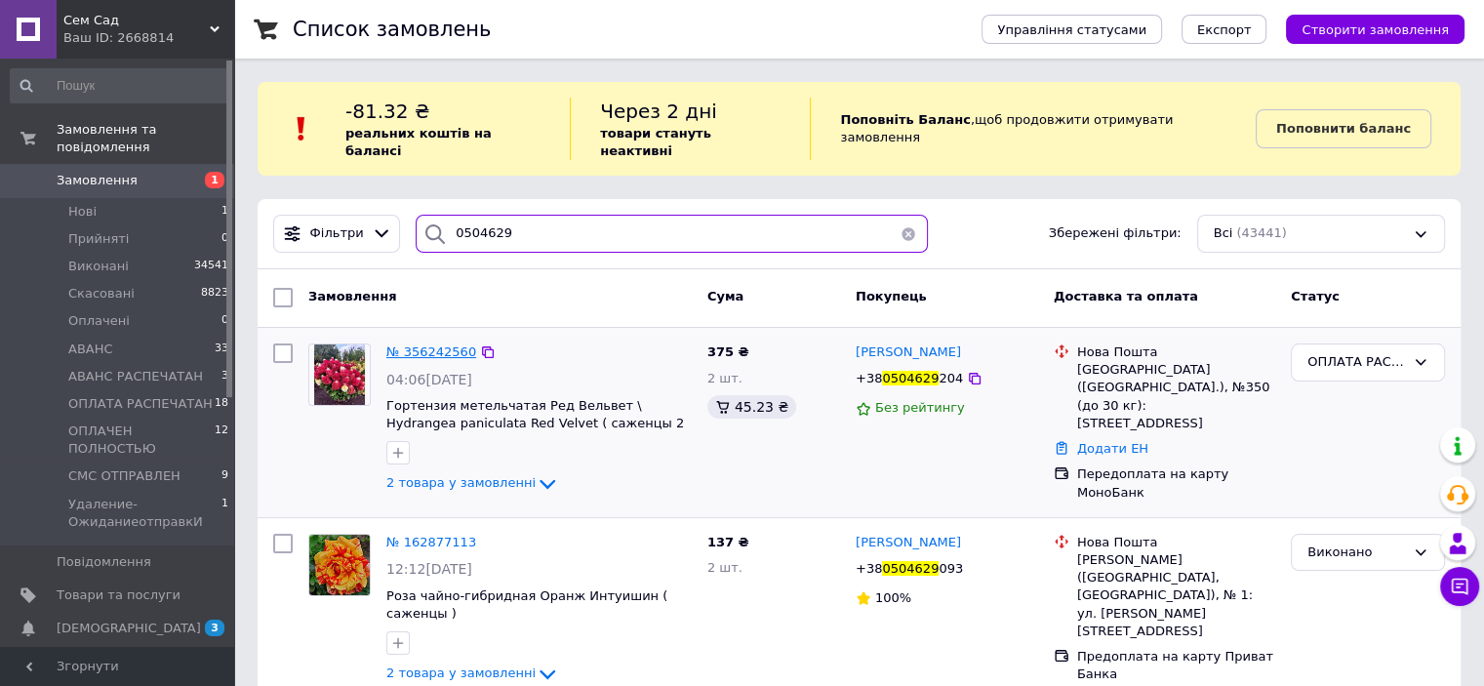
type input "0504629"
click at [449, 344] on span "№ 356242560" at bounding box center [431, 351] width 90 height 15
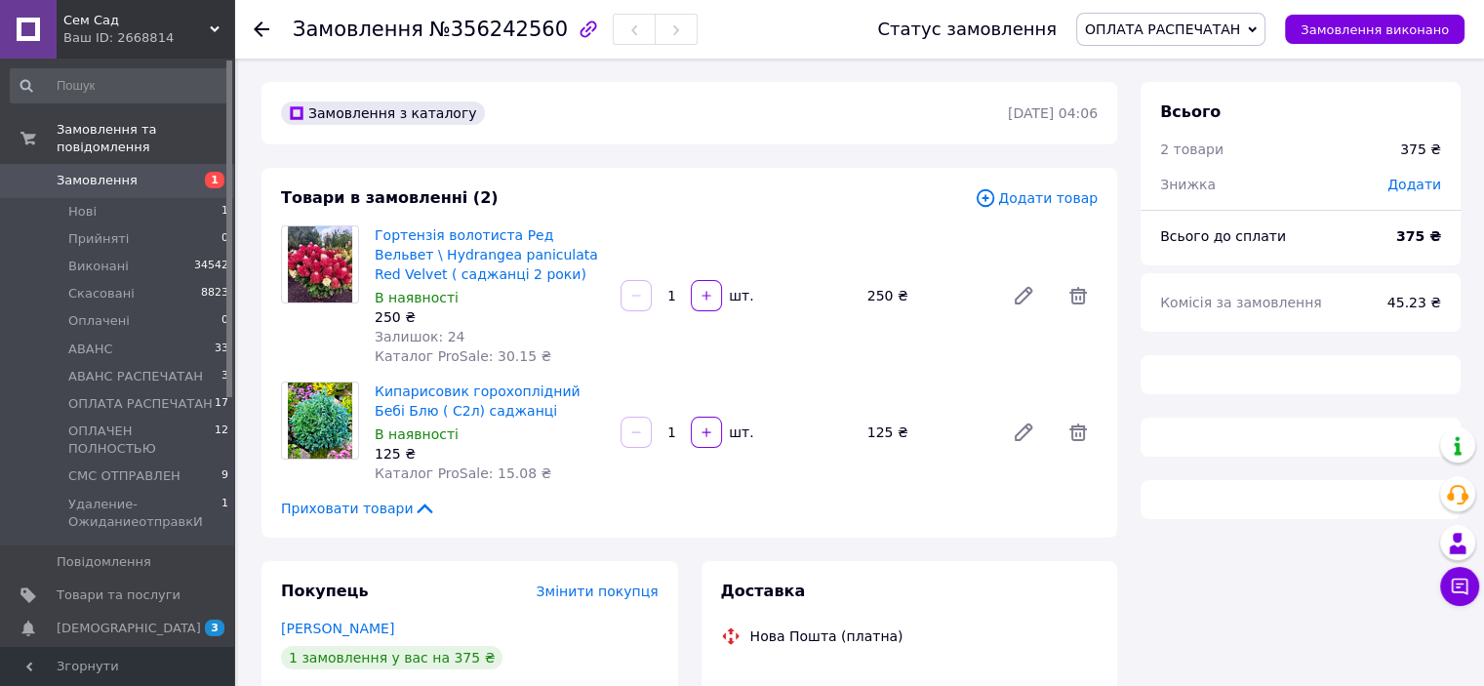
click at [1266, 34] on span "ОПЛАТА РАСПЕЧАТАН" at bounding box center [1170, 29] width 189 height 33
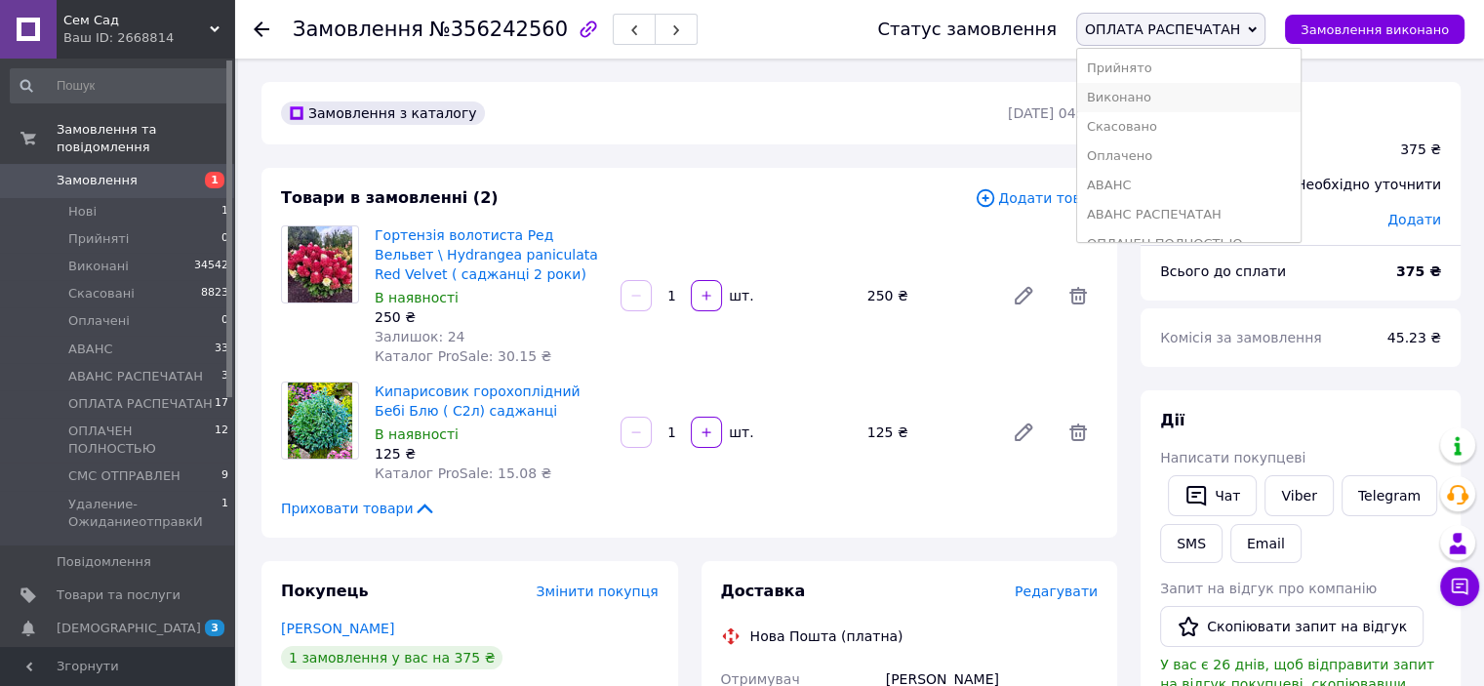
click at [1178, 99] on li "Виконано" at bounding box center [1188, 97] width 223 height 29
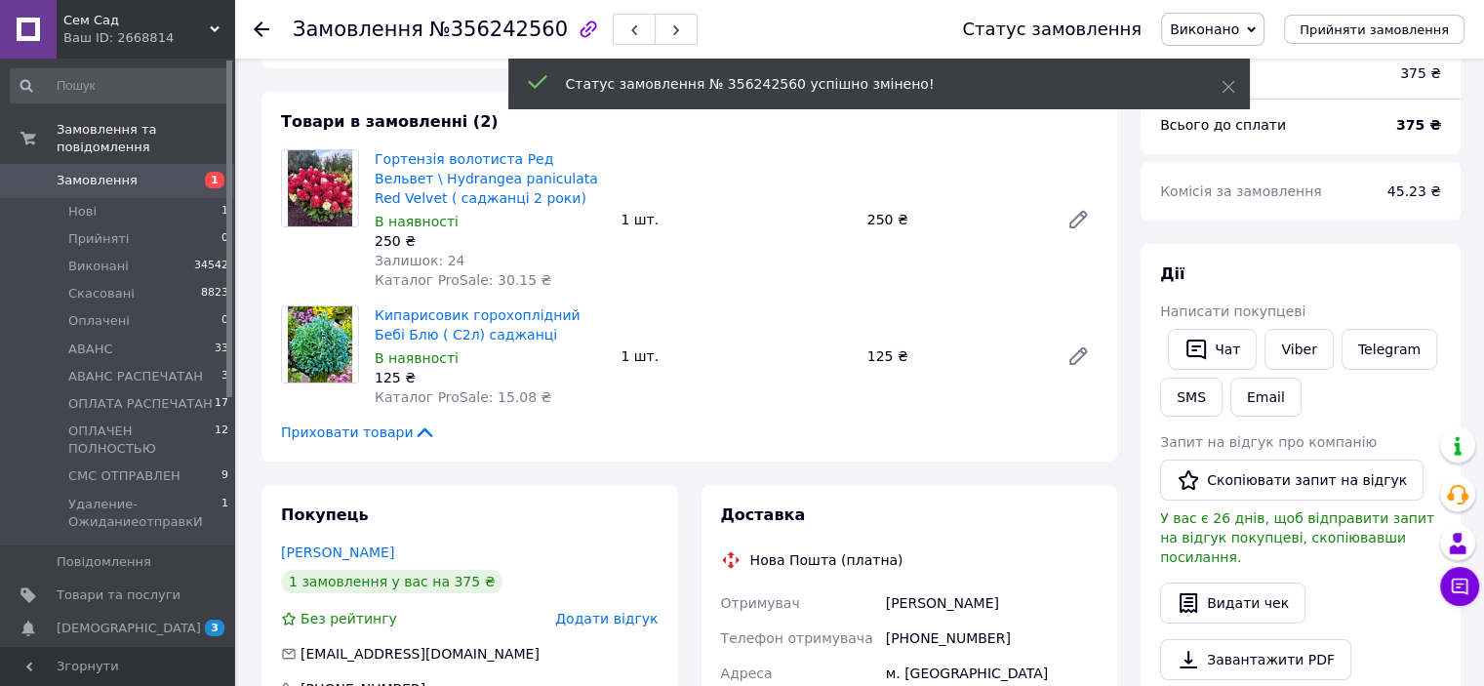
scroll to position [195, 0]
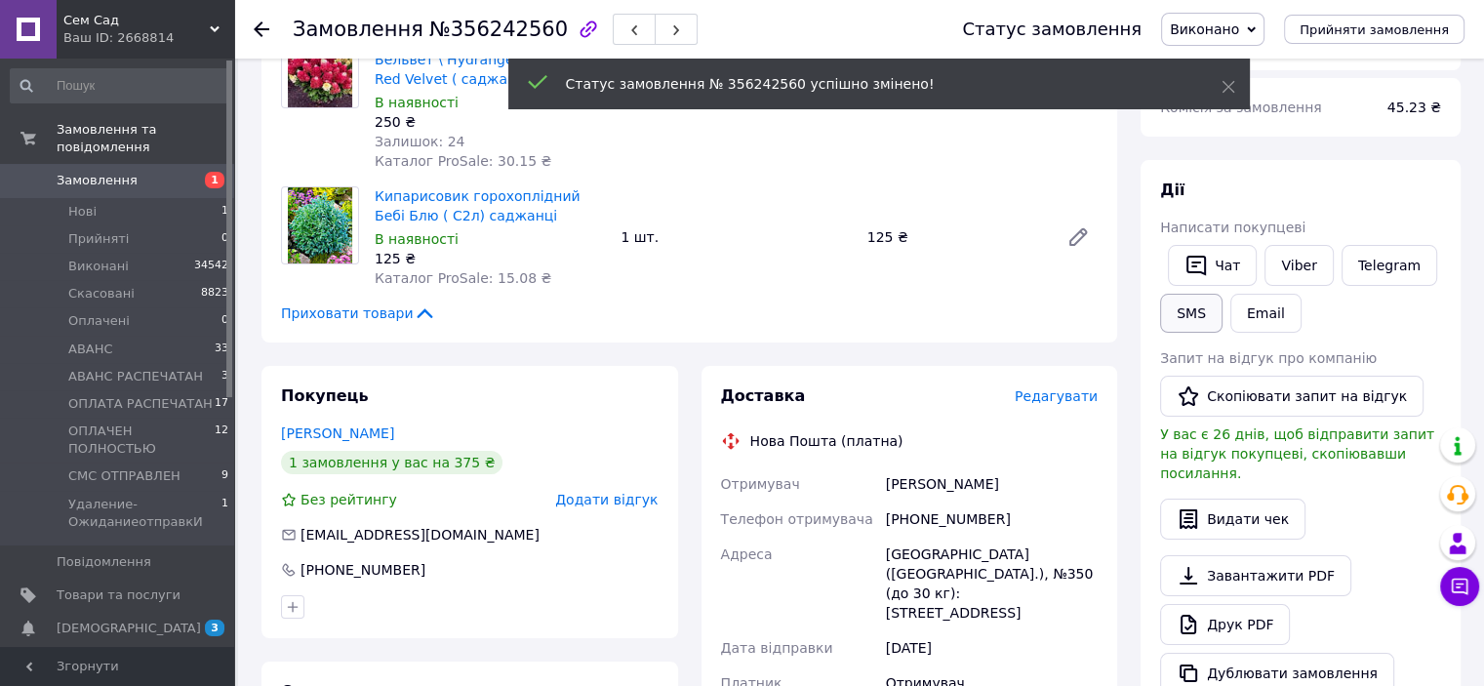
click at [1181, 315] on button "SMS" at bounding box center [1191, 313] width 62 height 39
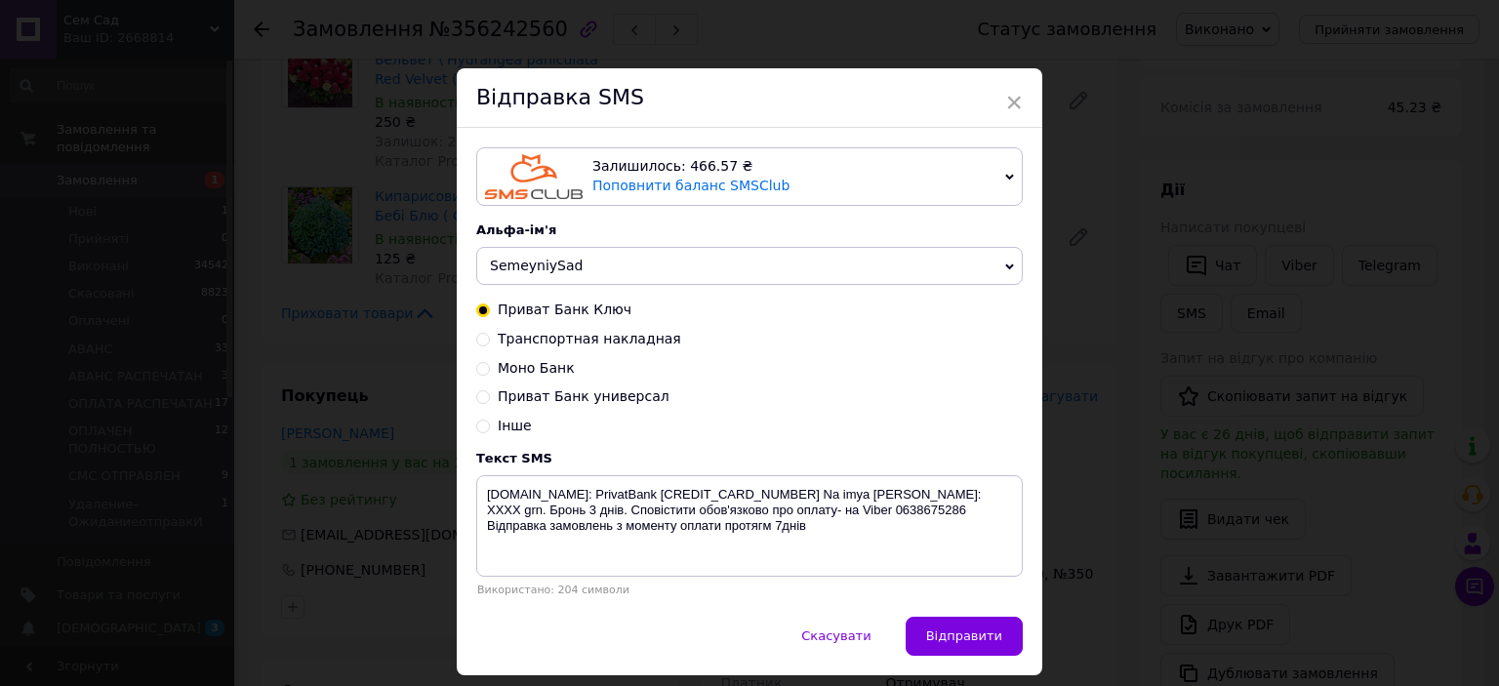
click at [483, 344] on input "Транспортная накладная" at bounding box center [483, 338] width 14 height 14
radio input "true"
radio input "false"
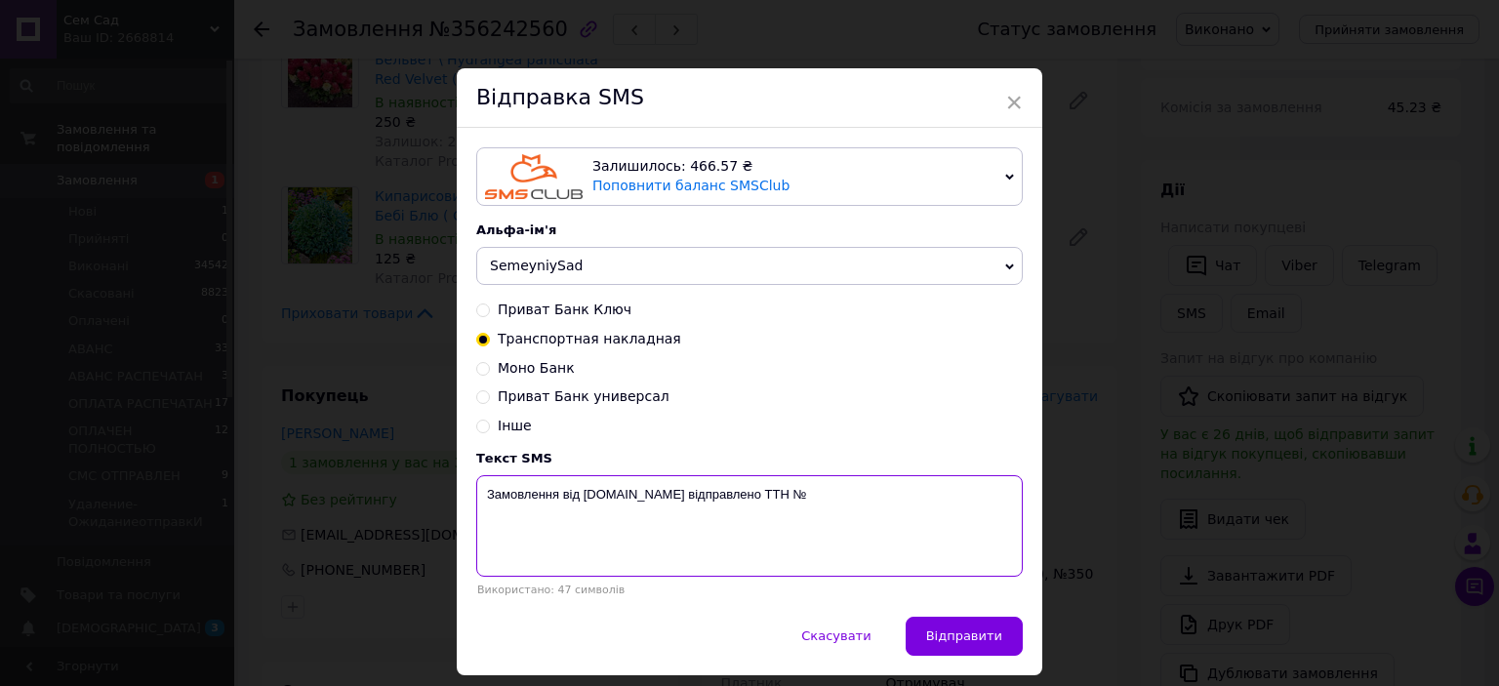
click at [823, 493] on textarea "Замовлення від [DOMAIN_NAME] відправлено ТТН №" at bounding box center [749, 525] width 547 height 101
type textarea "Замовлення від [DOMAIN_NAME] відправлено ТТН № 59001432650246"
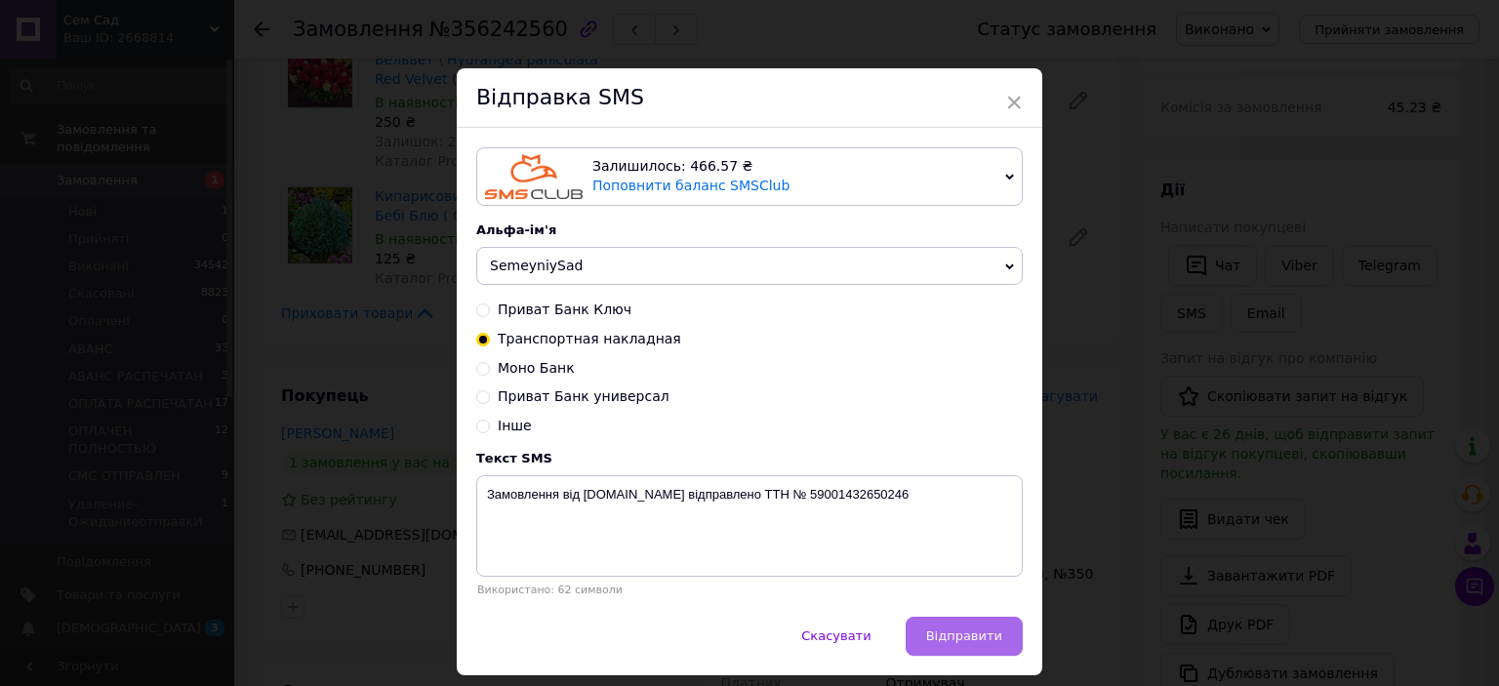
click at [952, 643] on span "Відправити" at bounding box center [964, 635] width 76 height 15
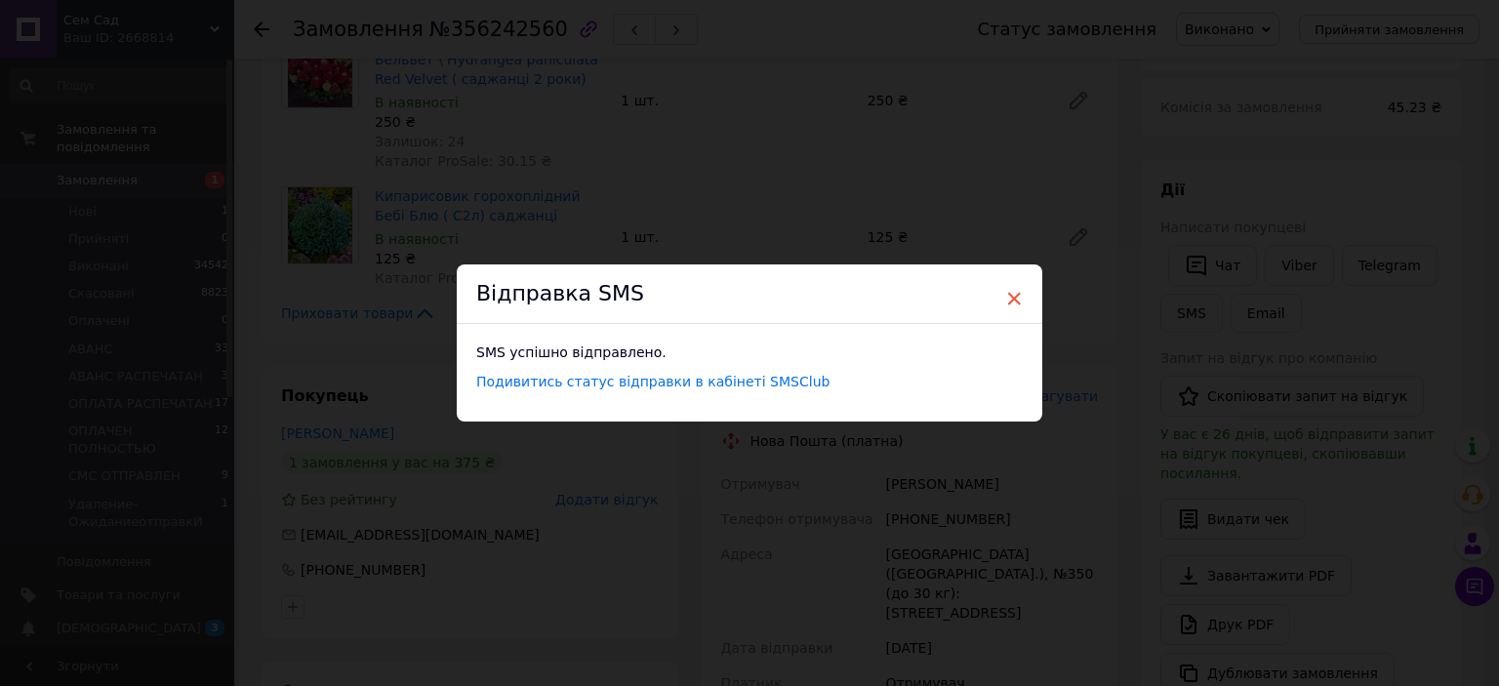
click at [1018, 294] on span "×" at bounding box center [1014, 298] width 18 height 33
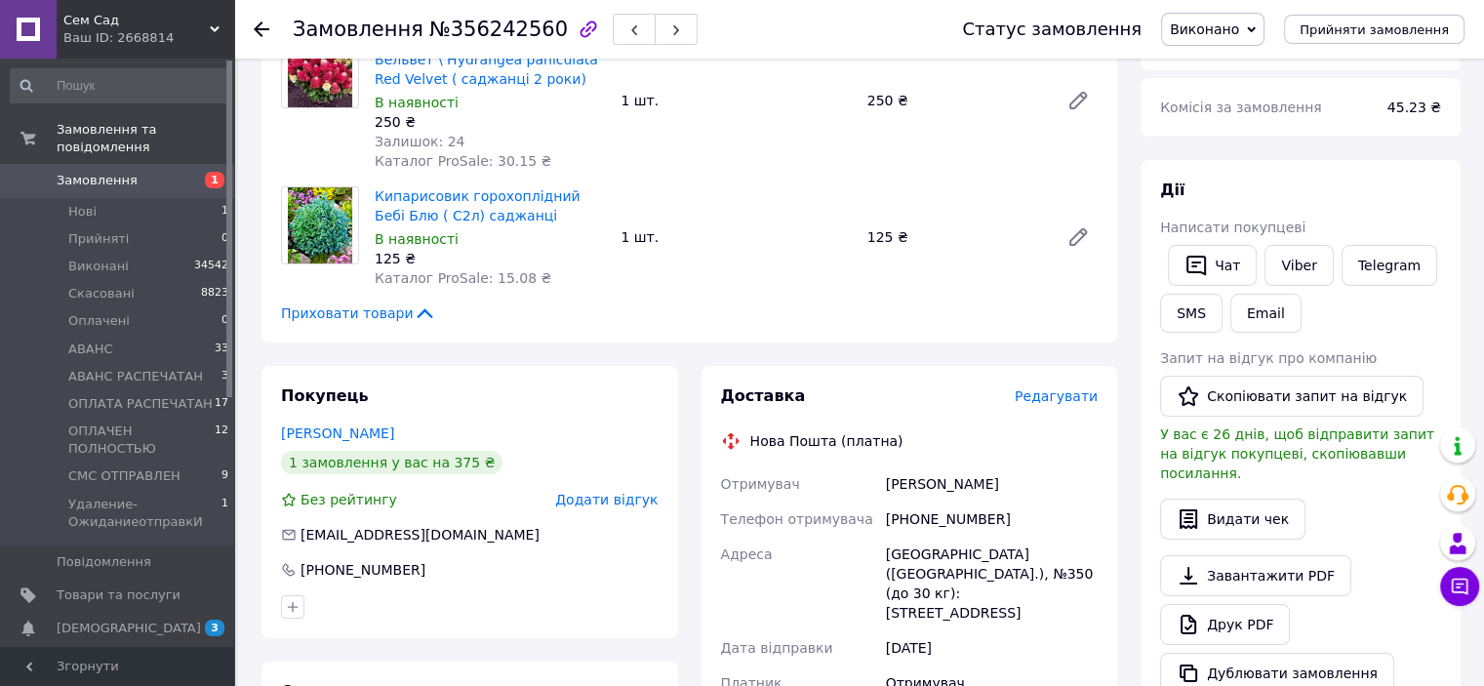
click at [137, 172] on span "Замовлення" at bounding box center [119, 181] width 124 height 18
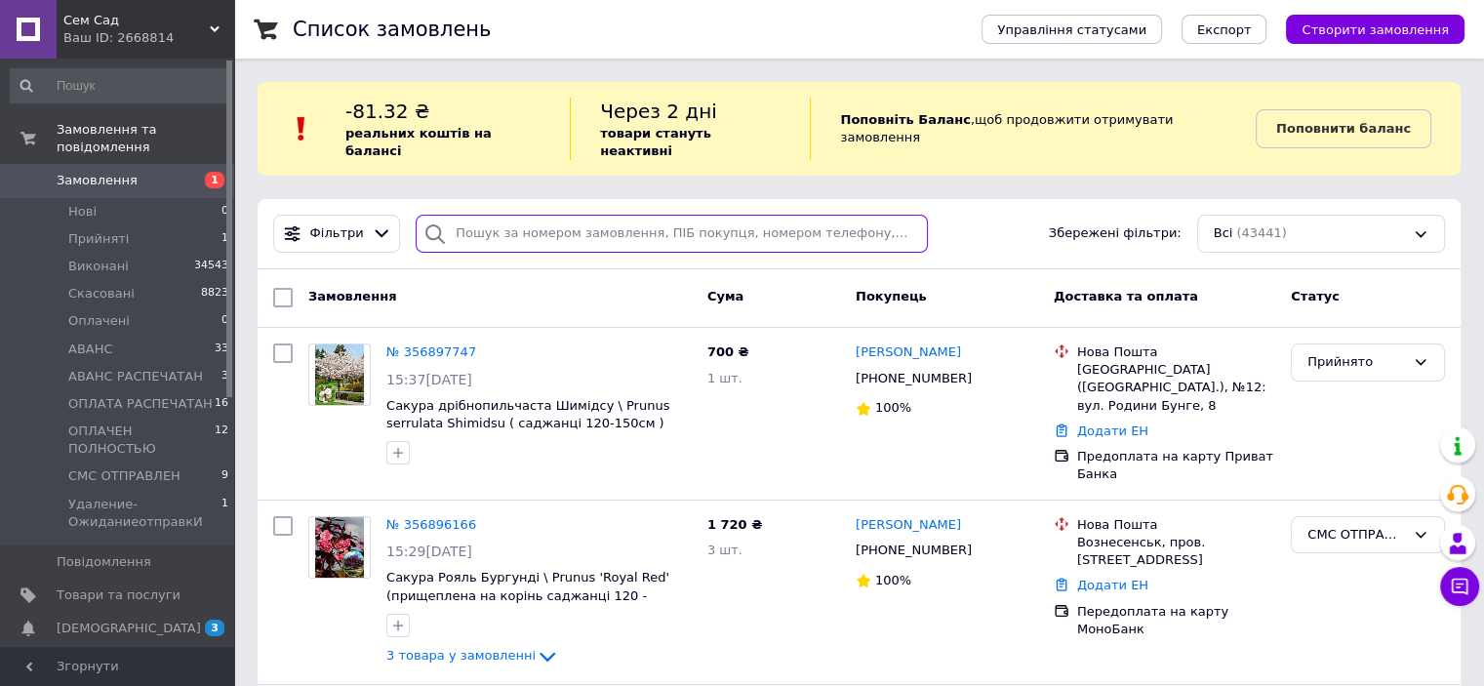
click at [496, 215] on input "search" at bounding box center [672, 234] width 512 height 38
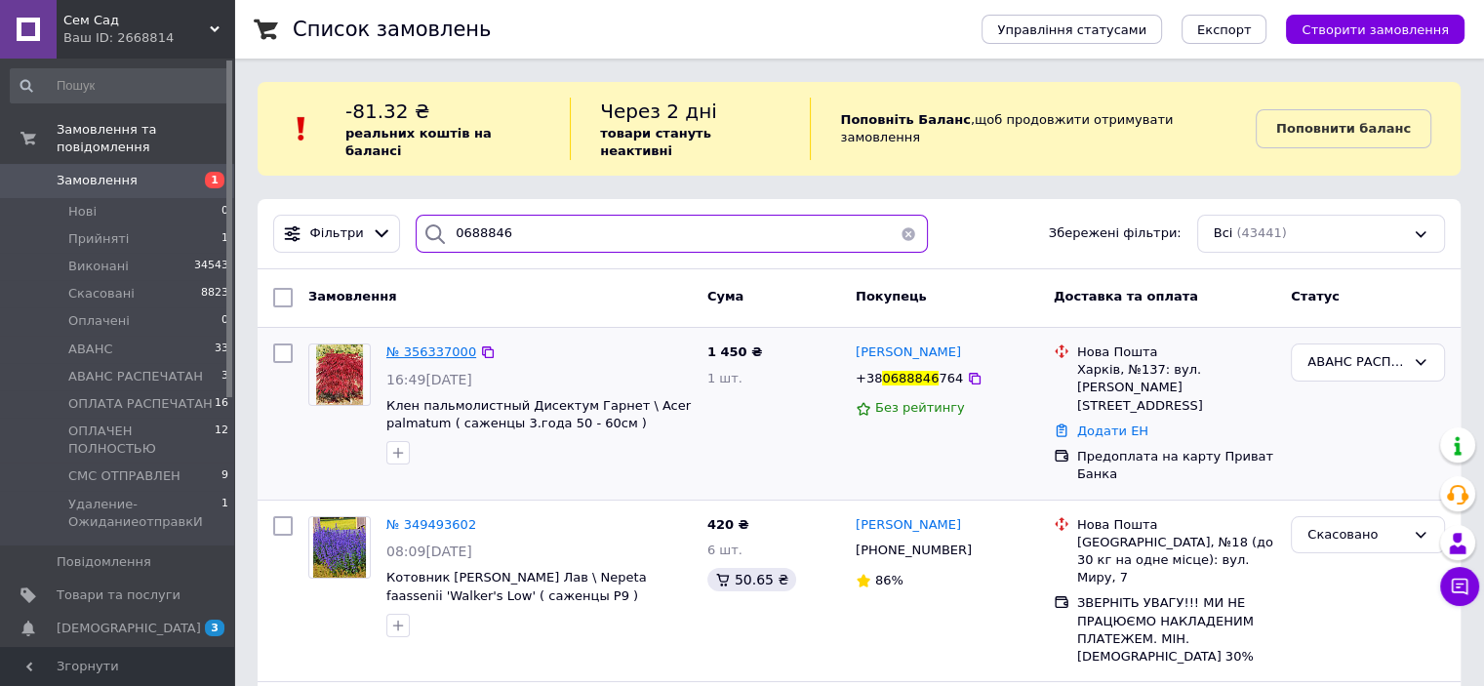
type input "0688846"
click at [411, 344] on span "№ 356337000" at bounding box center [431, 351] width 90 height 15
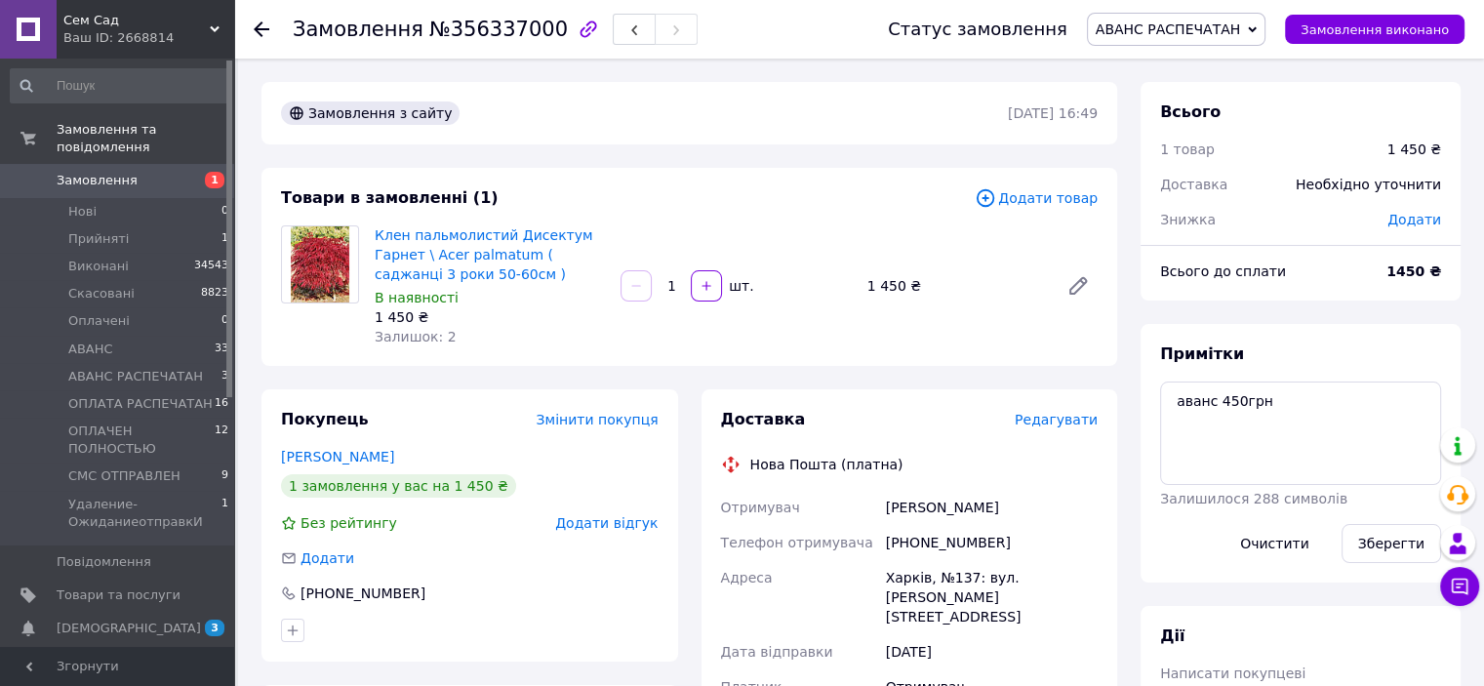
click at [1265, 31] on span "АВАНС РАСПЕЧАТАН" at bounding box center [1177, 29] width 180 height 33
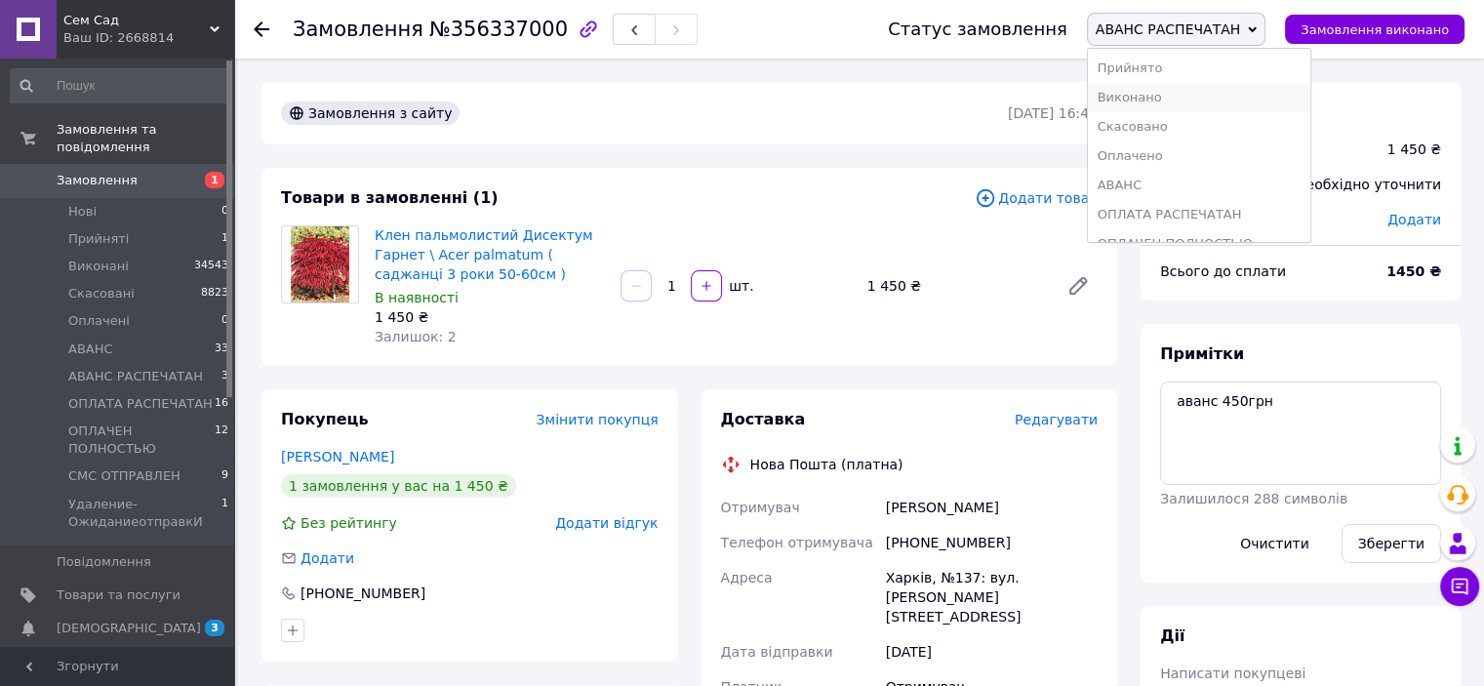
click at [1195, 86] on li "Виконано" at bounding box center [1199, 97] width 223 height 29
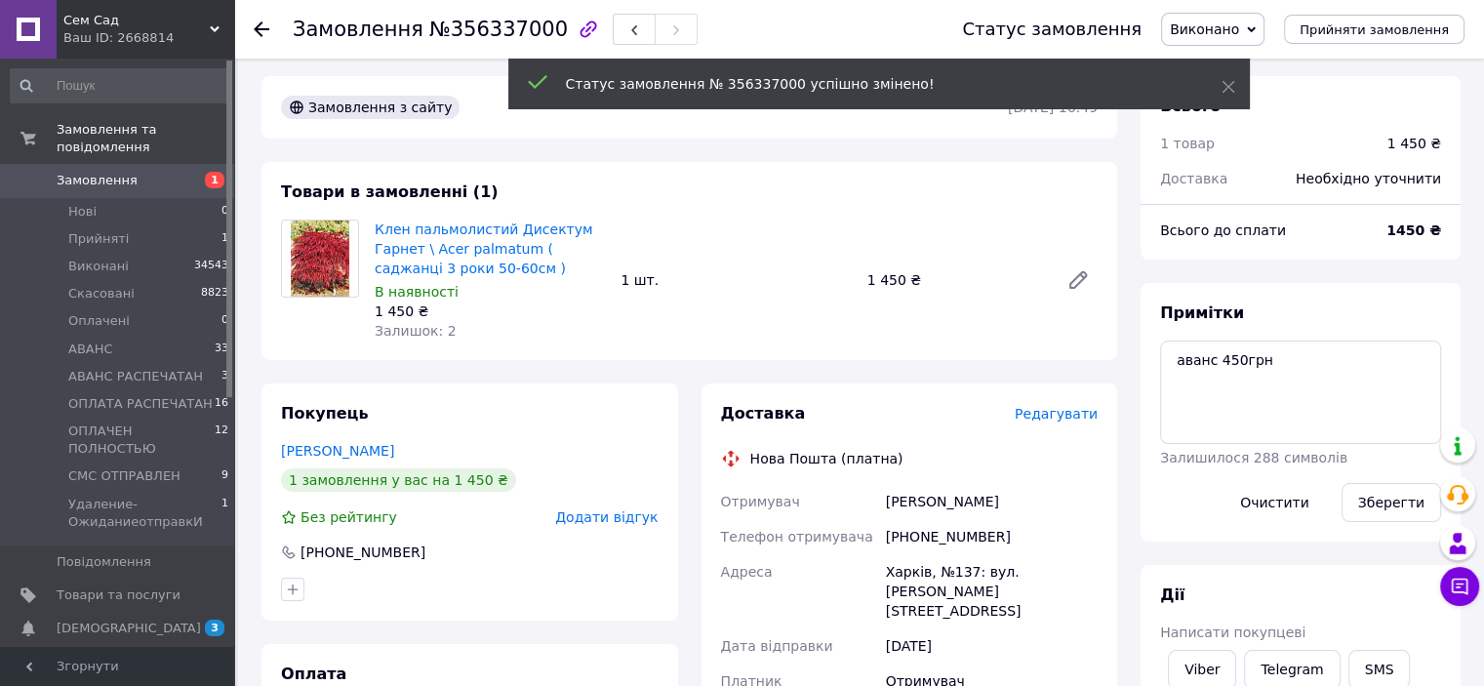
scroll to position [293, 0]
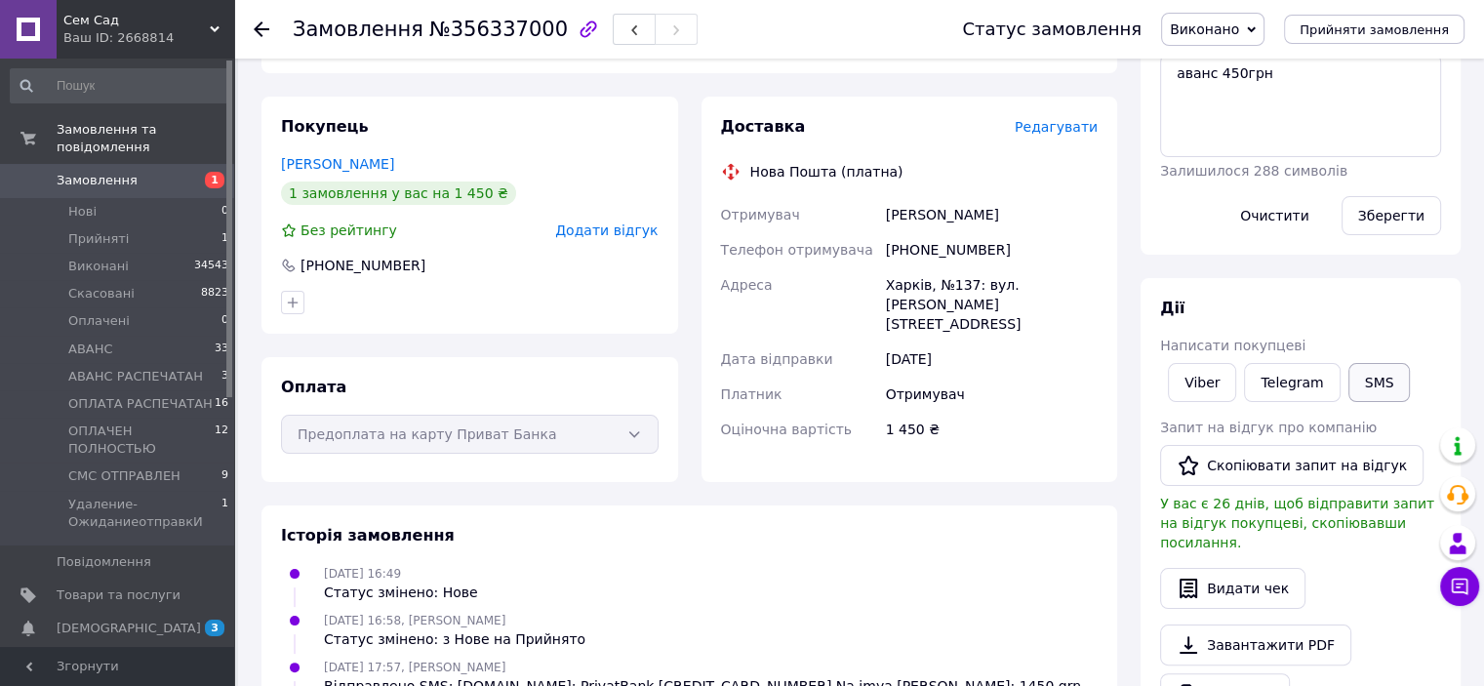
click at [1366, 395] on button "SMS" at bounding box center [1380, 382] width 62 height 39
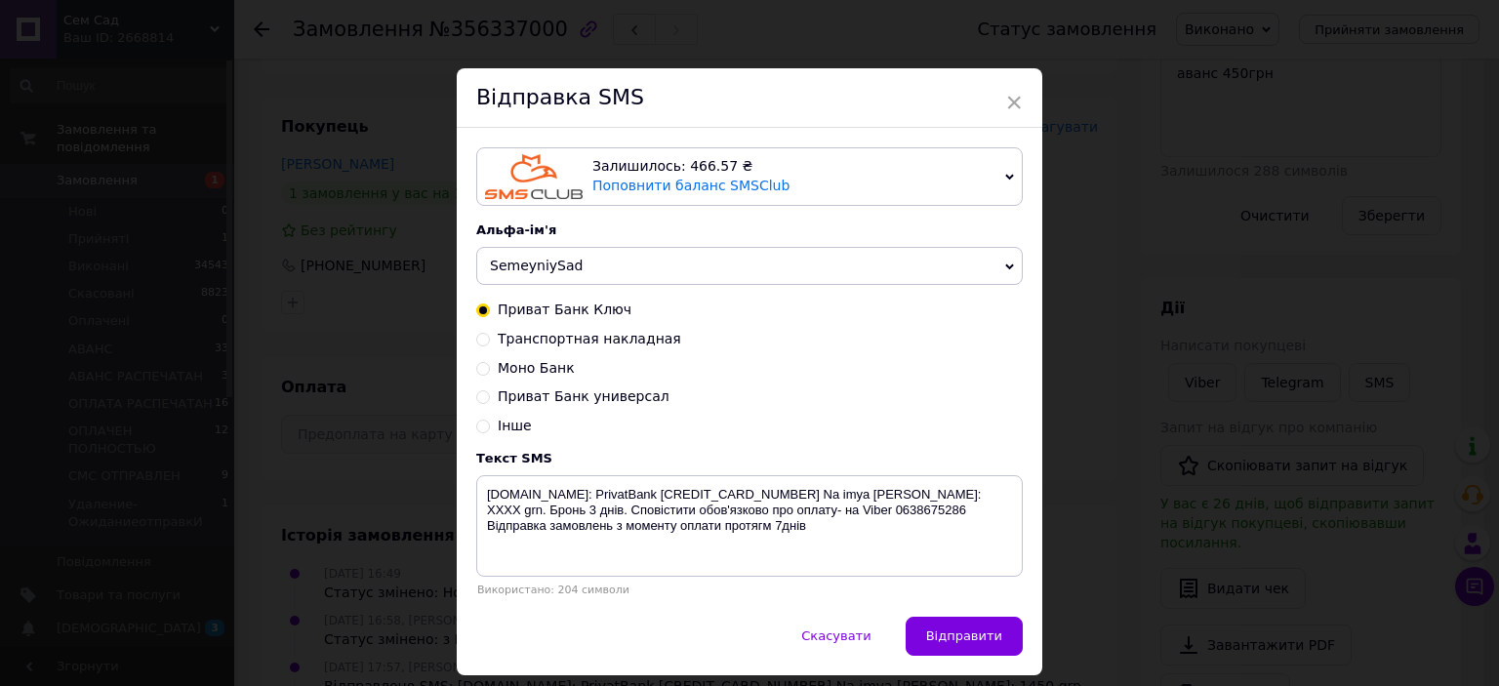
click at [478, 343] on input "Транспортная накладная" at bounding box center [483, 338] width 14 height 14
radio input "true"
radio input "false"
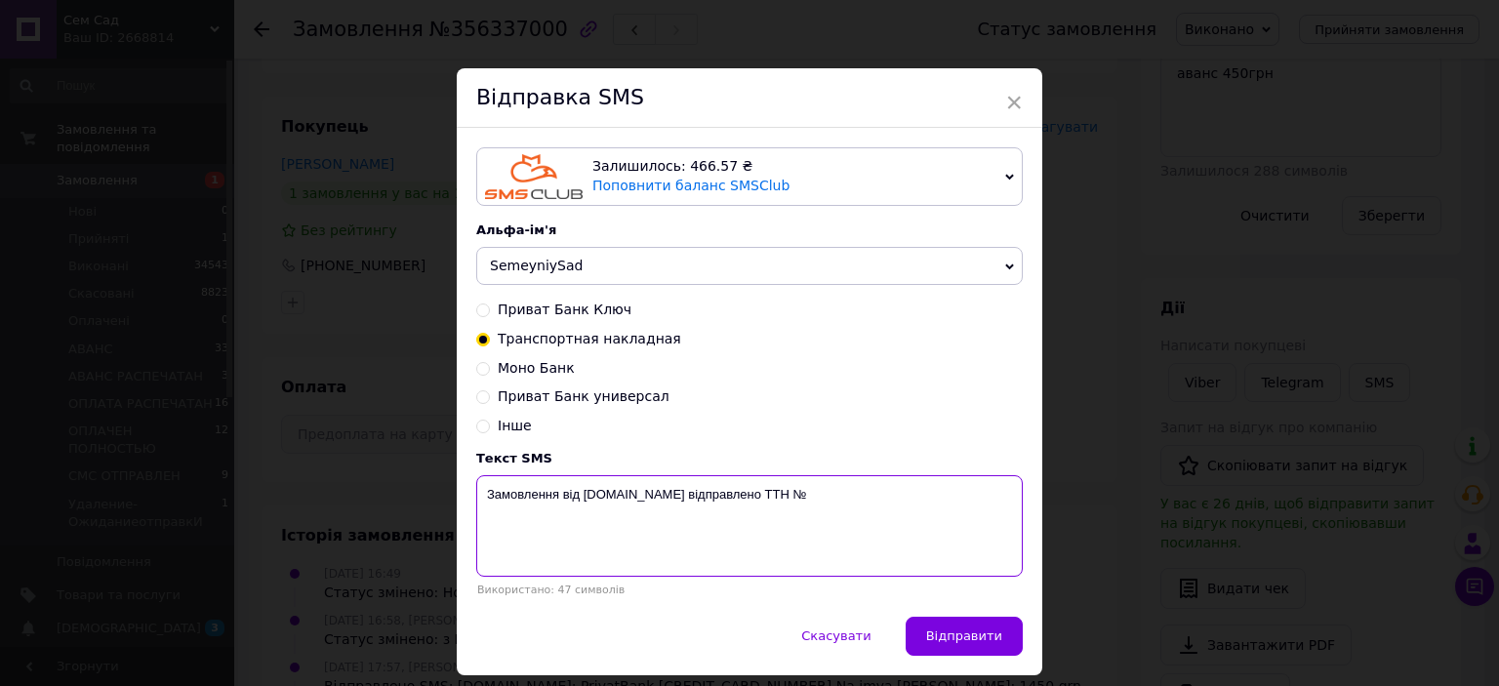
click at [829, 491] on textarea "Замовлення від [DOMAIN_NAME] відправлено ТТН №" at bounding box center [749, 525] width 547 height 101
type textarea "Замовлення від [DOMAIN_NAME] відправлено ТТН № 59001432649609"
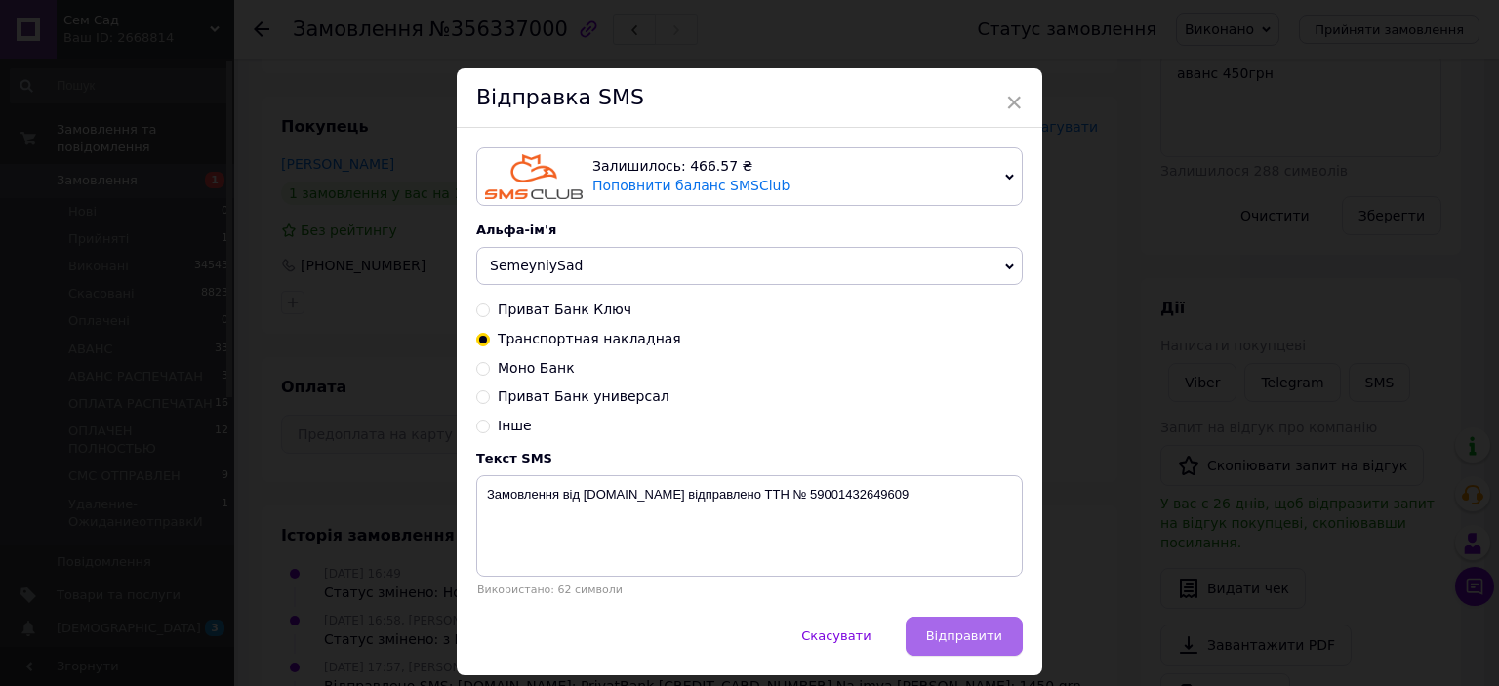
click at [956, 639] on span "Відправити" at bounding box center [964, 635] width 76 height 15
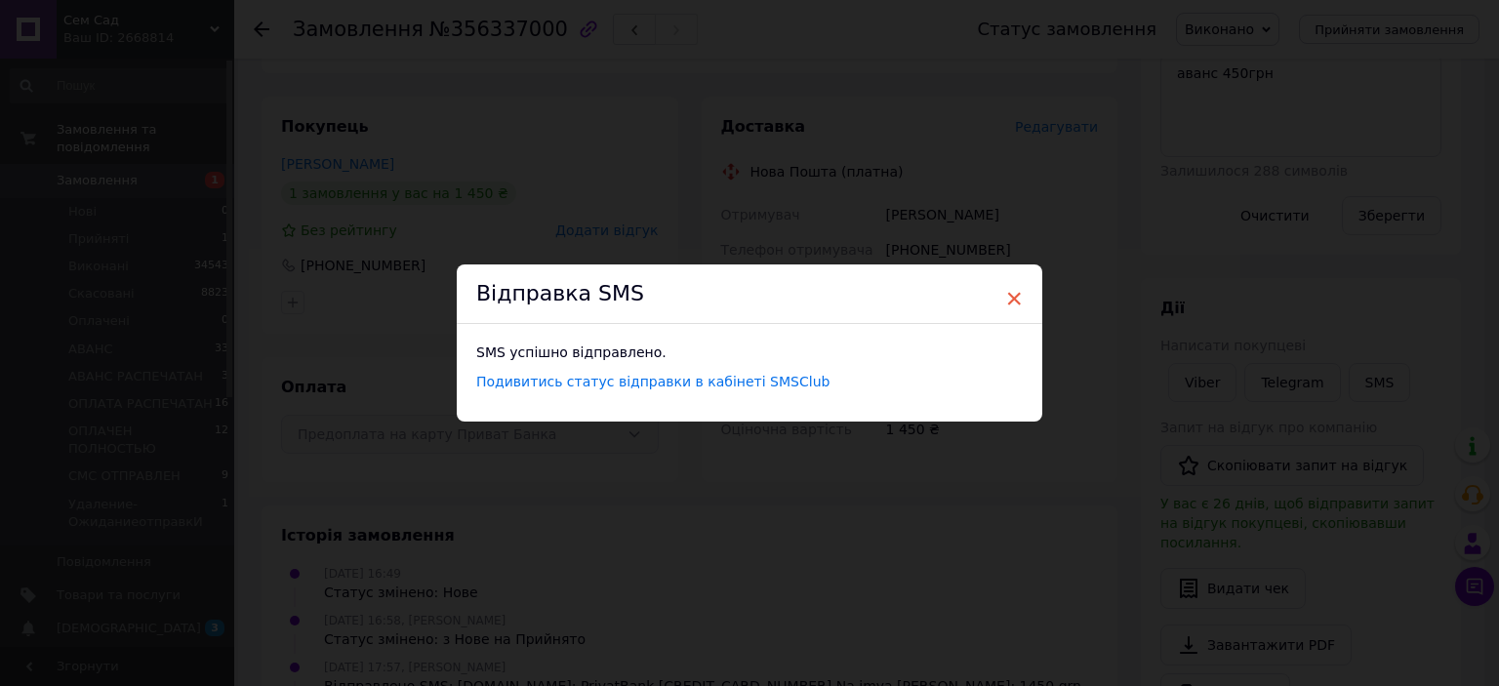
click at [1013, 294] on span "×" at bounding box center [1014, 298] width 18 height 33
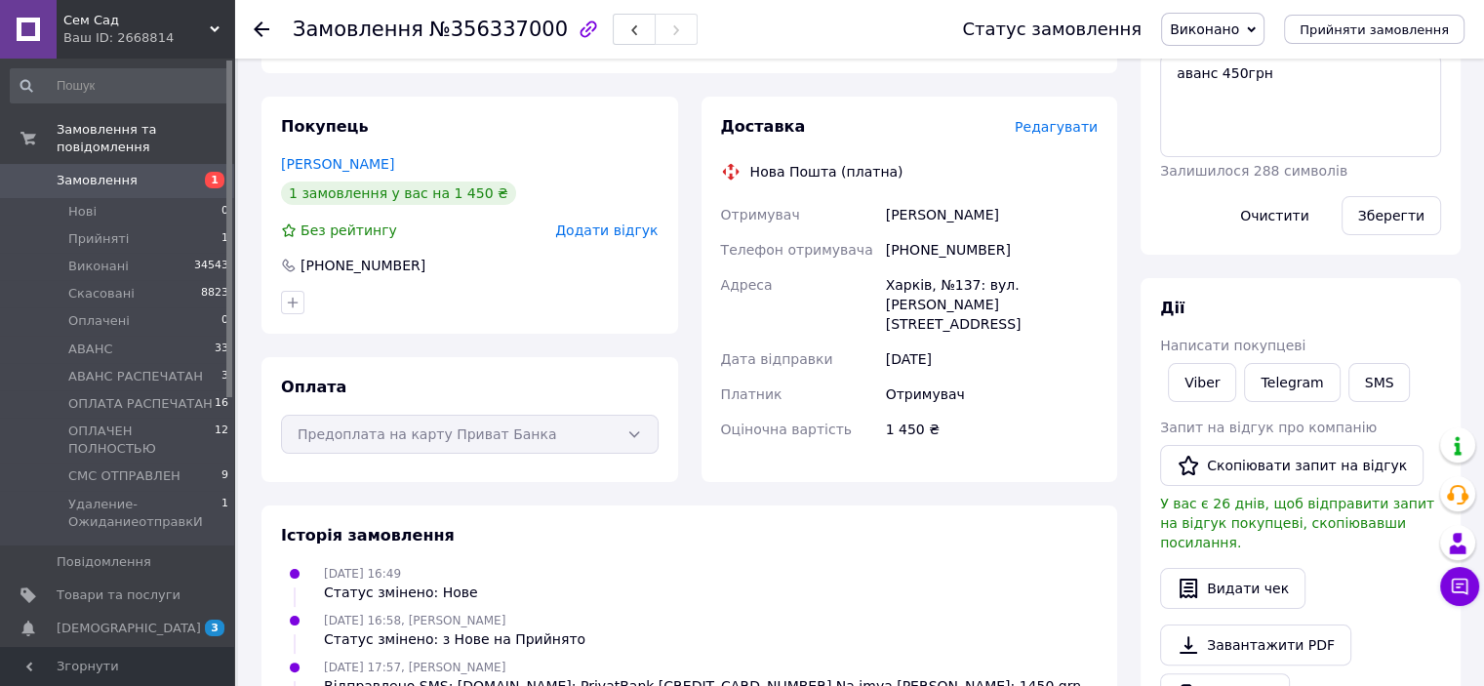
click at [133, 172] on span "Замовлення" at bounding box center [119, 181] width 124 height 18
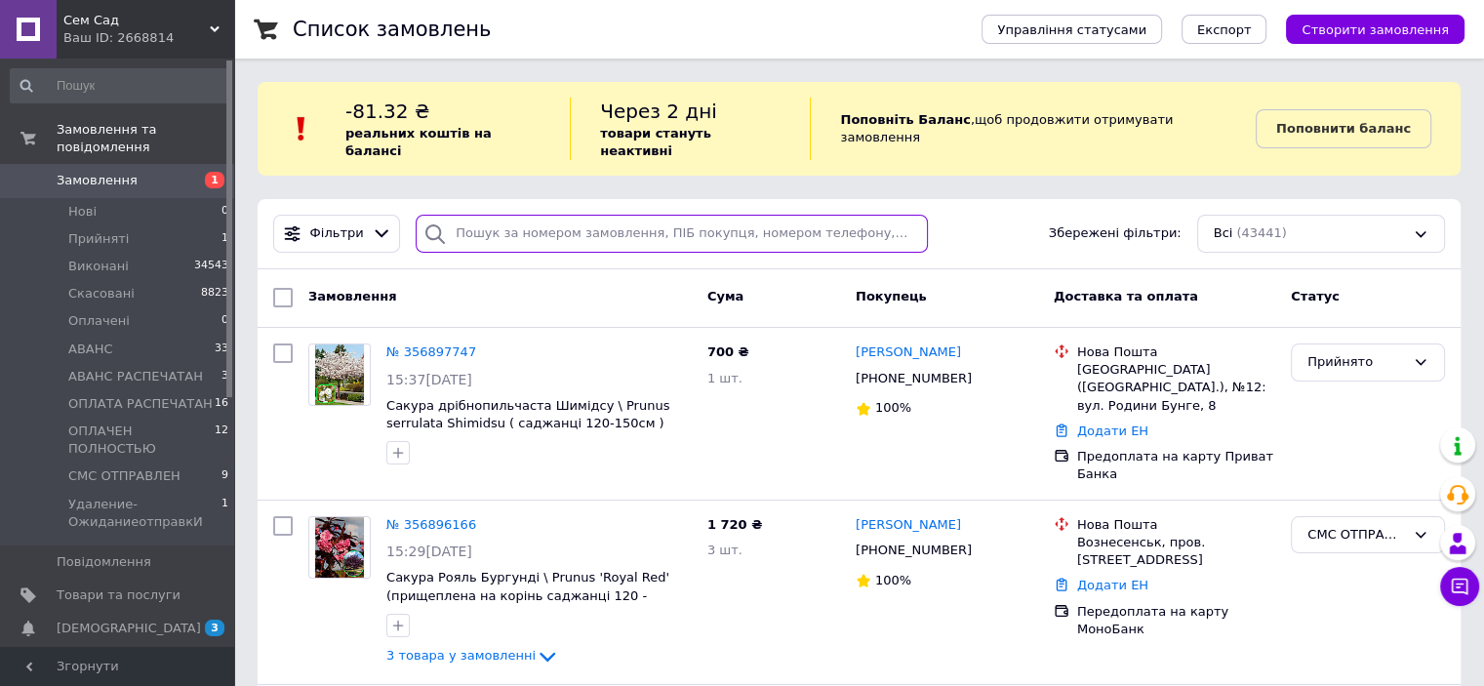
click at [542, 223] on input "search" at bounding box center [672, 234] width 512 height 38
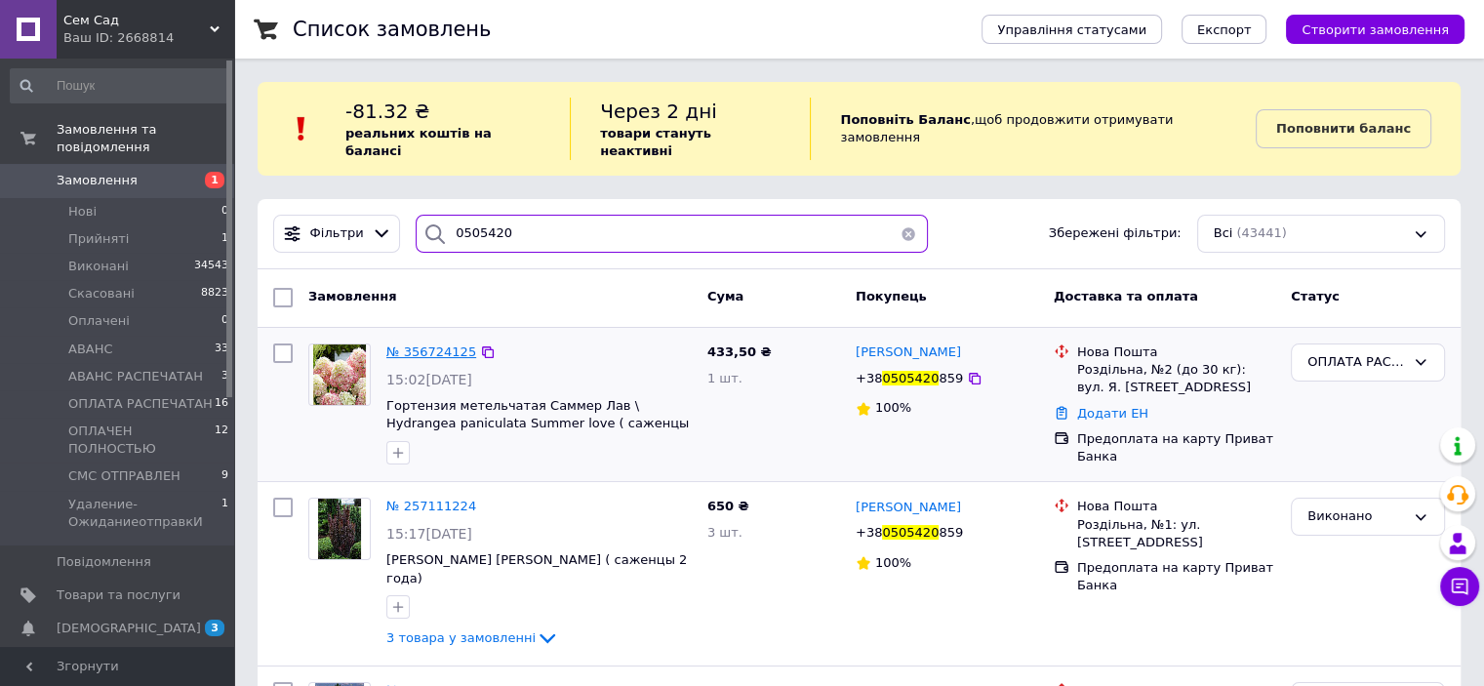
type input "0505420"
click at [440, 344] on span "№ 356724125" at bounding box center [431, 351] width 90 height 15
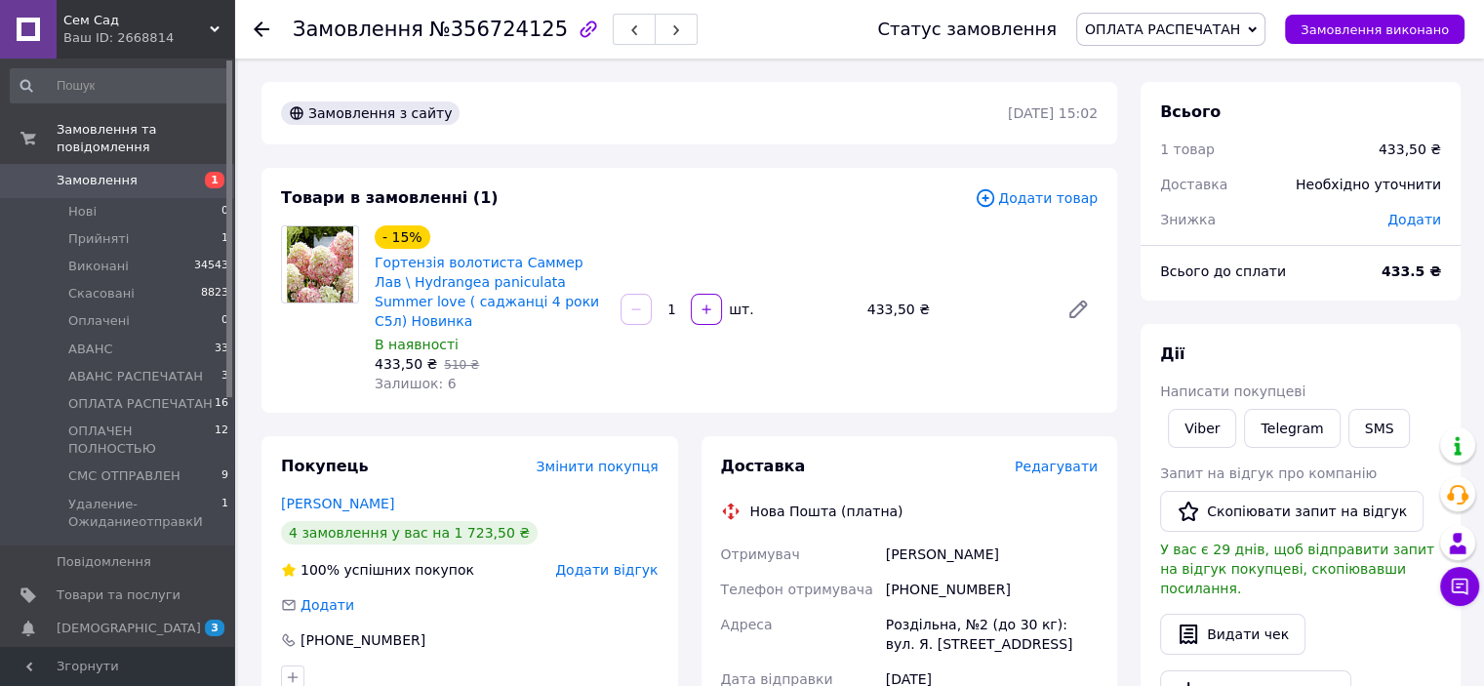
click at [1263, 27] on span "ОПЛАТА РАСПЕЧАТАН" at bounding box center [1170, 29] width 189 height 33
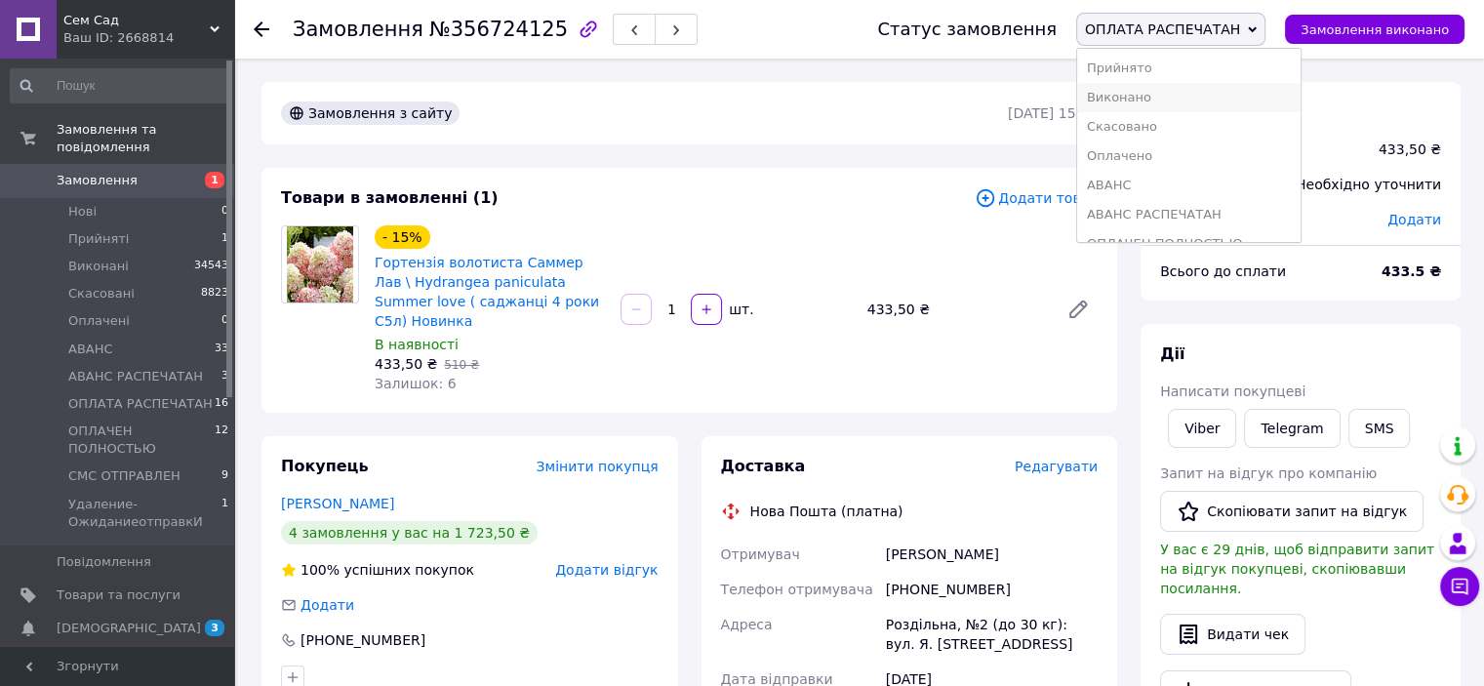
click at [1163, 93] on li "Виконано" at bounding box center [1188, 97] width 223 height 29
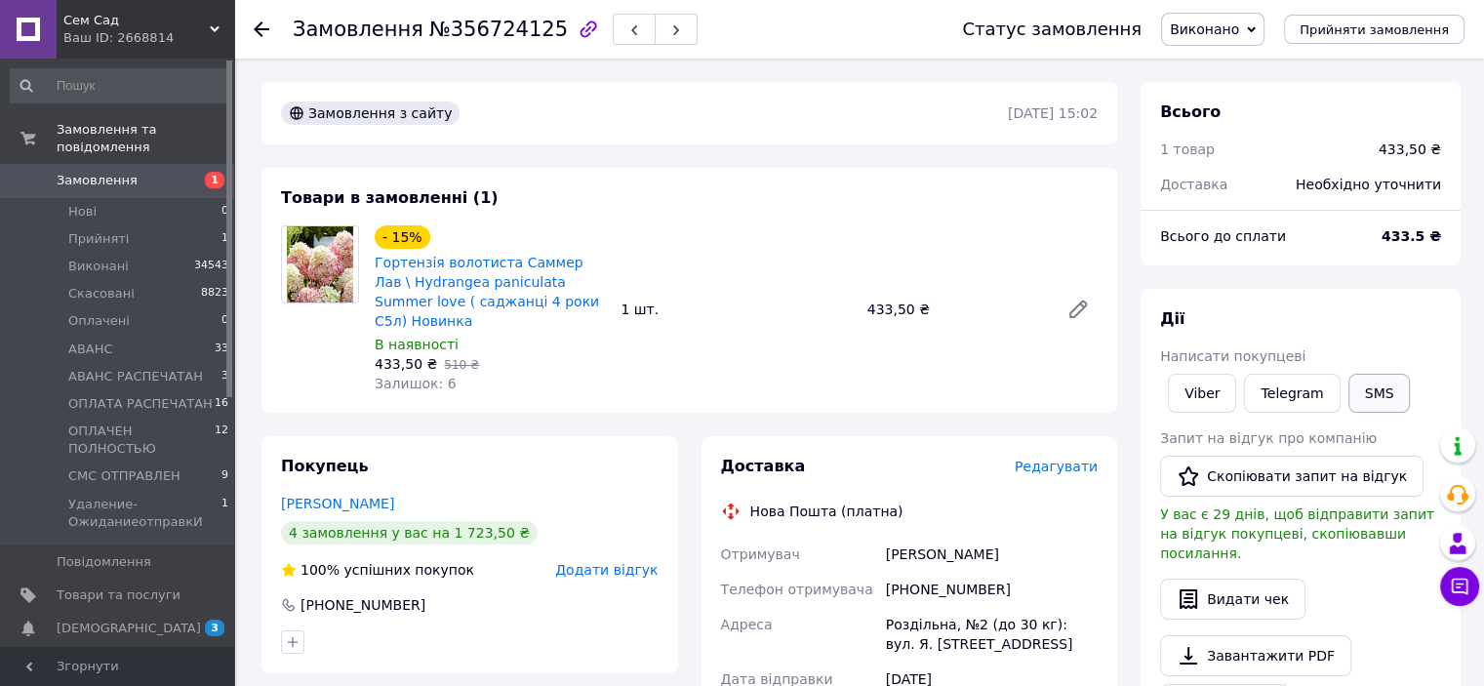
click at [1374, 395] on button "SMS" at bounding box center [1380, 393] width 62 height 39
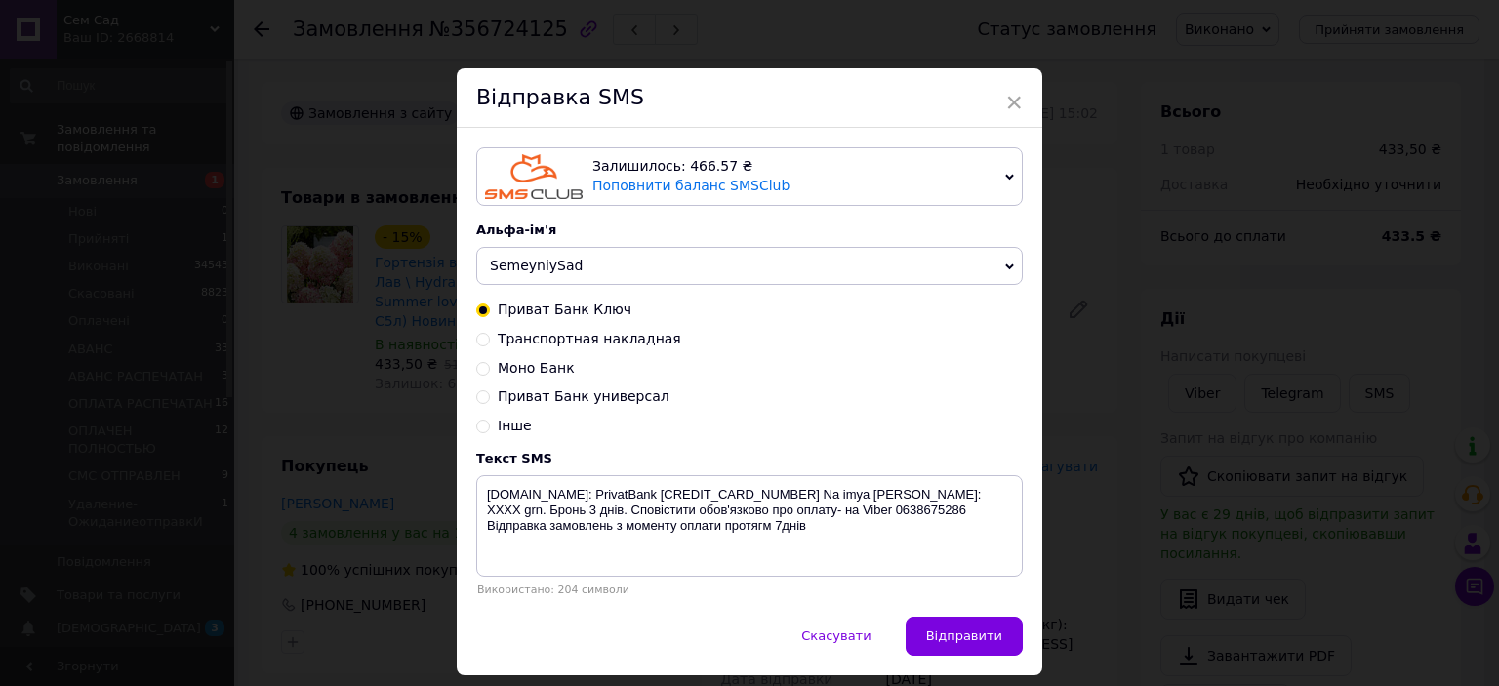
click at [478, 343] on input "Транспортная накладная" at bounding box center [483, 338] width 14 height 14
radio input "true"
radio input "false"
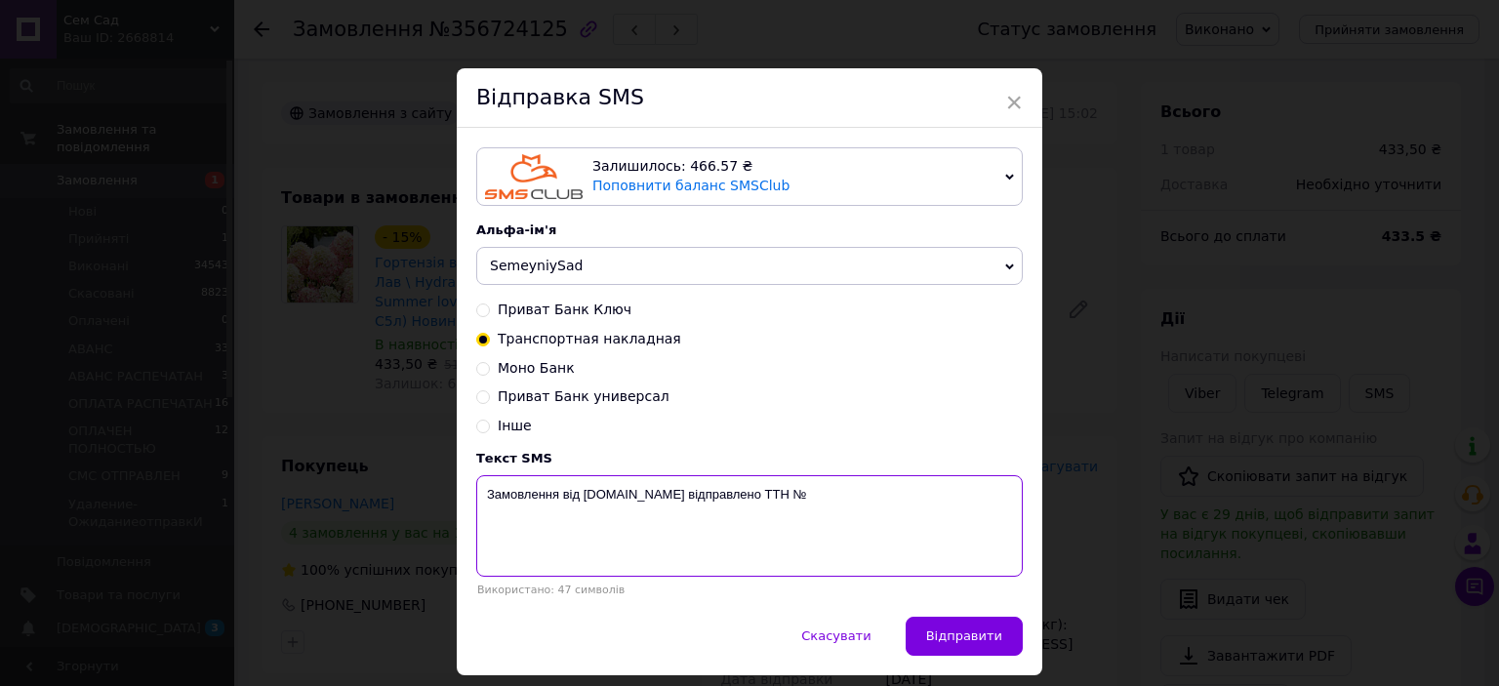
click at [840, 496] on textarea "Замовлення від [DOMAIN_NAME] відправлено ТТН №" at bounding box center [749, 525] width 547 height 101
type textarea "Замовлення від [DOMAIN_NAME] відправлено ТТН № 59001432649186"
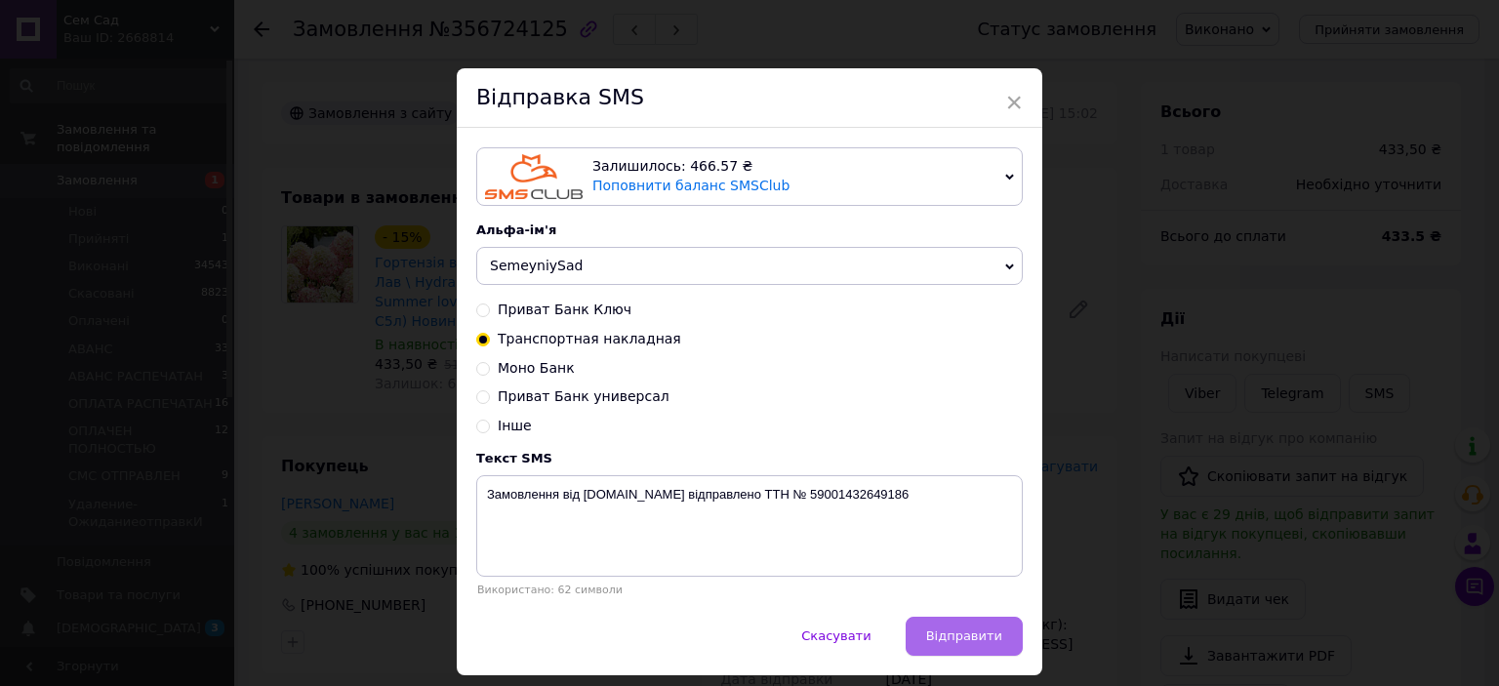
click at [968, 635] on span "Відправити" at bounding box center [964, 635] width 76 height 15
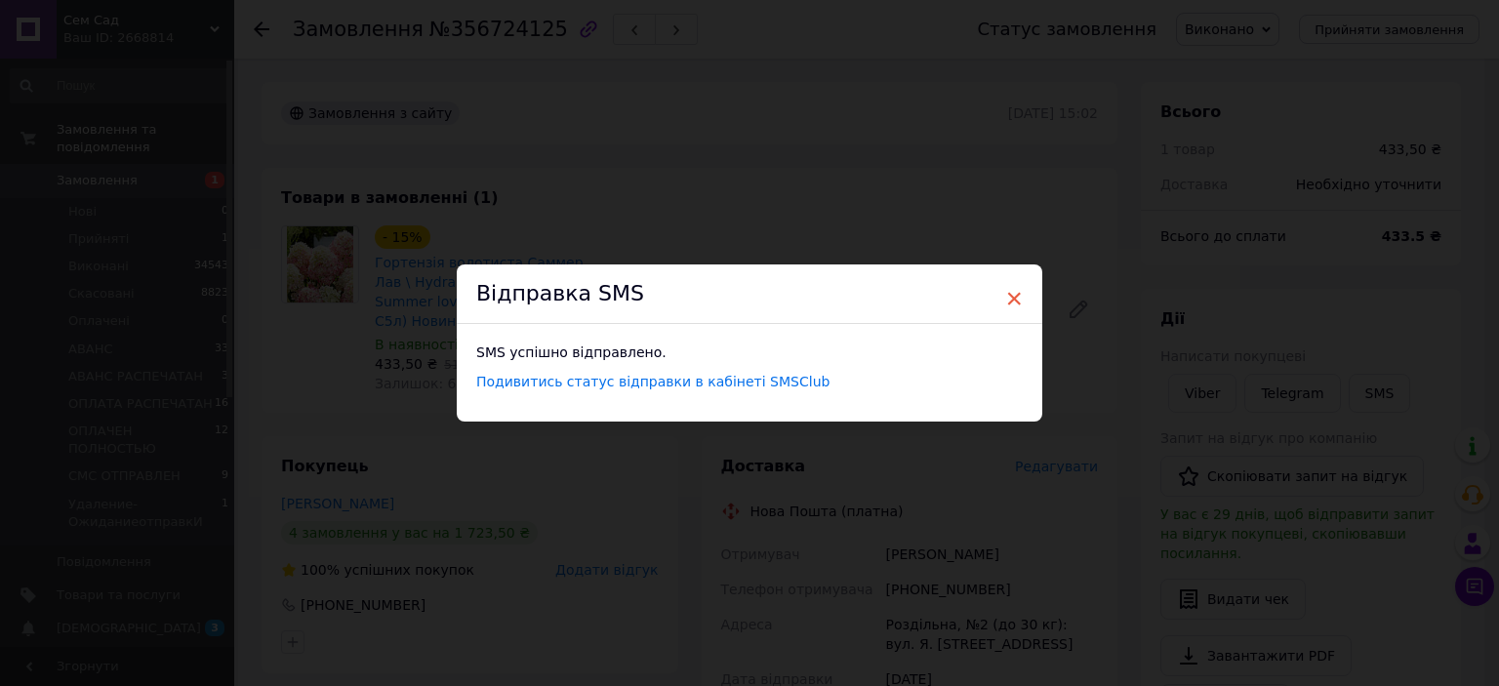
click at [1012, 297] on span "×" at bounding box center [1014, 298] width 18 height 33
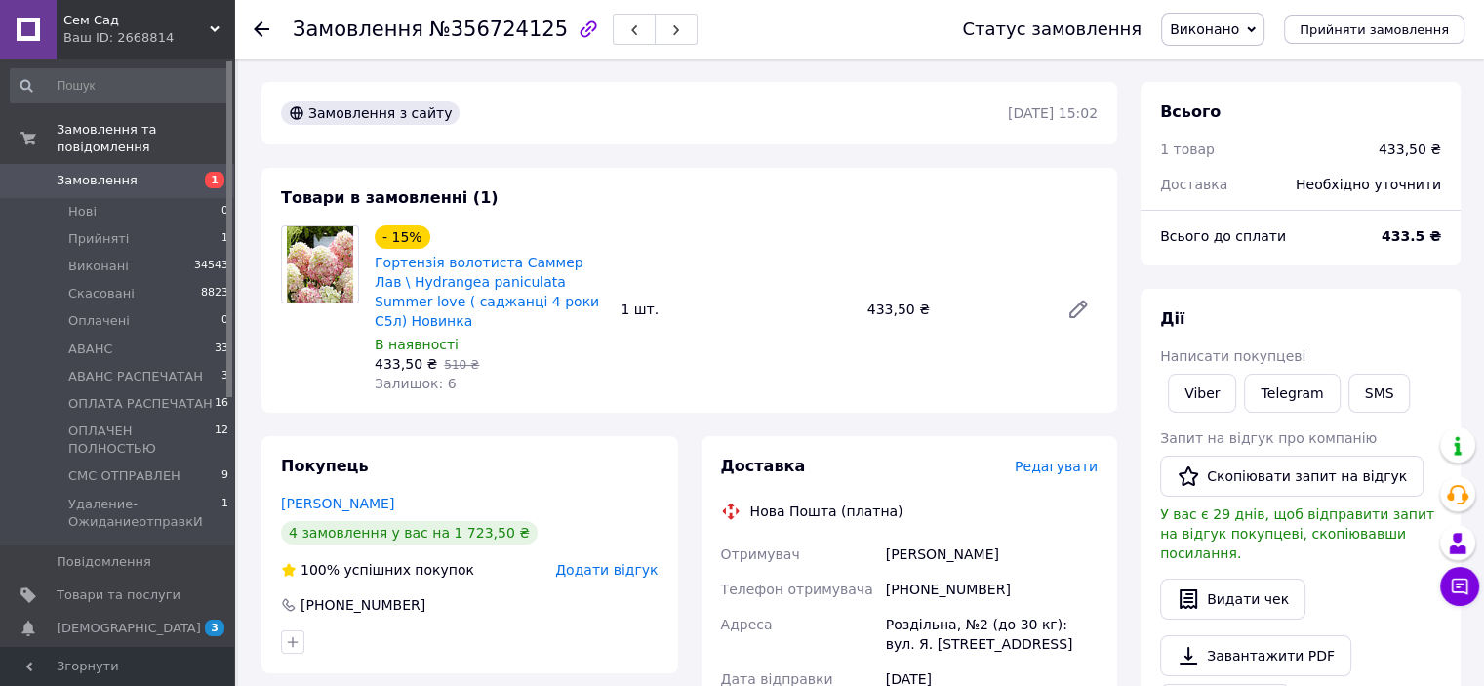
click at [72, 172] on span "Замовлення" at bounding box center [97, 181] width 81 height 18
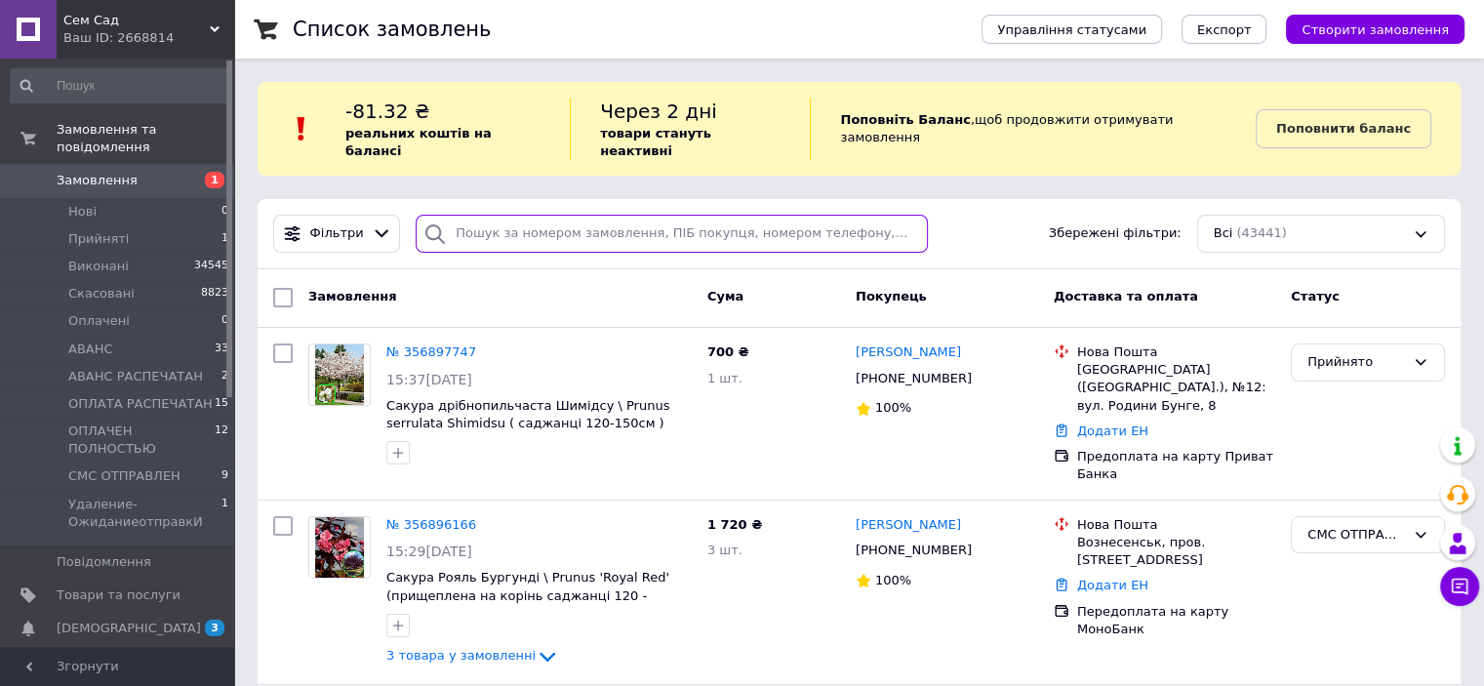
click at [539, 223] on input "search" at bounding box center [672, 234] width 512 height 38
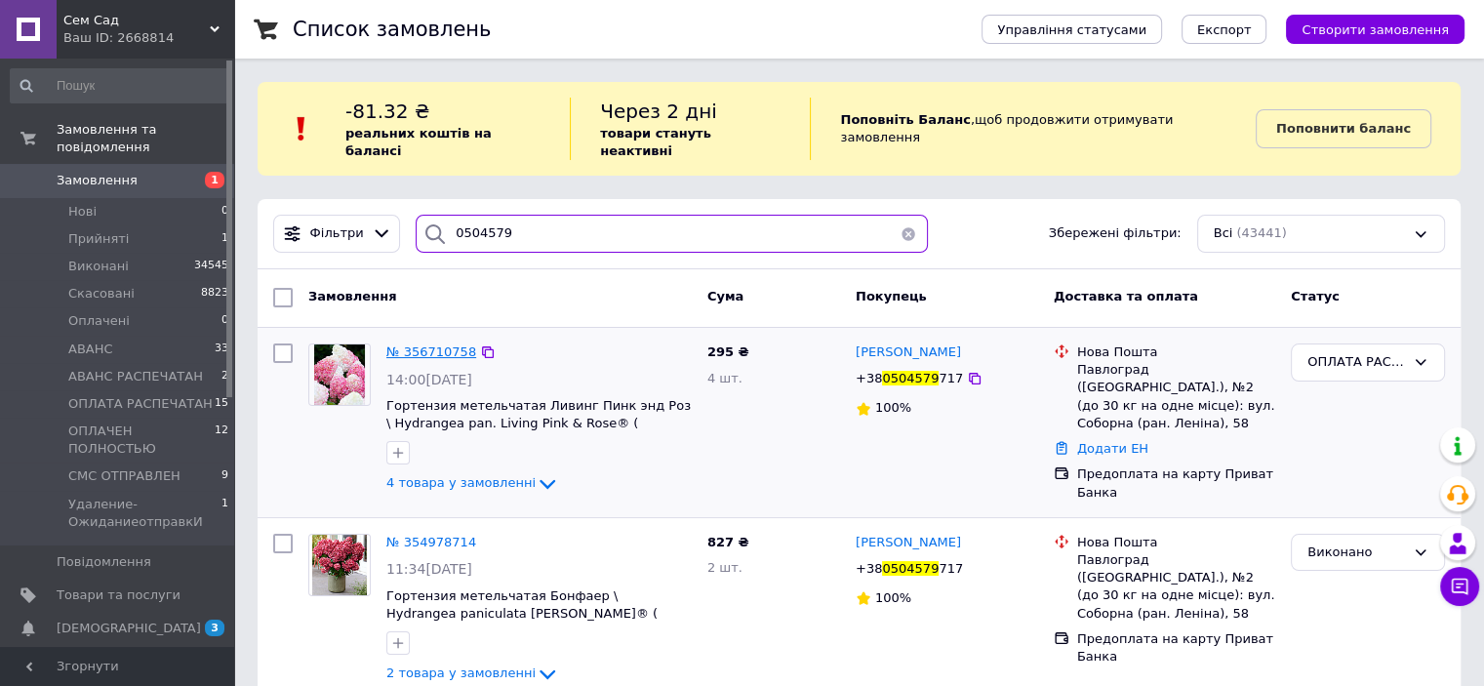
type input "0504579"
click at [453, 344] on span "№ 356710758" at bounding box center [431, 351] width 90 height 15
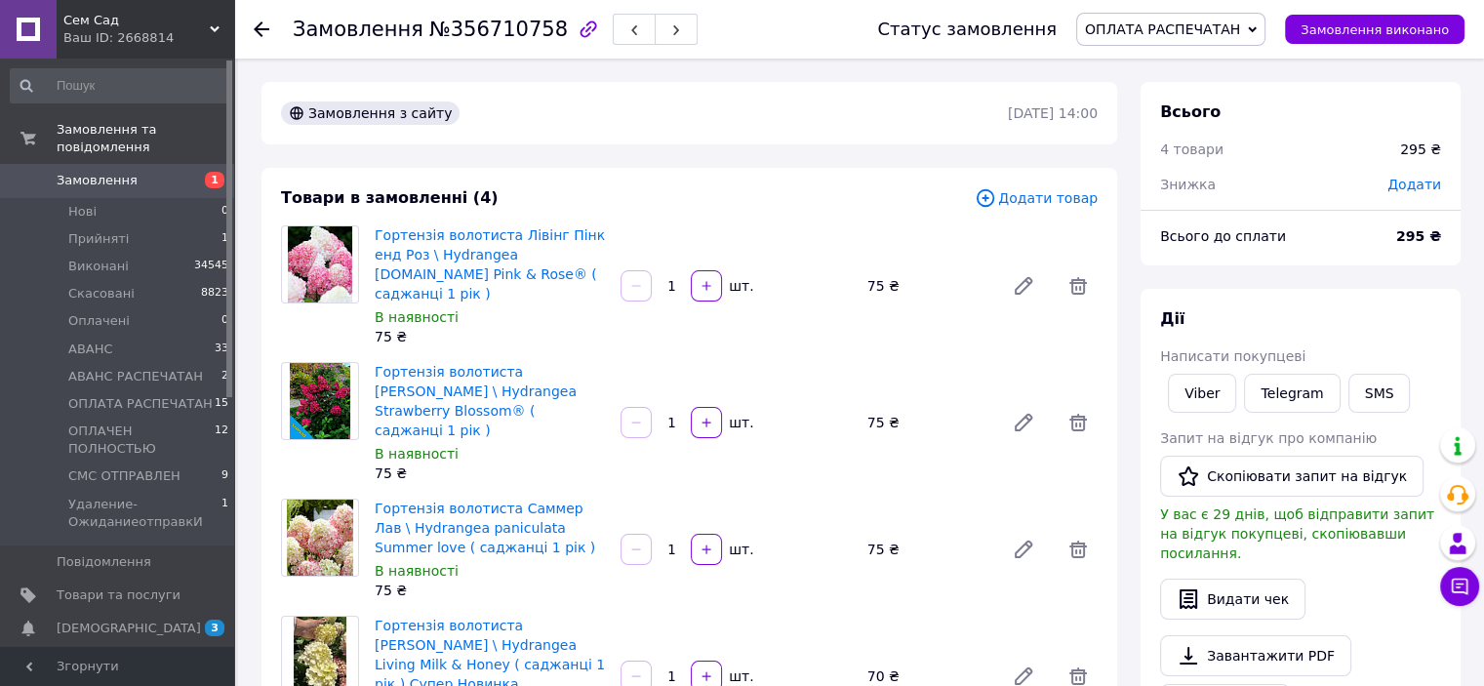
click at [1257, 29] on icon at bounding box center [1252, 29] width 9 height 9
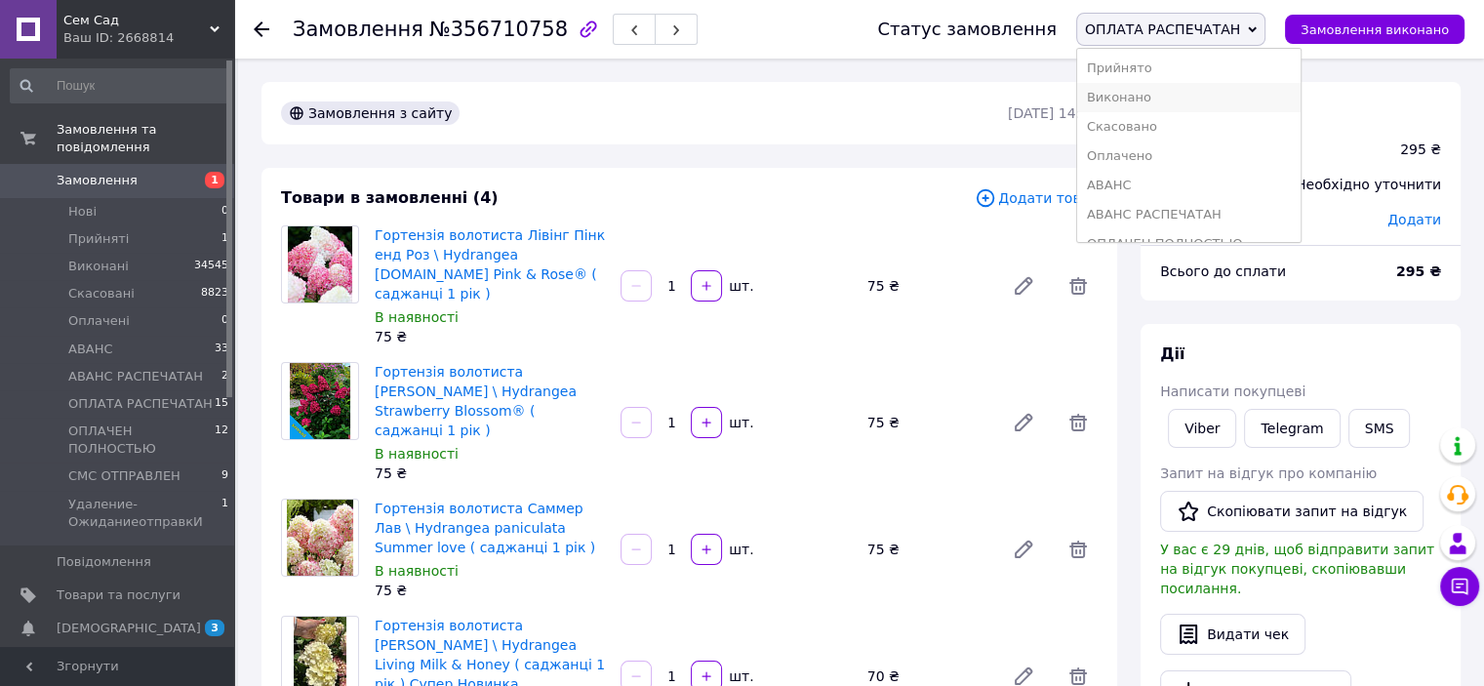
click at [1162, 97] on li "Виконано" at bounding box center [1188, 97] width 223 height 29
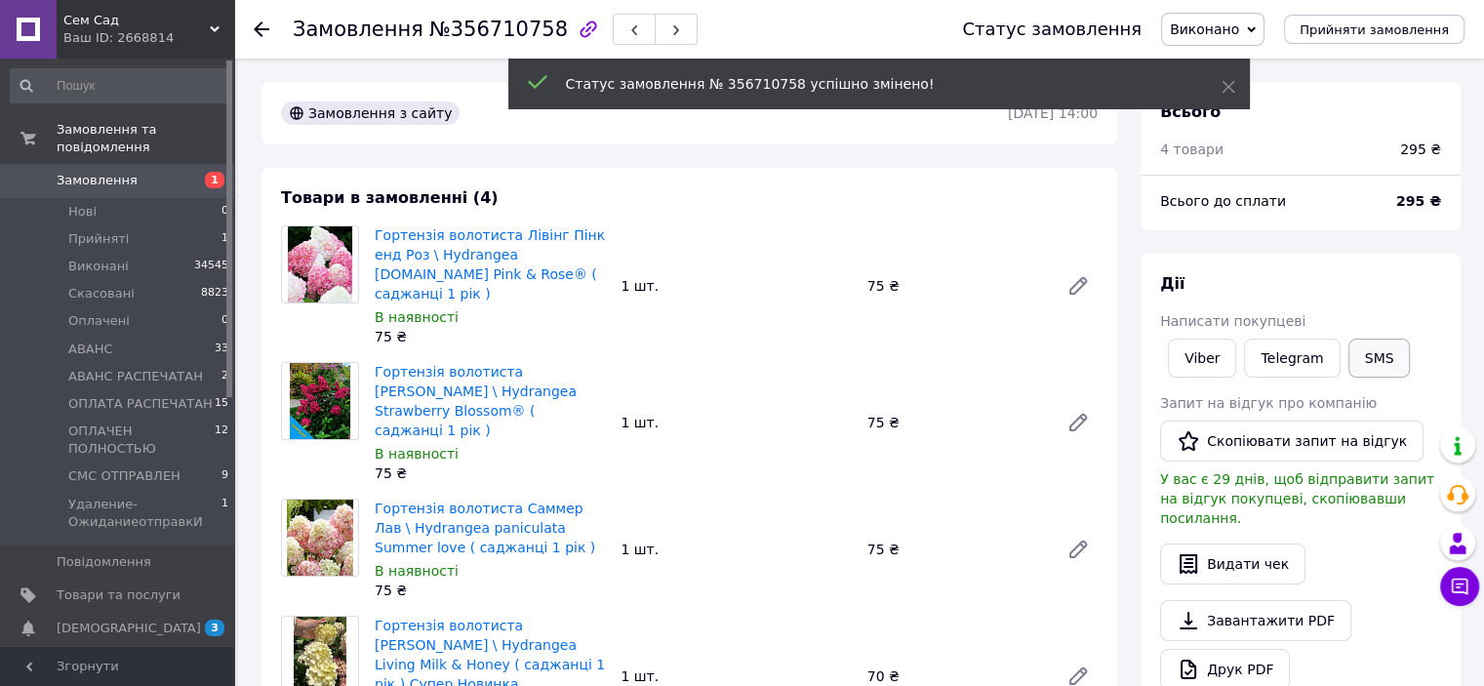
click at [1371, 370] on button "SMS" at bounding box center [1380, 358] width 62 height 39
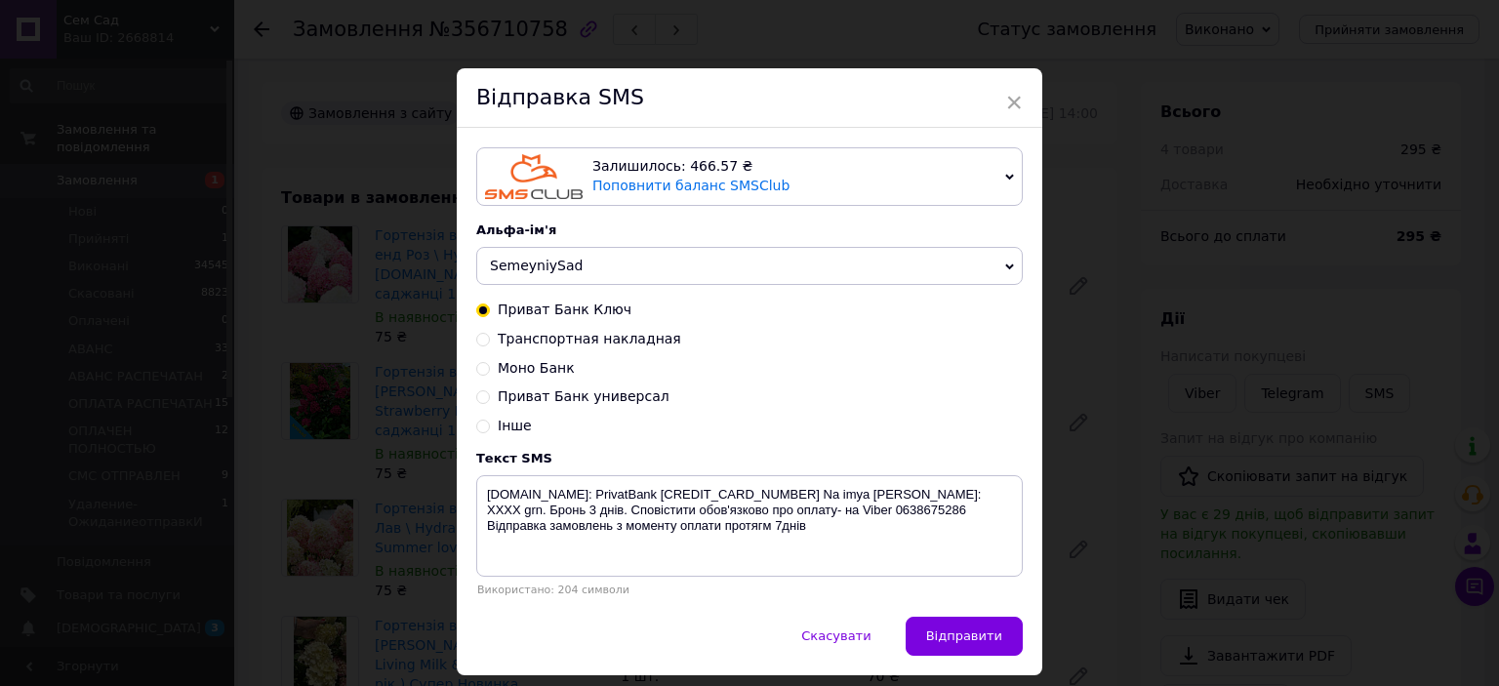
click at [480, 339] on input "Транспортная накладная" at bounding box center [483, 338] width 14 height 14
radio input "true"
radio input "false"
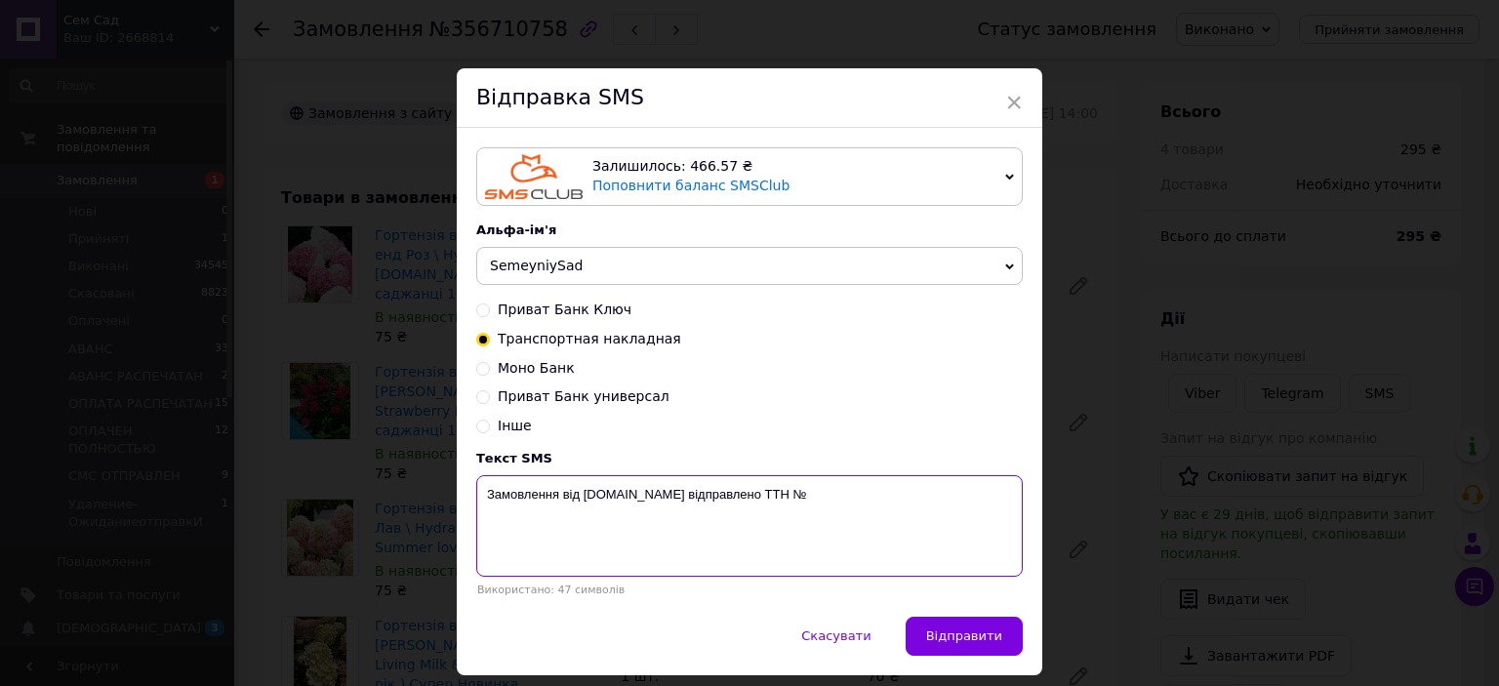
click at [843, 498] on textarea "Замовлення від [DOMAIN_NAME] відправлено ТТН №" at bounding box center [749, 525] width 547 height 101
type textarea "Замовлення від [DOMAIN_NAME] відправлено ТТН № 59001432648446"
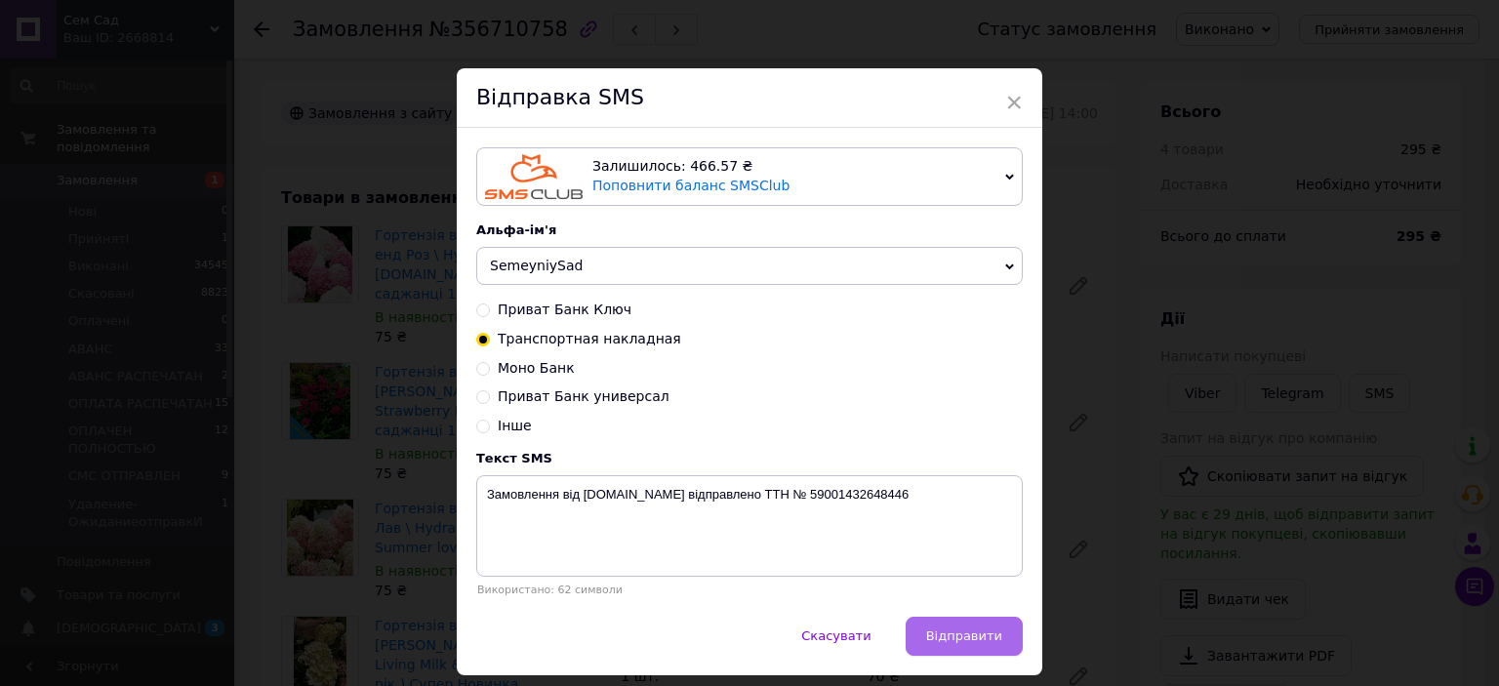
click at [958, 629] on button "Відправити" at bounding box center [964, 636] width 117 height 39
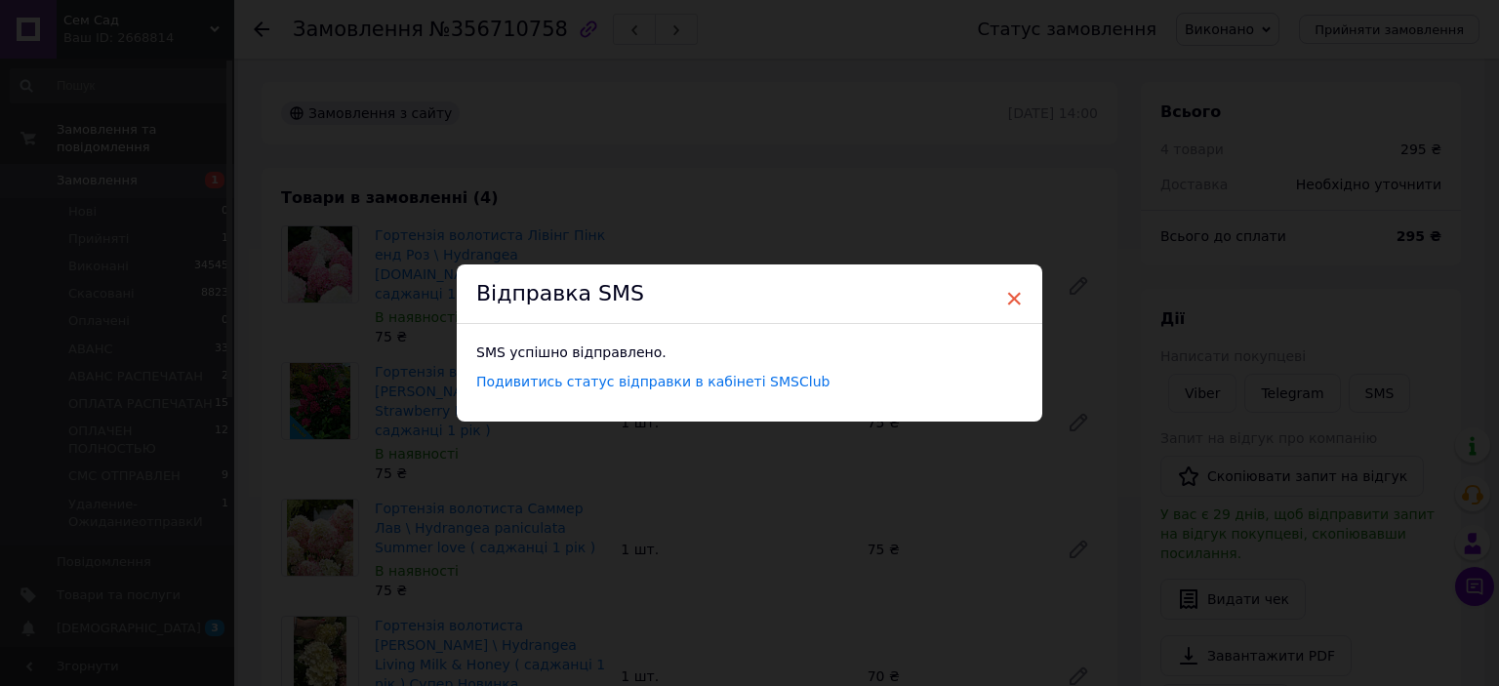
click at [1013, 297] on span "×" at bounding box center [1014, 298] width 18 height 33
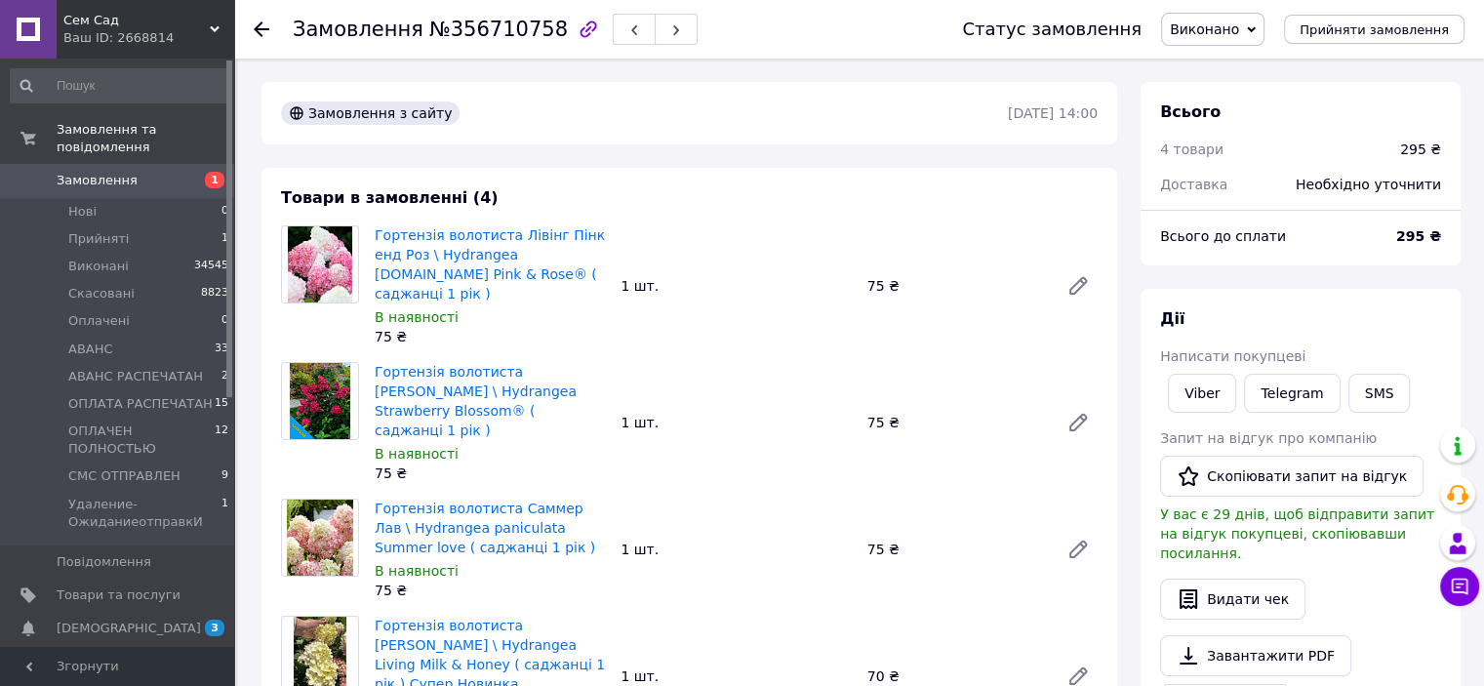
click at [96, 172] on span "Замовлення" at bounding box center [97, 181] width 81 height 18
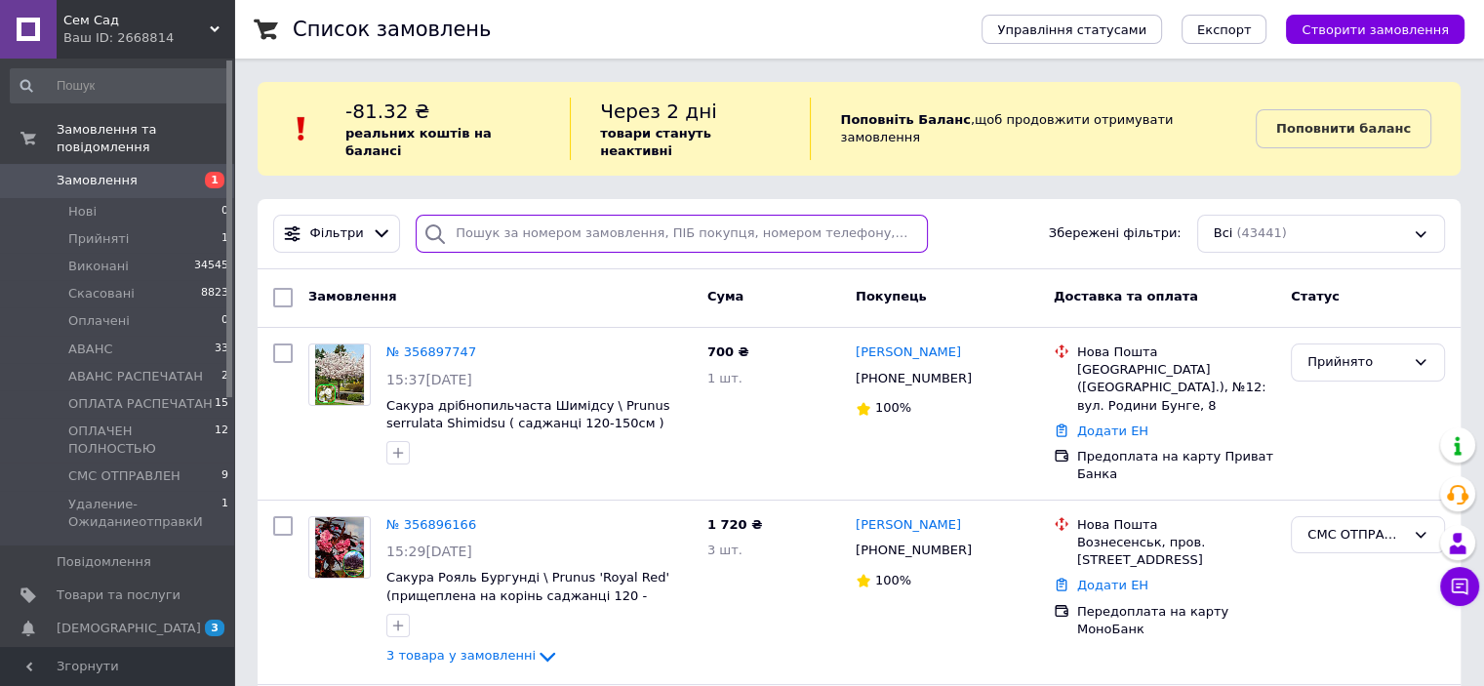
click at [529, 215] on input "search" at bounding box center [672, 234] width 512 height 38
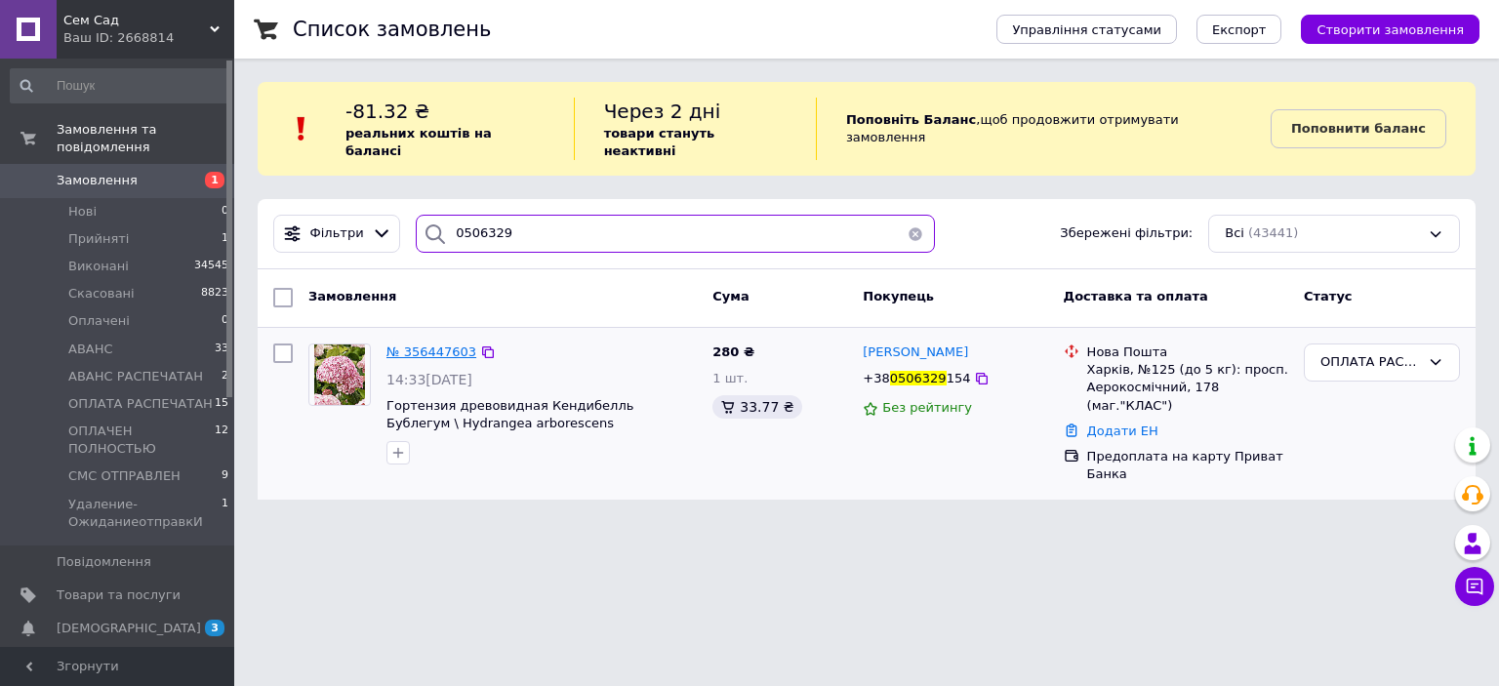
type input "0506329"
click at [411, 344] on span "№ 356447603" at bounding box center [431, 351] width 90 height 15
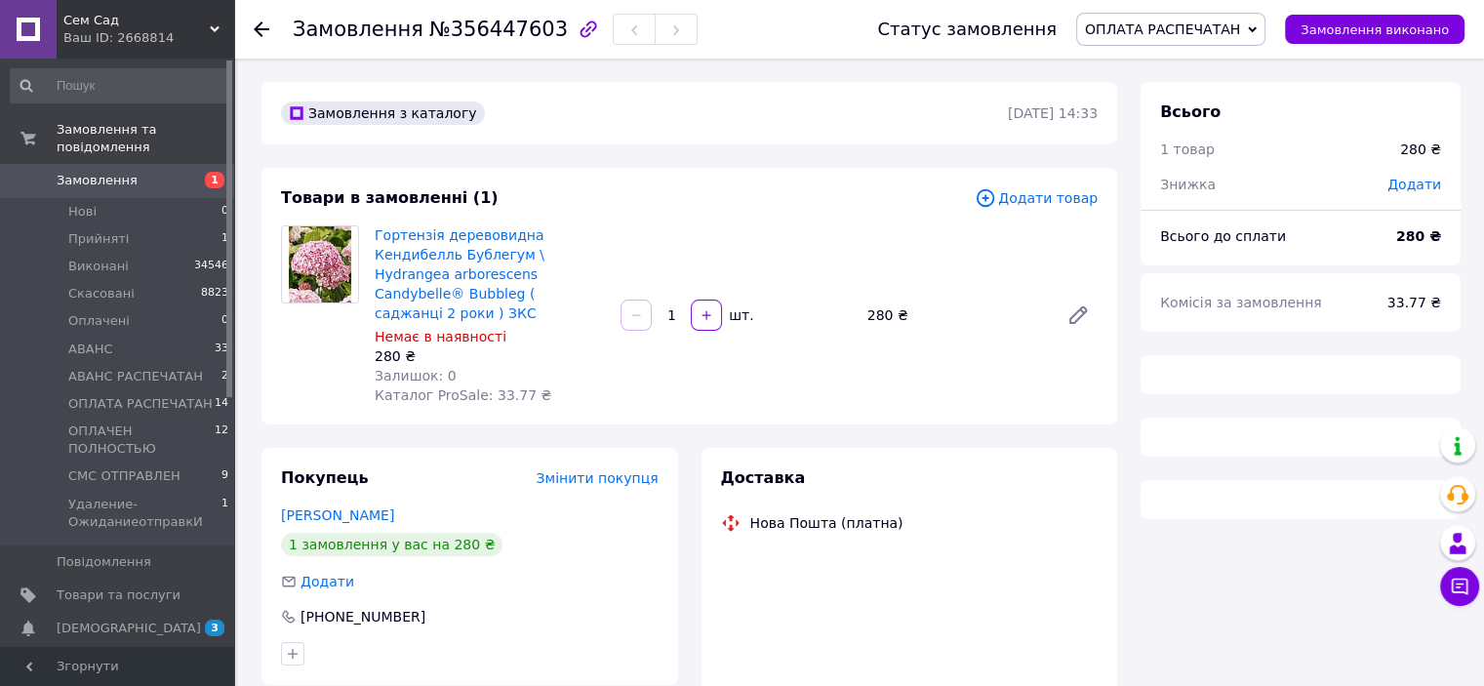
click at [1266, 31] on span "ОПЛАТА РАСПЕЧАТАН" at bounding box center [1170, 29] width 189 height 33
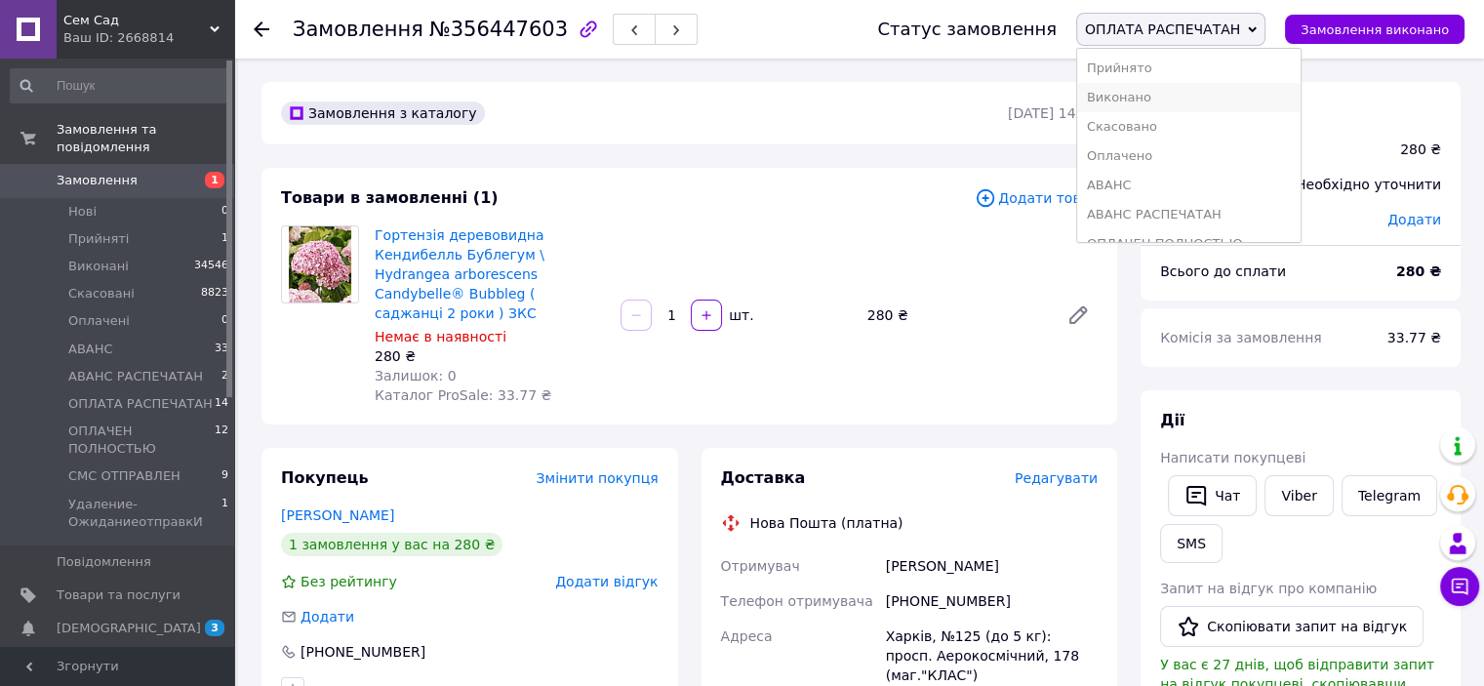
click at [1146, 96] on li "Виконано" at bounding box center [1188, 97] width 223 height 29
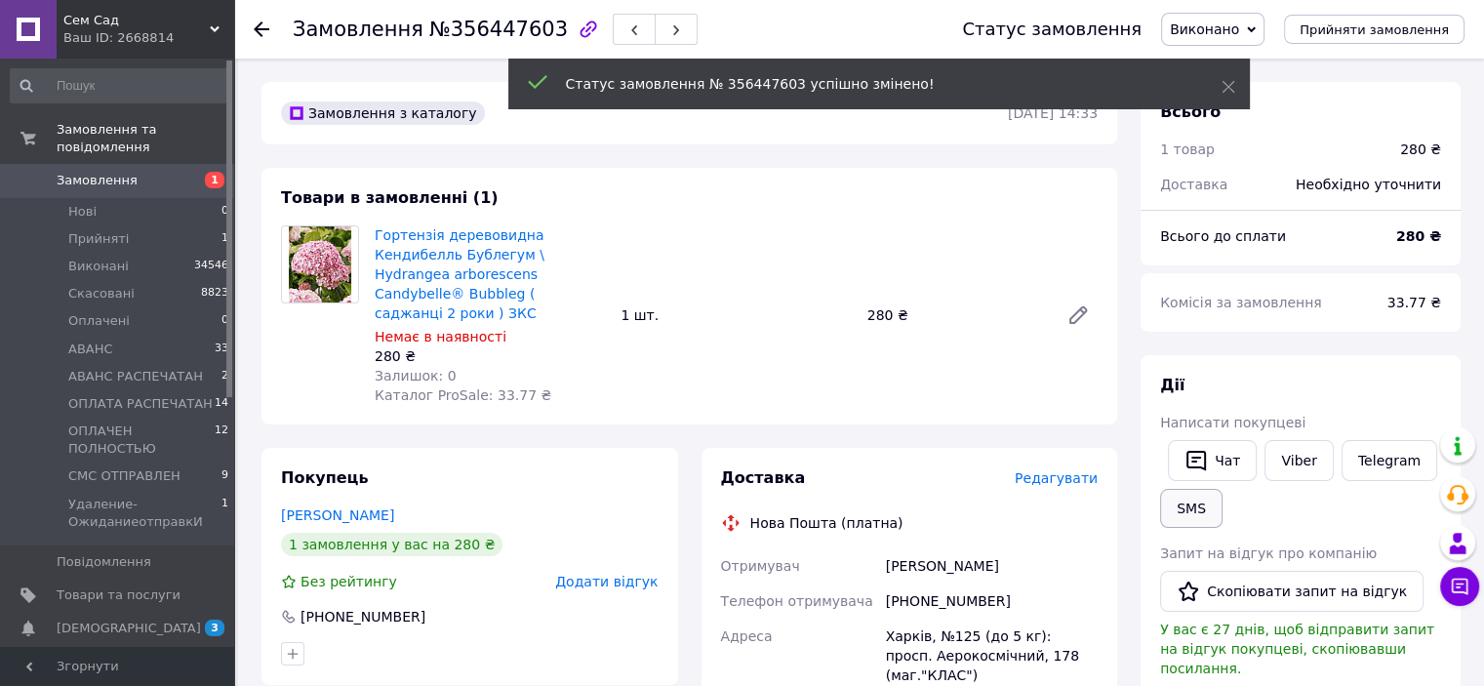
click at [1177, 495] on button "SMS" at bounding box center [1191, 508] width 62 height 39
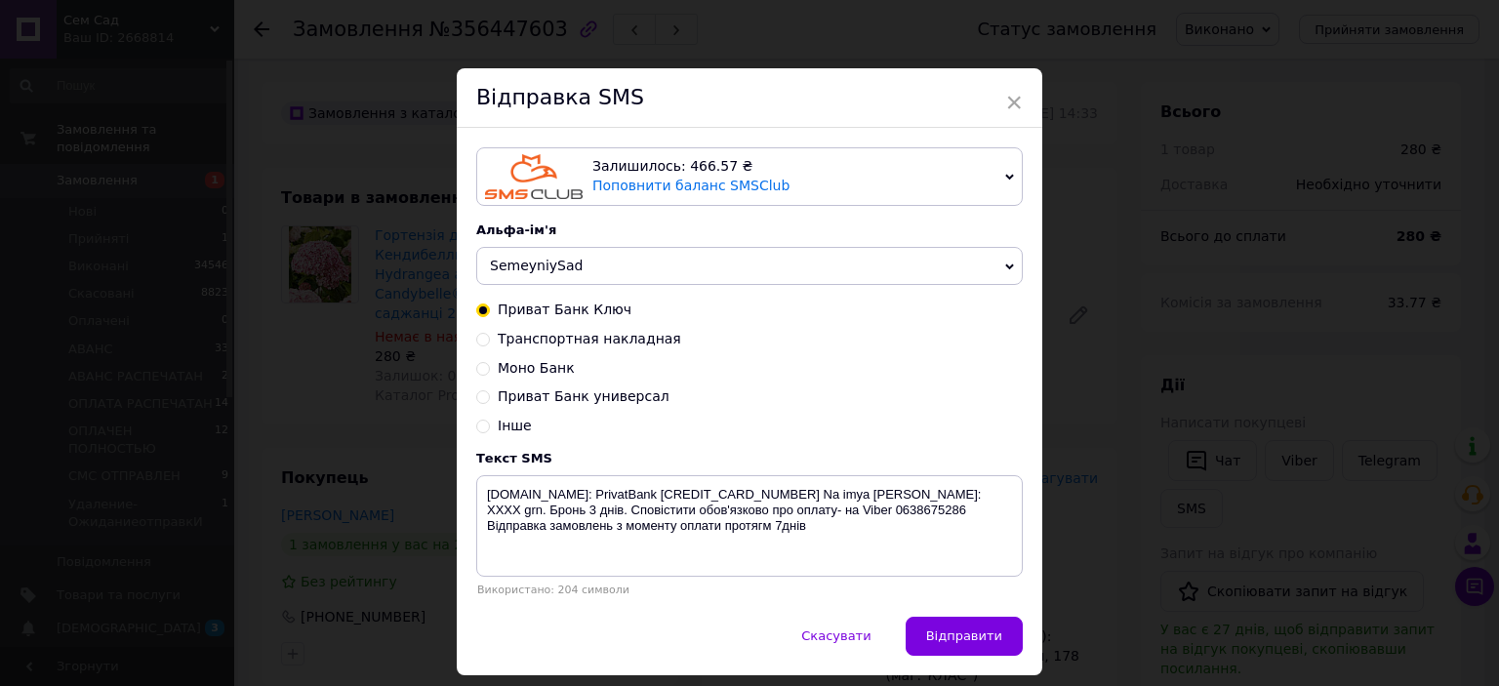
click at [481, 344] on input "Транспортная накладная" at bounding box center [483, 338] width 14 height 14
radio input "true"
radio input "false"
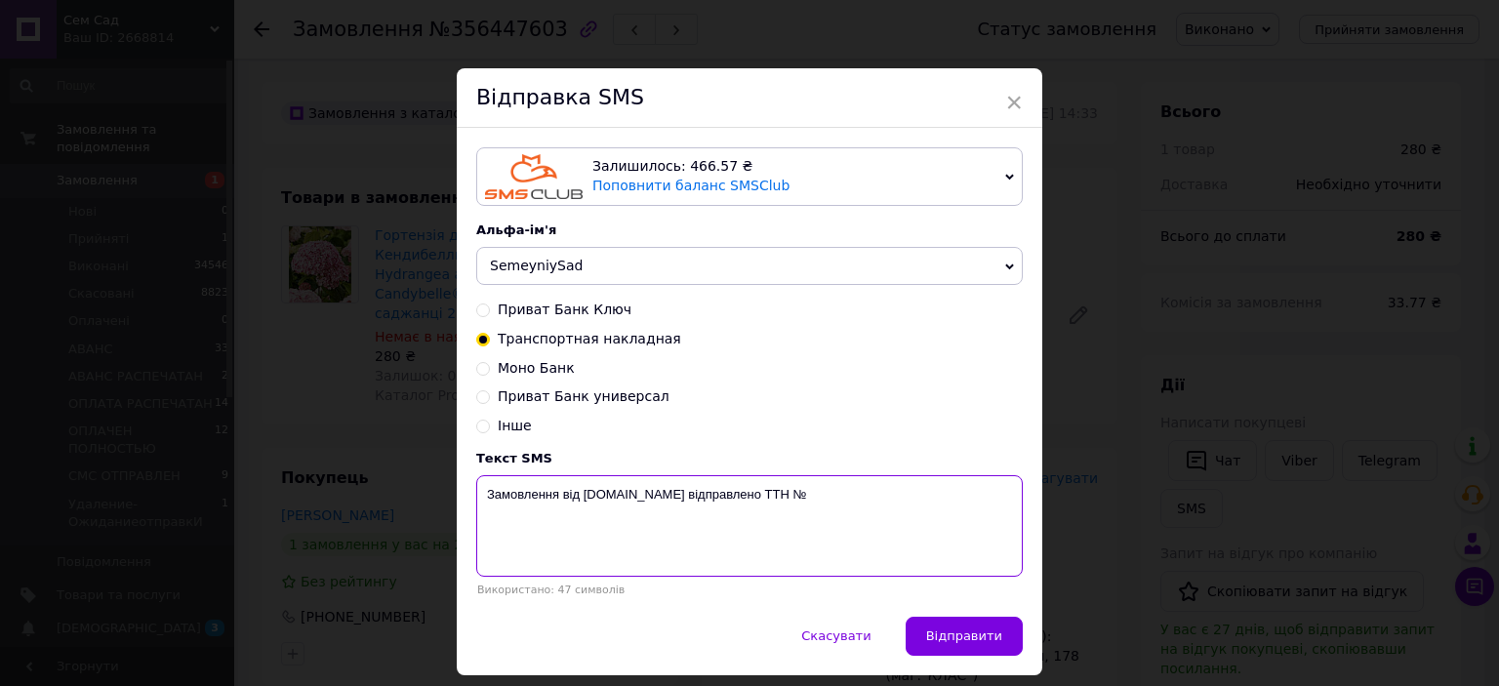
click at [854, 491] on textarea "Замовлення від [DOMAIN_NAME] відправлено ТТН №" at bounding box center [749, 525] width 547 height 101
type textarea "Замовлення від [DOMAIN_NAME] відправлено ТТН № 59001432648072"
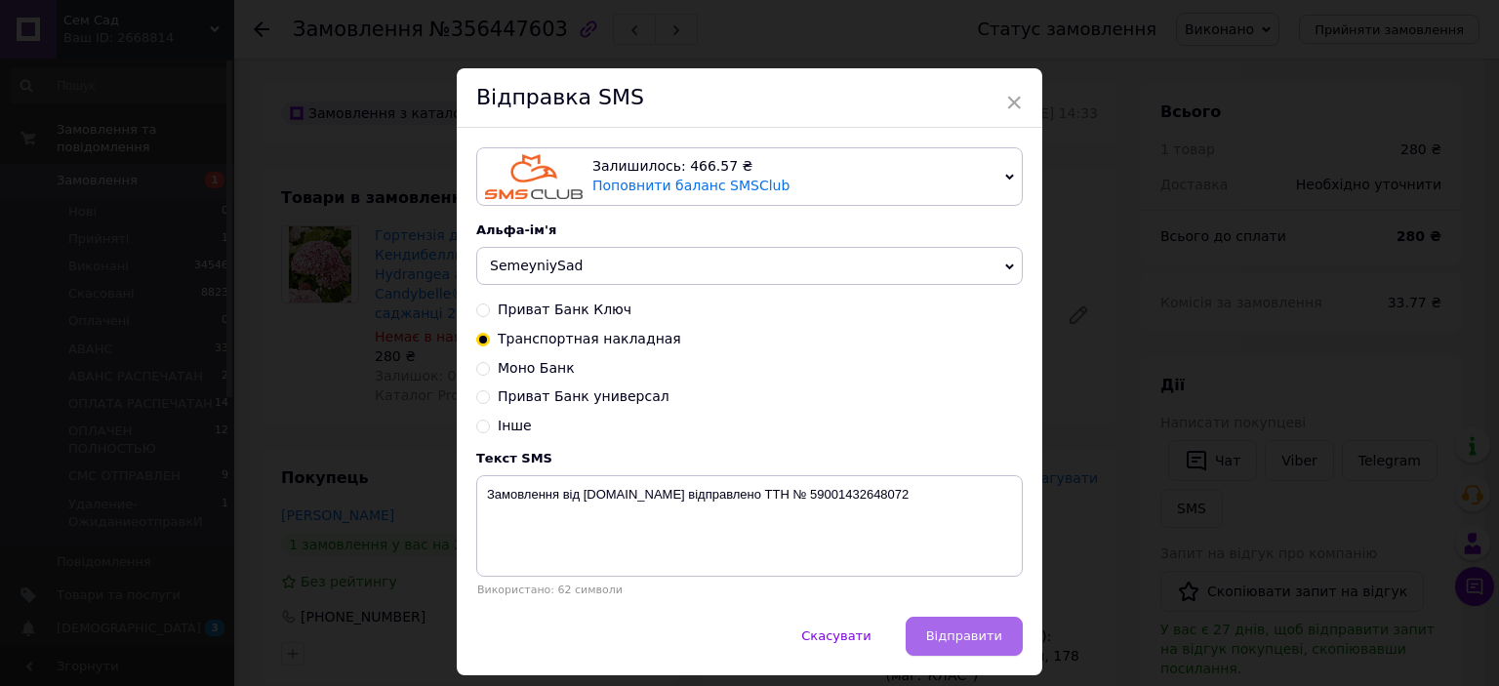
click at [954, 643] on span "Відправити" at bounding box center [964, 635] width 76 height 15
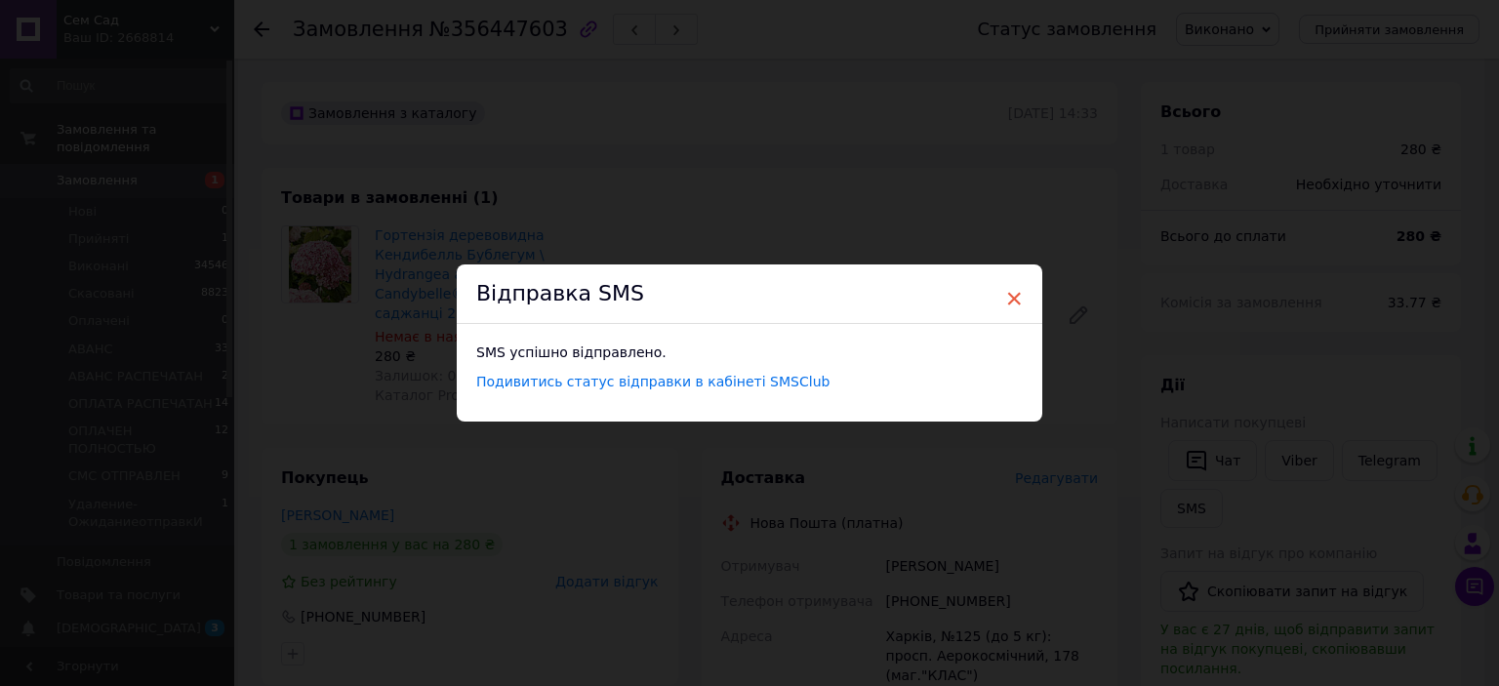
click at [1007, 299] on span "×" at bounding box center [1014, 298] width 18 height 33
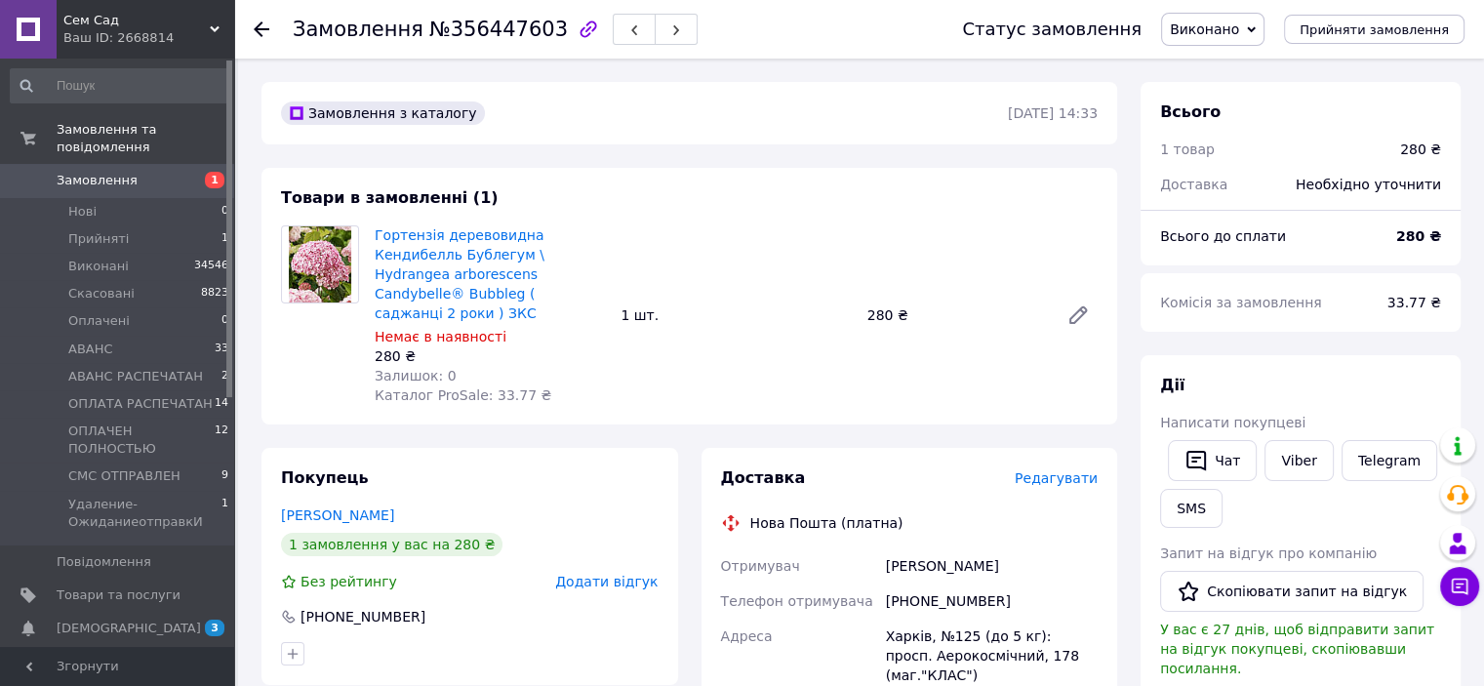
click at [138, 172] on span "Замовлення" at bounding box center [119, 181] width 124 height 18
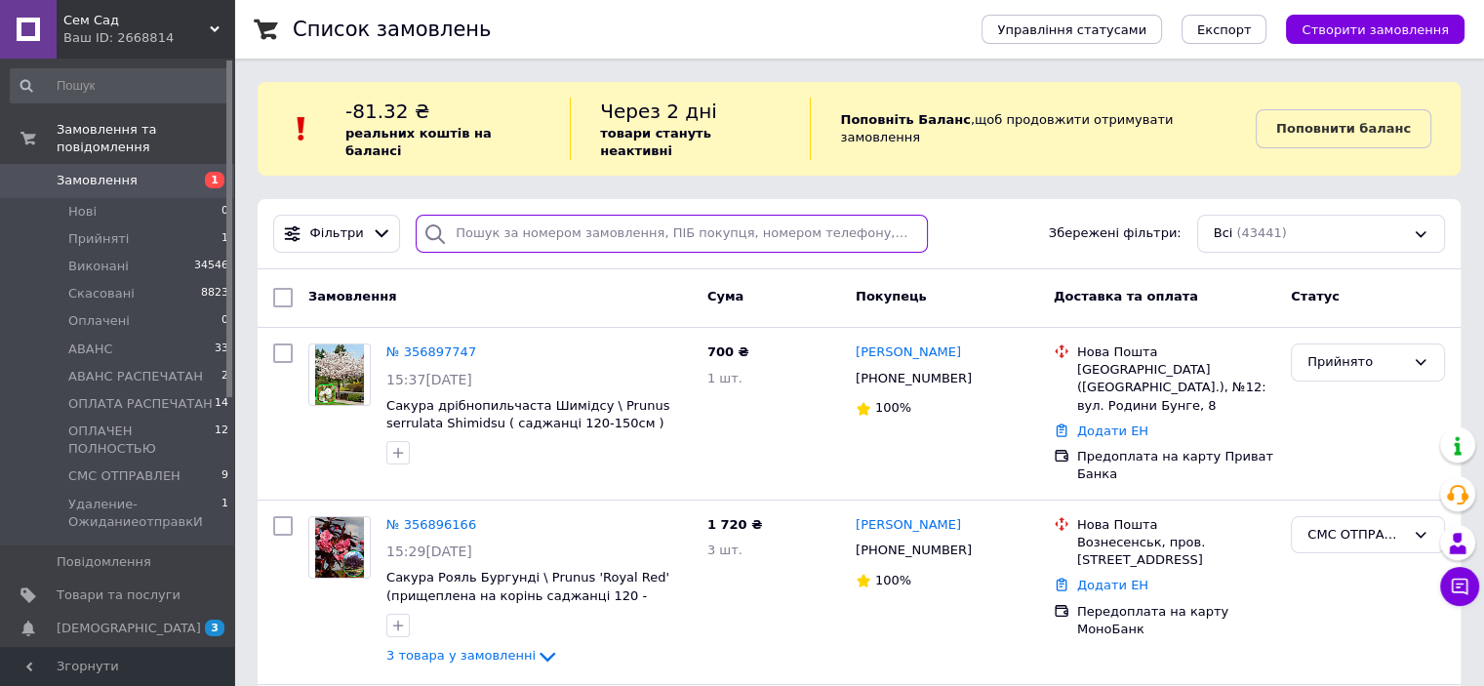
click at [539, 221] on input "search" at bounding box center [672, 234] width 512 height 38
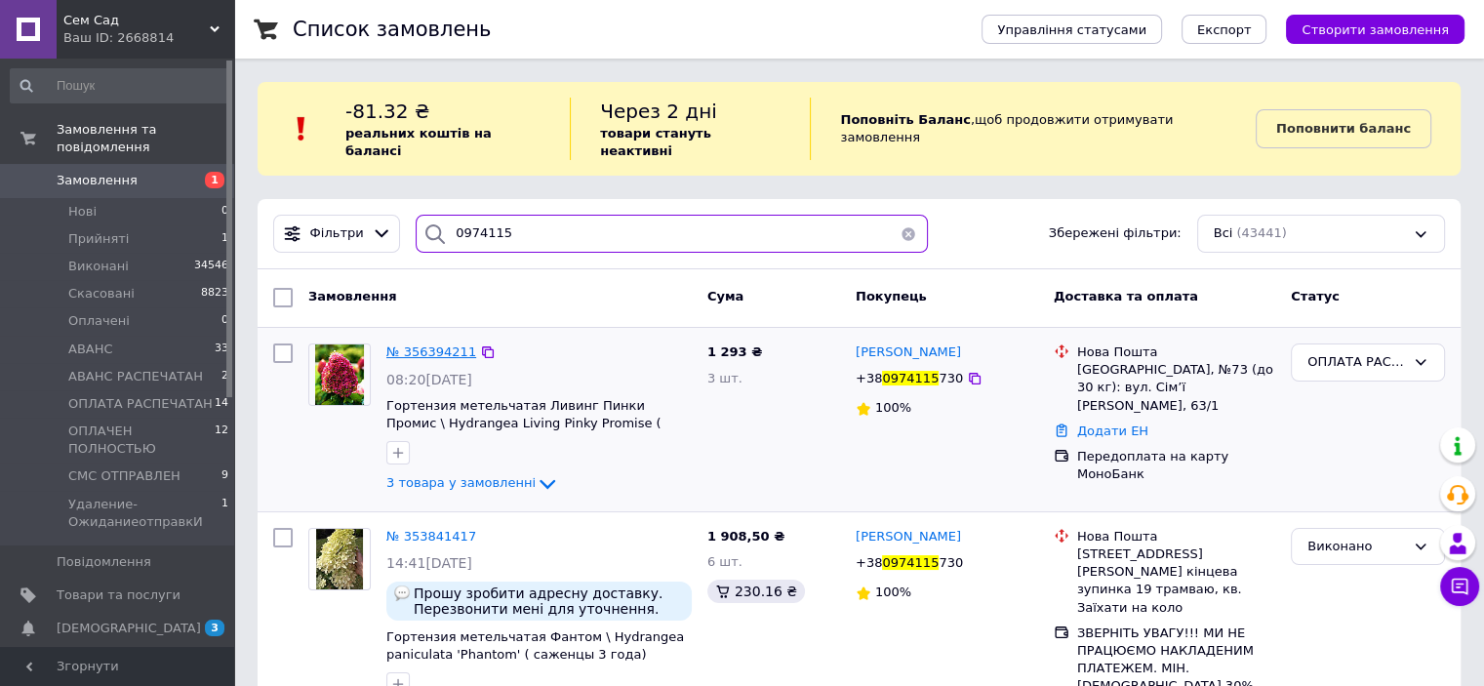
type input "0974115"
click at [439, 344] on span "№ 356394211" at bounding box center [431, 351] width 90 height 15
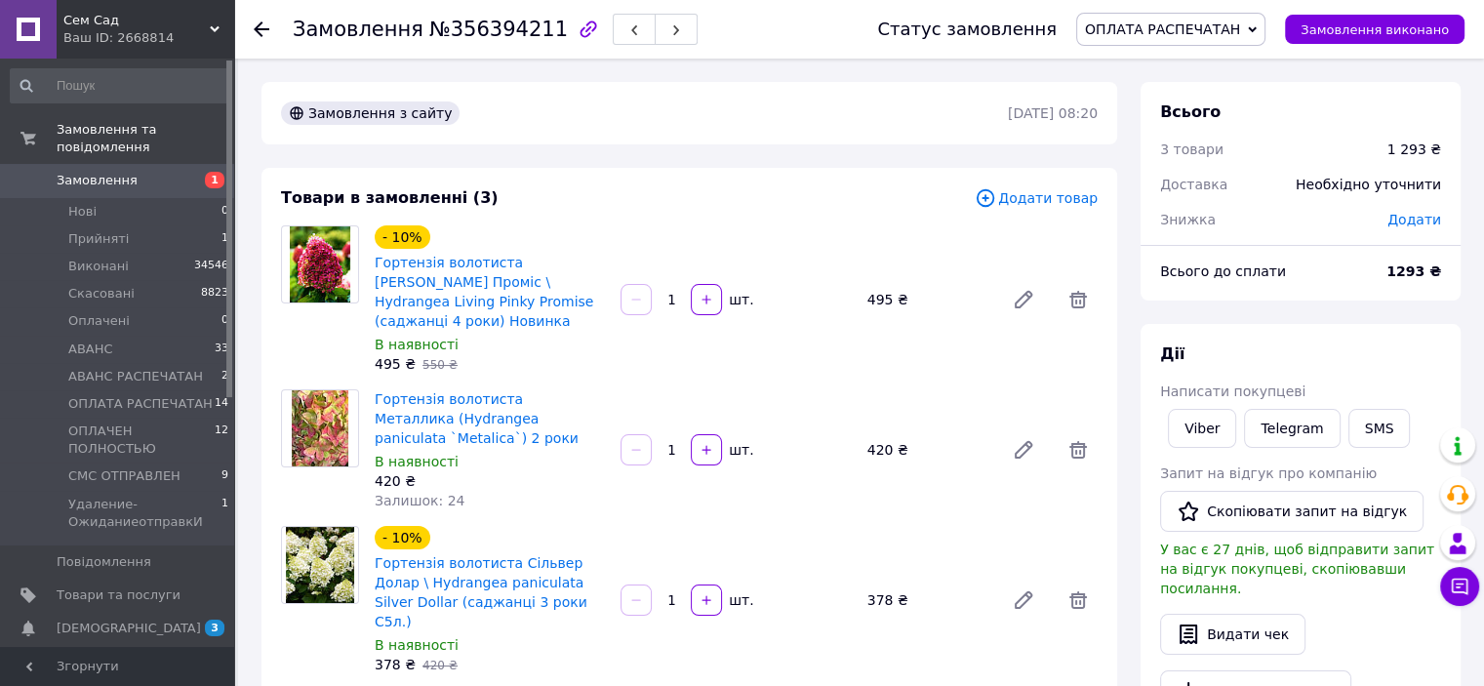
click at [1240, 30] on span "ОПЛАТА РАСПЕЧАТАН" at bounding box center [1162, 29] width 155 height 16
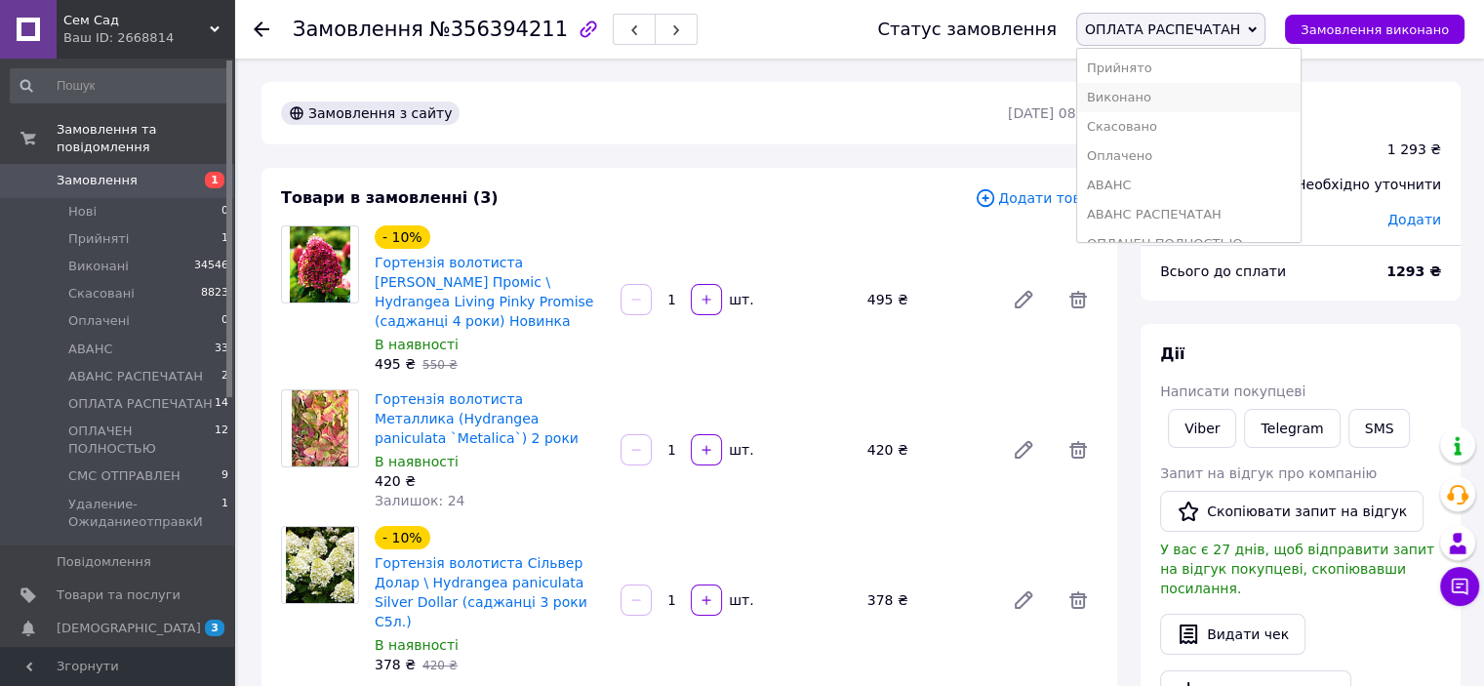
click at [1191, 96] on li "Виконано" at bounding box center [1188, 97] width 223 height 29
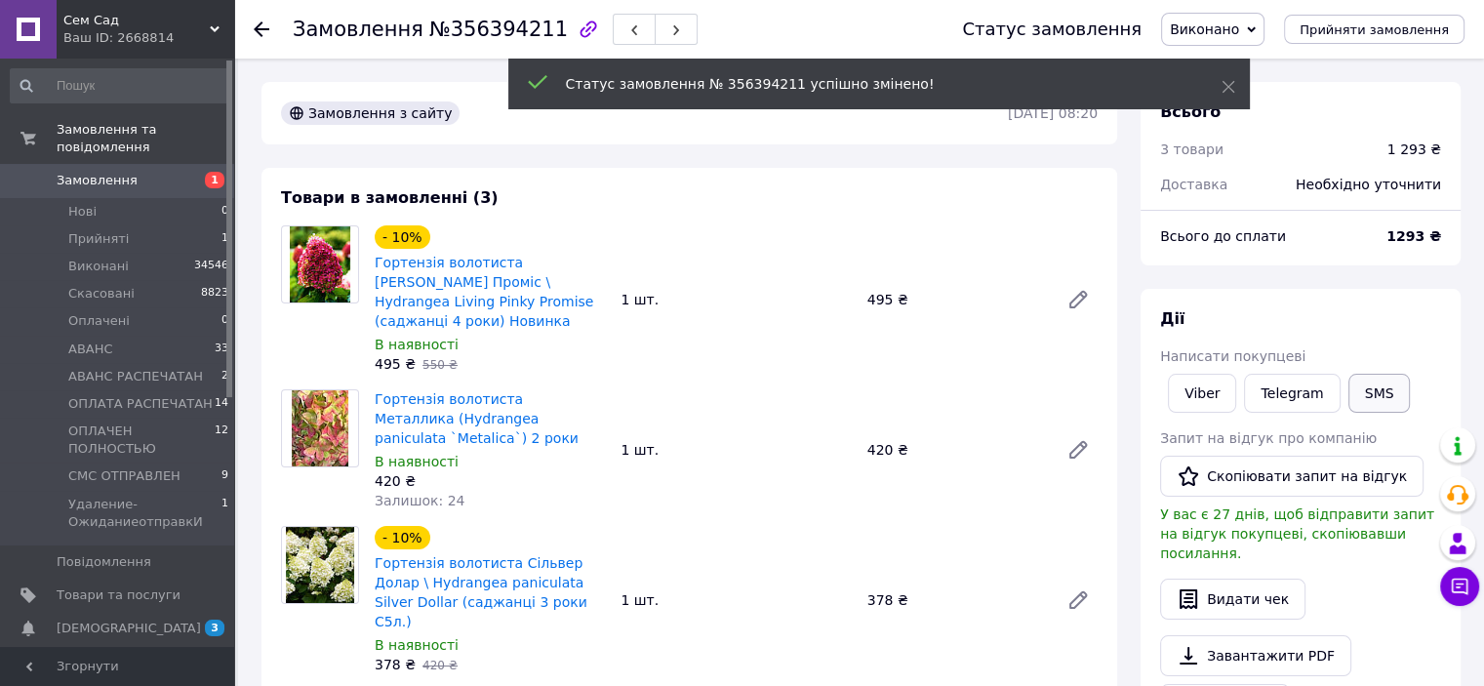
click at [1349, 396] on button "SMS" at bounding box center [1380, 393] width 62 height 39
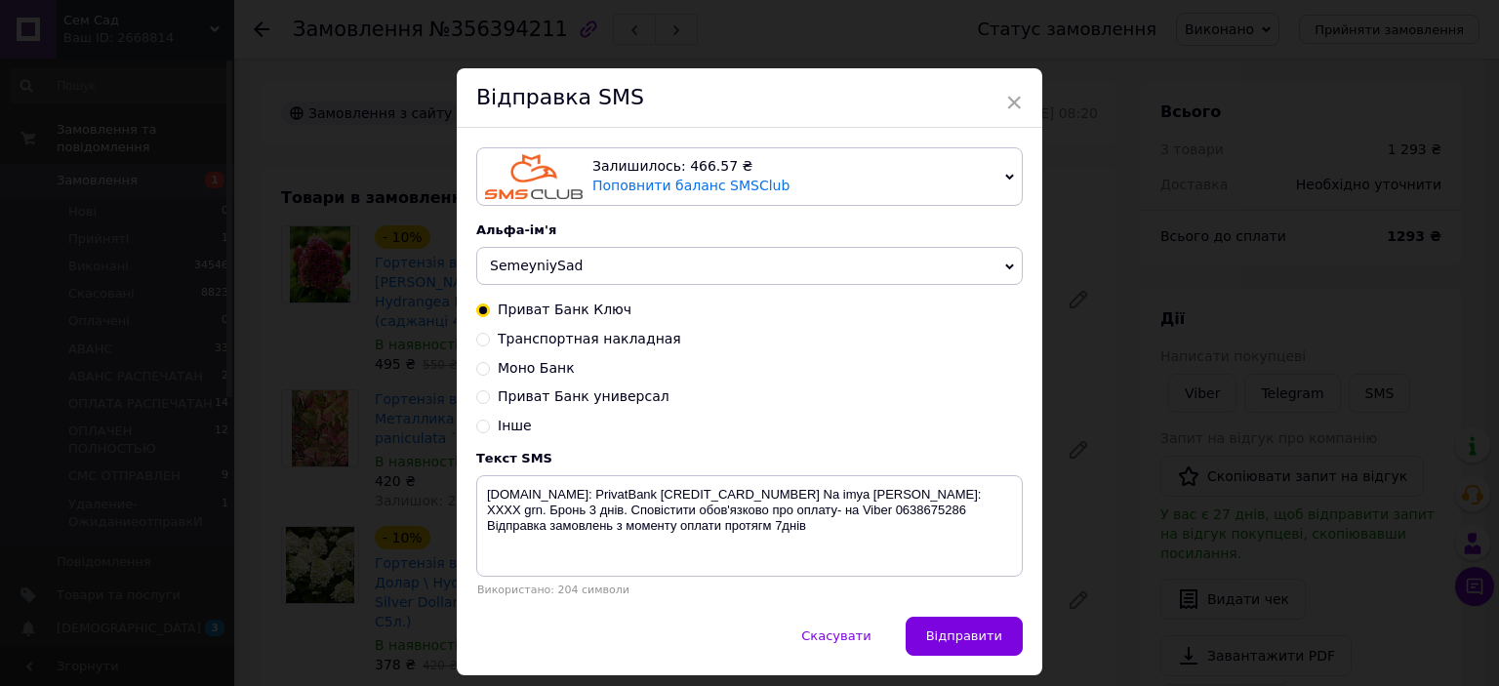
click at [476, 339] on input "Транспортная накладная" at bounding box center [483, 338] width 14 height 14
radio input "true"
radio input "false"
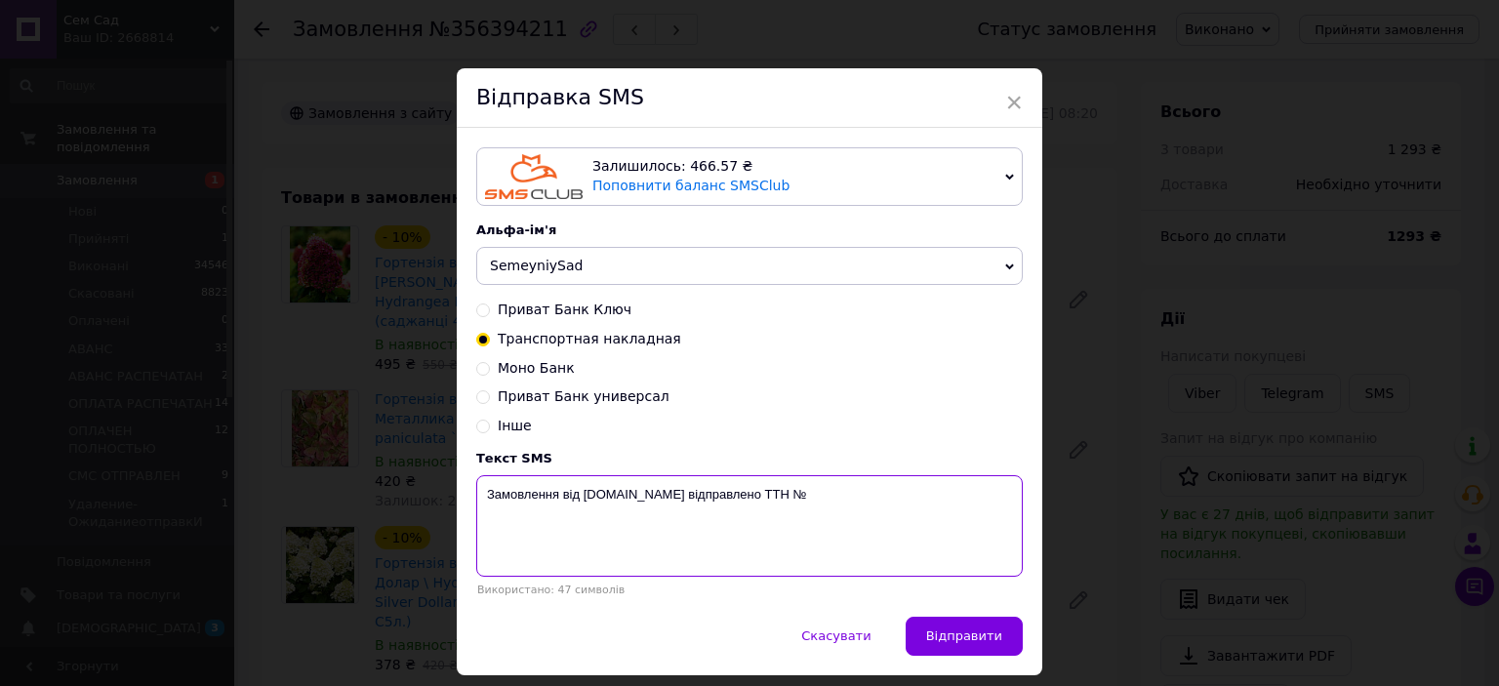
click at [839, 486] on textarea "Замовлення від [DOMAIN_NAME] відправлено ТТН №" at bounding box center [749, 525] width 547 height 101
type textarea "Замовлення від [DOMAIN_NAME] відправлено ТТН № 59001432049562"
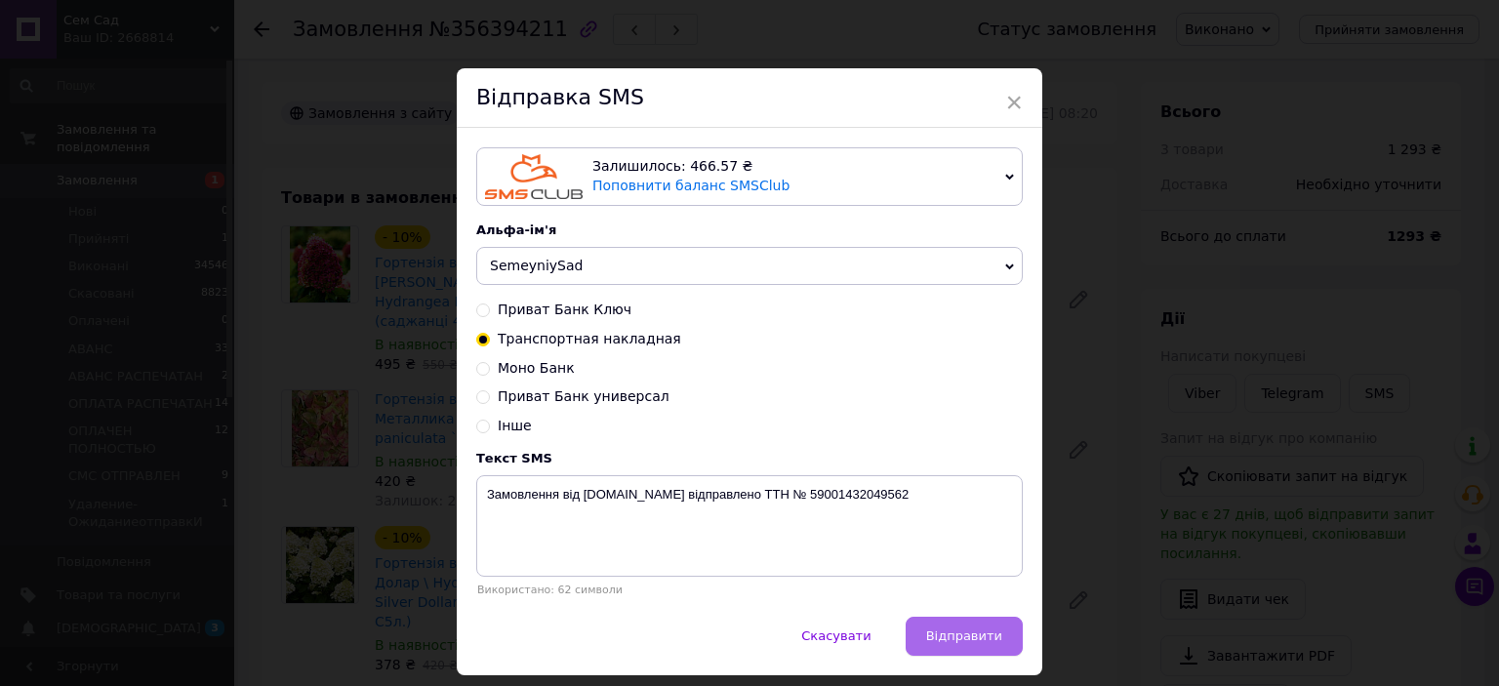
click at [952, 629] on button "Відправити" at bounding box center [964, 636] width 117 height 39
